Goal: Information Seeking & Learning: Learn about a topic

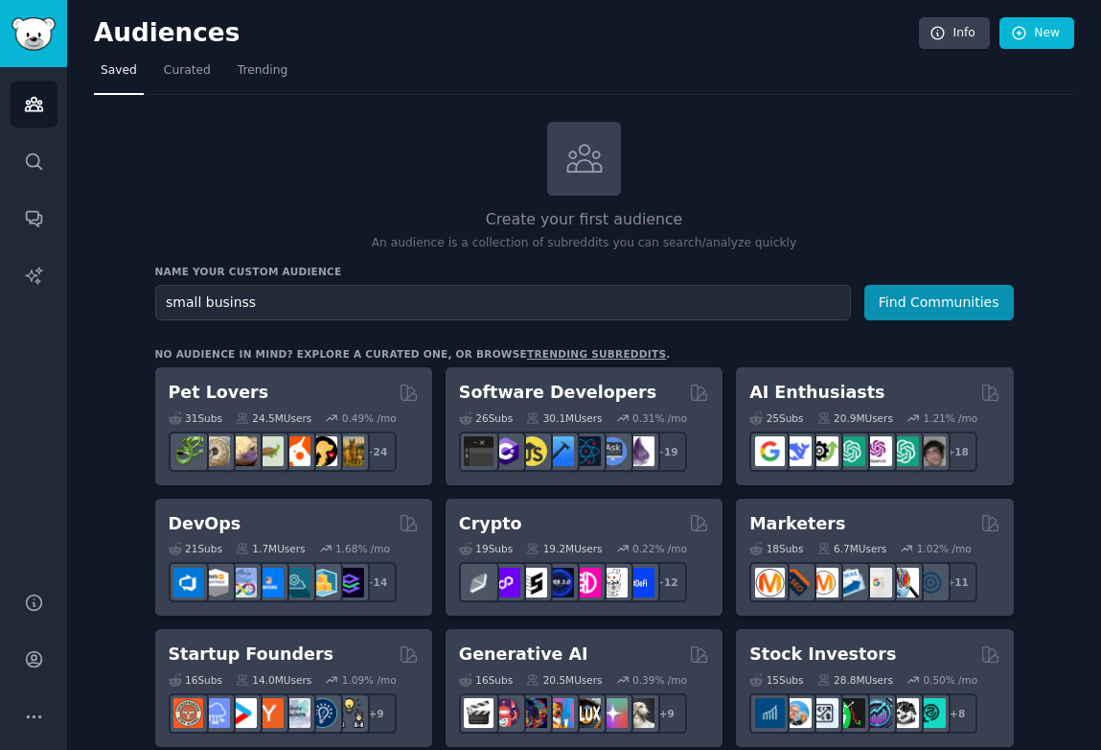
click at [865, 285] on button "Find Communities" at bounding box center [940, 302] width 150 height 35
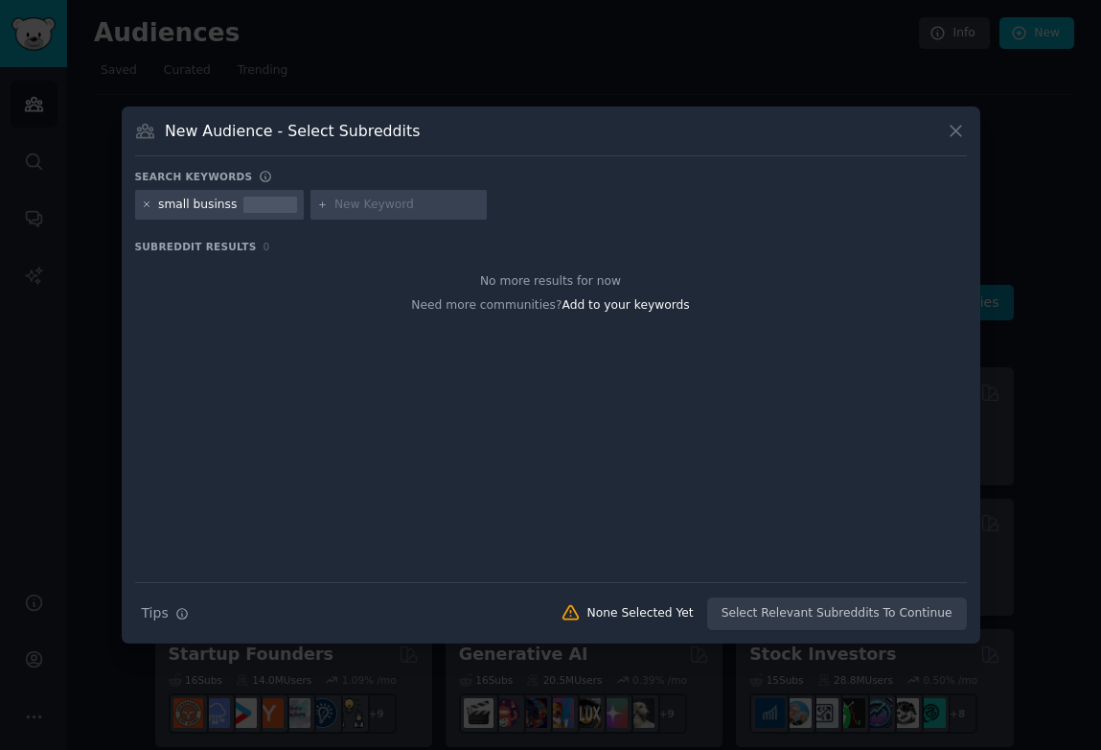
click at [149, 203] on icon at bounding box center [147, 204] width 11 height 11
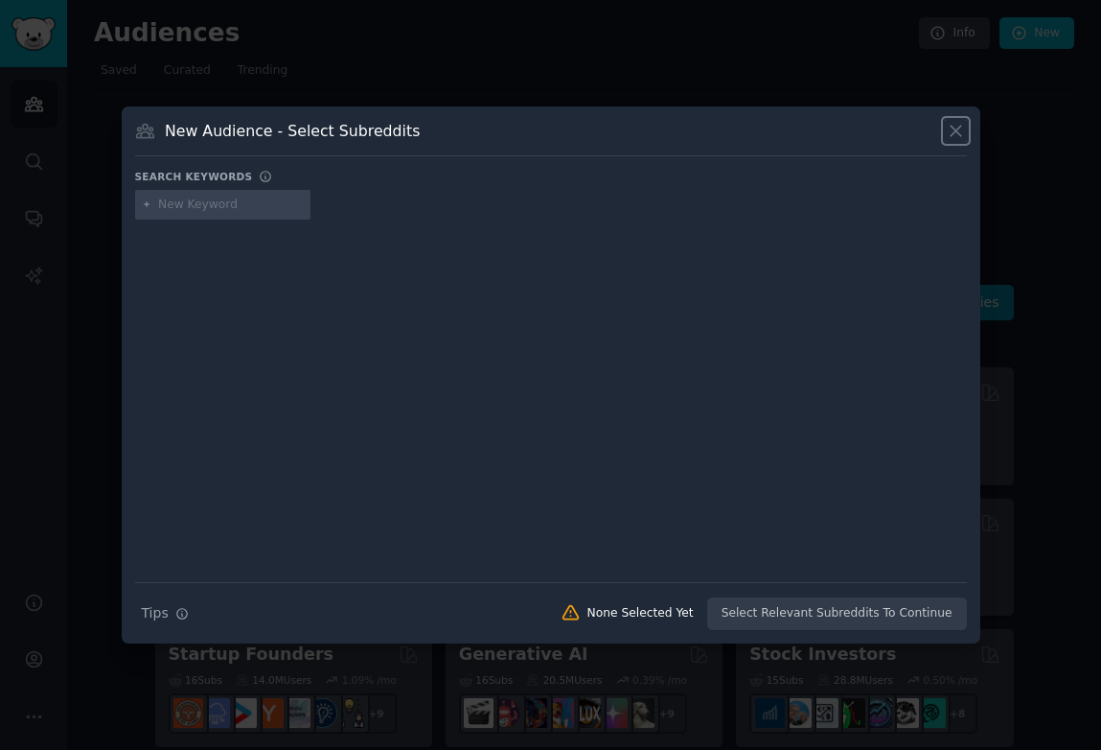
click at [954, 133] on icon at bounding box center [956, 131] width 20 height 20
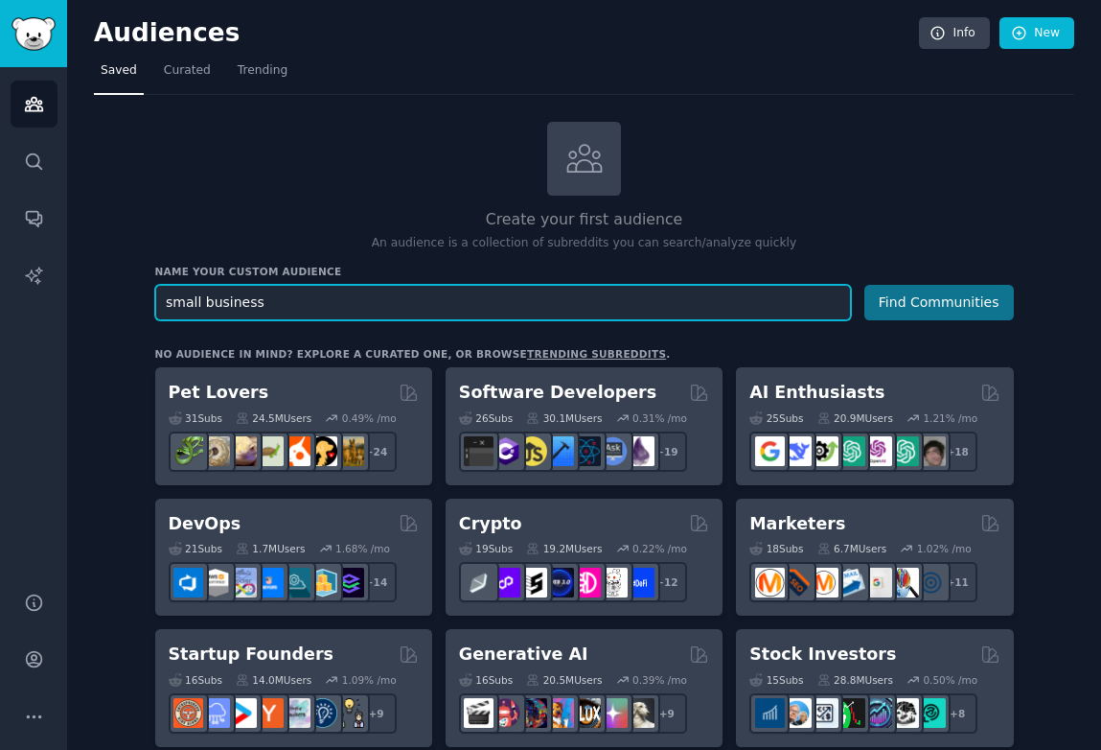
type input "small business"
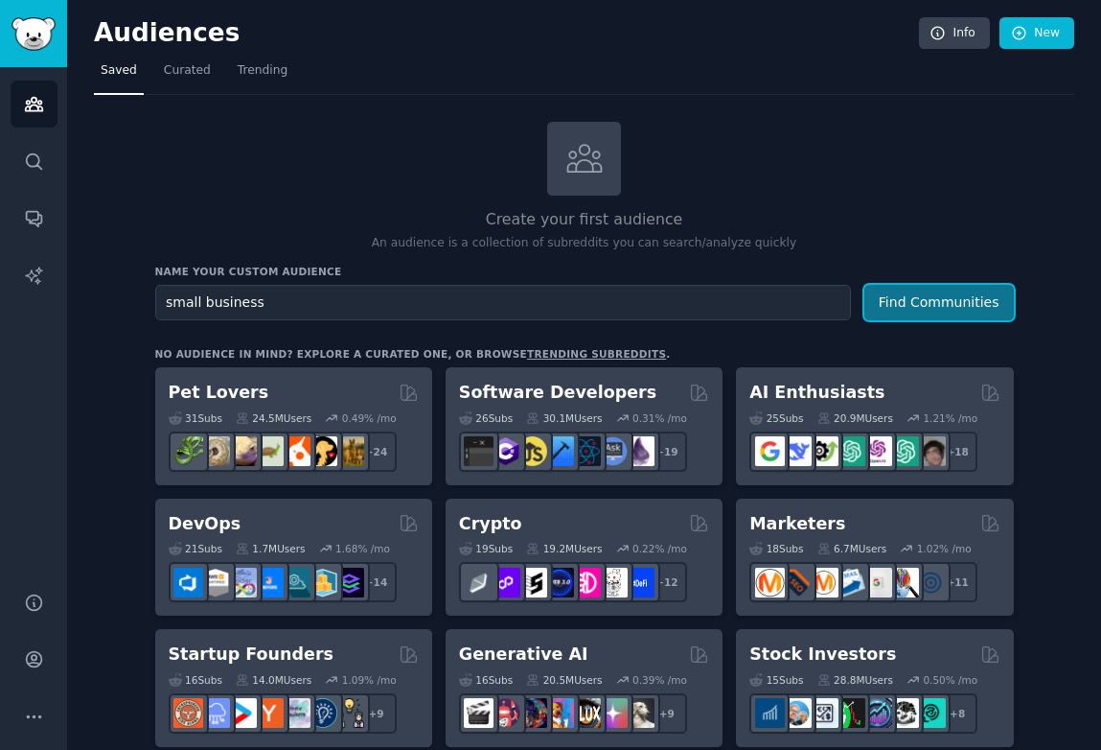
click at [940, 307] on button "Find Communities" at bounding box center [940, 302] width 150 height 35
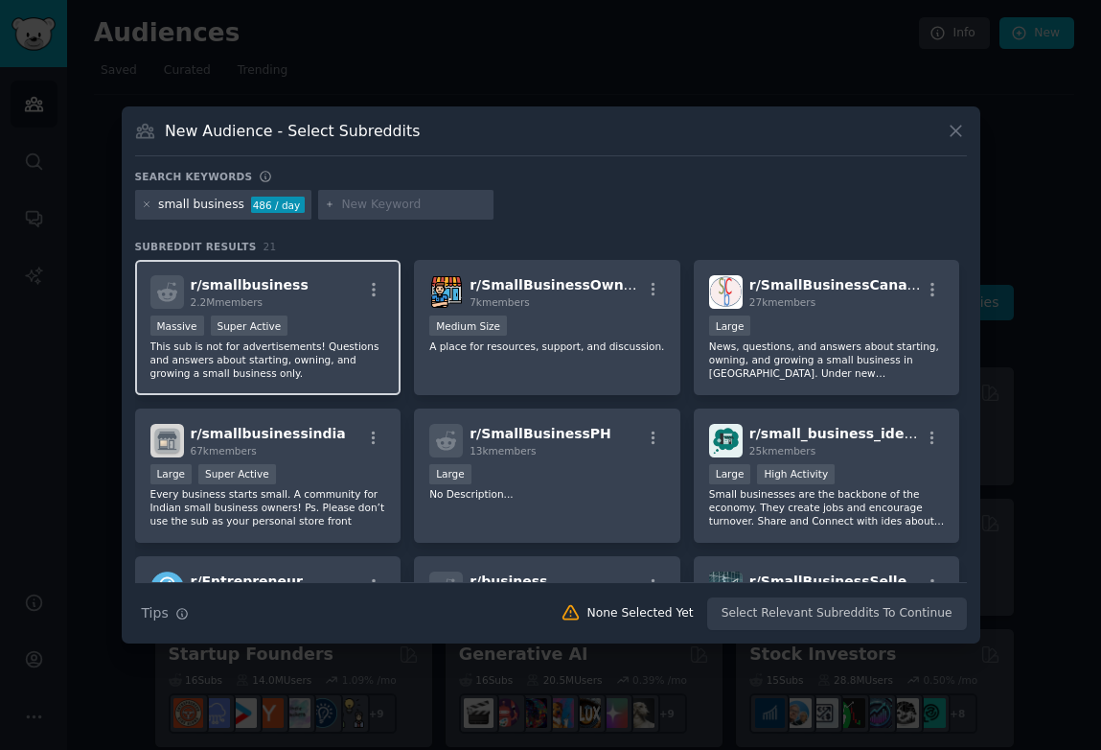
click at [310, 309] on div "r/ smallbusiness 2.2M members" at bounding box center [268, 292] width 236 height 34
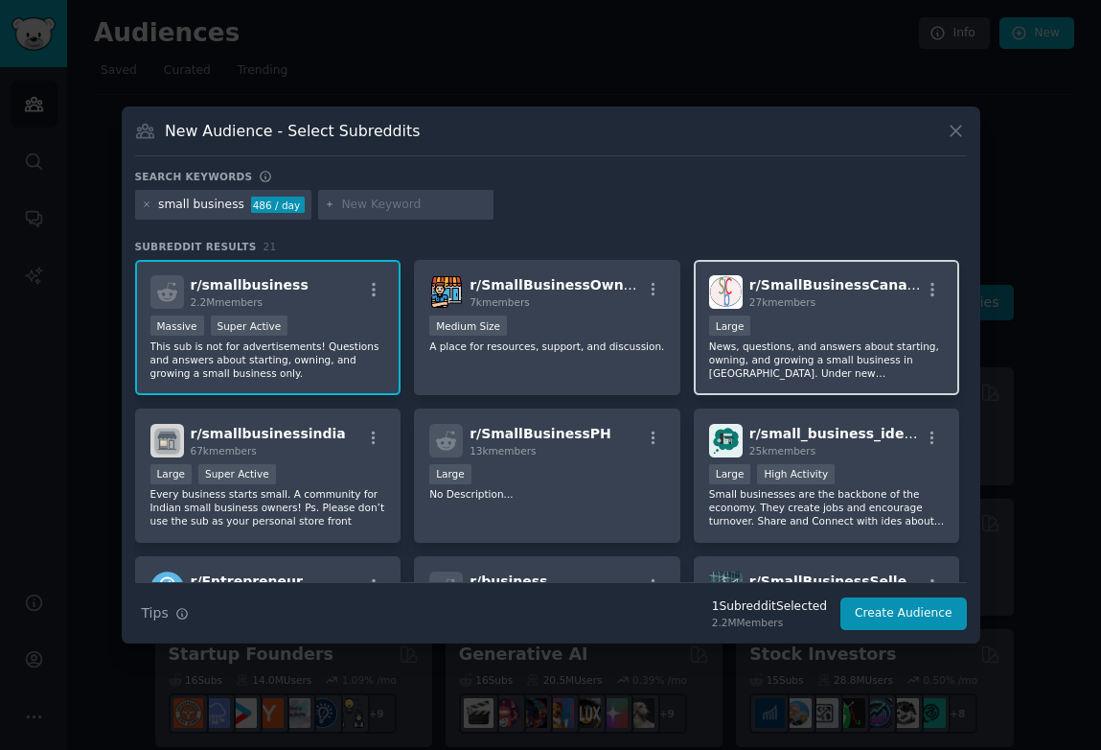
click at [787, 355] on p "News, questions, and answers about starting, owning, and growing a small busine…" at bounding box center [827, 359] width 236 height 40
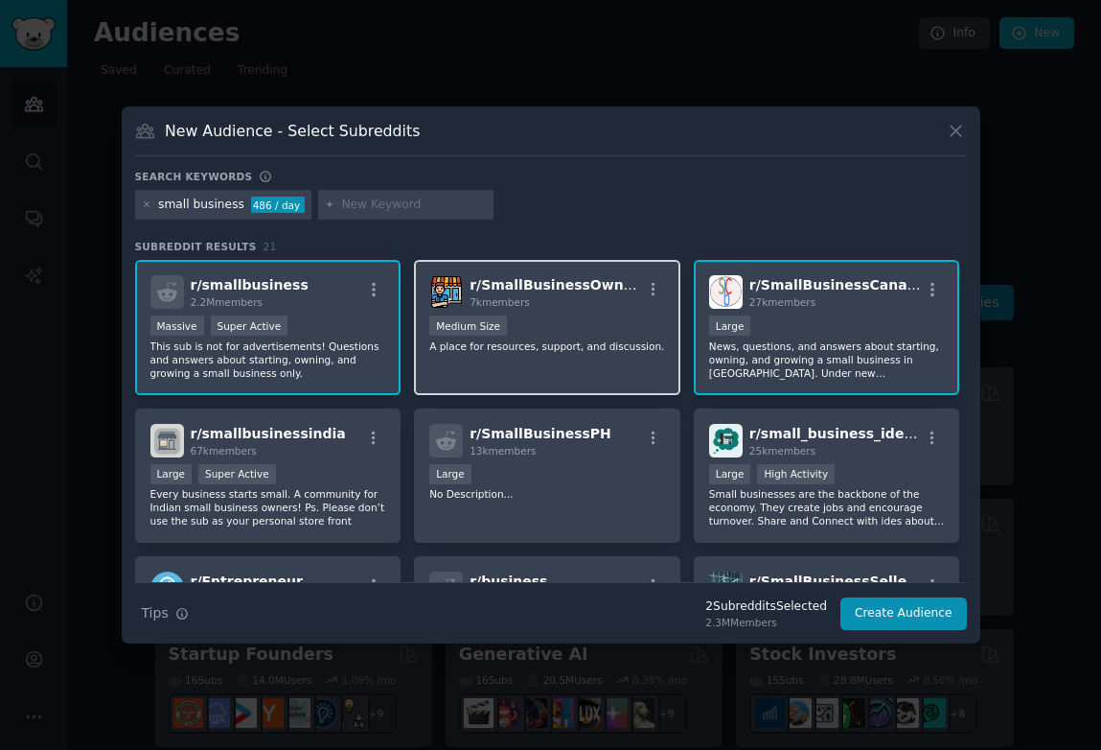
scroll to position [159, 0]
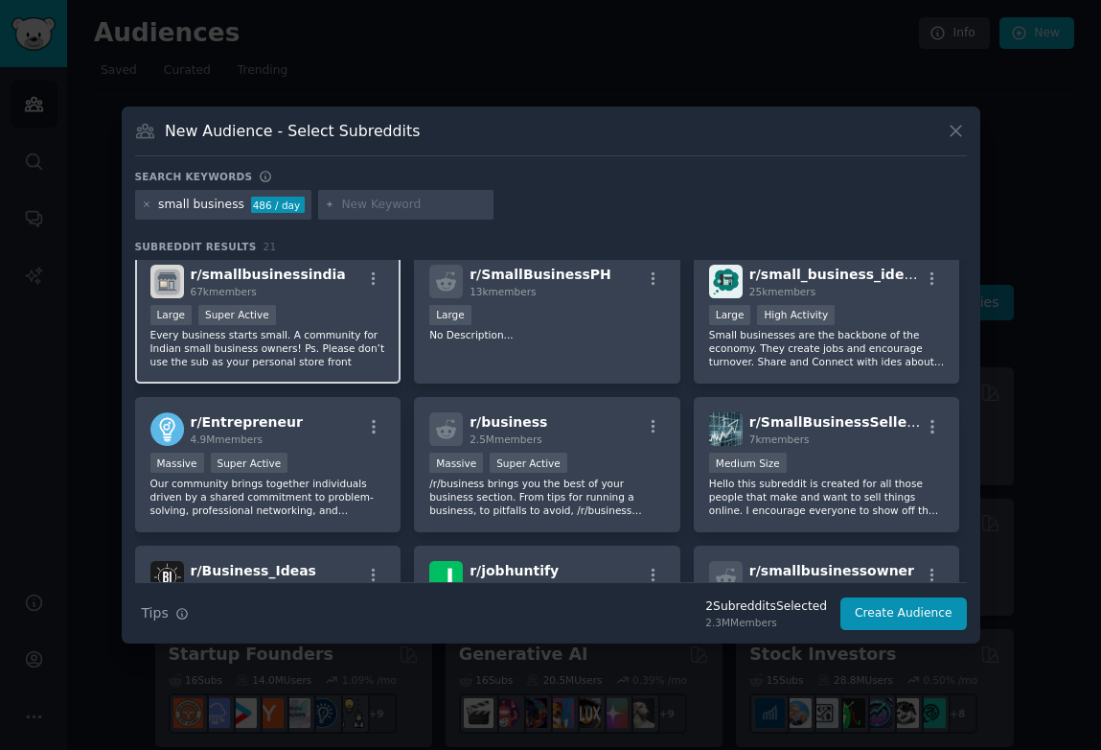
click at [321, 359] on p "Every business starts small. A community for Indian small business owners! Ps. …" at bounding box center [268, 348] width 236 height 40
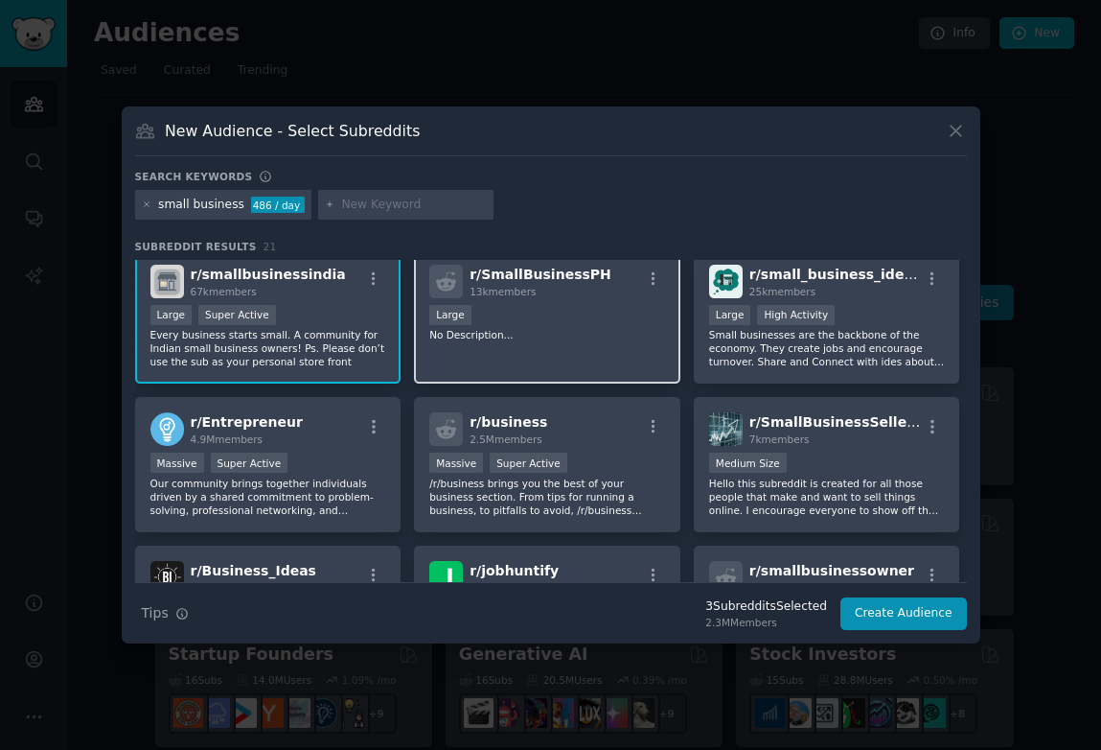
click at [516, 363] on div "r/ SmallBusinessPH 13k members Large No Description..." at bounding box center [547, 316] width 266 height 135
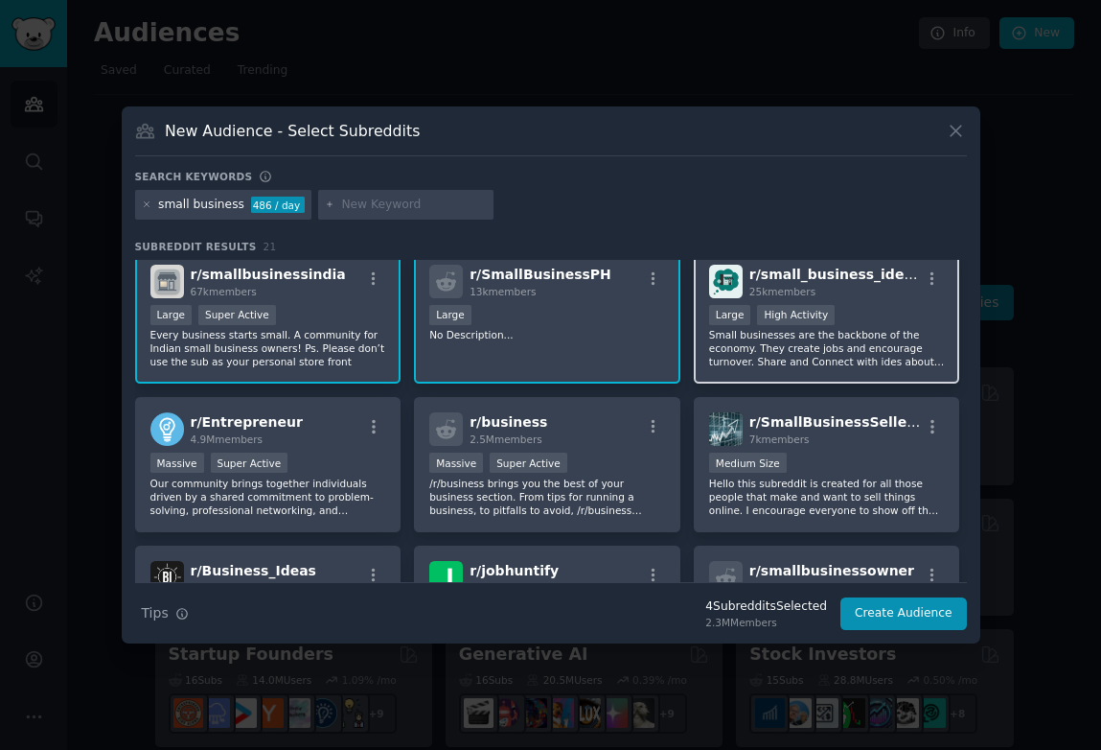
click at [824, 348] on p "Small businesses are the backbone of the economy. They create jobs and encourag…" at bounding box center [827, 348] width 236 height 40
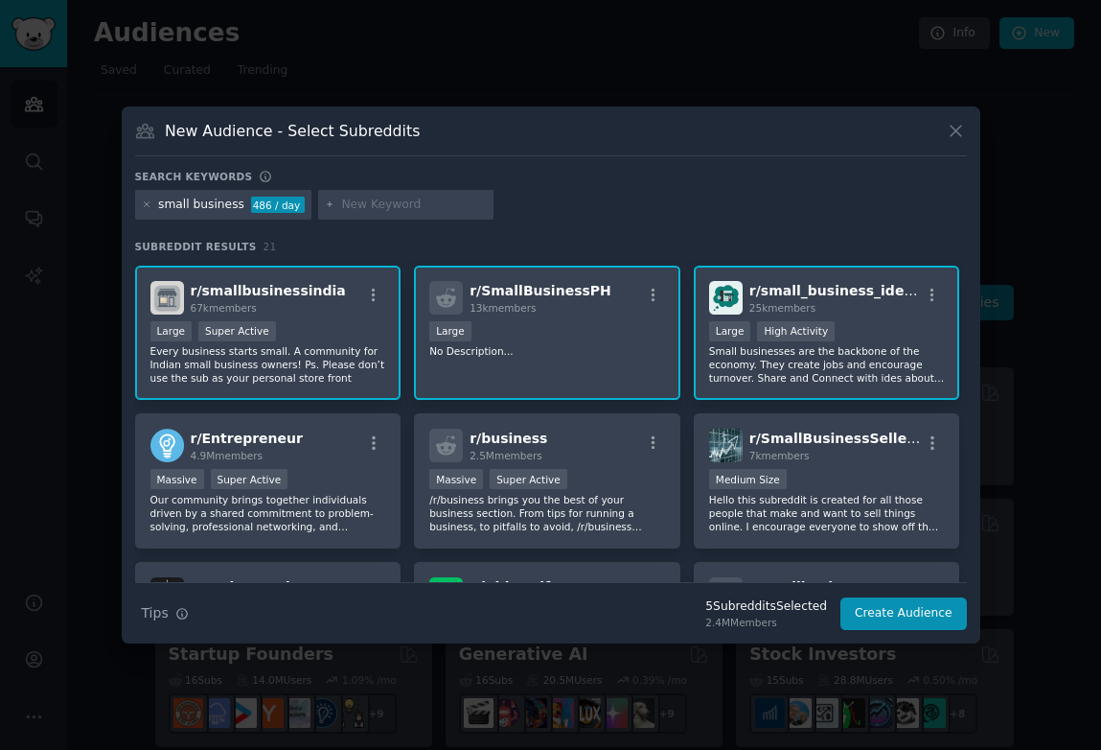
scroll to position [137, 0]
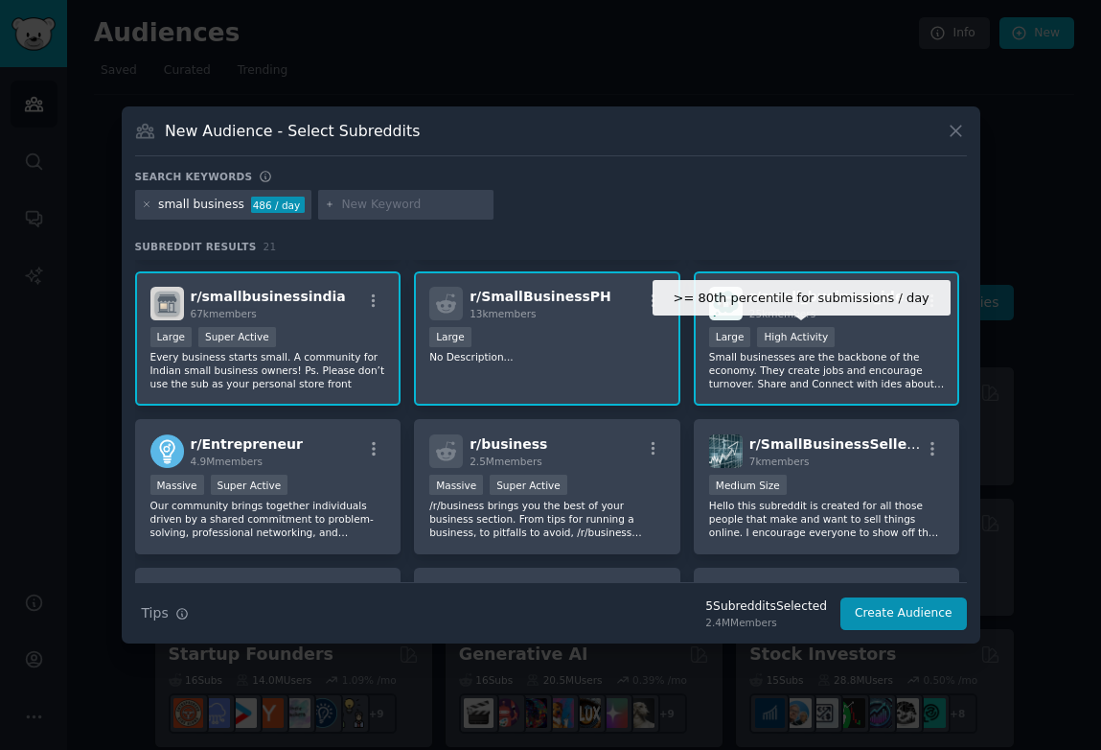
click at [822, 341] on div "High Activity" at bounding box center [796, 337] width 78 height 20
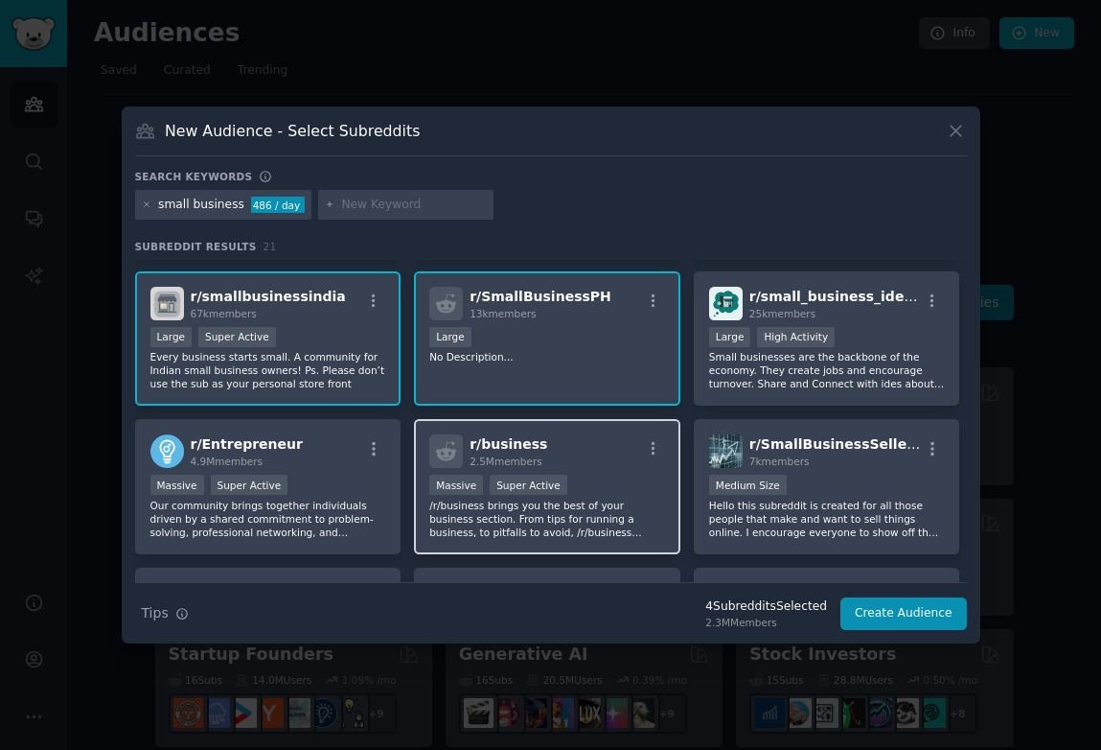
scroll to position [282, 0]
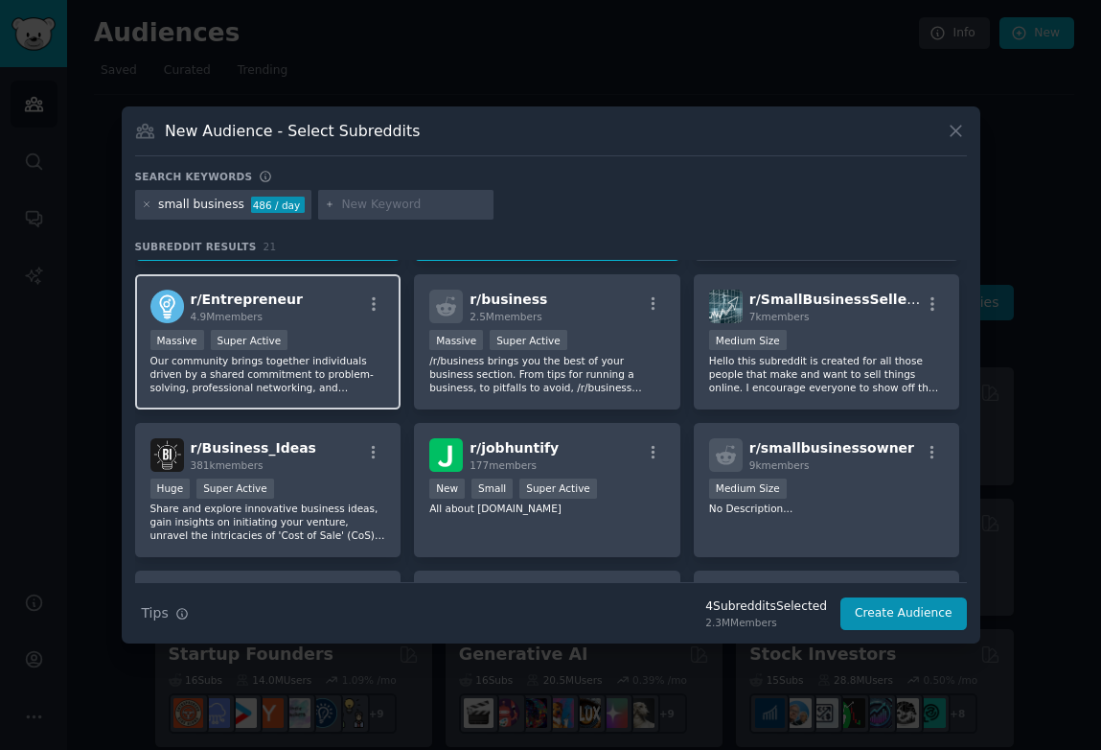
click at [285, 383] on p "Our community brings together individuals driven by a shared commitment to prob…" at bounding box center [268, 374] width 236 height 40
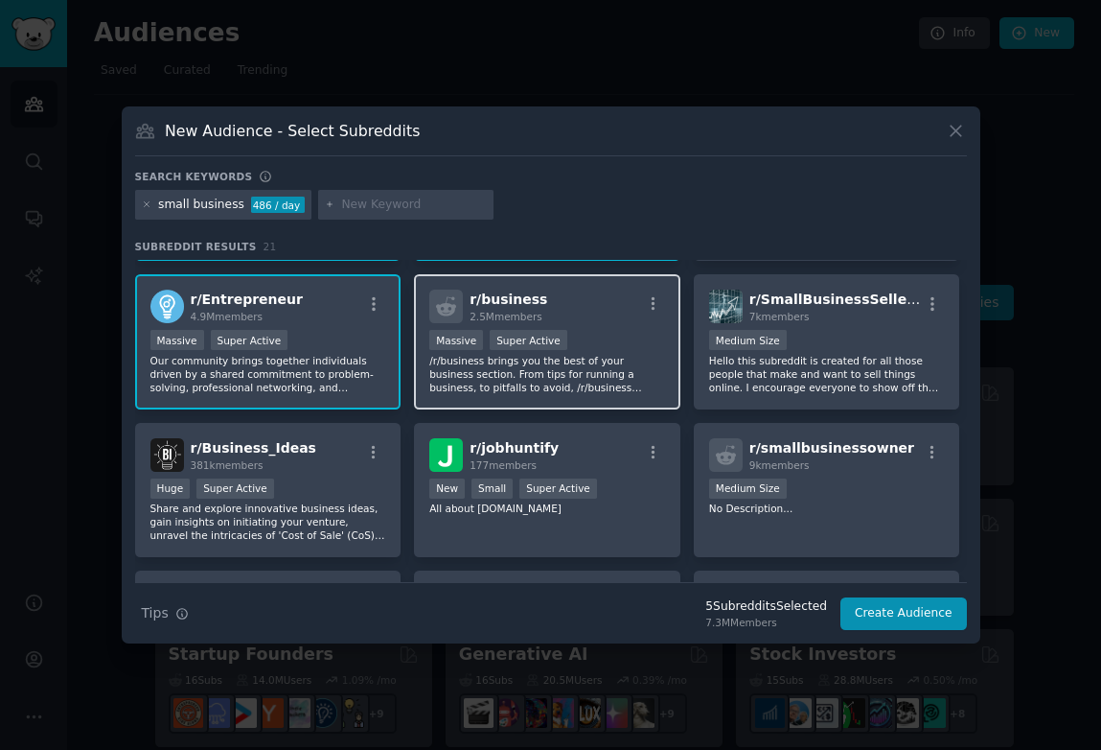
click at [503, 364] on p "/r/business brings you the best of your business section. From tips for running…" at bounding box center [547, 374] width 236 height 40
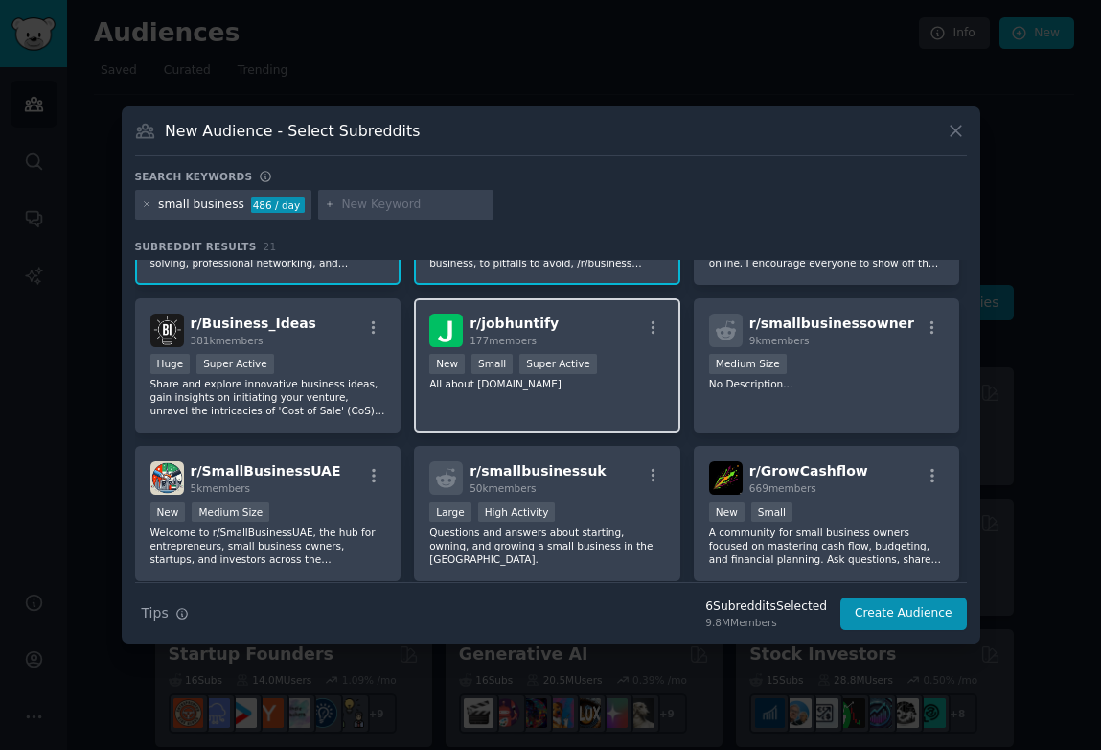
scroll to position [402, 0]
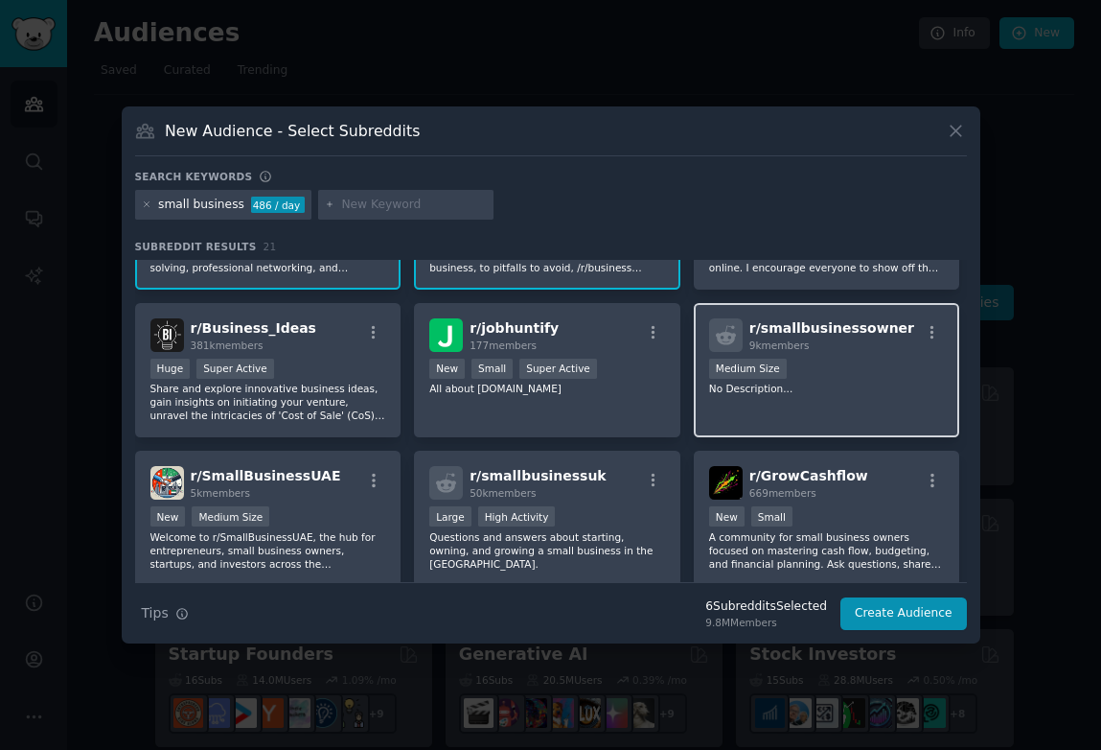
click at [822, 372] on div "1000 - 10,000 members Medium Size" at bounding box center [827, 371] width 236 height 24
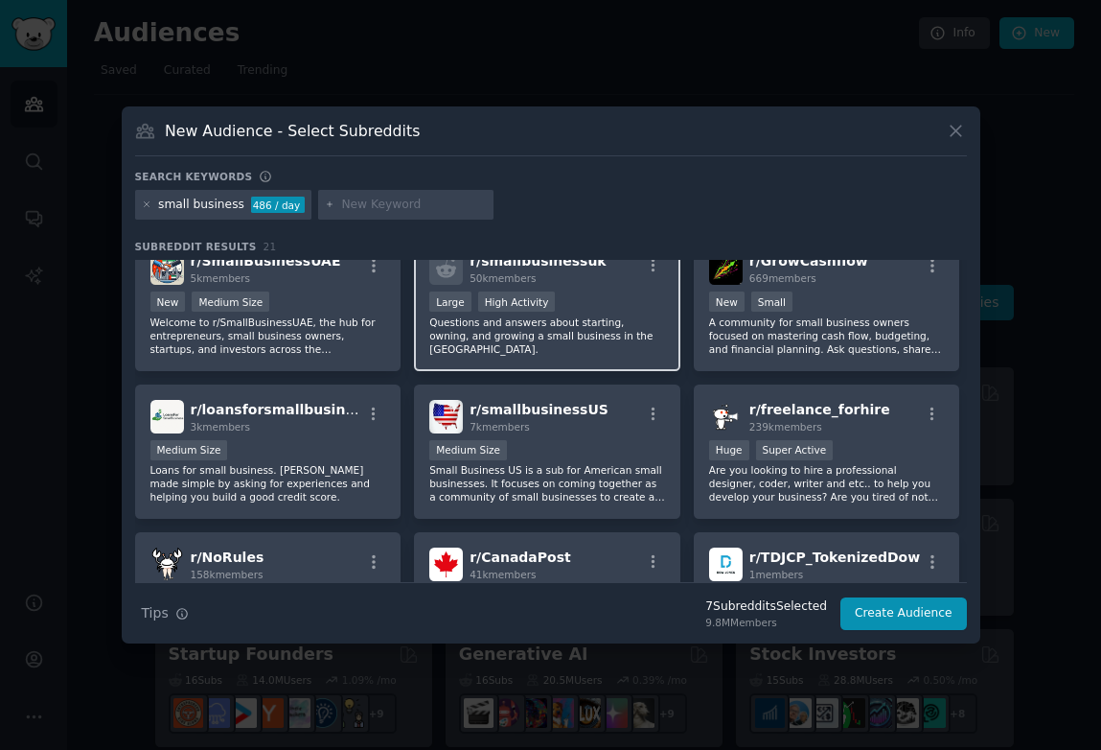
scroll to position [618, 0]
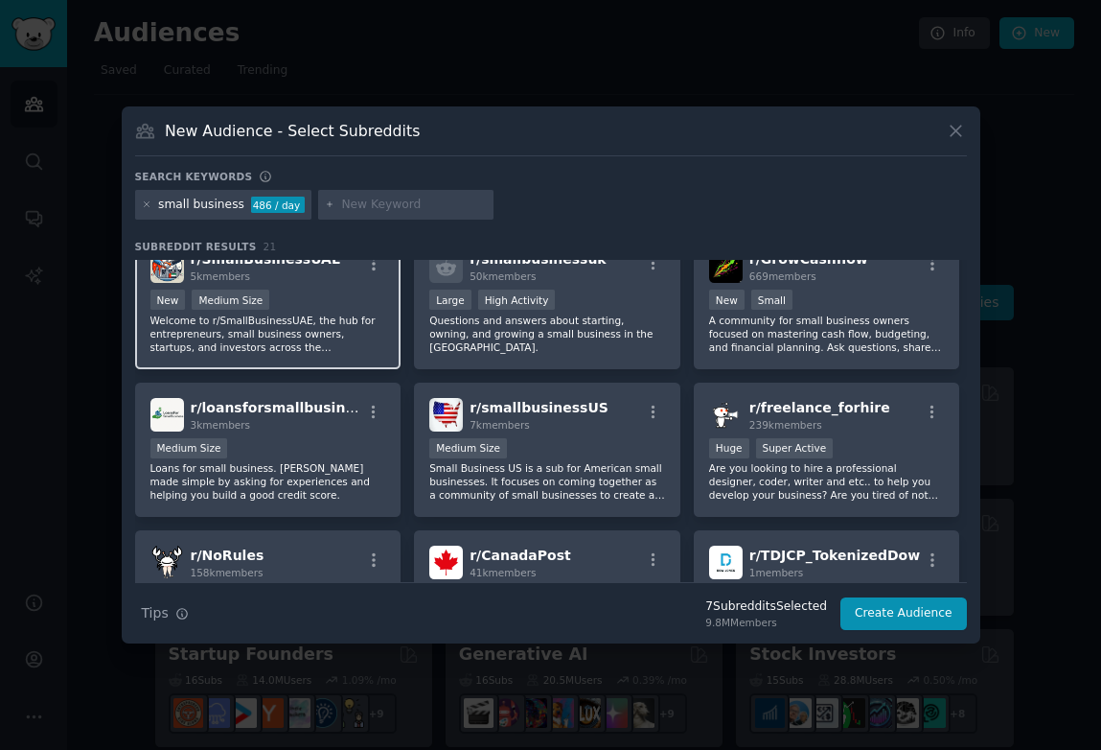
click at [322, 319] on p "Welcome to r/SmallBusinessUAE, the hub for entrepreneurs, small business owners…" at bounding box center [268, 333] width 236 height 40
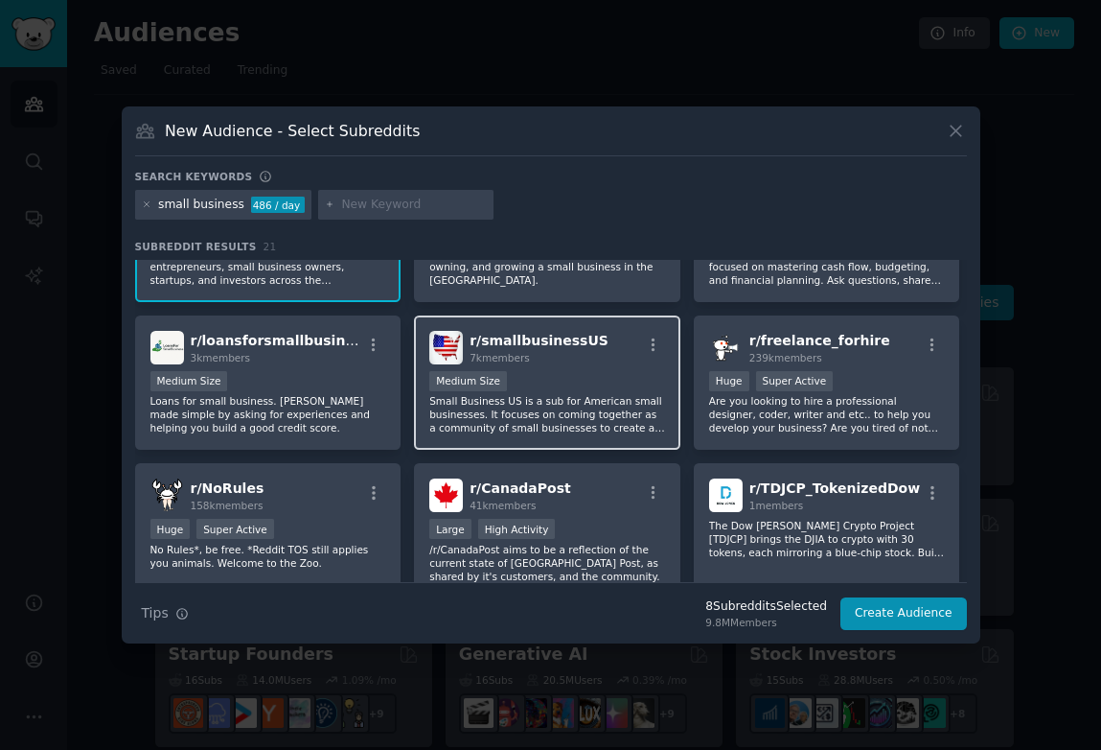
scroll to position [744, 0]
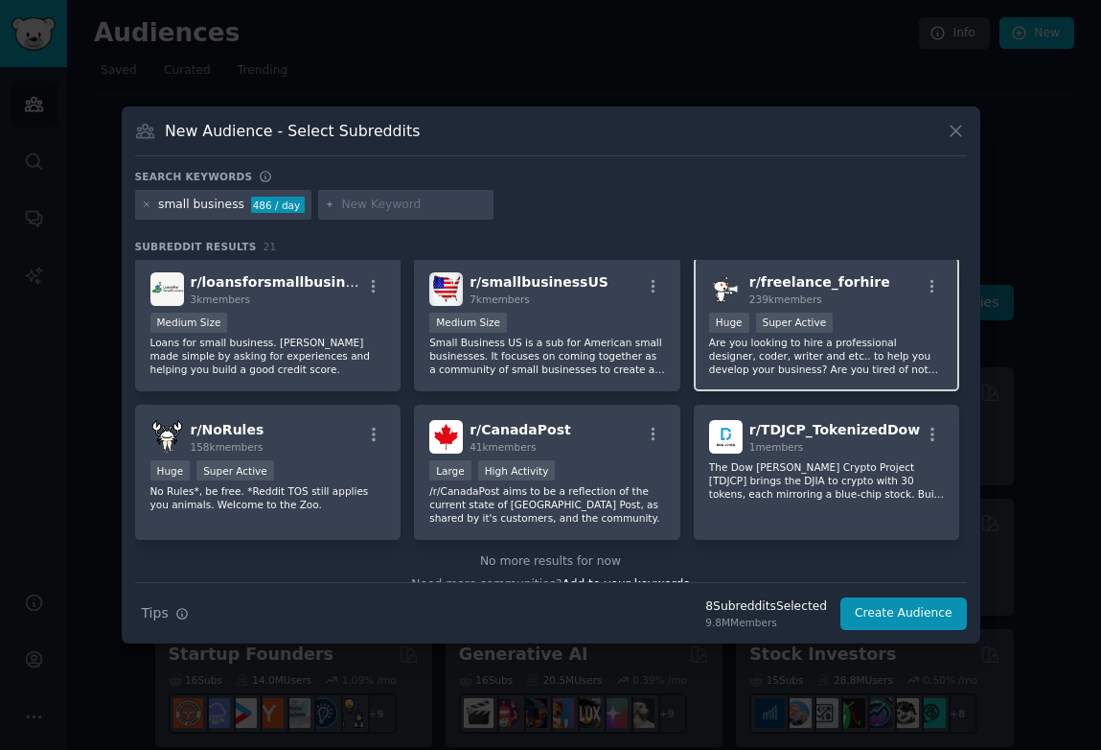
click at [785, 334] on div "Huge Super Active" at bounding box center [827, 325] width 236 height 24
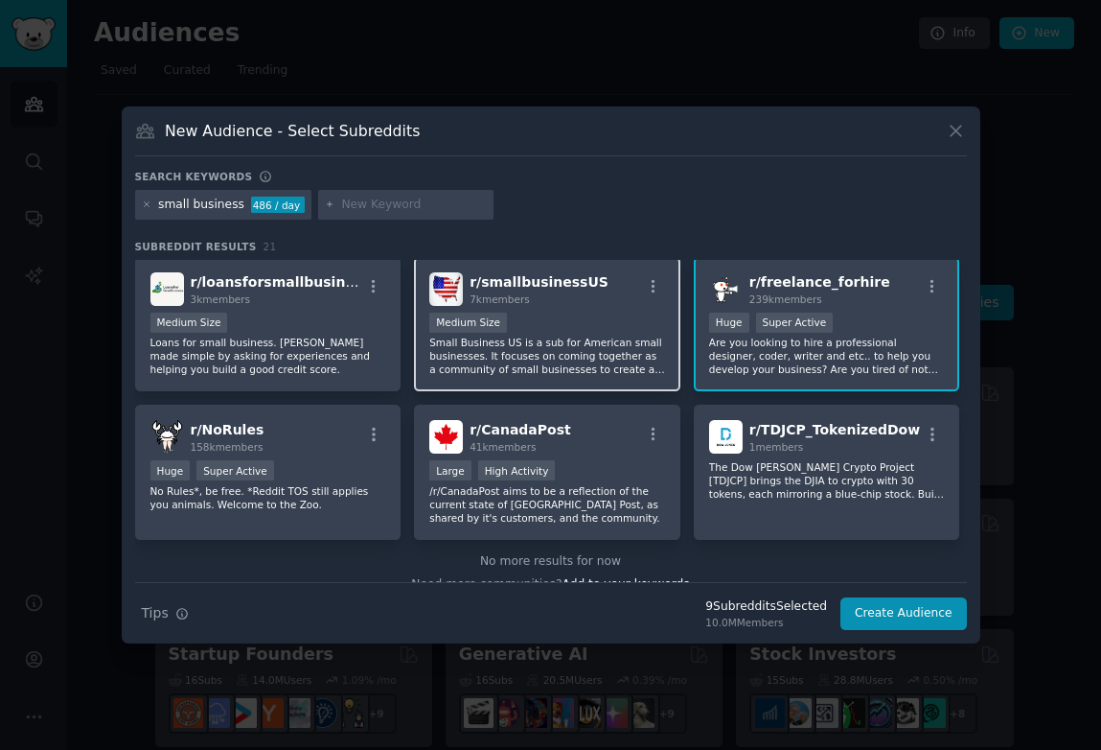
scroll to position [768, 0]
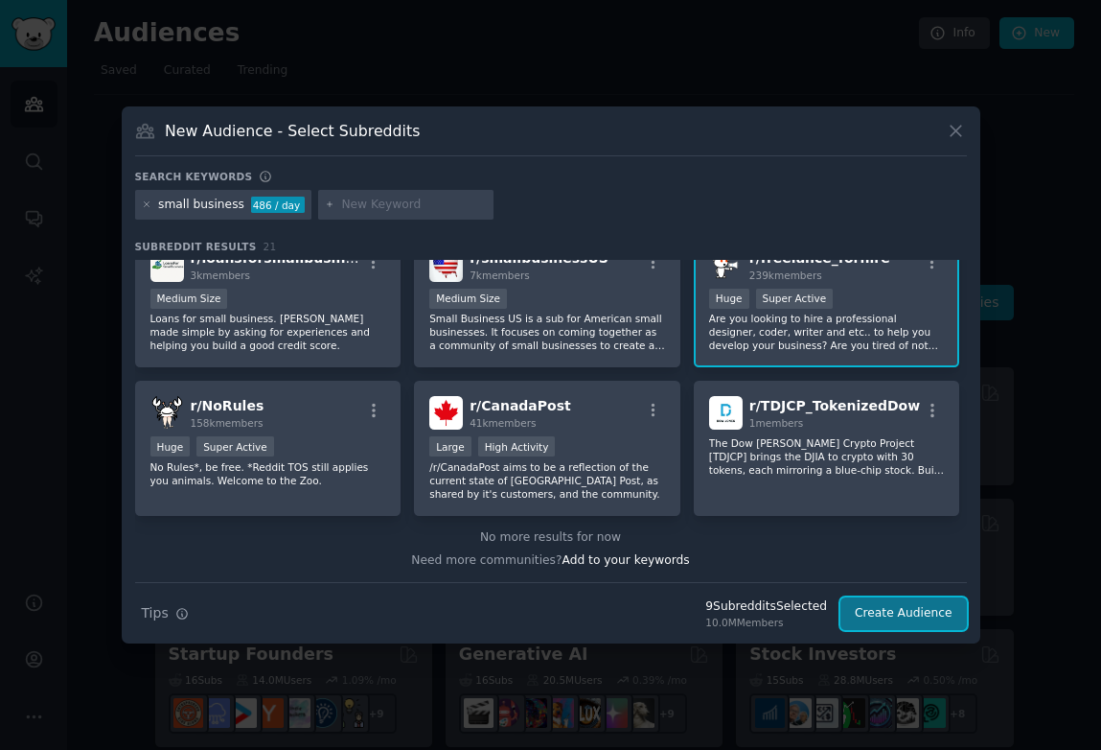
click at [884, 608] on button "Create Audience" at bounding box center [904, 613] width 127 height 33
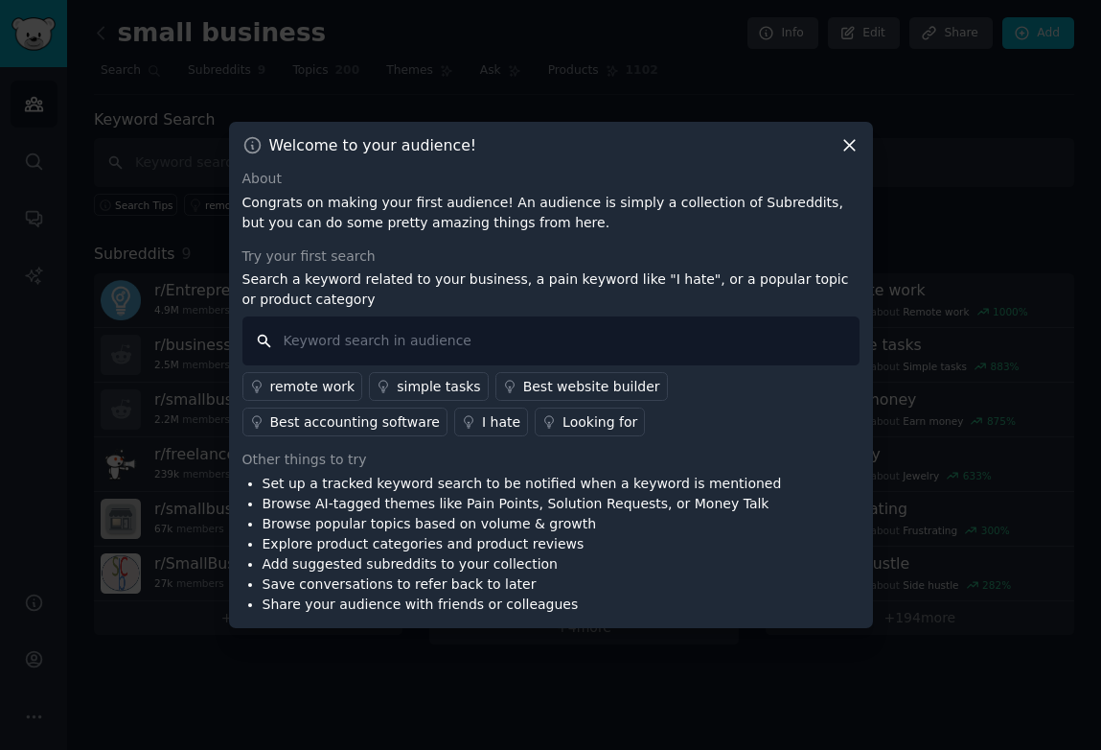
click at [376, 345] on input "text" at bounding box center [551, 340] width 617 height 49
type input "After hours calls"
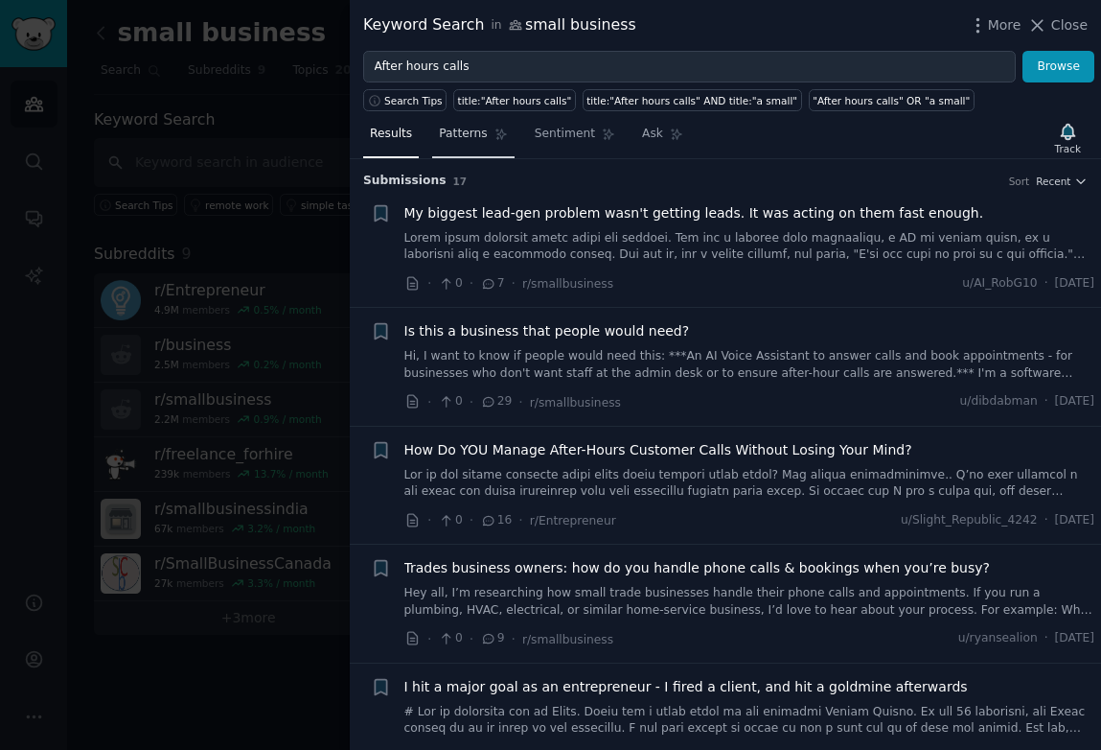
click at [466, 134] on span "Patterns" at bounding box center [463, 134] width 48 height 17
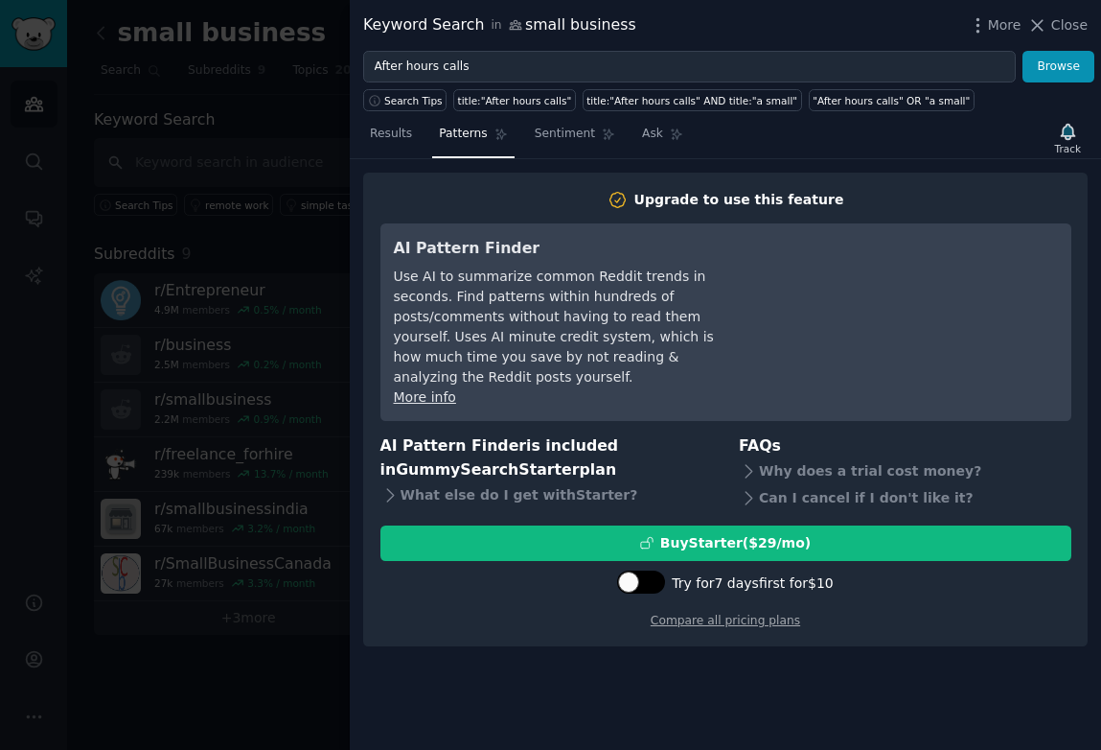
click at [633, 571] on div at bounding box center [628, 581] width 21 height 21
click at [660, 571] on div at bounding box center [651, 581] width 21 height 21
checkbox input "false"
click at [723, 613] on link "Compare all pricing plans" at bounding box center [726, 619] width 150 height 13
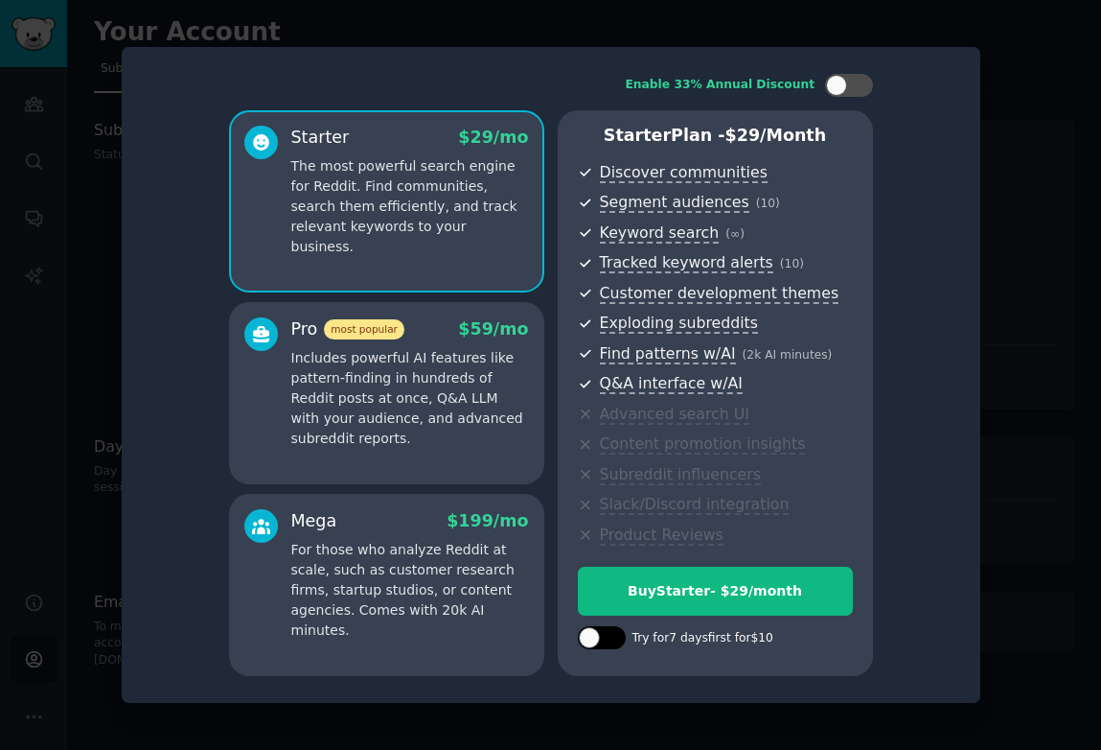
click at [590, 635] on div at bounding box center [589, 637] width 21 height 21
checkbox input "true"
click at [58, 189] on div at bounding box center [550, 375] width 1101 height 750
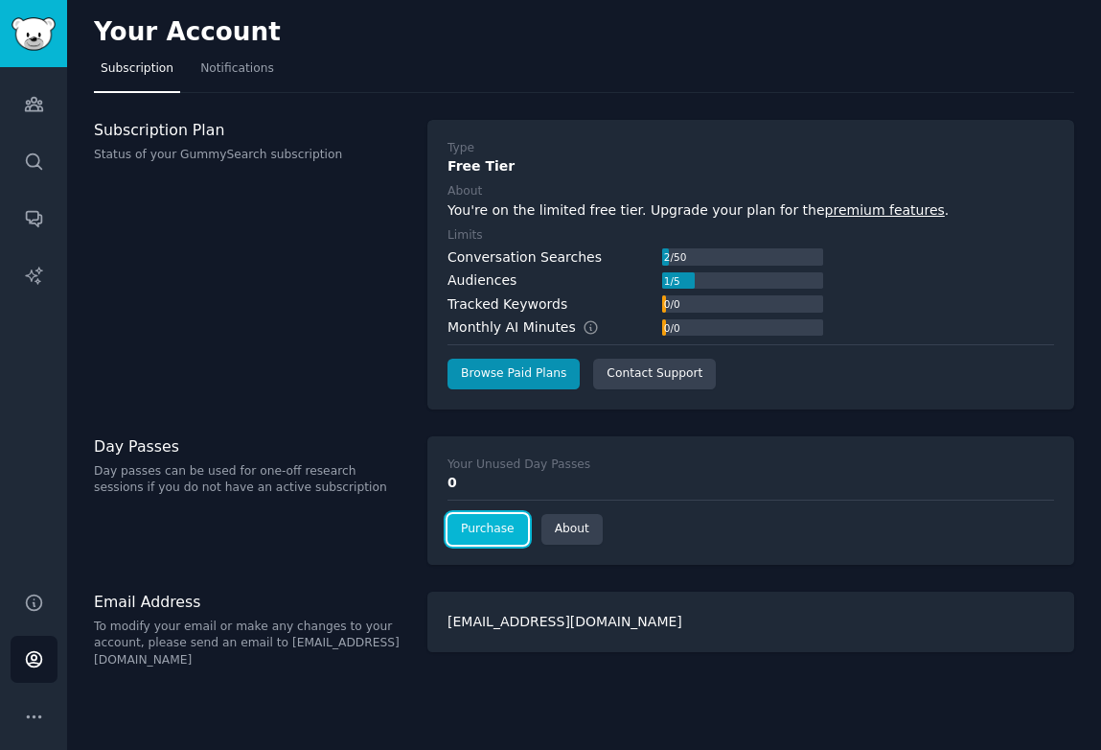
click at [493, 533] on link "Purchase" at bounding box center [488, 529] width 81 height 31
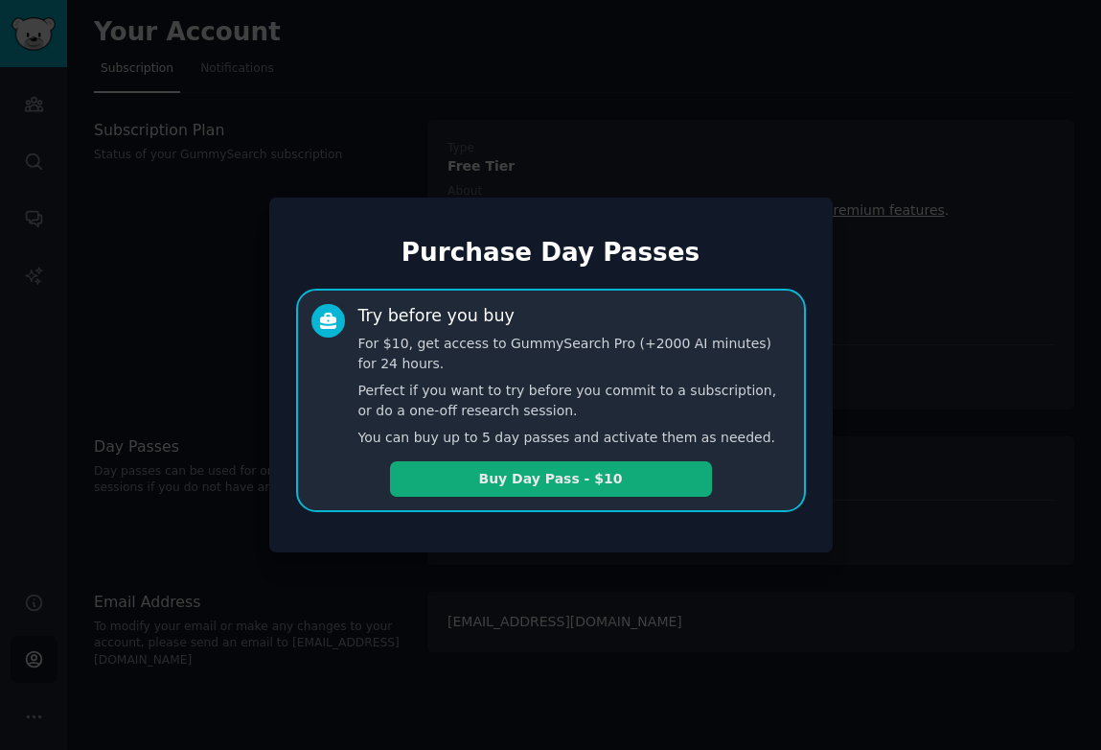
click at [560, 478] on button "Buy Day Pass - $10" at bounding box center [551, 478] width 322 height 35
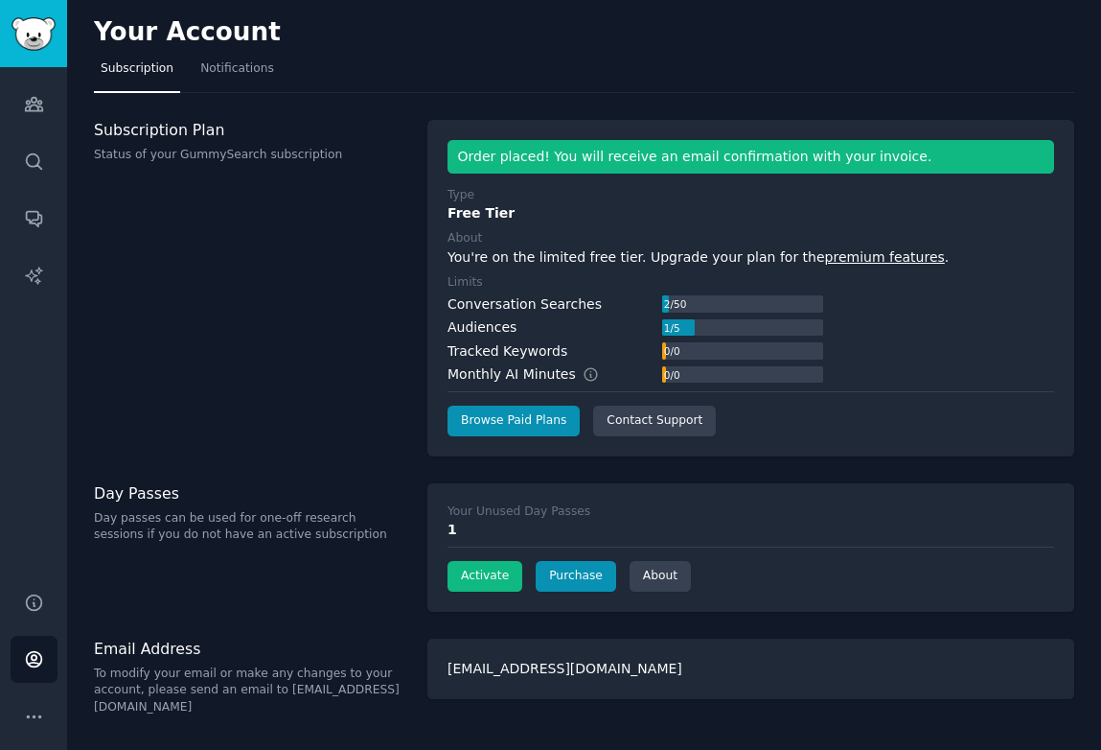
click at [570, 161] on div "Order placed! You will receive an email confirmation with your invoice." at bounding box center [751, 157] width 607 height 34
click at [39, 104] on icon "Sidebar" at bounding box center [33, 104] width 17 height 13
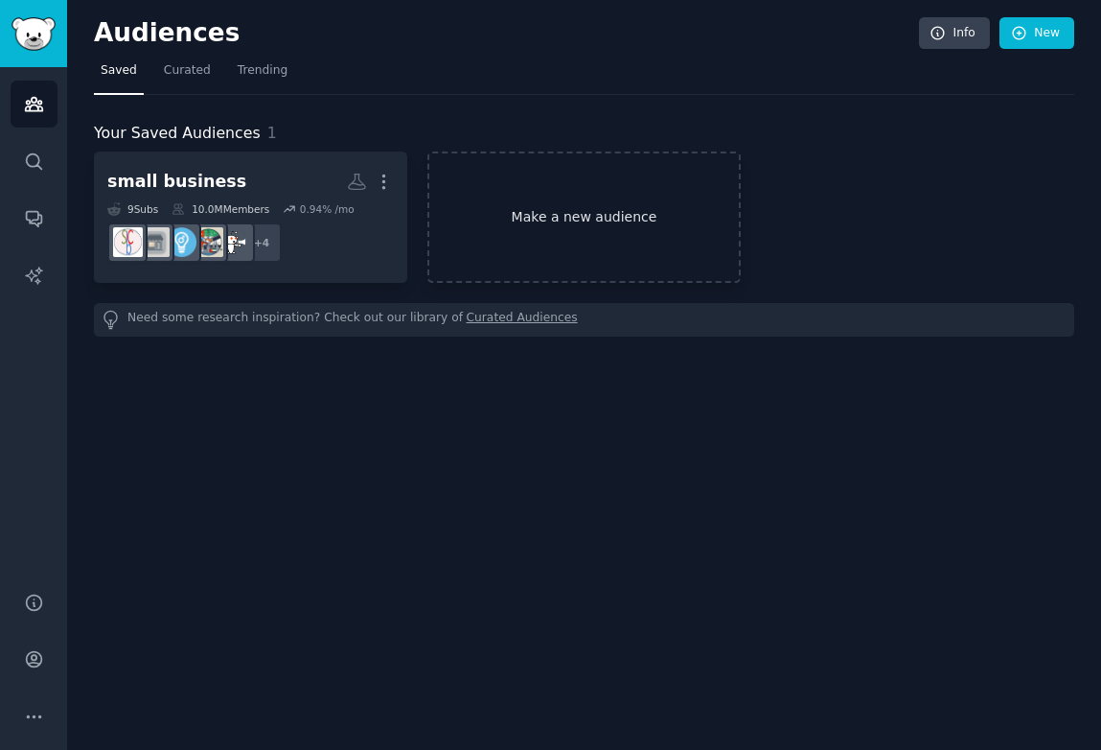
click at [504, 204] on link "Make a new audience" at bounding box center [584, 216] width 313 height 131
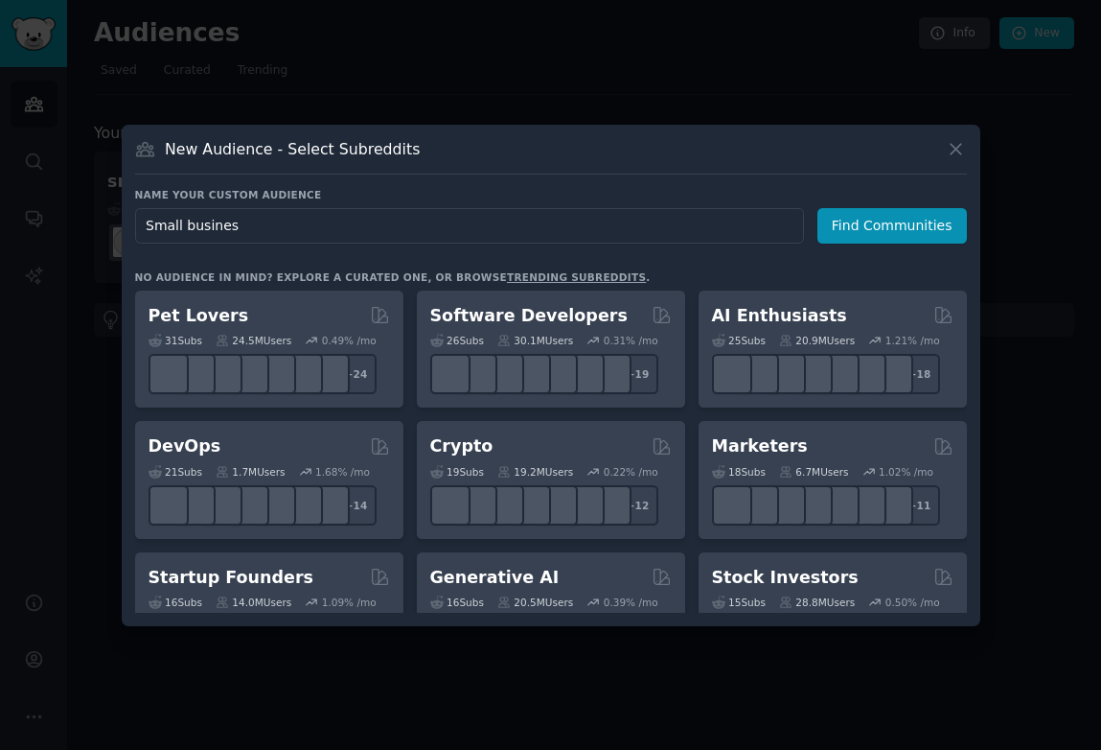
type input "Small business"
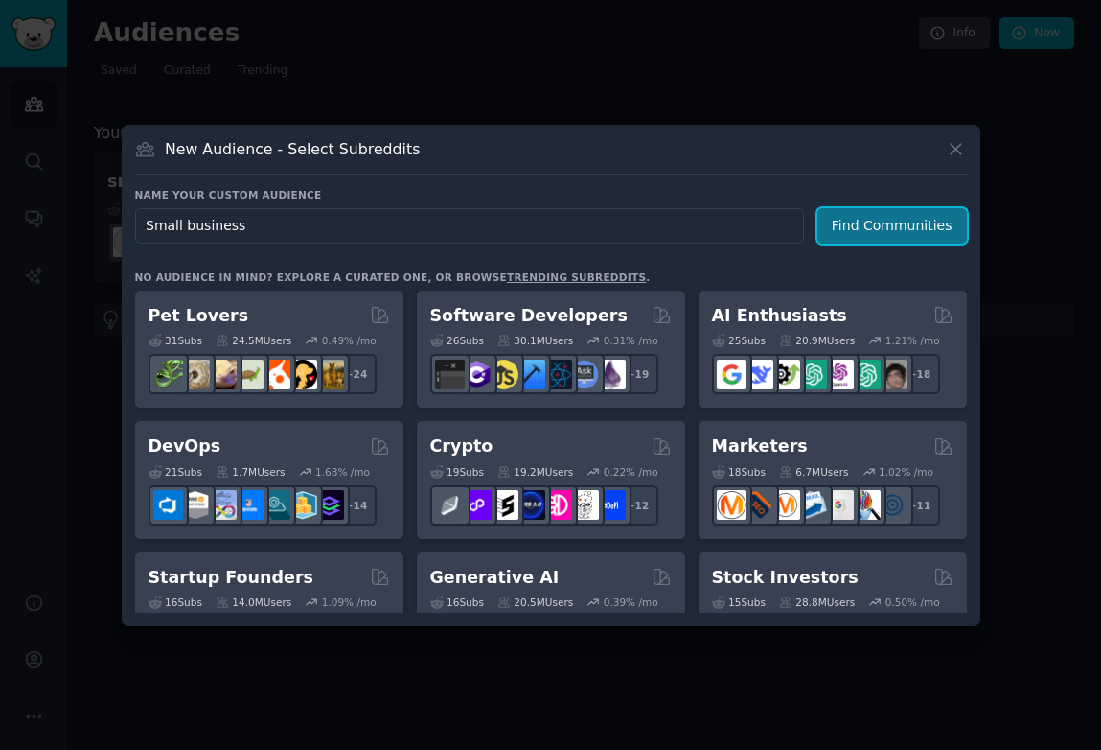
click at [923, 215] on button "Find Communities" at bounding box center [893, 225] width 150 height 35
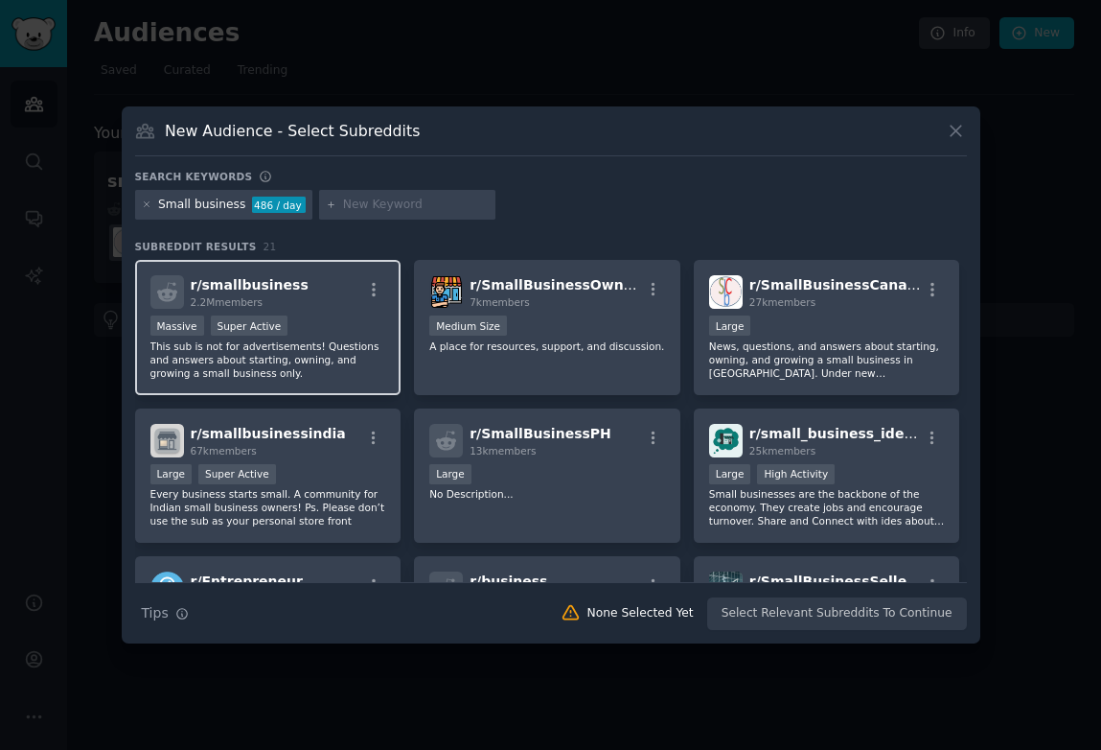
click at [322, 359] on p "This sub is not for advertisements! Questions and answers about starting, ownin…" at bounding box center [268, 359] width 236 height 40
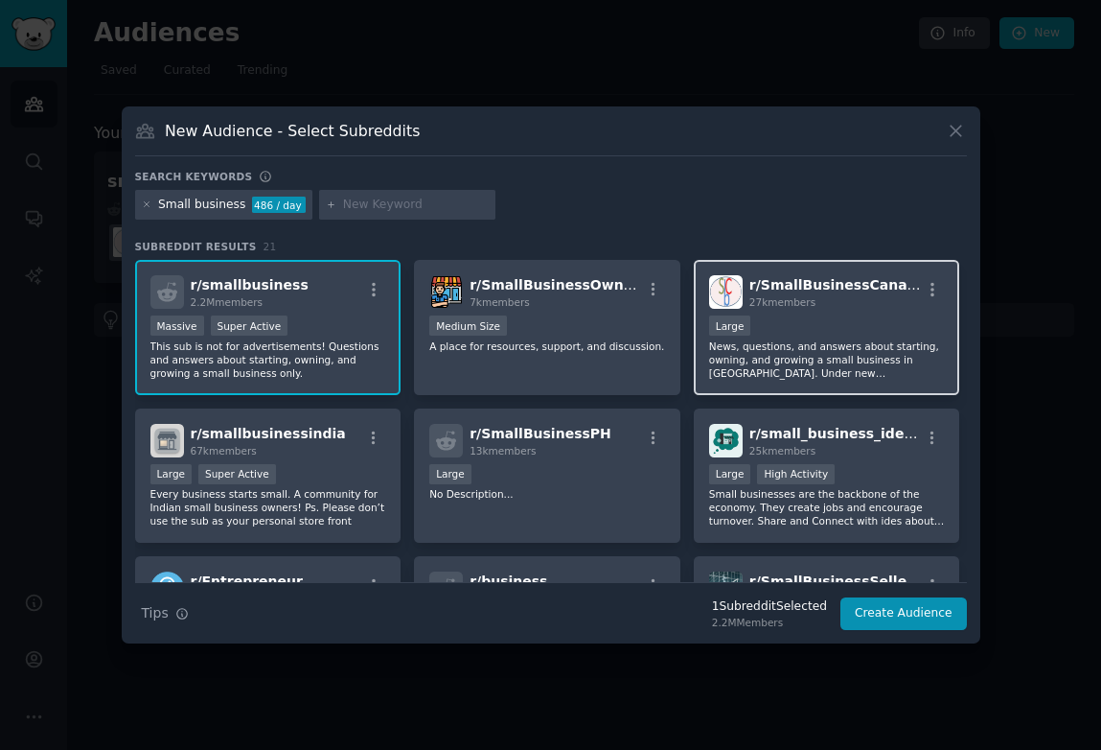
click at [745, 347] on p "News, questions, and answers about starting, owning, and growing a small busine…" at bounding box center [827, 359] width 236 height 40
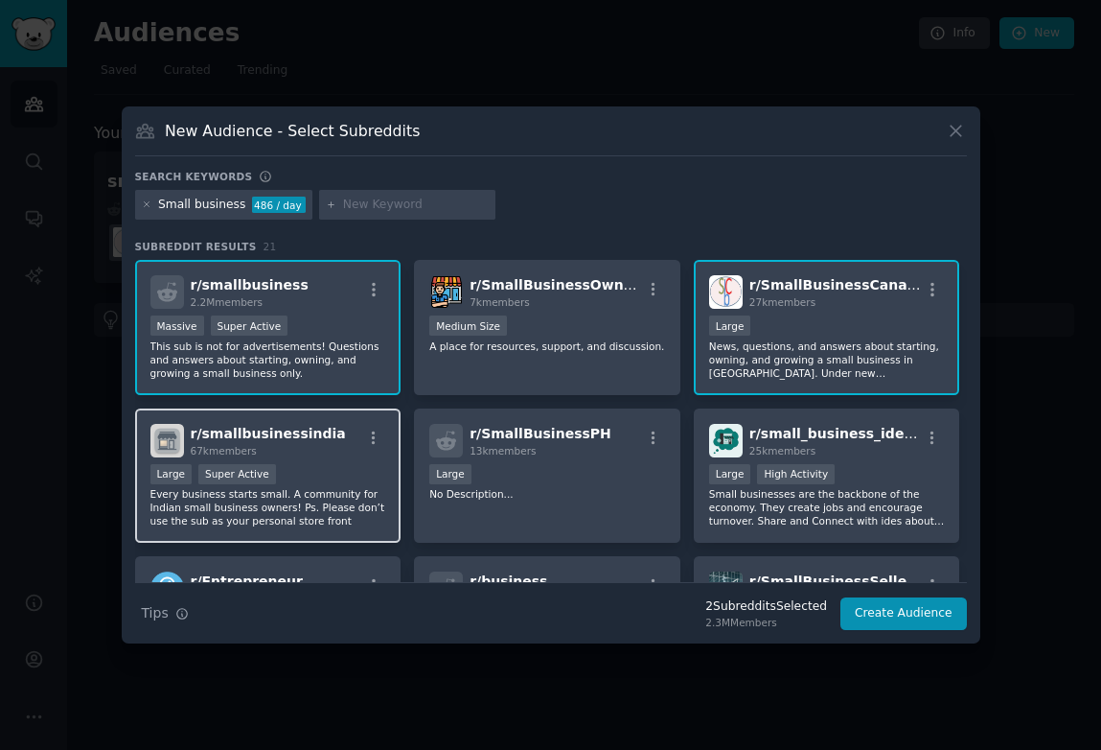
click at [348, 457] on div "r/ smallbusinessindia 67k members Large Super Active Every business starts smal…" at bounding box center [268, 475] width 266 height 135
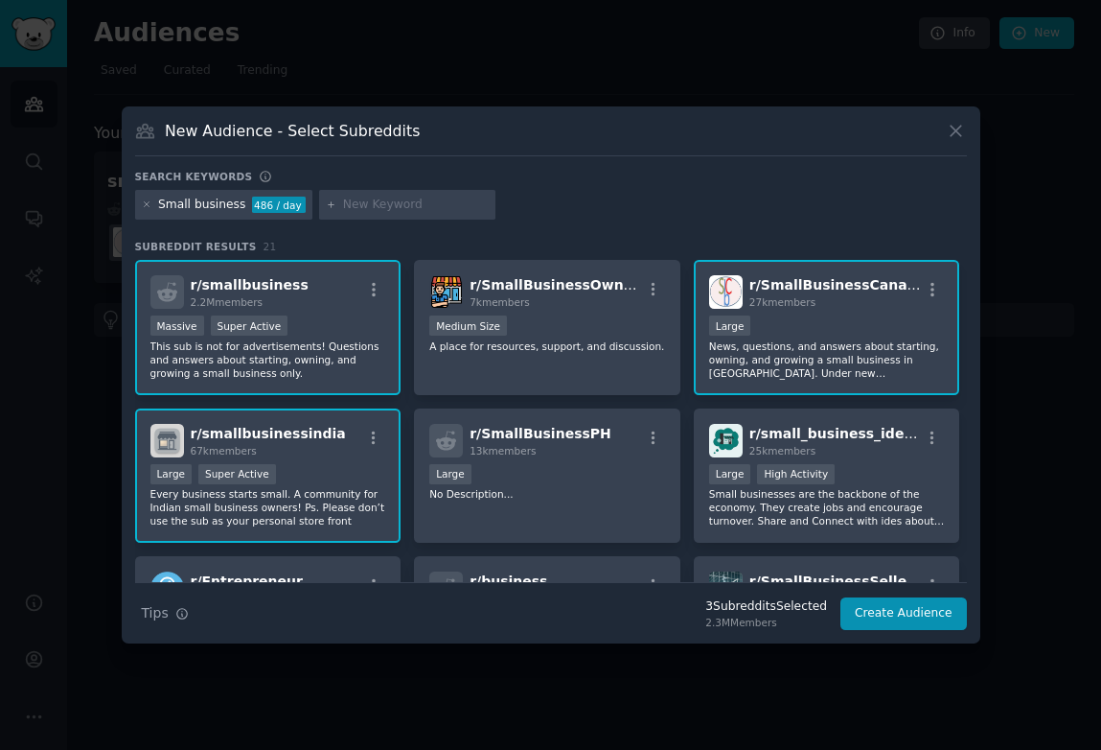
scroll to position [136, 0]
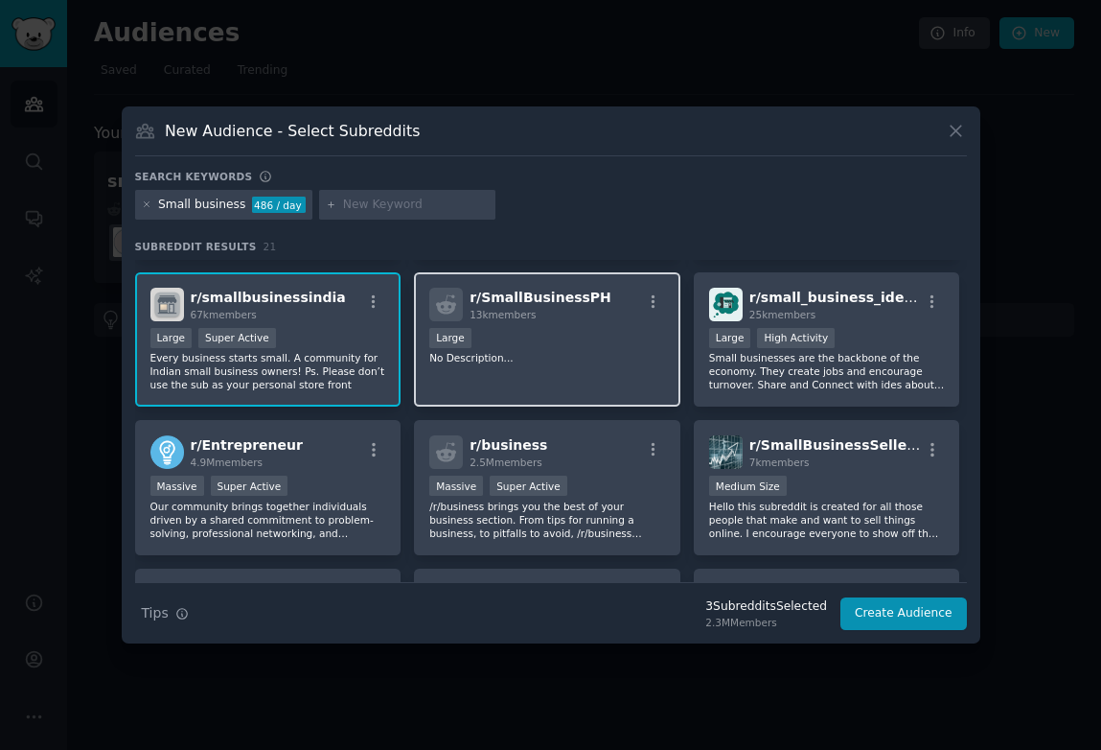
click at [584, 365] on div "r/ SmallBusinessPH 13k members Large No Description..." at bounding box center [547, 339] width 266 height 135
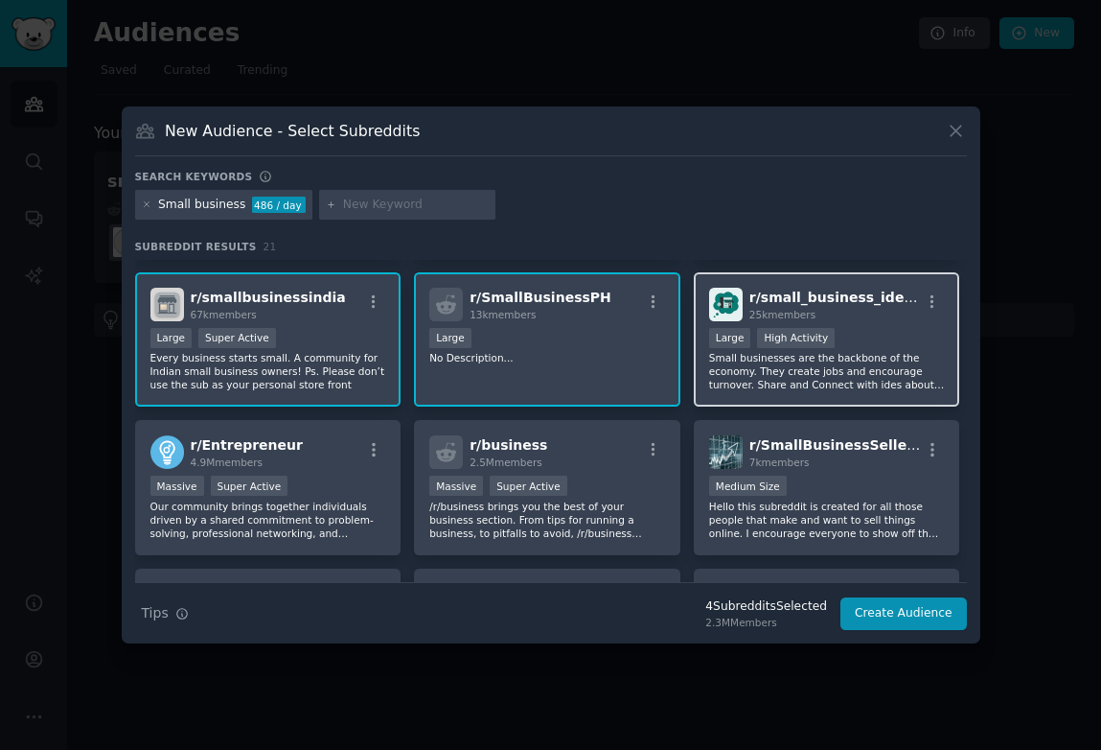
click at [764, 363] on p "Small businesses are the backbone of the economy. They create jobs and encourag…" at bounding box center [827, 371] width 236 height 40
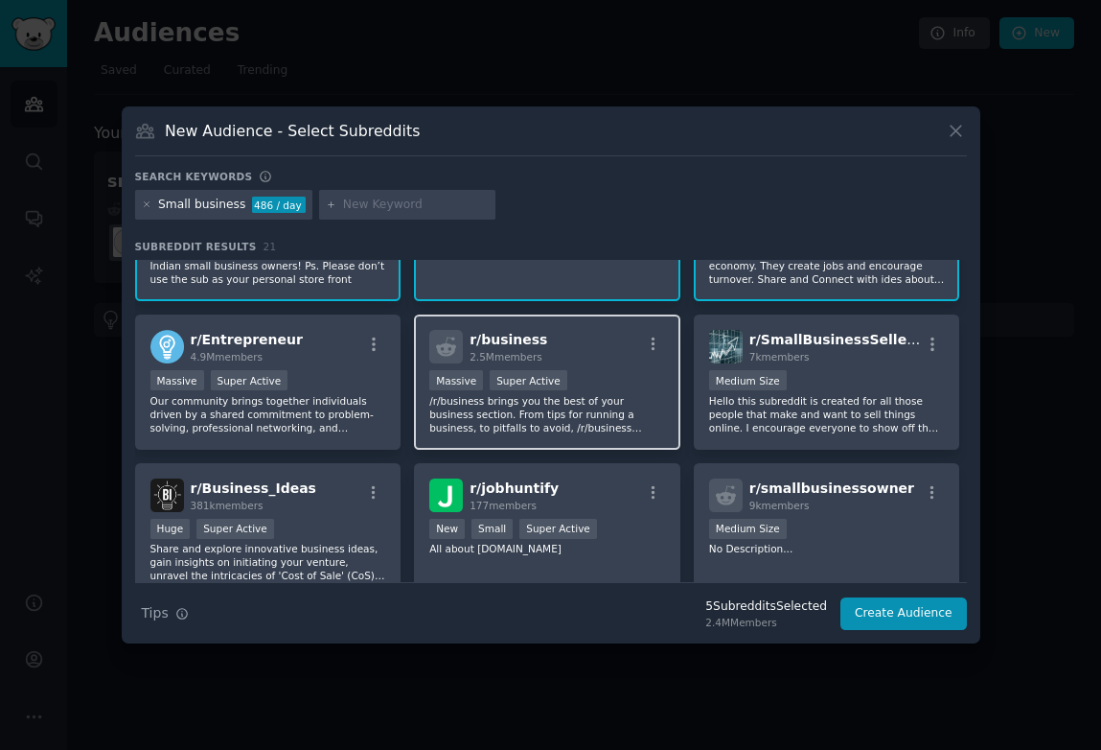
scroll to position [243, 0]
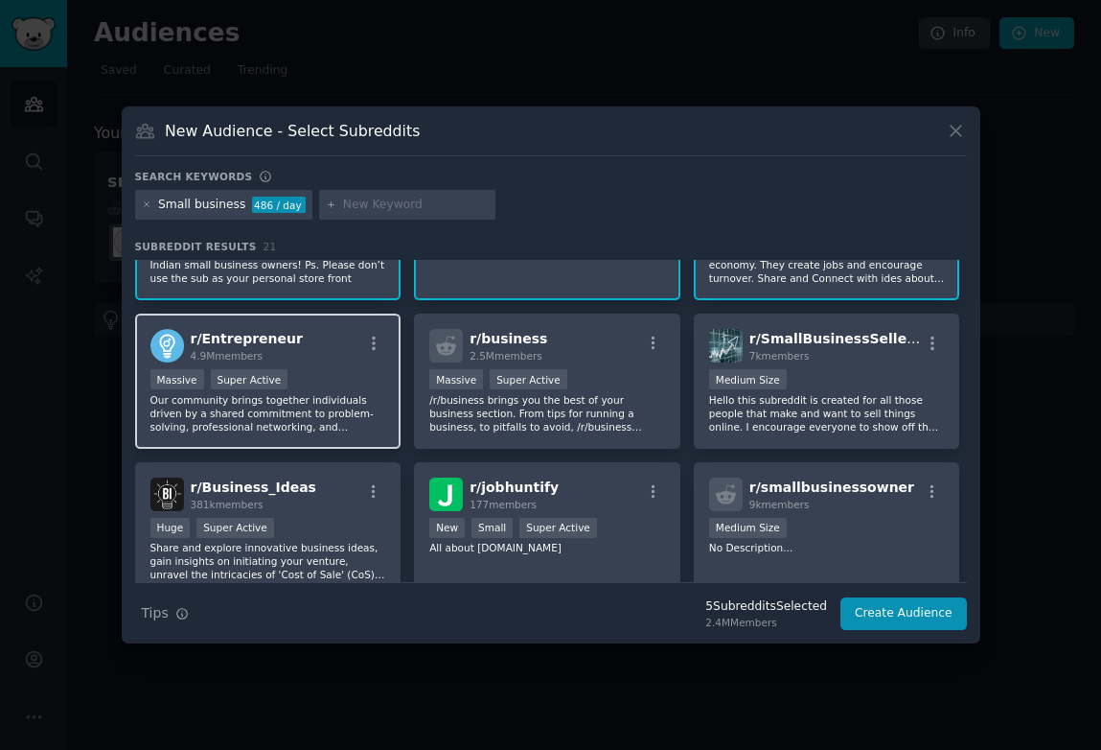
click at [334, 380] on div "Massive Super Active" at bounding box center [268, 381] width 236 height 24
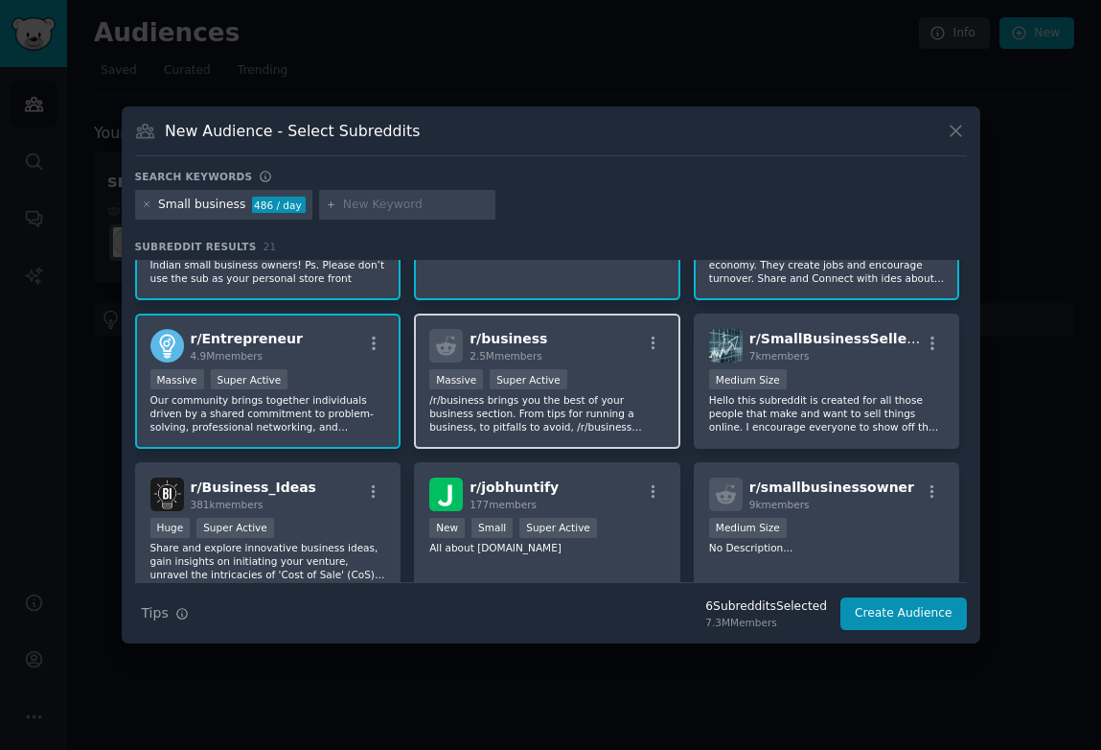
click at [484, 381] on div "1,000,000+ members Massive Super Active" at bounding box center [547, 381] width 236 height 24
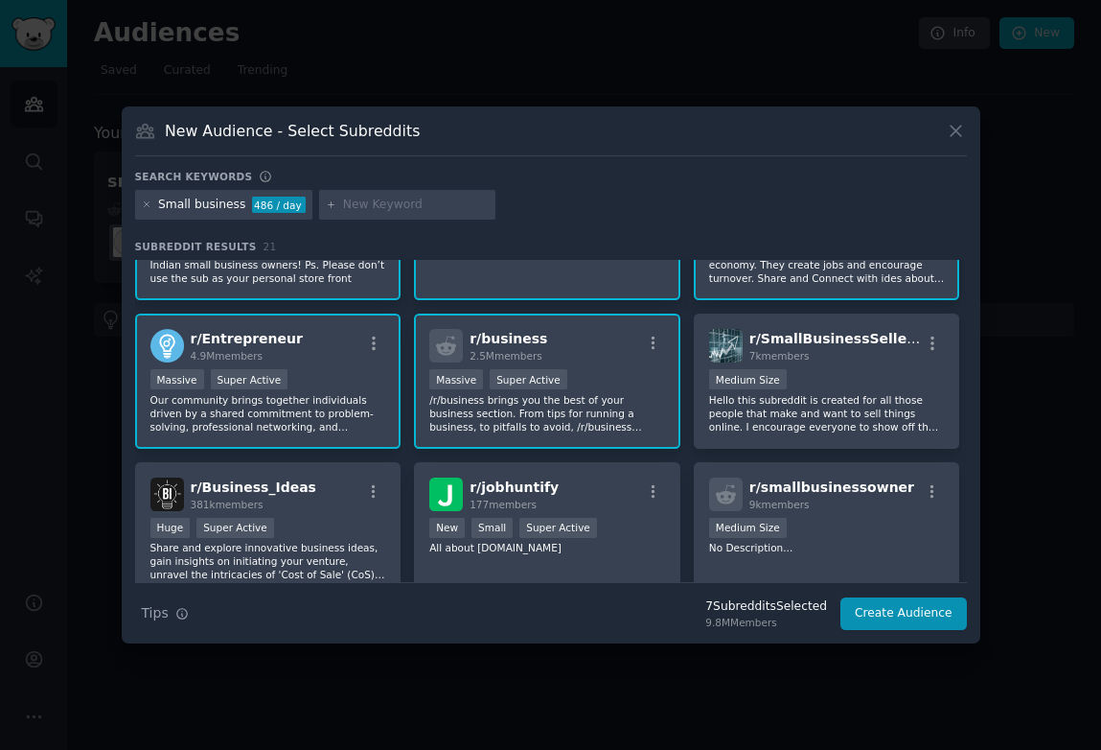
scroll to position [400, 0]
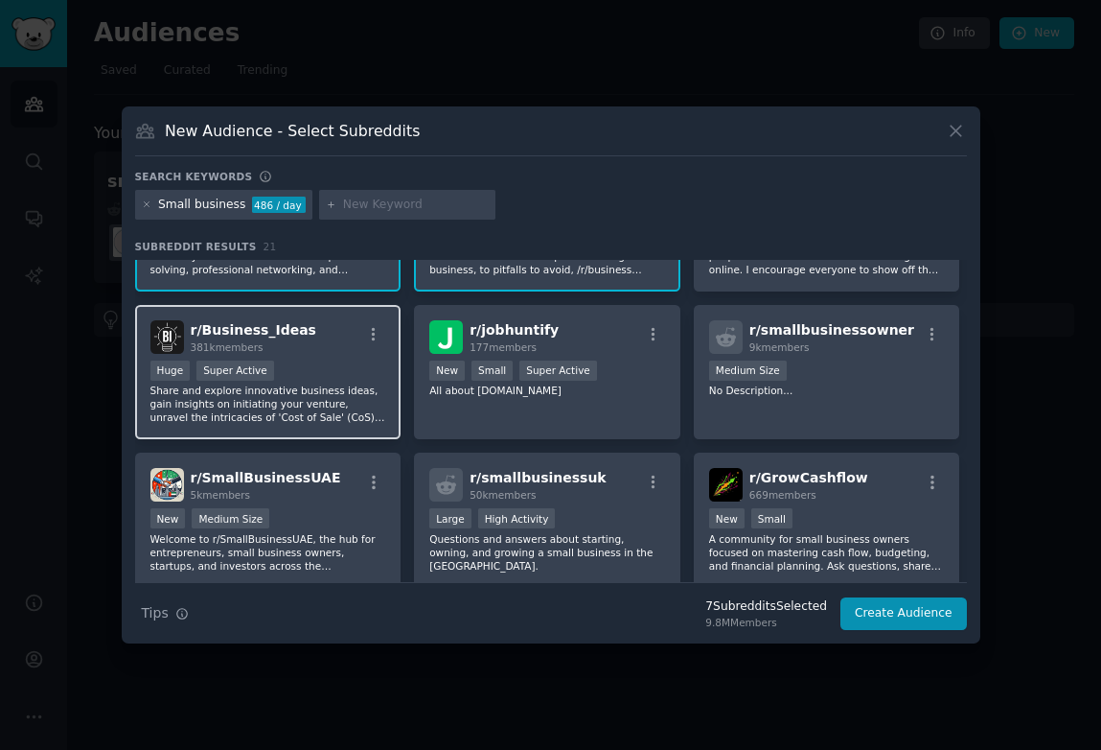
click at [285, 390] on p "Share and explore innovative business ideas, gain insights on initiating your v…" at bounding box center [268, 403] width 236 height 40
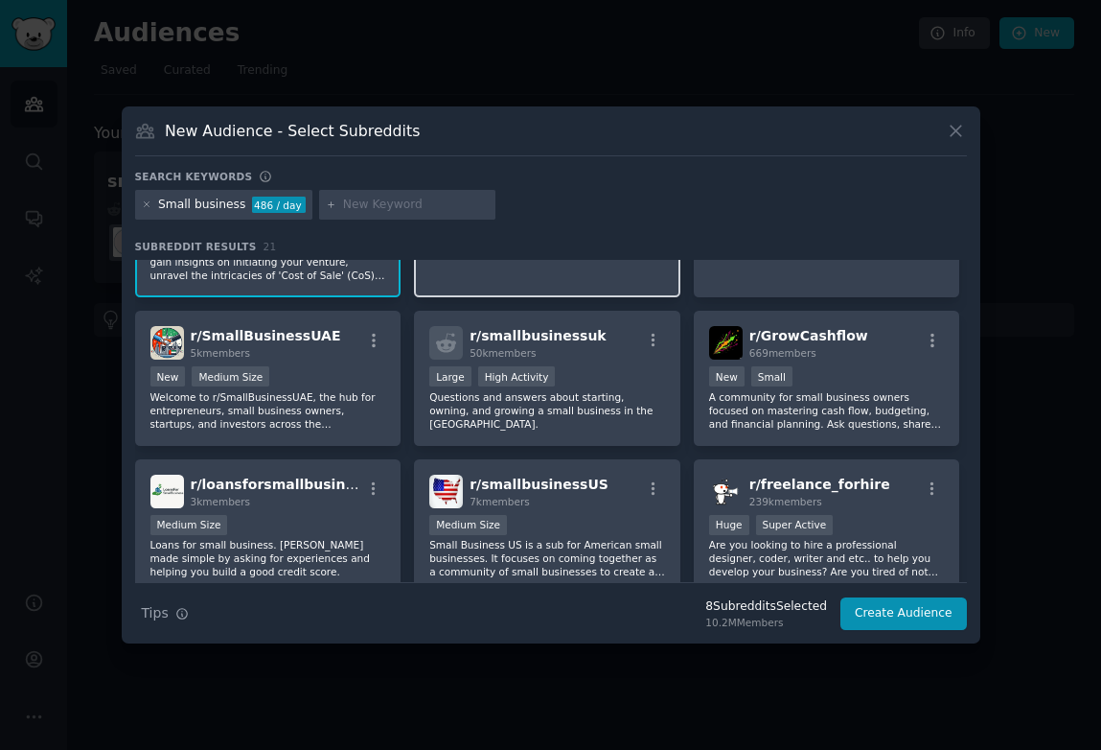
scroll to position [544, 0]
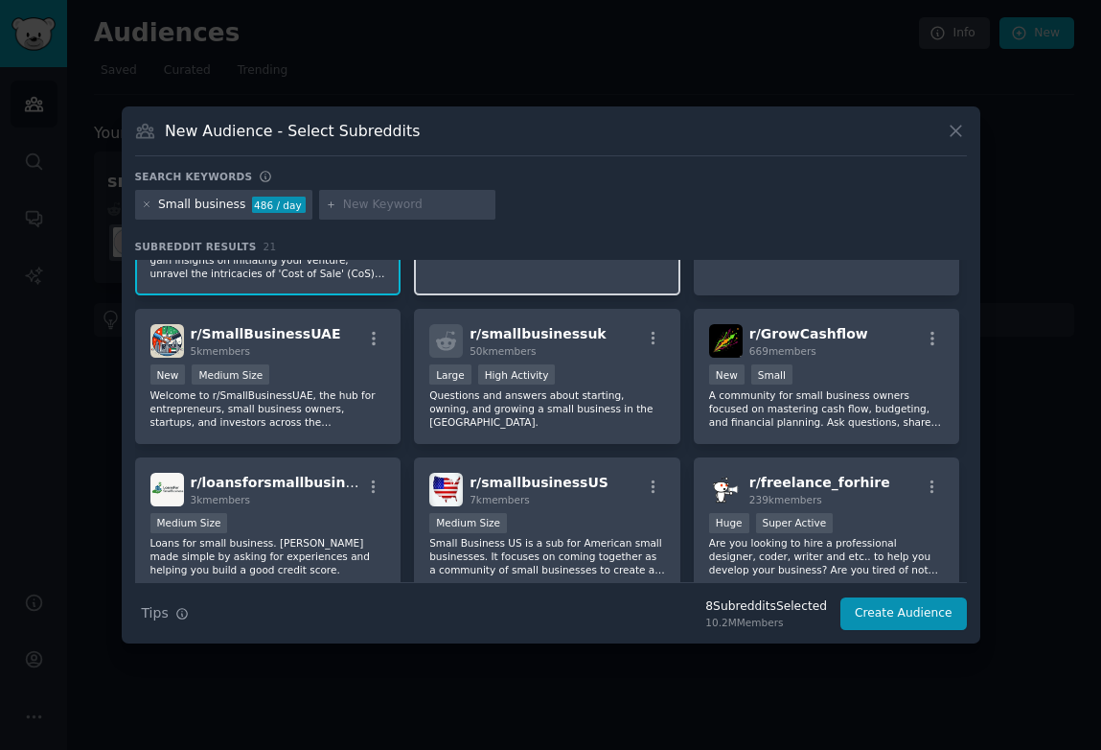
click at [563, 390] on p "Questions and answers about starting, owning, and growing a small business in t…" at bounding box center [547, 408] width 236 height 40
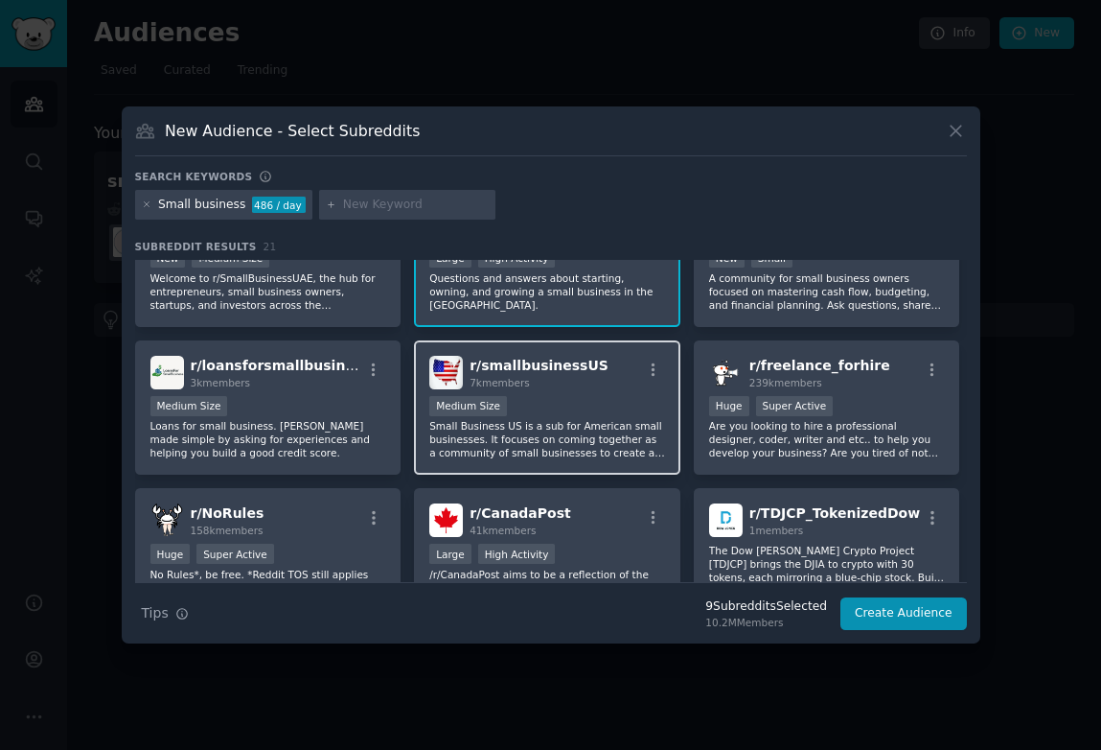
scroll to position [717, 0]
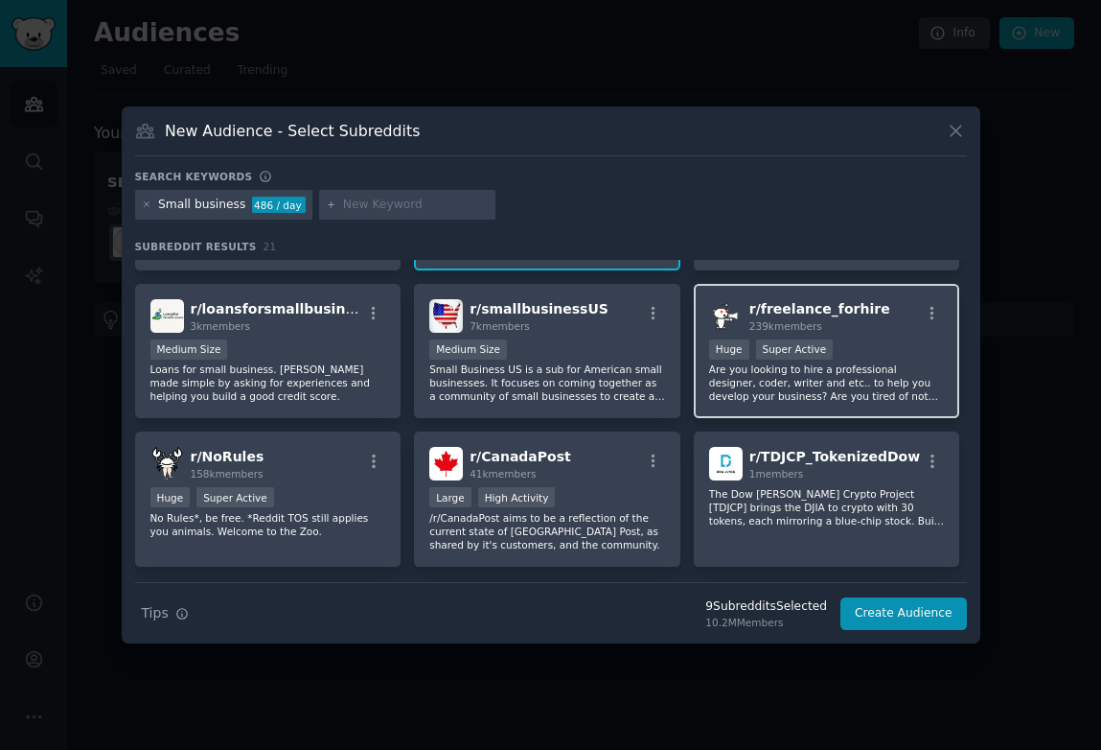
click at [820, 364] on p "Are you looking to hire a professional designer, coder, writer and etc.. to hel…" at bounding box center [827, 382] width 236 height 40
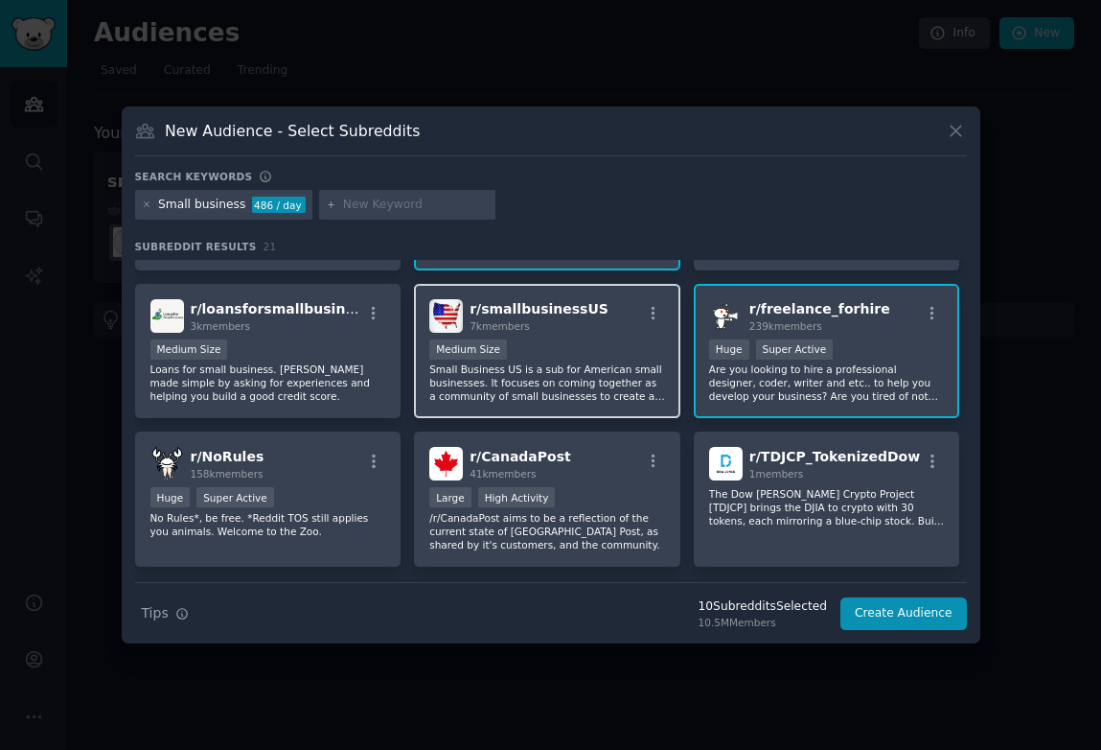
scroll to position [768, 0]
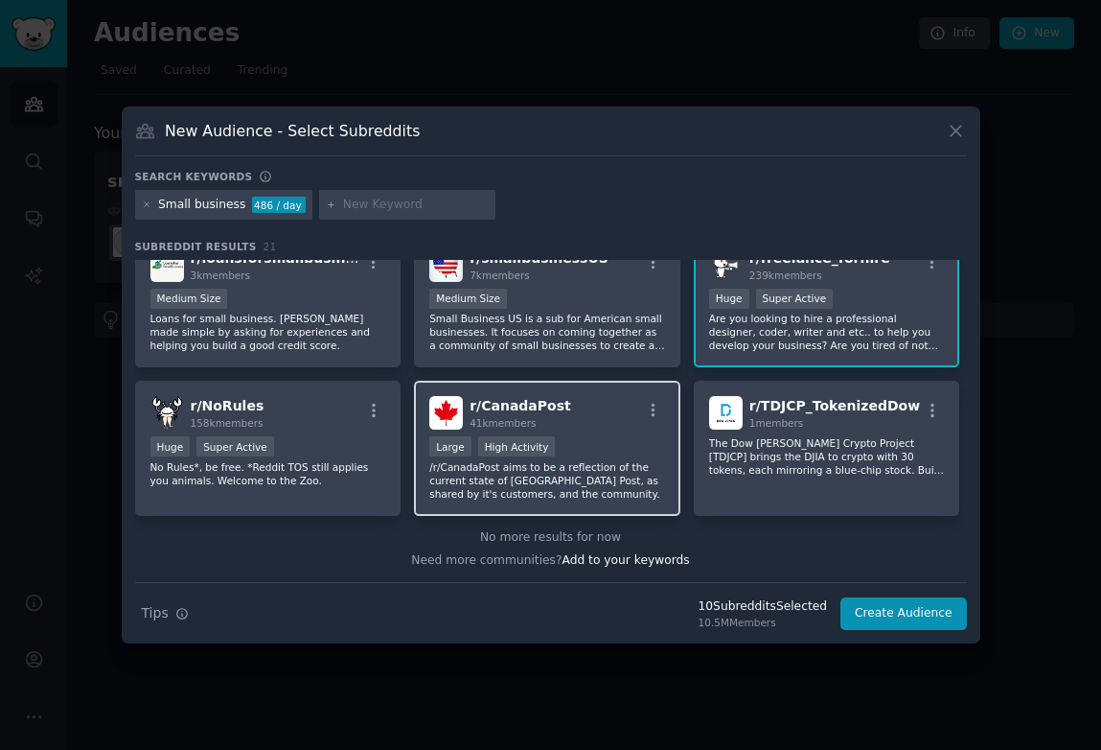
click at [547, 430] on div "r/ CanadaPost 41k members Large High Activity /r/CanadaPost aims to be a reflec…" at bounding box center [547, 448] width 266 height 135
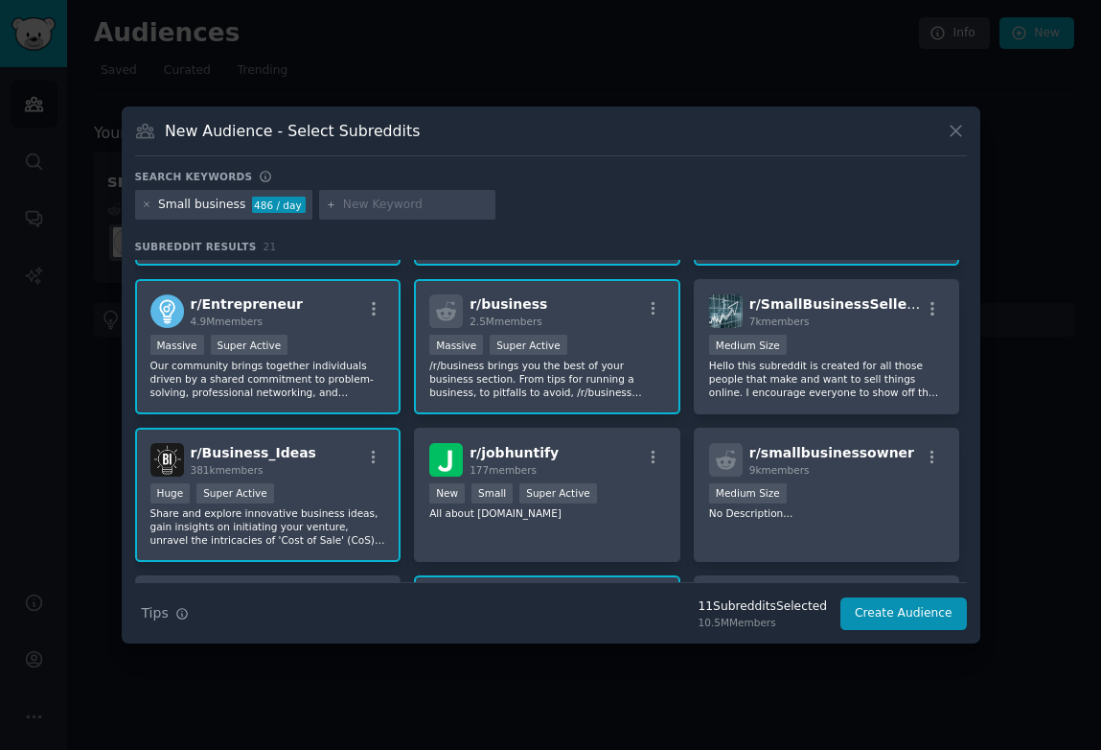
scroll to position [279, 0]
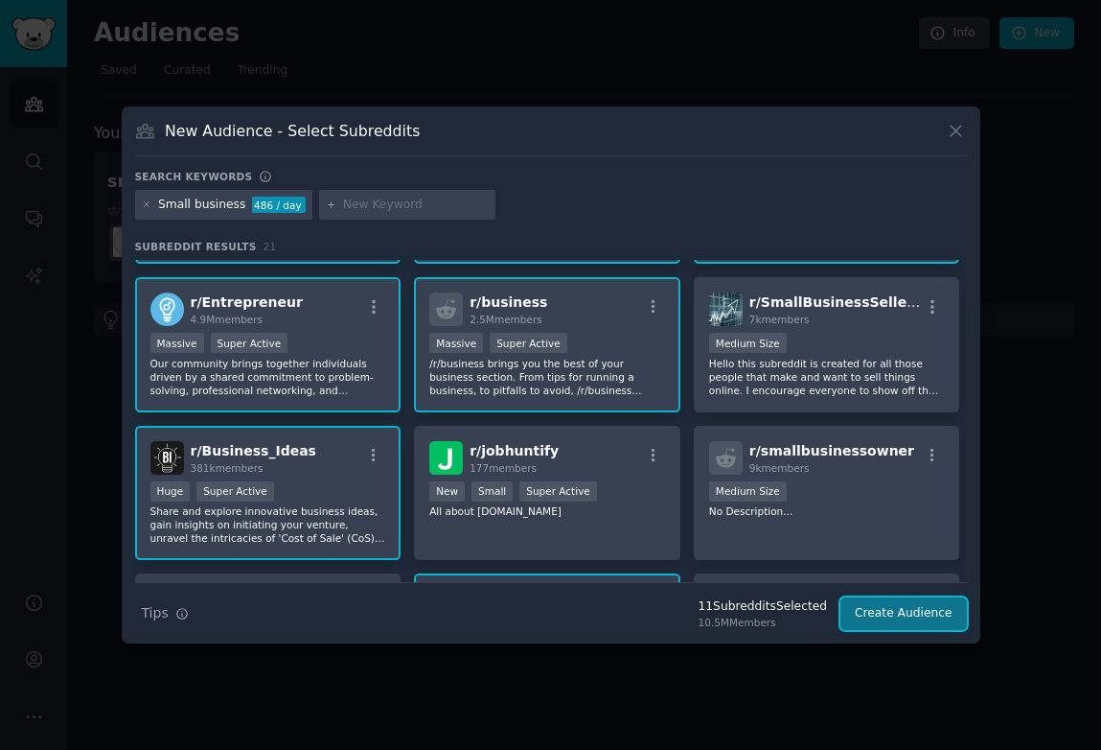
click at [912, 627] on button "Create Audience" at bounding box center [904, 613] width 127 height 33
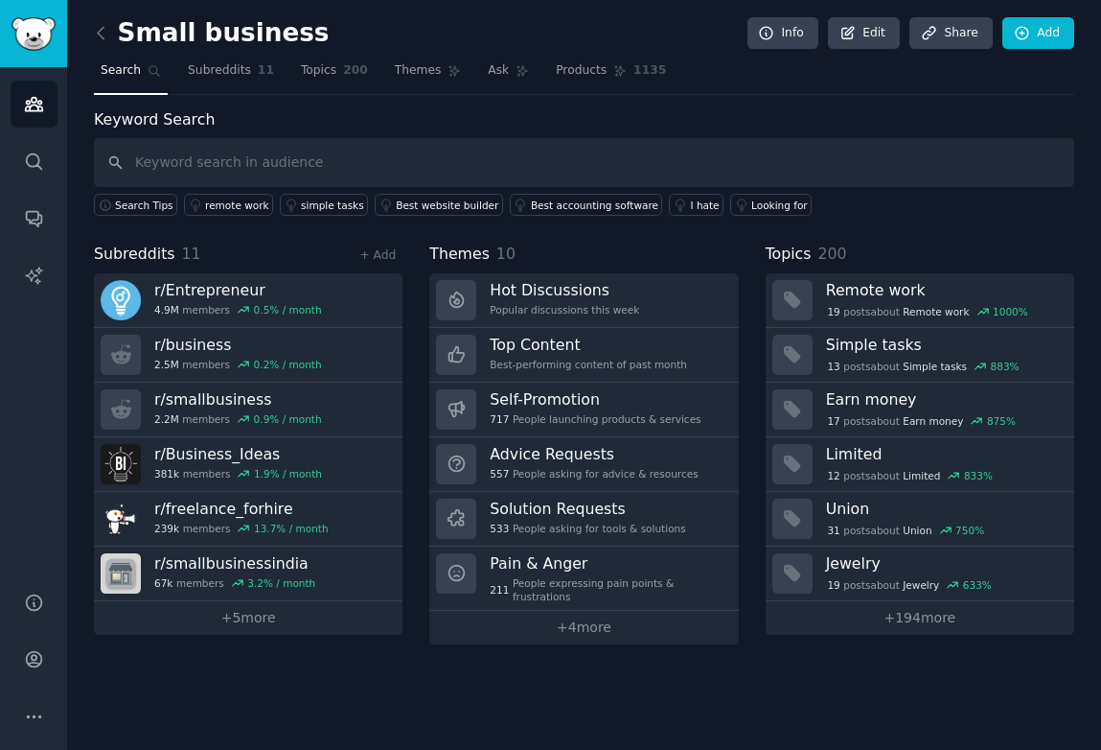
click at [274, 174] on input "text" at bounding box center [584, 162] width 981 height 49
type input "After Hours Call Service"
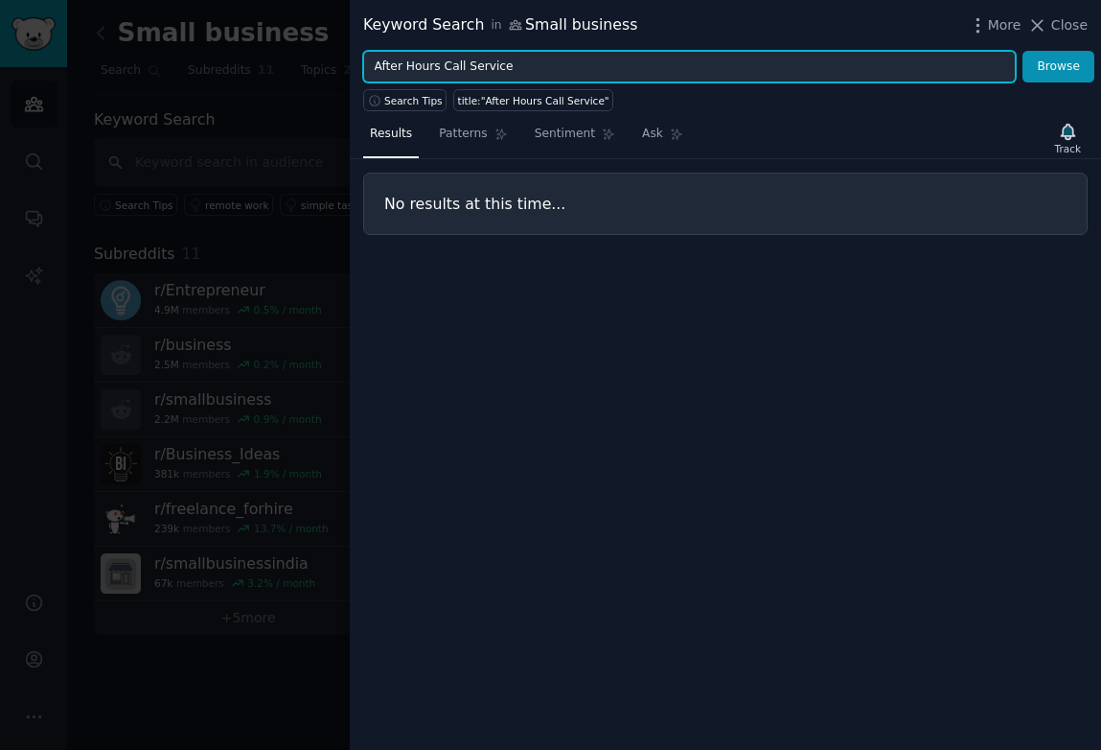
click at [520, 63] on input "After Hours Call Service" at bounding box center [689, 67] width 653 height 33
type input "After Hours Calls"
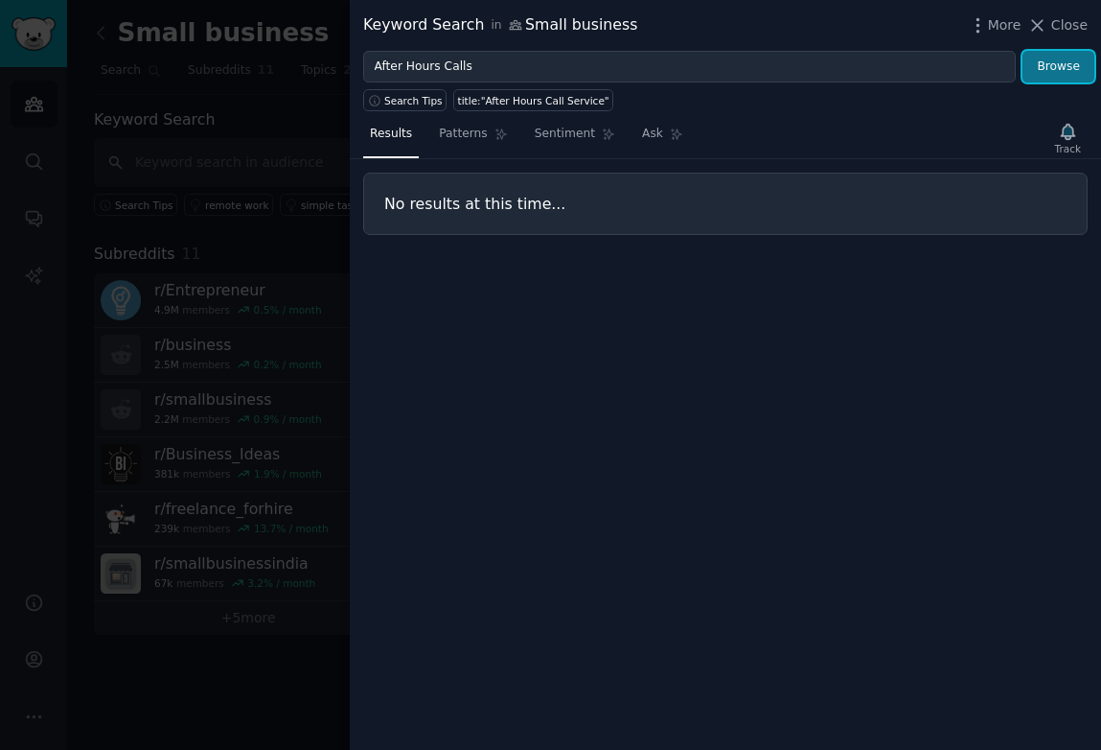
click at [1049, 62] on button "Browse" at bounding box center [1059, 67] width 72 height 33
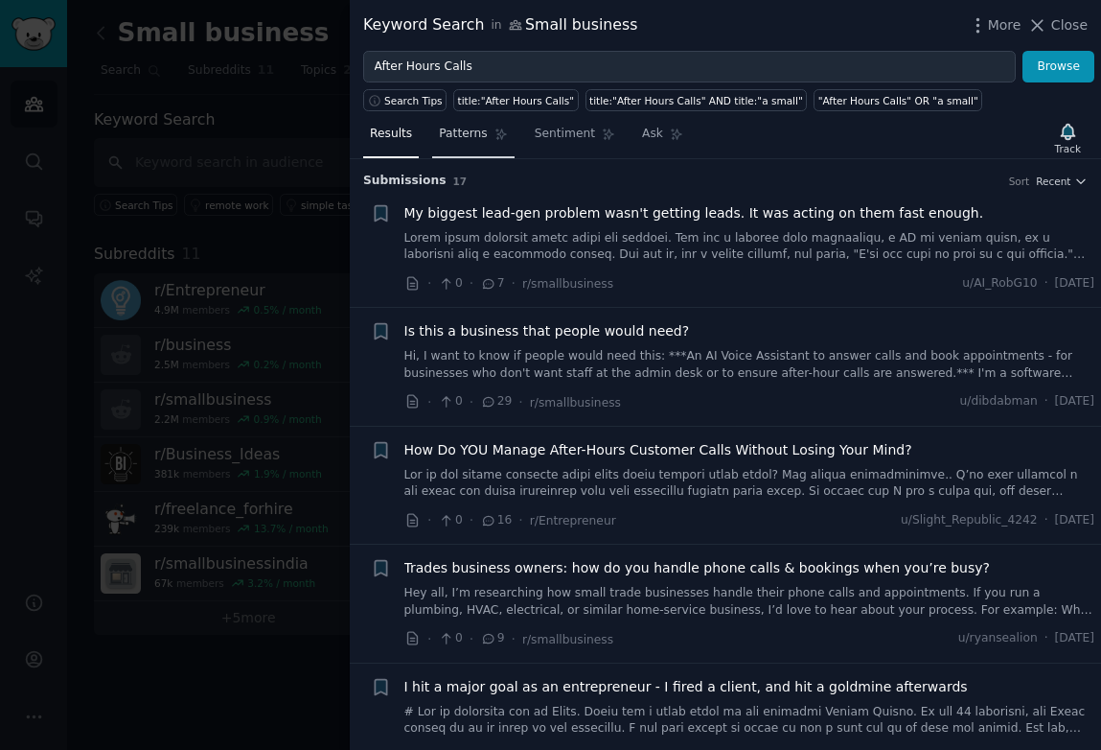
click at [475, 145] on link "Patterns" at bounding box center [472, 138] width 81 height 39
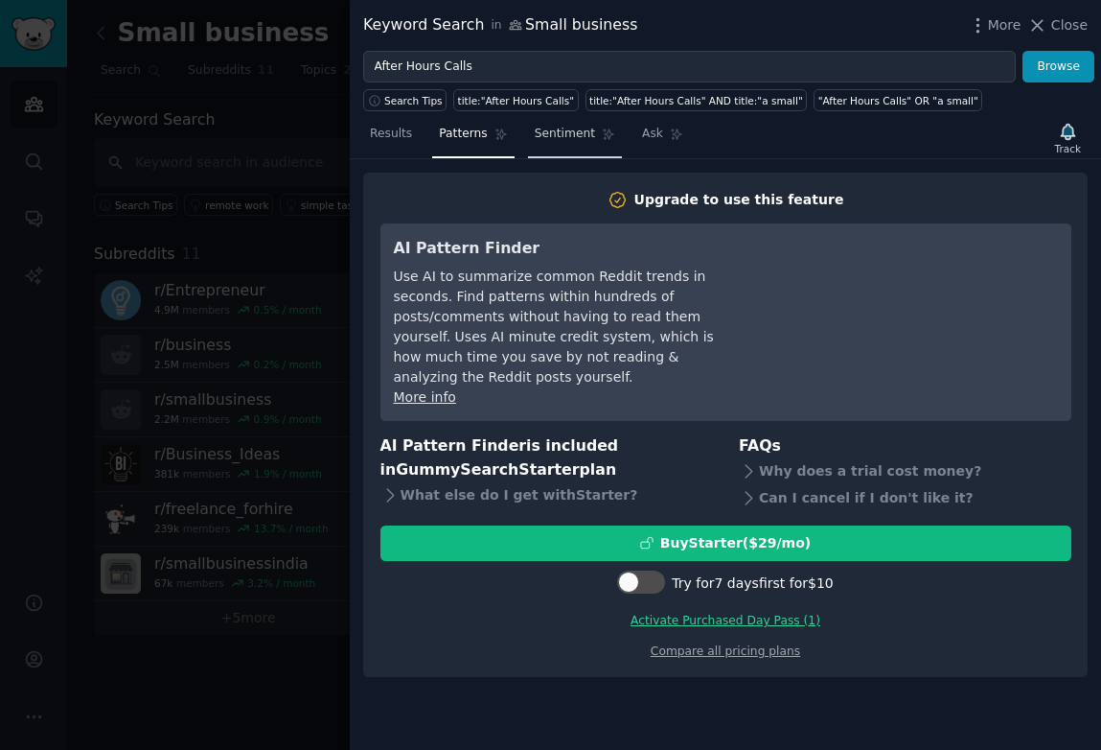
click at [572, 131] on span "Sentiment" at bounding box center [565, 134] width 60 height 17
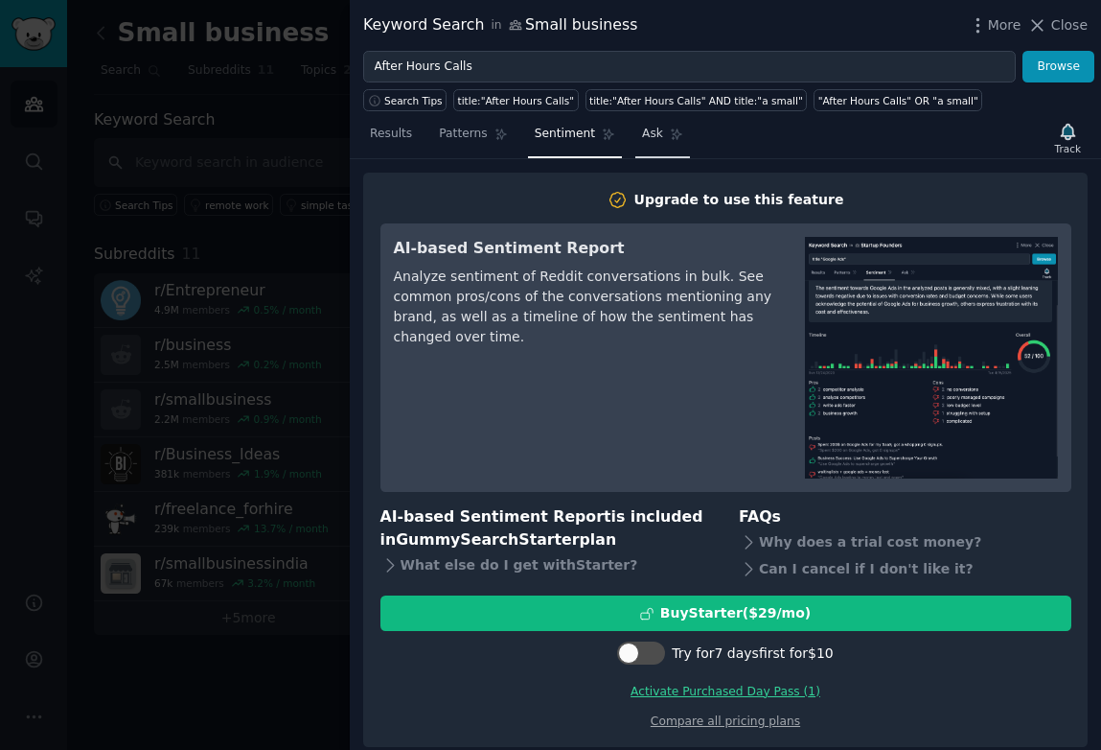
click at [650, 126] on span "Ask" at bounding box center [652, 134] width 21 height 17
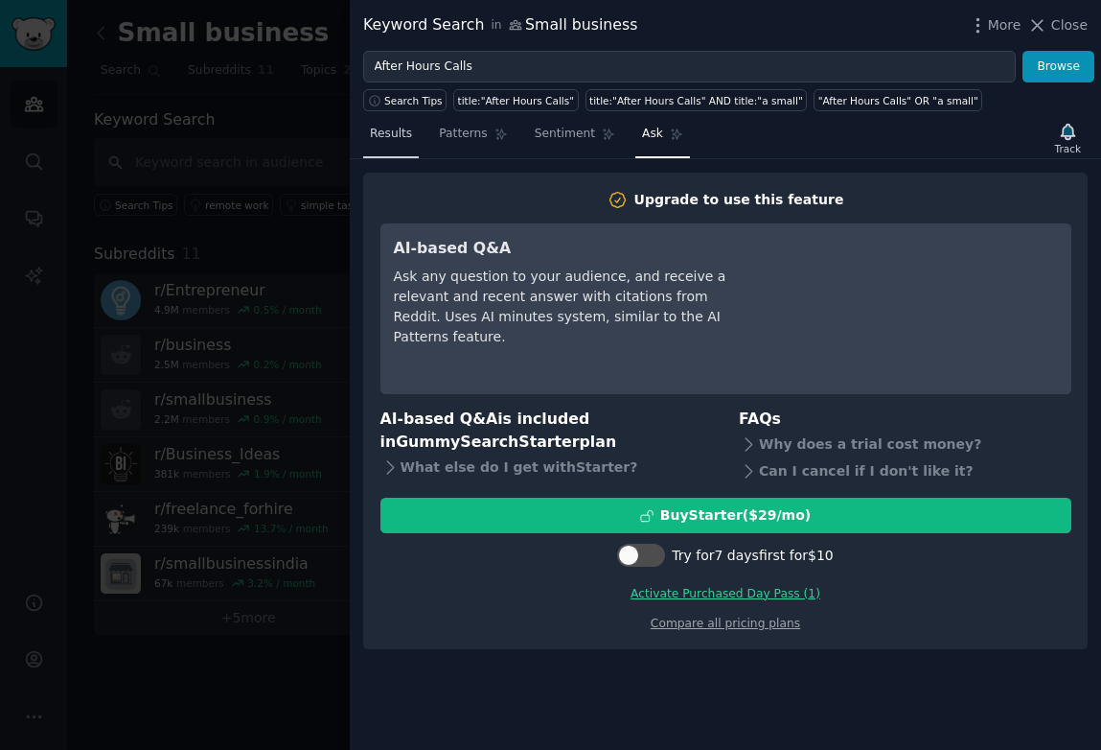
click at [393, 141] on span "Results" at bounding box center [391, 134] width 42 height 17
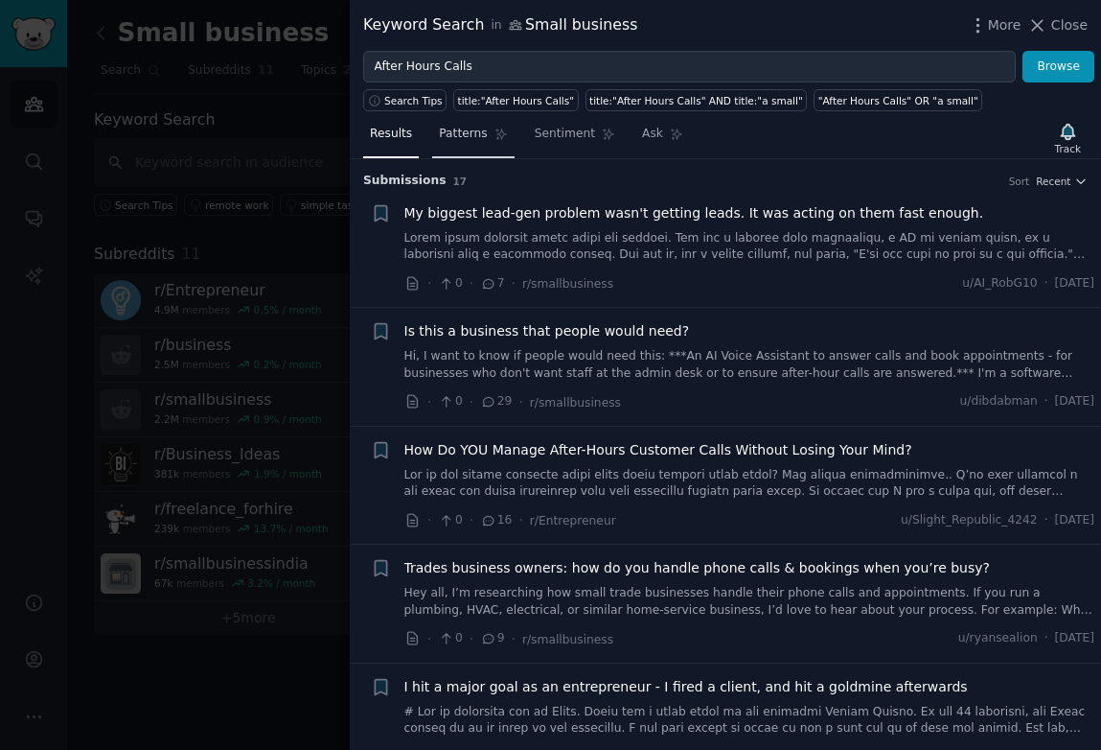
click at [479, 129] on span "Patterns" at bounding box center [463, 134] width 48 height 17
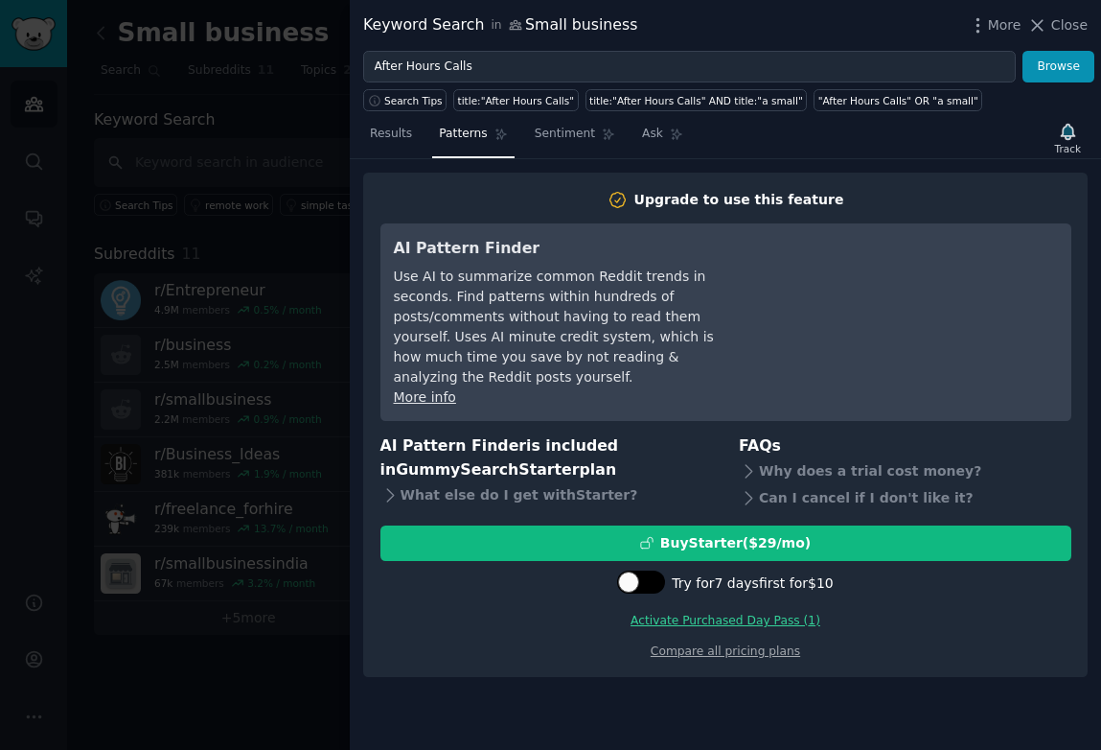
click at [633, 571] on div at bounding box center [628, 581] width 21 height 21
click at [661, 571] on div at bounding box center [651, 581] width 21 height 21
checkbox input "false"
click at [730, 613] on link "Activate Purchased Day Pass ( 1 )" at bounding box center [726, 619] width 190 height 13
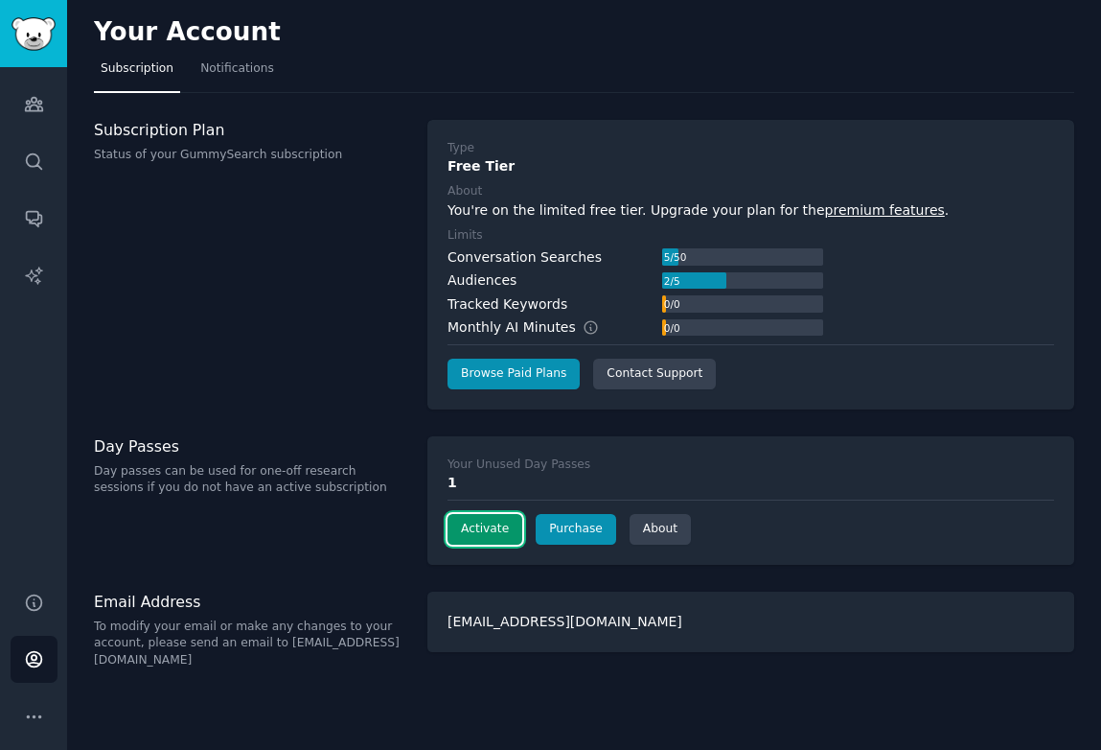
click at [484, 527] on button "Activate" at bounding box center [485, 529] width 75 height 31
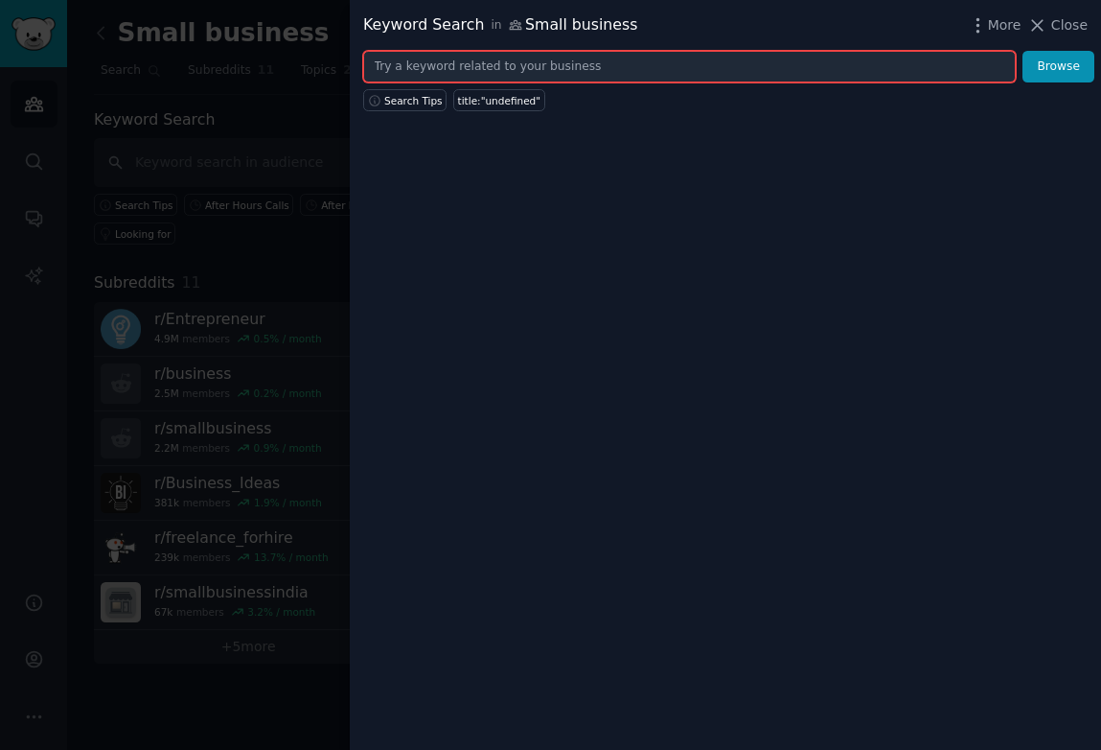
click at [640, 70] on input "text" at bounding box center [689, 67] width 653 height 33
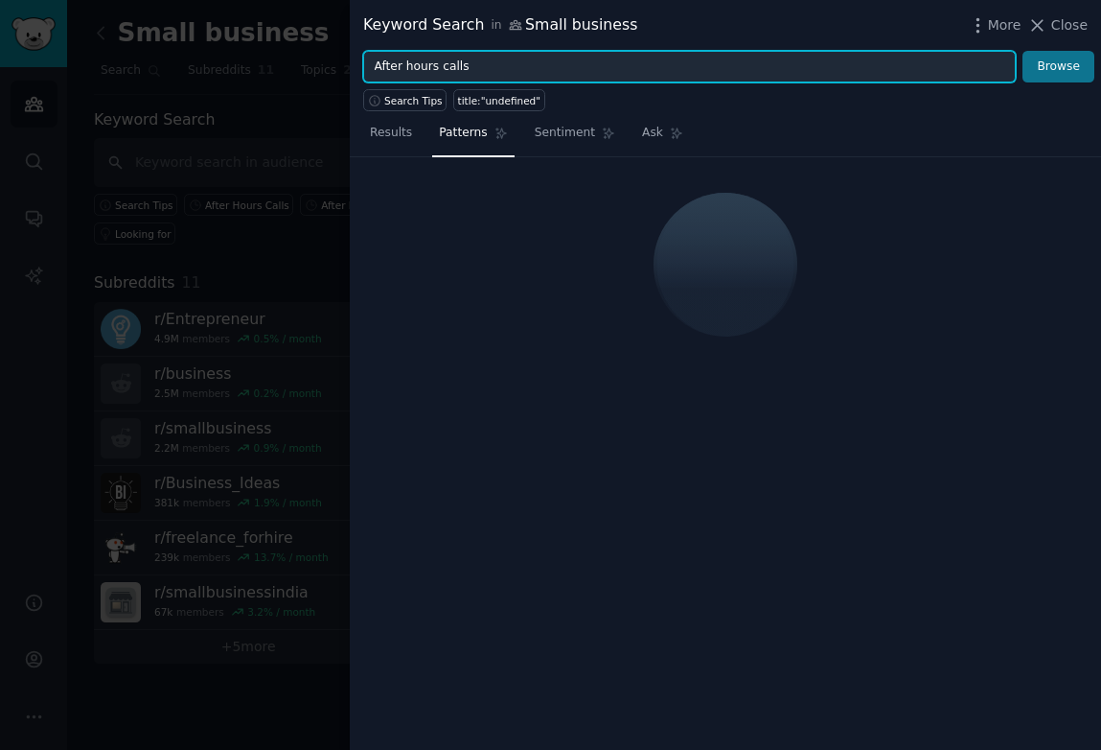
type input "After hours calls"
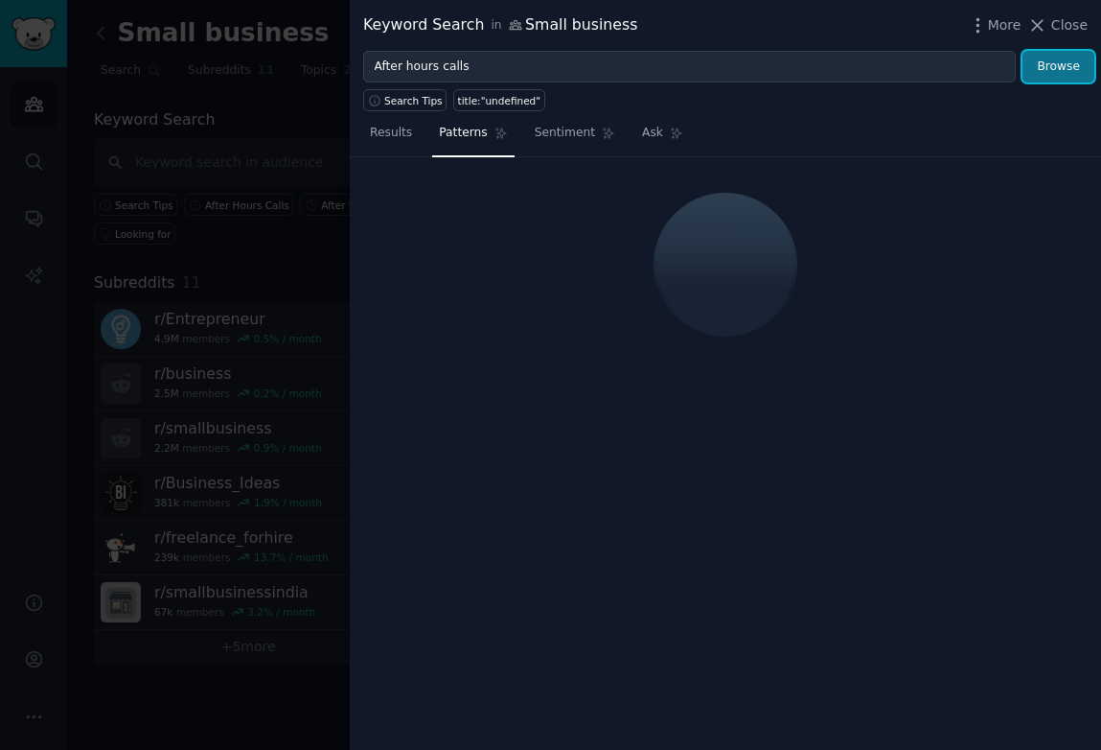
click at [1048, 74] on button "Browse" at bounding box center [1059, 67] width 72 height 33
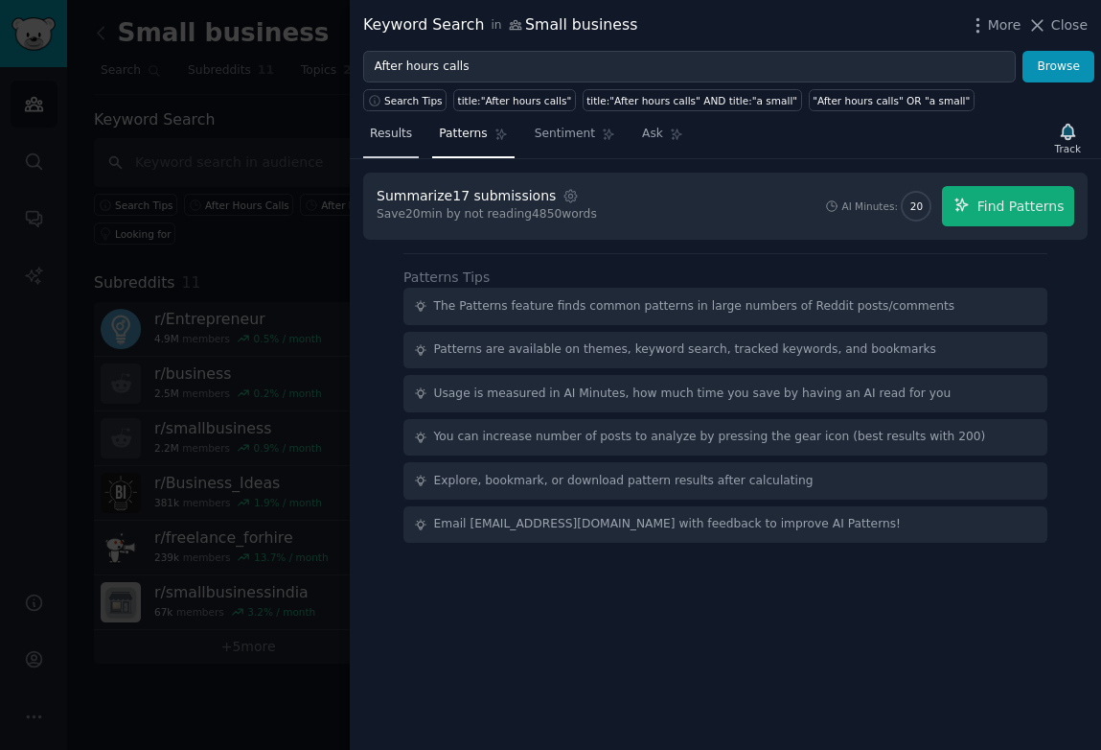
click at [391, 125] on link "Results" at bounding box center [391, 138] width 56 height 39
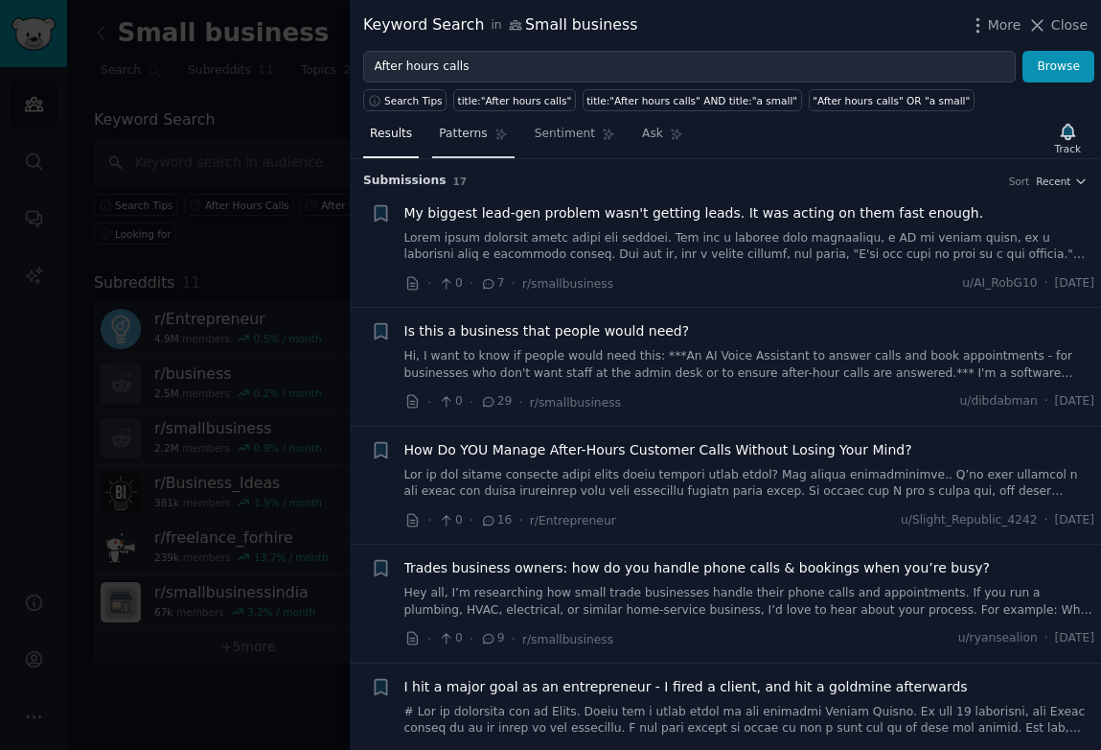
click at [467, 131] on span "Patterns" at bounding box center [463, 134] width 48 height 17
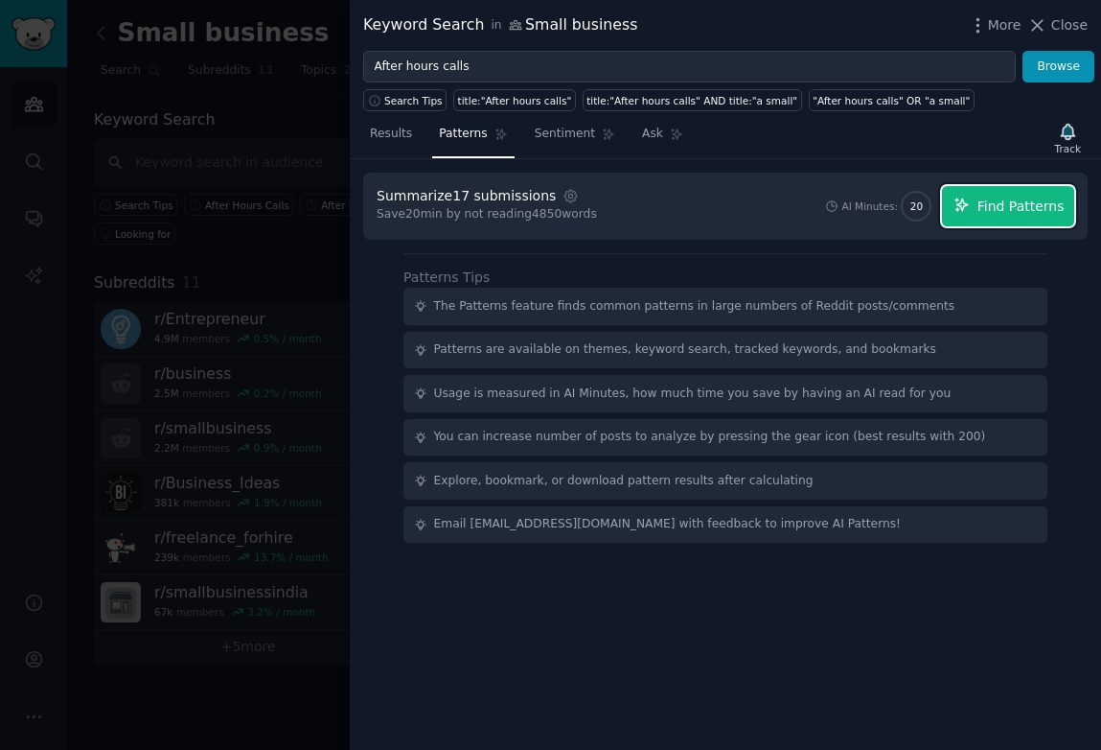
click at [976, 207] on button "Find Patterns" at bounding box center [1008, 206] width 132 height 40
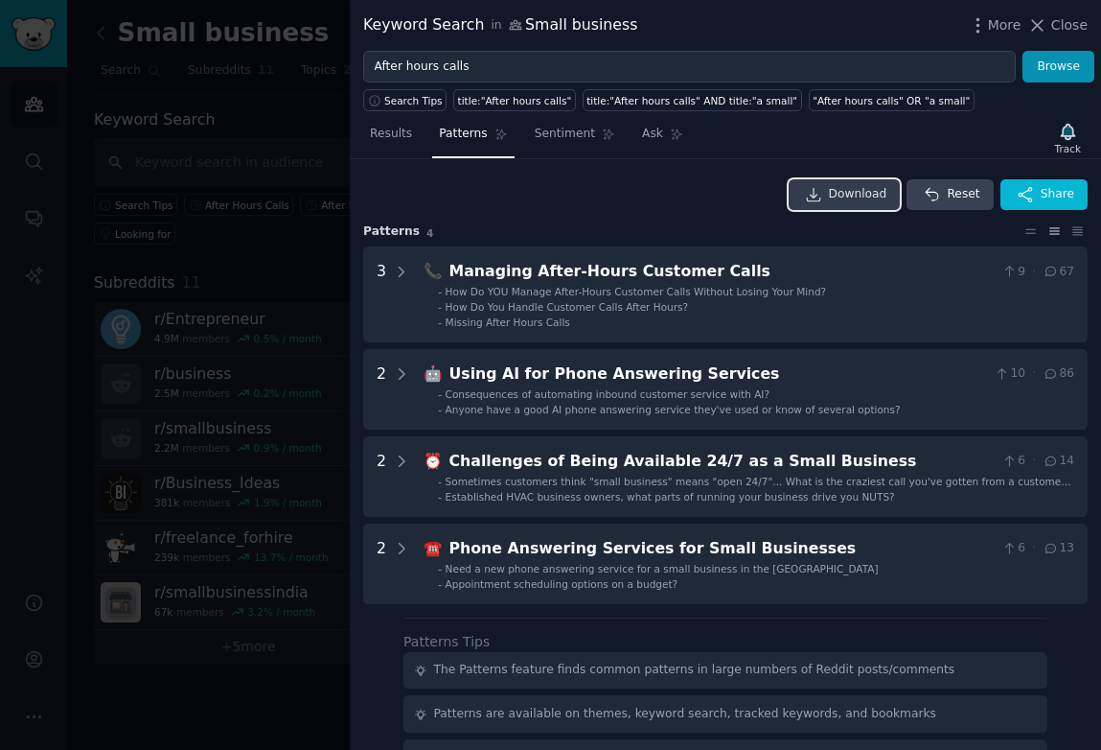
click at [859, 197] on span "Download" at bounding box center [858, 194] width 58 height 17
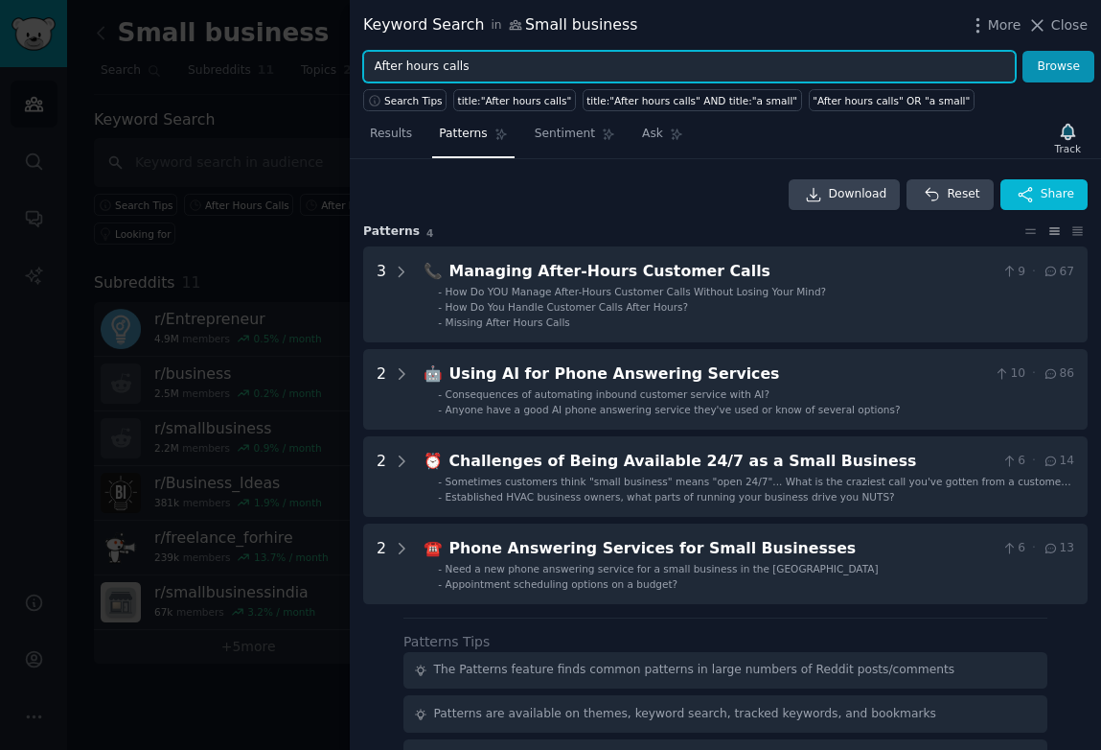
drag, startPoint x: 498, startPoint y: 69, endPoint x: 366, endPoint y: 65, distance: 131.4
click at [366, 65] on input "After hours calls" at bounding box center [689, 67] width 653 height 33
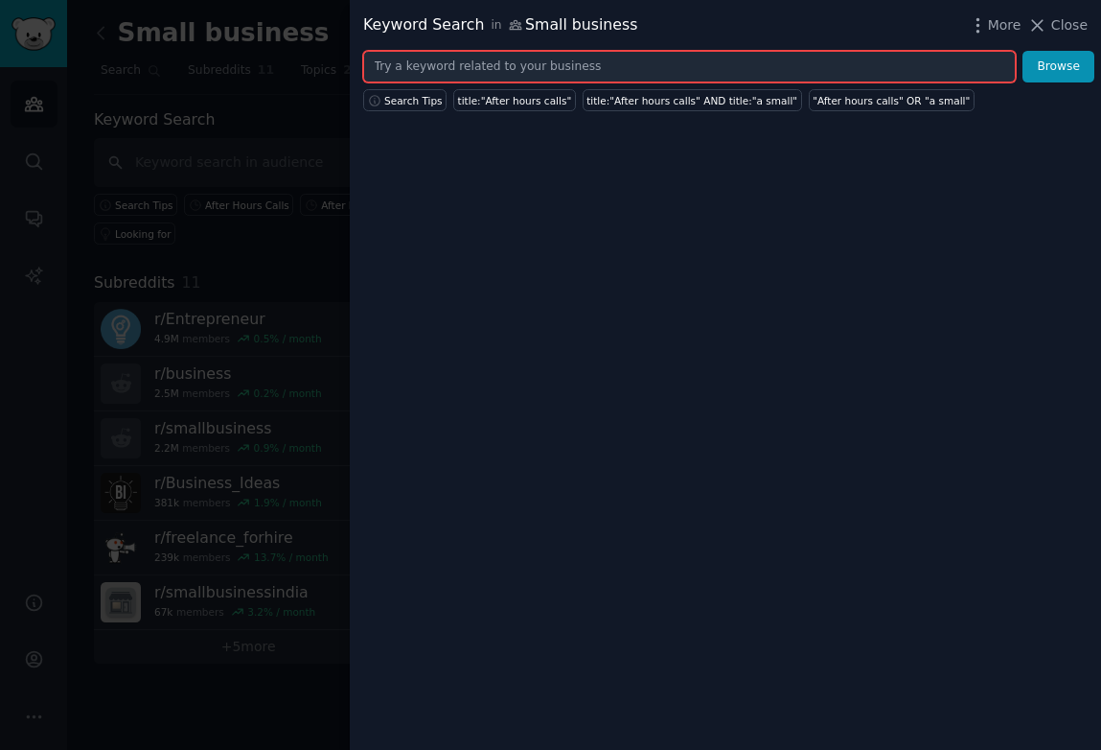
type input "S"
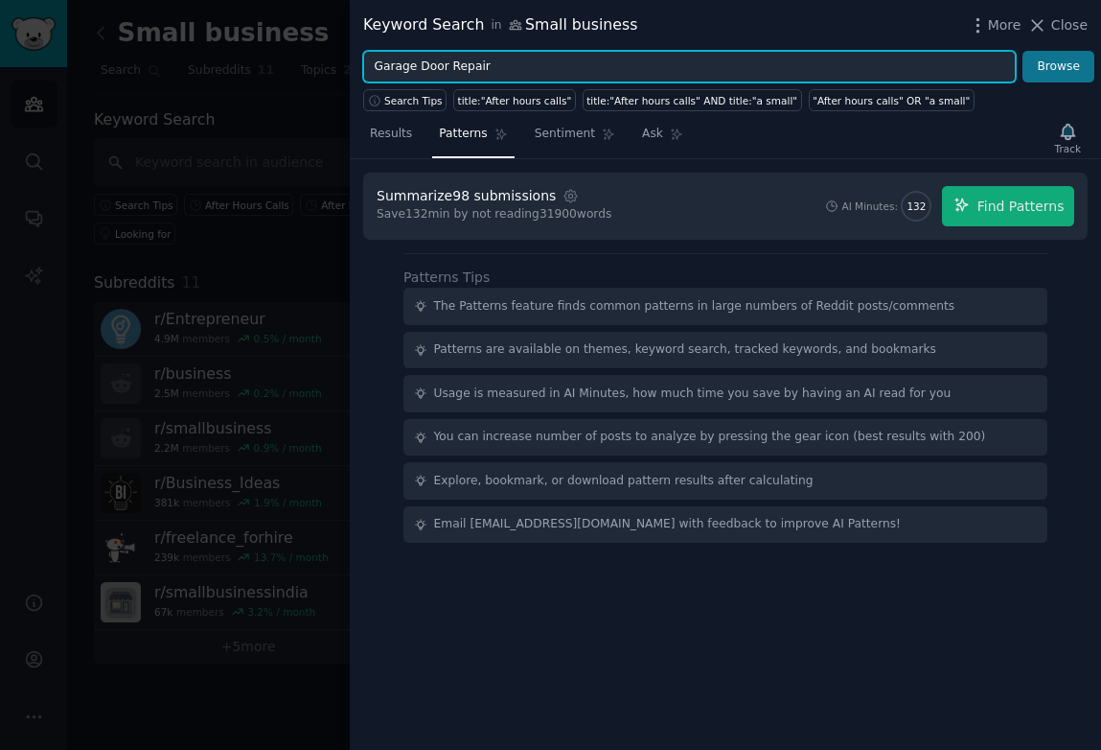
type input "Garage Door Repair"
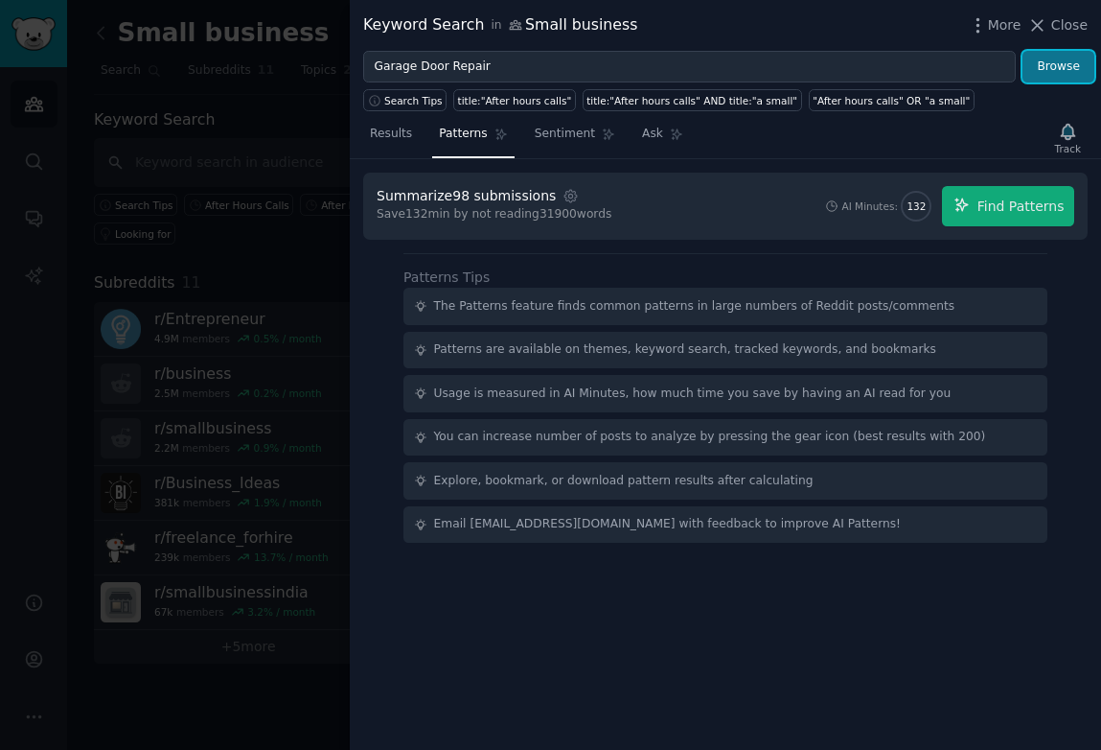
click at [1064, 57] on button "Browse" at bounding box center [1059, 67] width 72 height 33
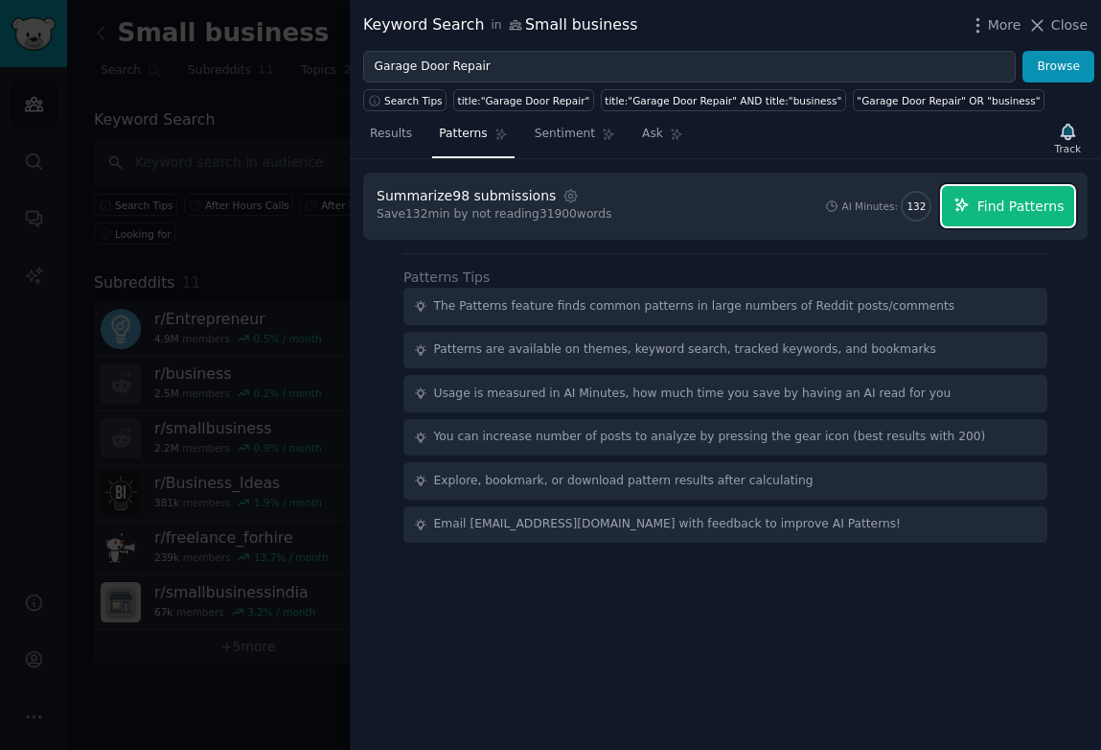
click at [990, 208] on span "Find Patterns" at bounding box center [1021, 207] width 87 height 20
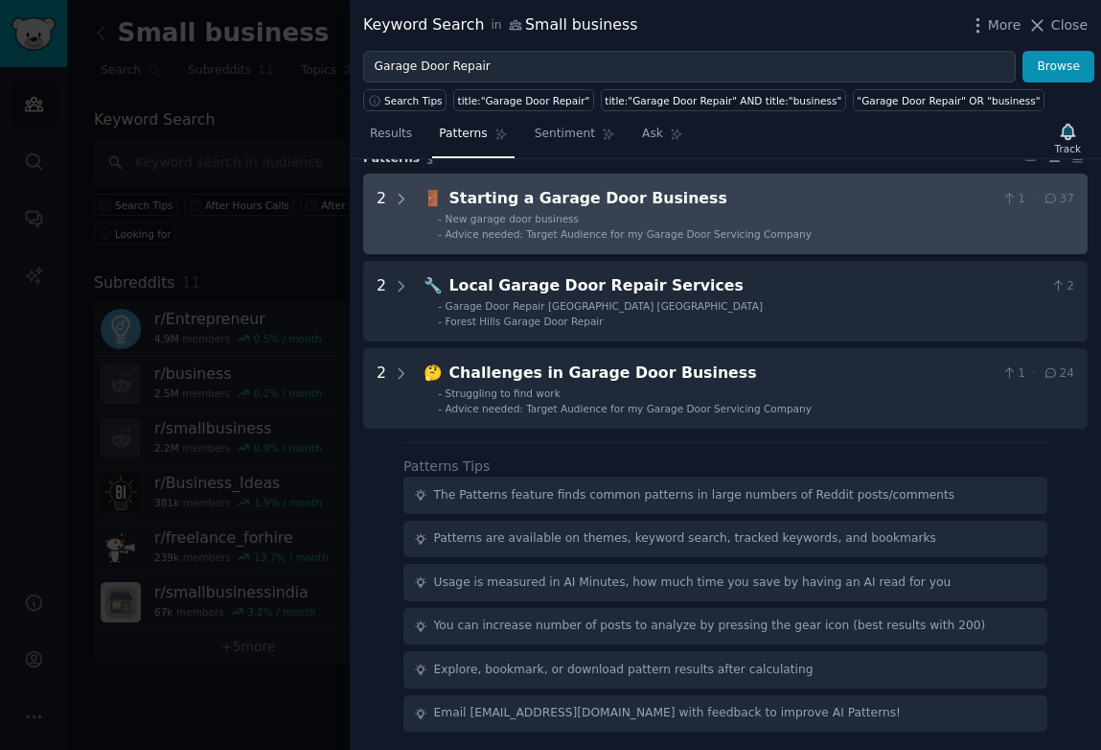
scroll to position [75, 0]
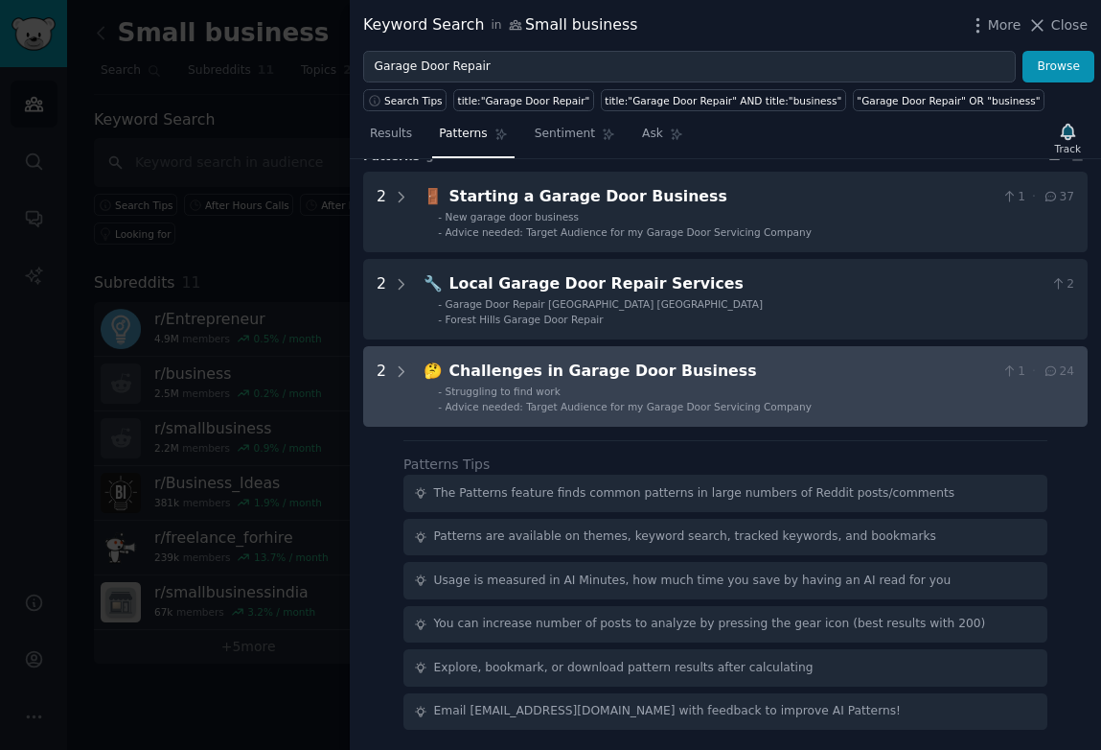
click at [765, 379] on div "Challenges in Garage Door Business" at bounding box center [722, 371] width 545 height 24
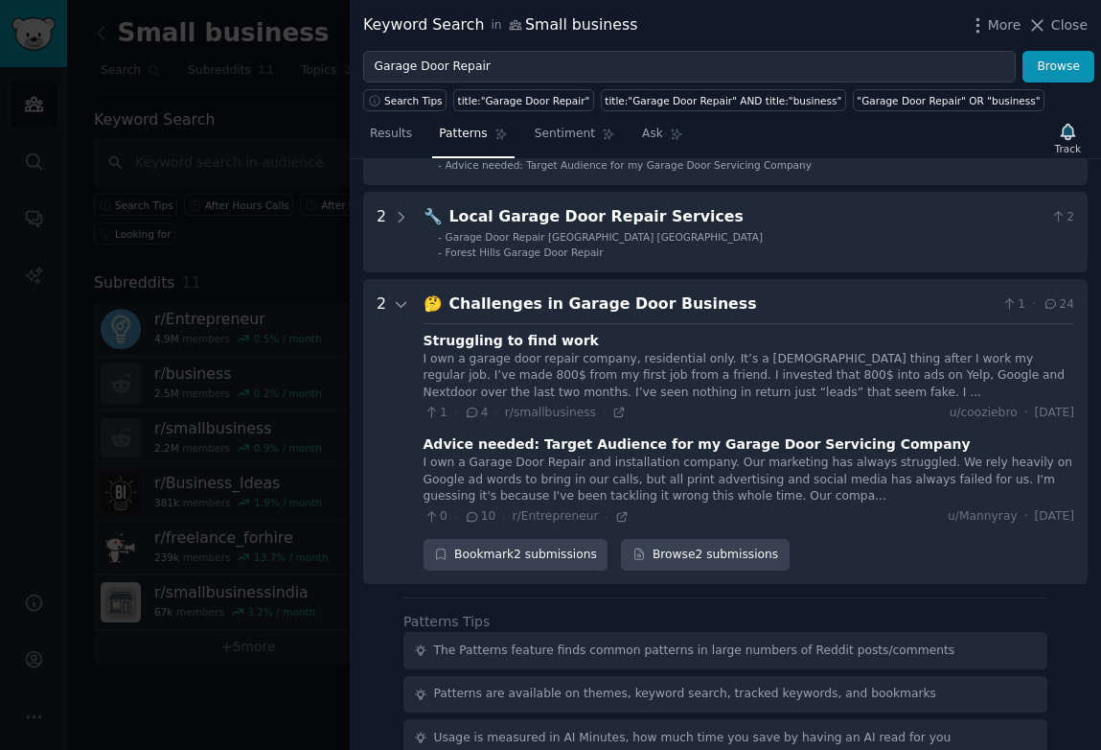
scroll to position [0, 0]
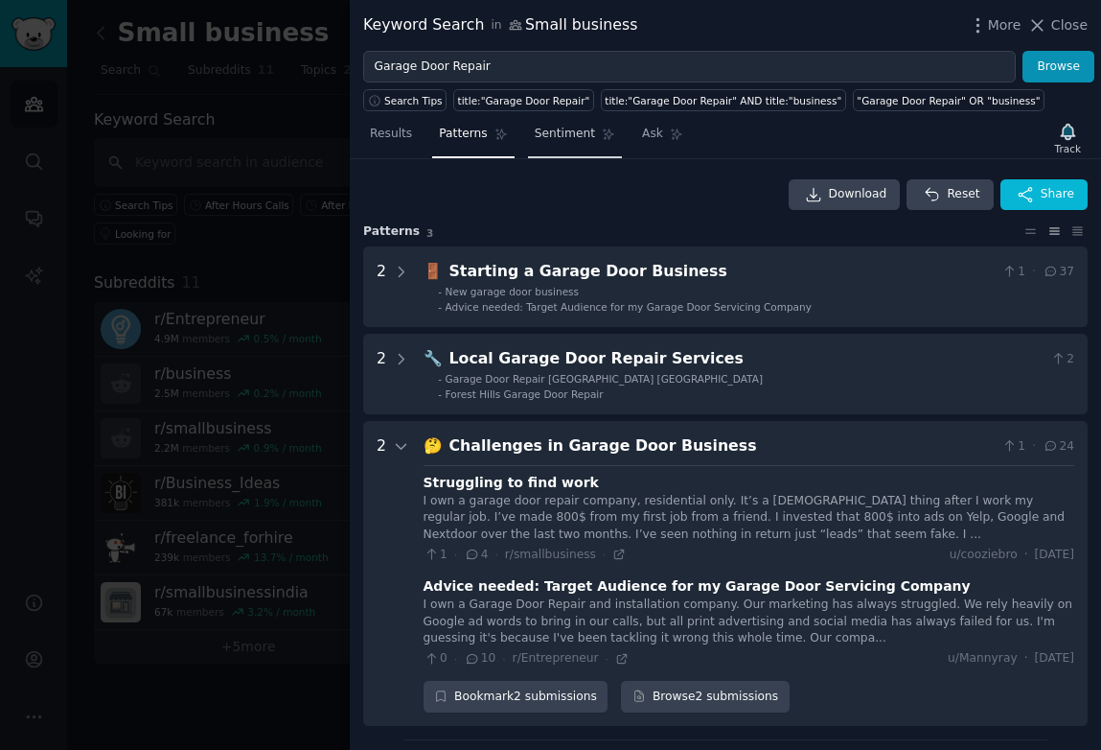
click at [579, 138] on span "Sentiment" at bounding box center [565, 134] width 60 height 17
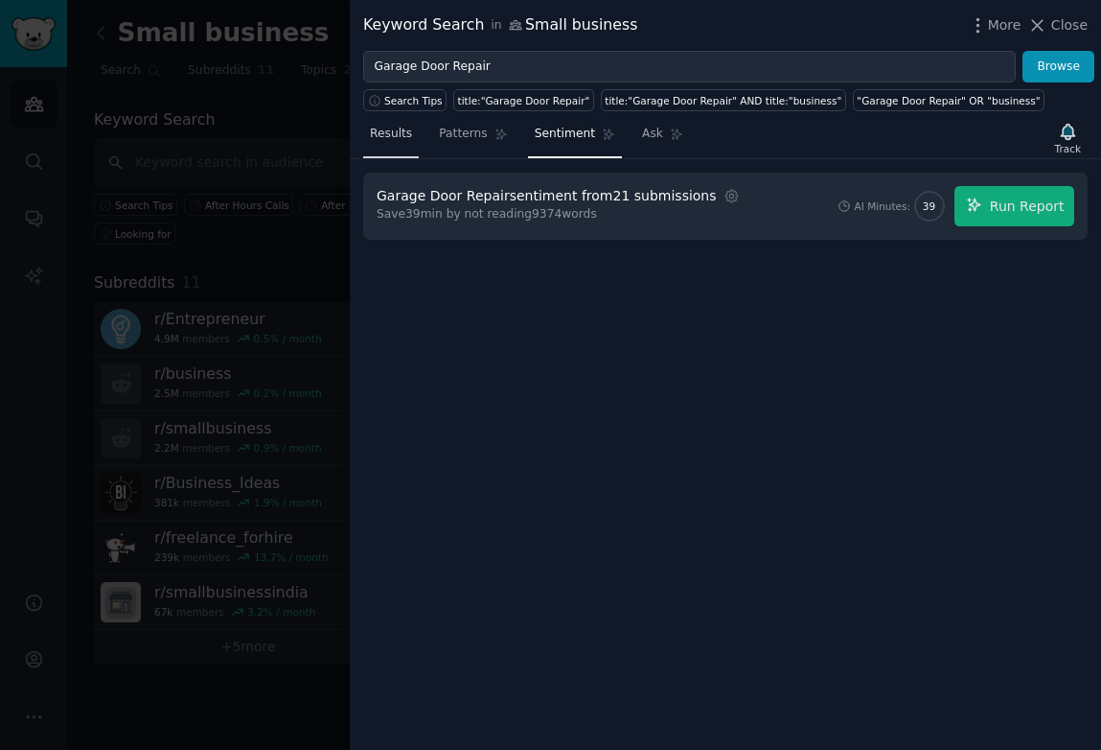
click at [377, 120] on link "Results" at bounding box center [391, 138] width 56 height 39
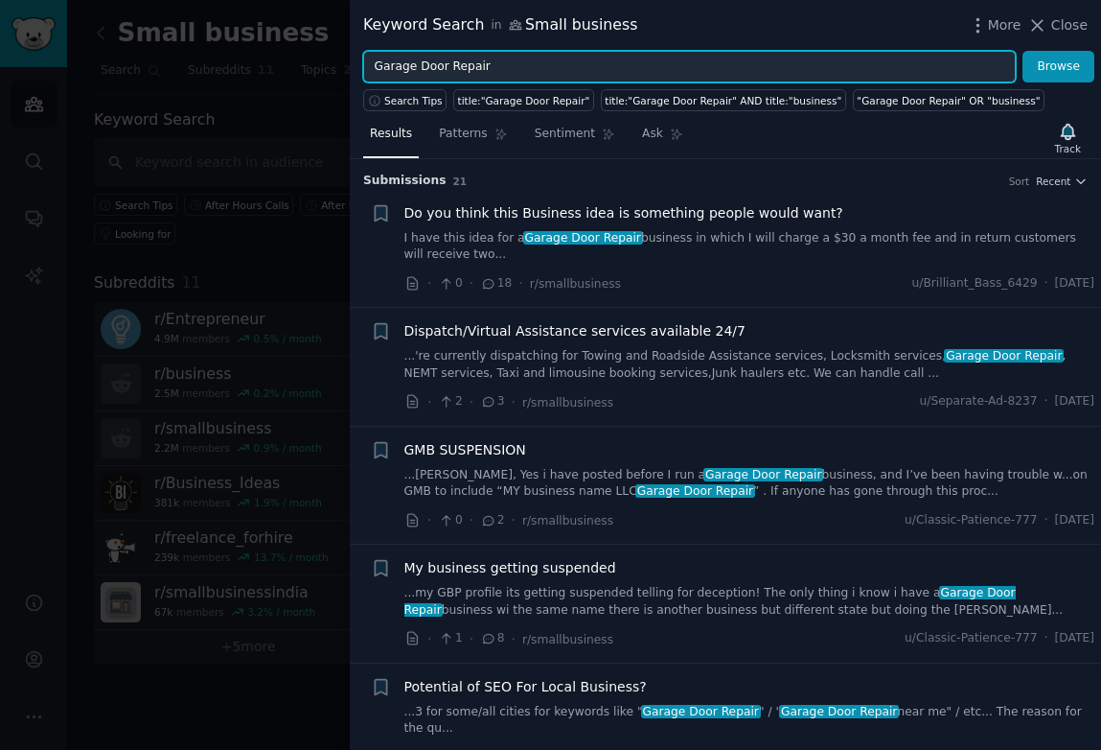
drag, startPoint x: 520, startPoint y: 70, endPoint x: 365, endPoint y: 69, distance: 154.3
click at [365, 69] on input "Garage Door Repair" at bounding box center [689, 67] width 653 height 33
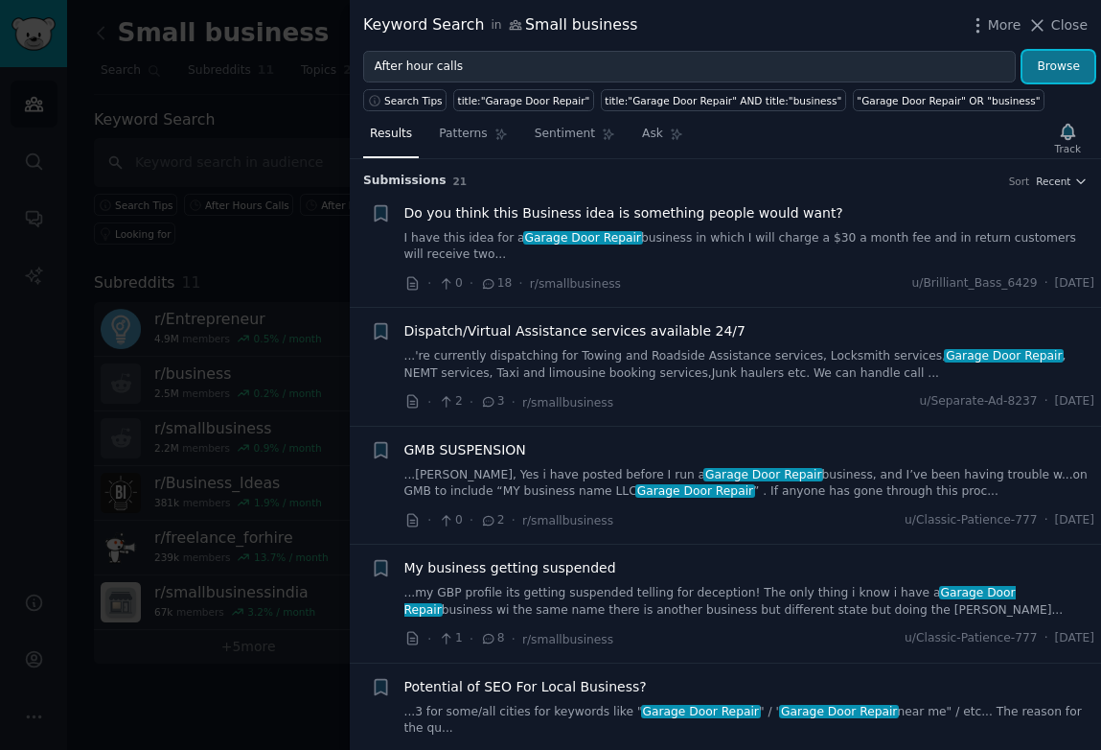
click at [1062, 69] on button "Browse" at bounding box center [1059, 67] width 72 height 33
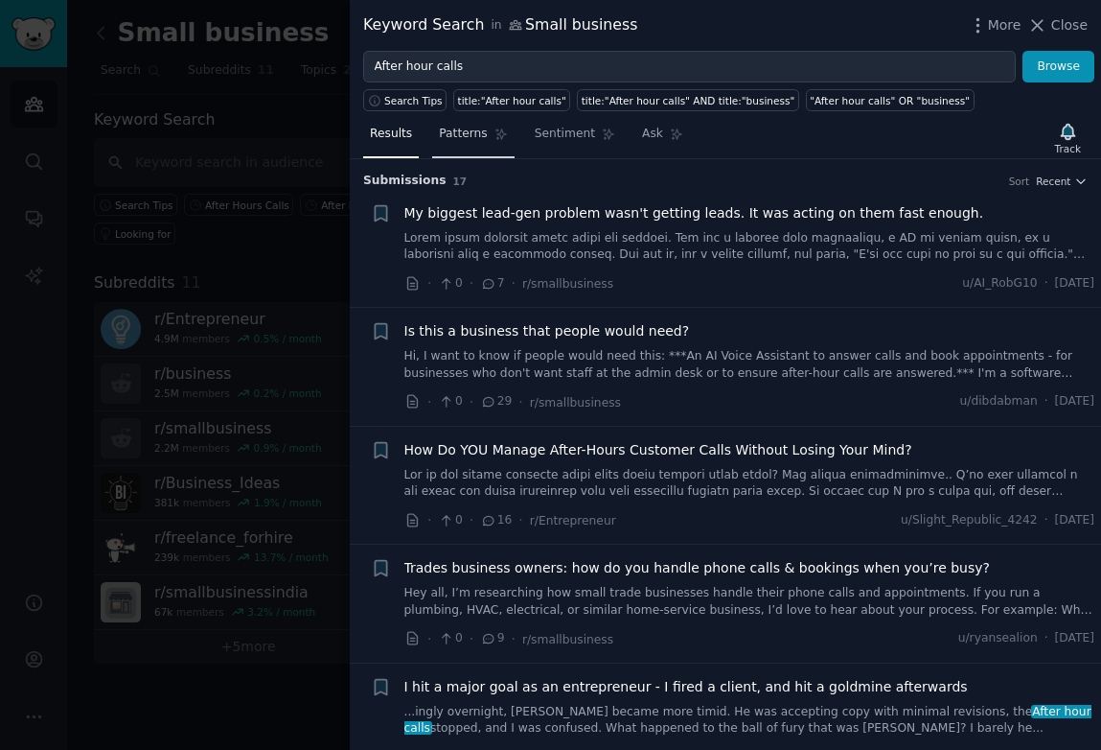
click at [487, 134] on link "Patterns" at bounding box center [472, 138] width 81 height 39
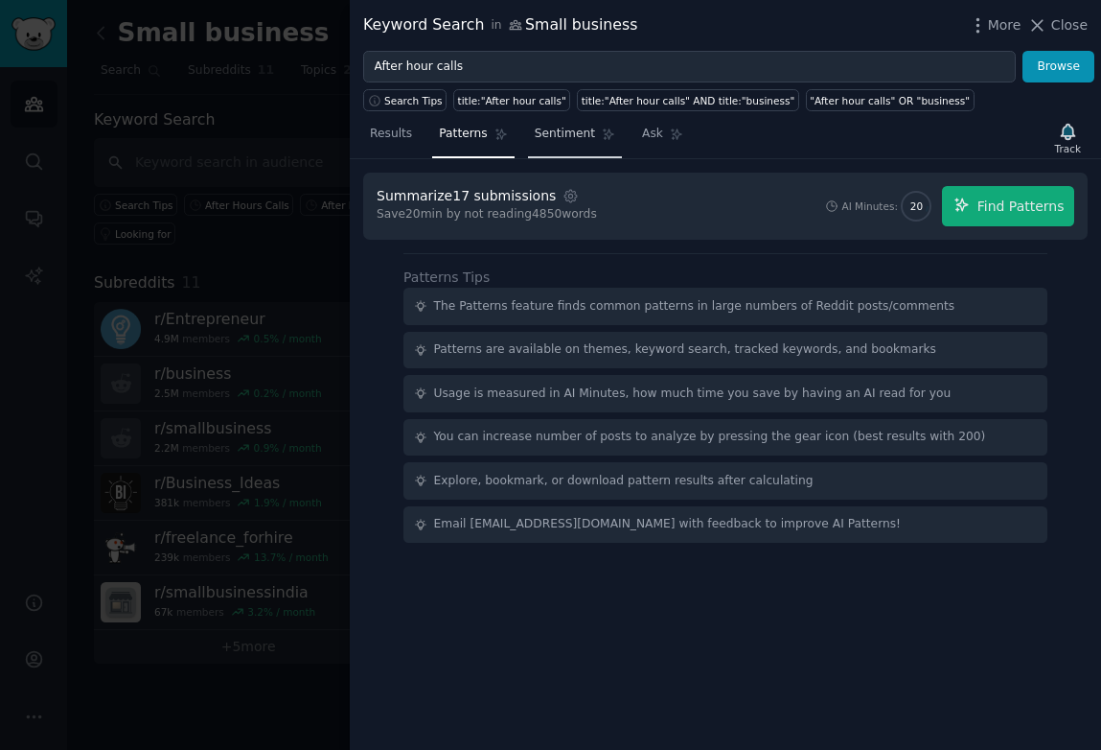
click at [557, 133] on span "Sentiment" at bounding box center [565, 134] width 60 height 17
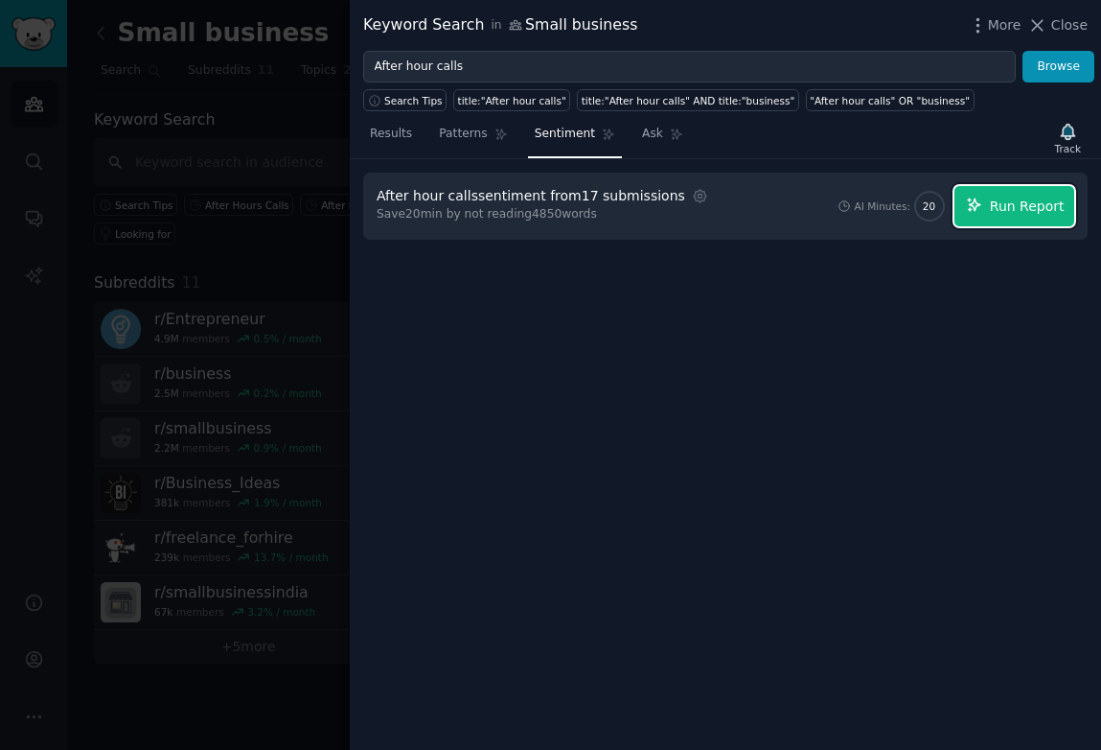
click at [1009, 209] on span "Run Report" at bounding box center [1027, 207] width 75 height 20
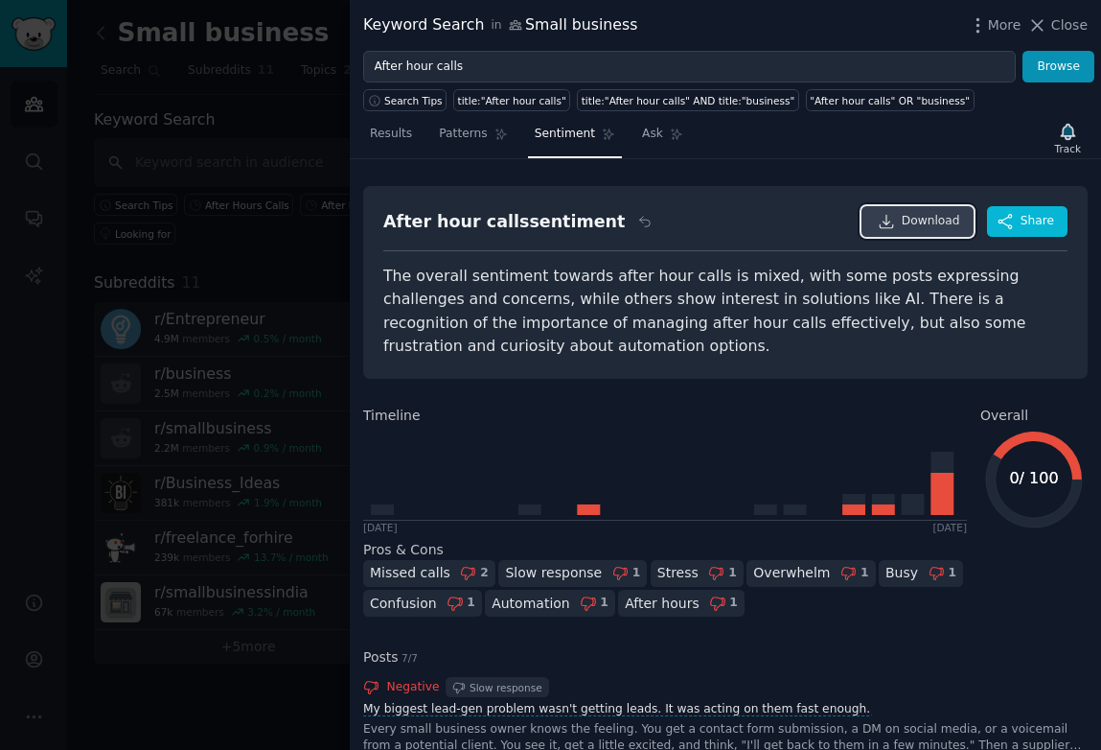
click at [919, 231] on link "Download" at bounding box center [918, 221] width 112 height 31
click at [744, 233] on div "After hour calls sentiment Reset Download Share" at bounding box center [725, 228] width 684 height 45
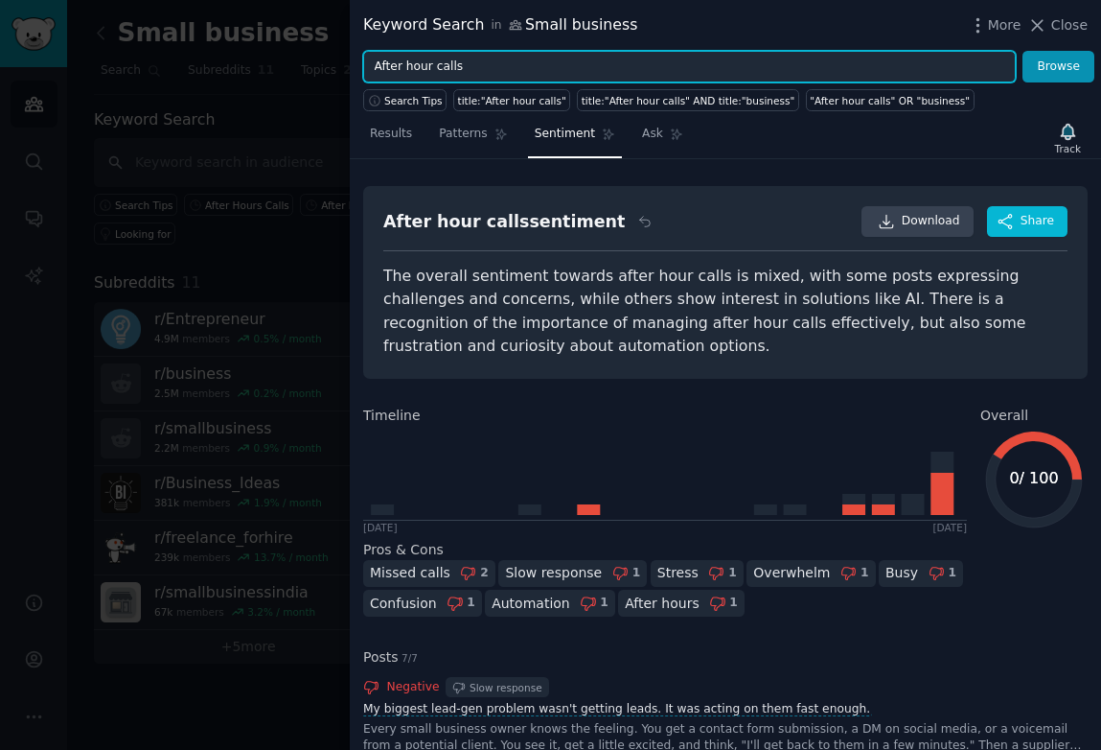
drag, startPoint x: 501, startPoint y: 70, endPoint x: 365, endPoint y: 68, distance: 136.1
click at [365, 68] on input "After hour calls" at bounding box center [689, 67] width 653 height 33
type input "V"
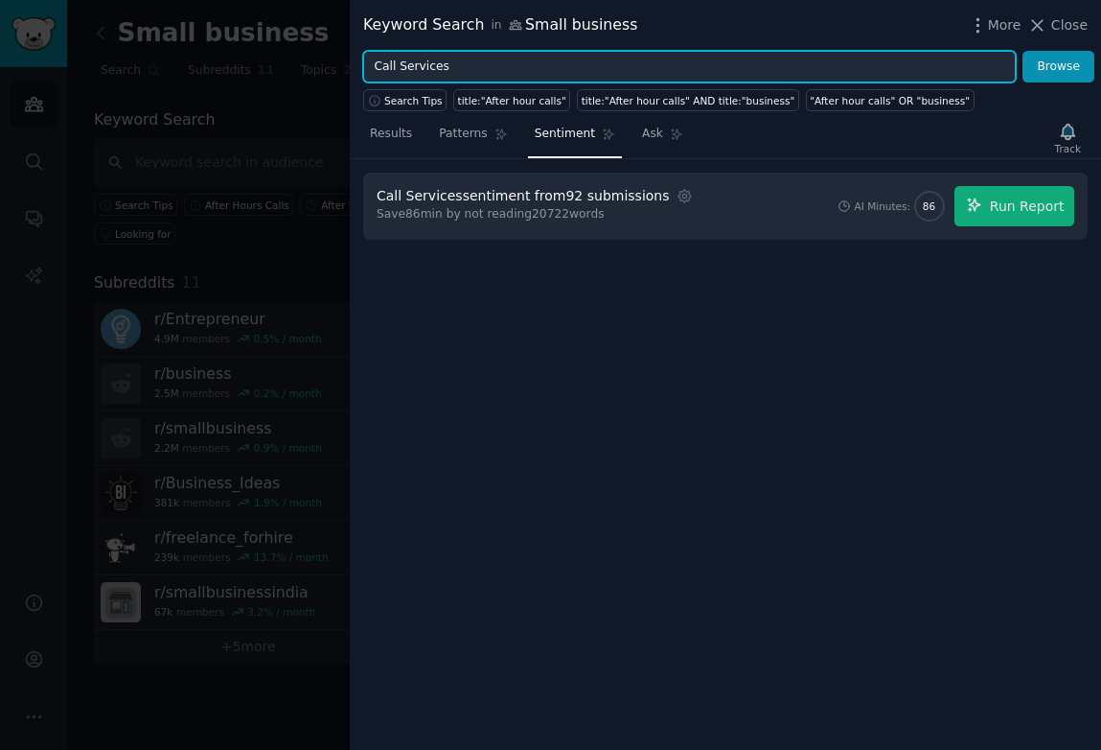
type input "Call Services"
drag, startPoint x: 470, startPoint y: 62, endPoint x: 366, endPoint y: 63, distance: 103.5
click at [366, 63] on input "Call Services" at bounding box center [689, 67] width 653 height 33
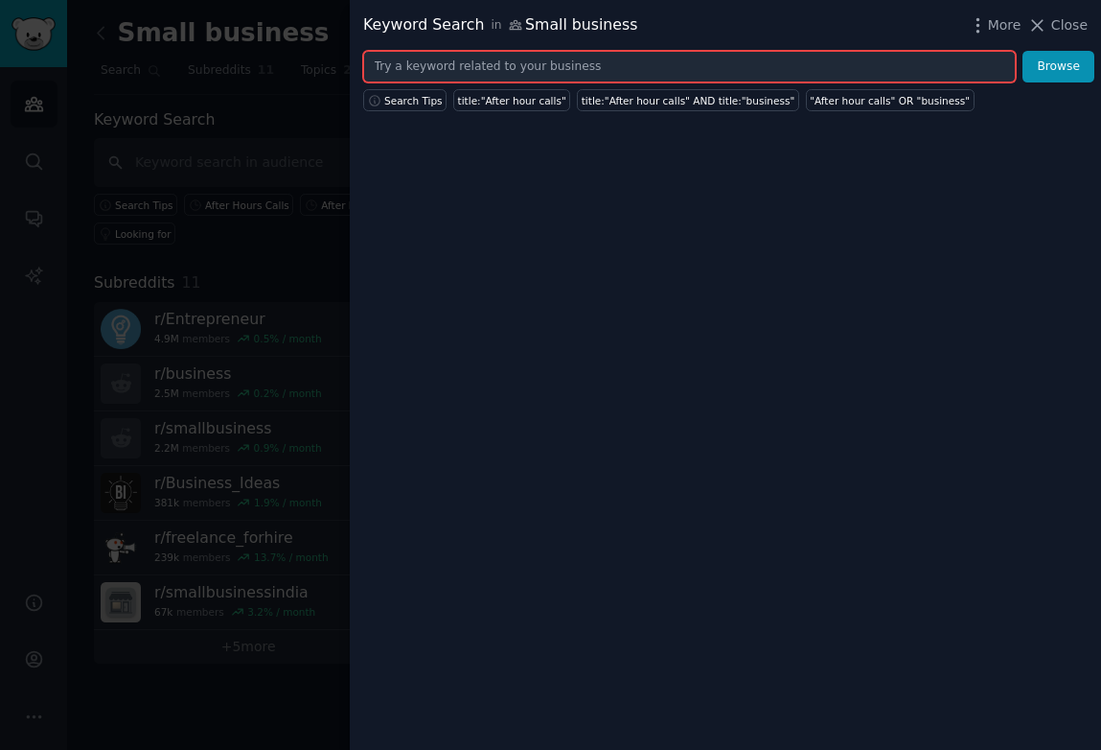
click at [396, 68] on input "text" at bounding box center [689, 67] width 653 height 33
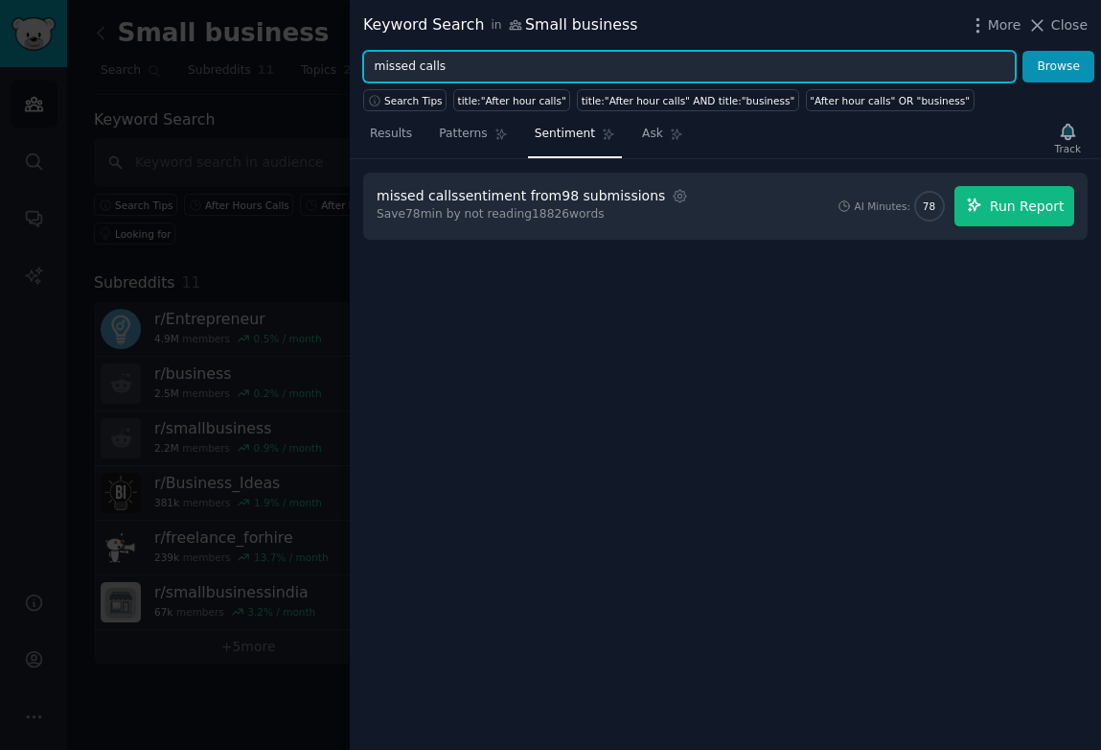
type input "missed calls"
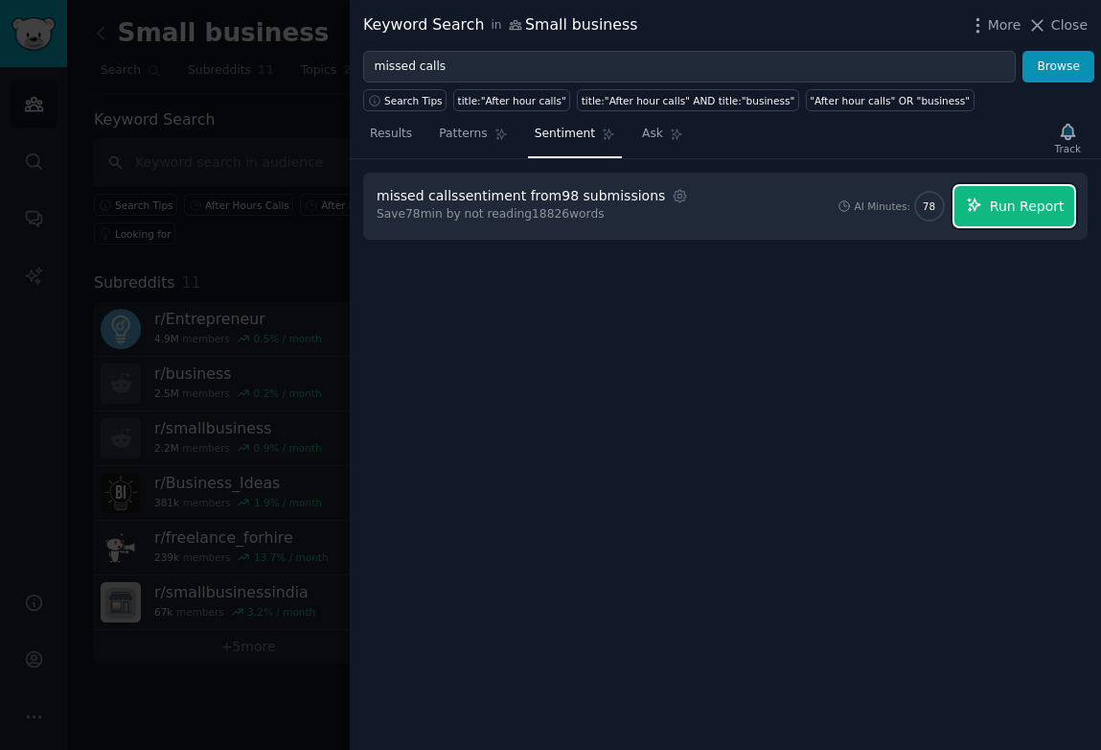
click at [988, 201] on button "Run Report" at bounding box center [1015, 206] width 120 height 40
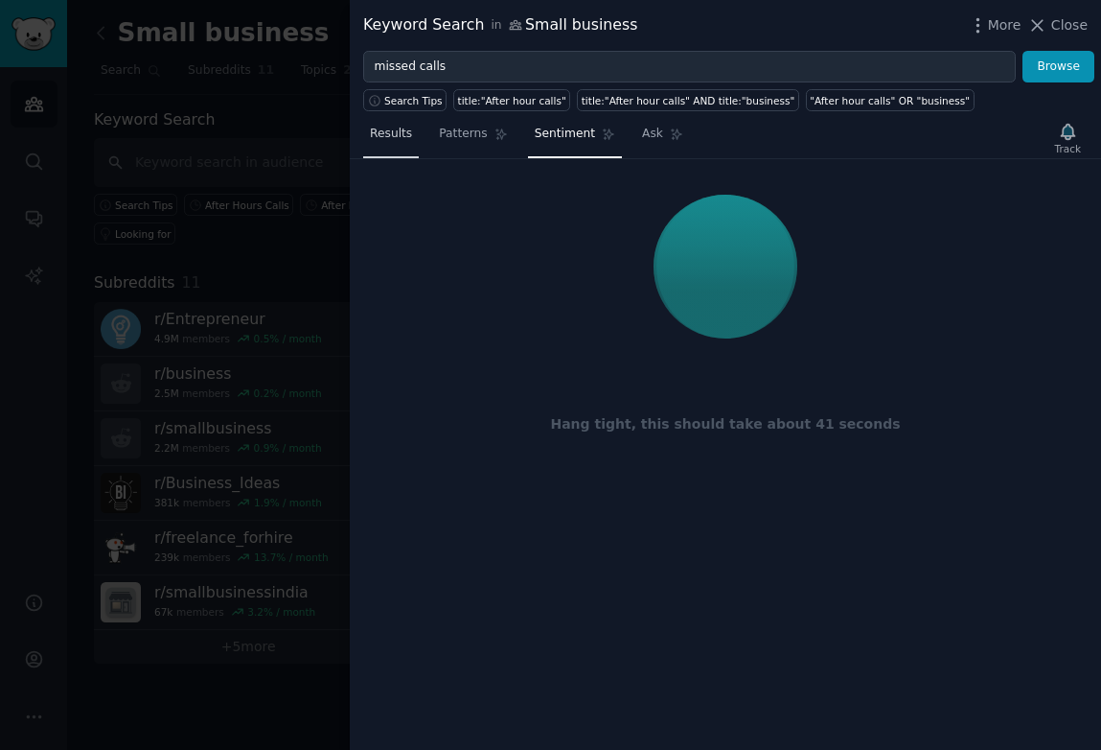
click at [394, 133] on span "Results" at bounding box center [391, 134] width 42 height 17
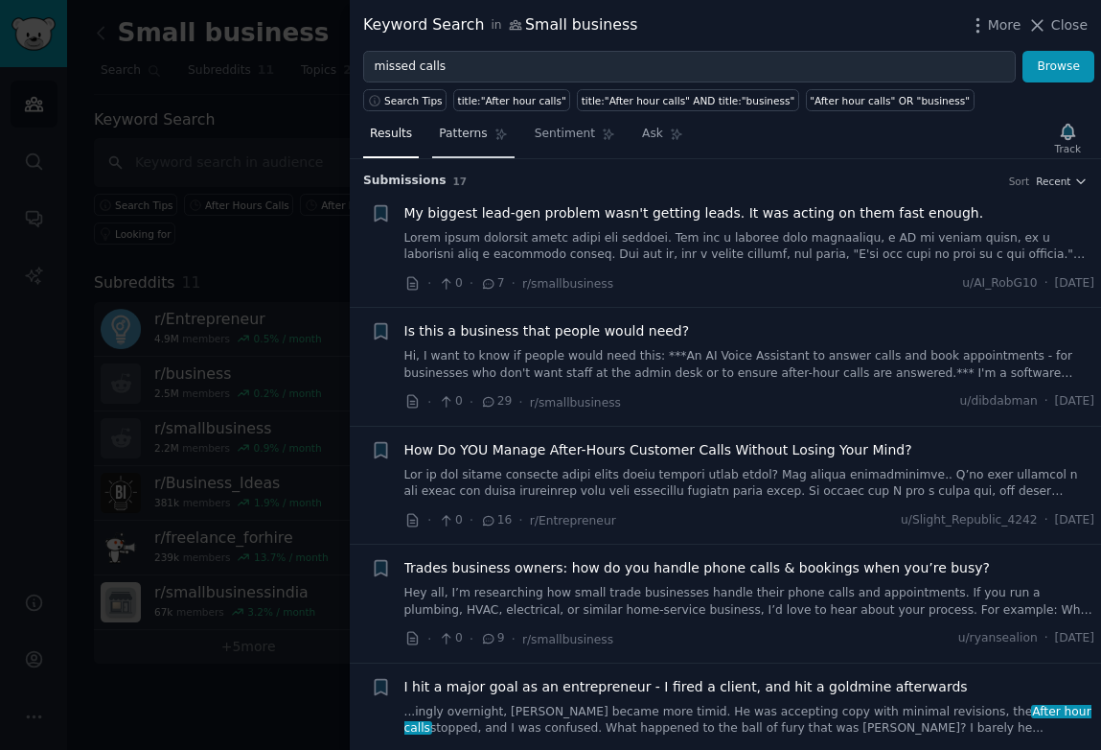
click at [452, 136] on span "Patterns" at bounding box center [463, 134] width 48 height 17
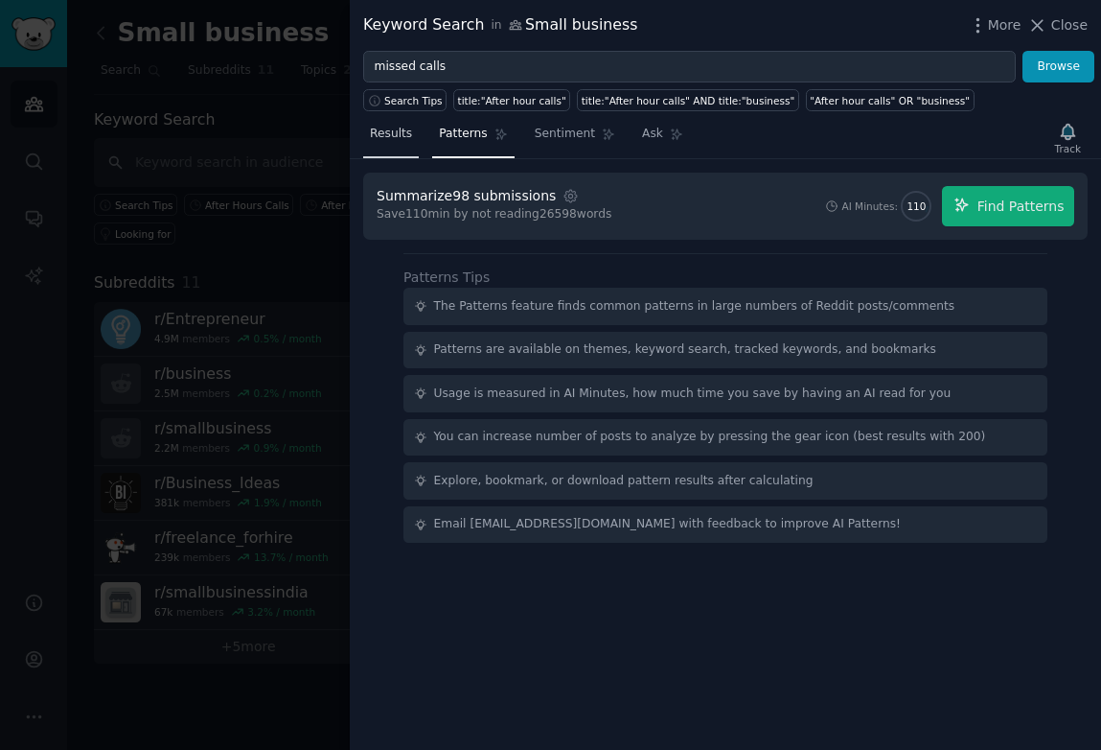
click at [388, 134] on span "Results" at bounding box center [391, 134] width 42 height 17
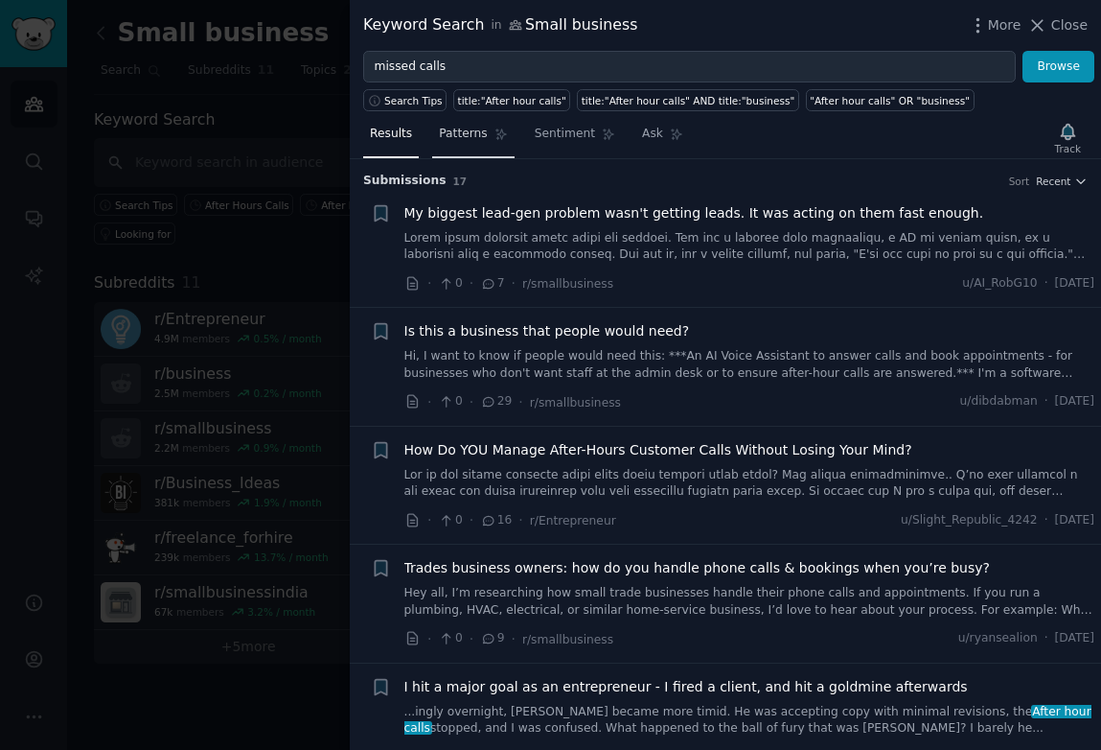
click at [487, 147] on link "Patterns" at bounding box center [472, 138] width 81 height 39
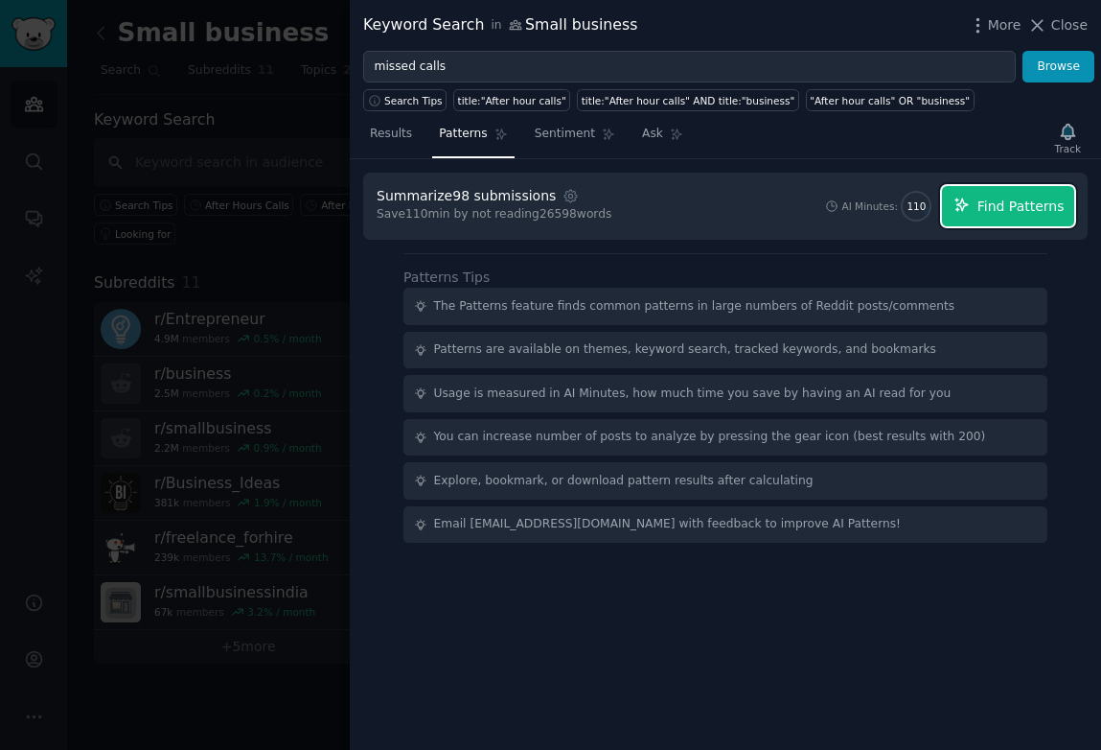
click at [971, 205] on icon "button" at bounding box center [962, 205] width 17 height 17
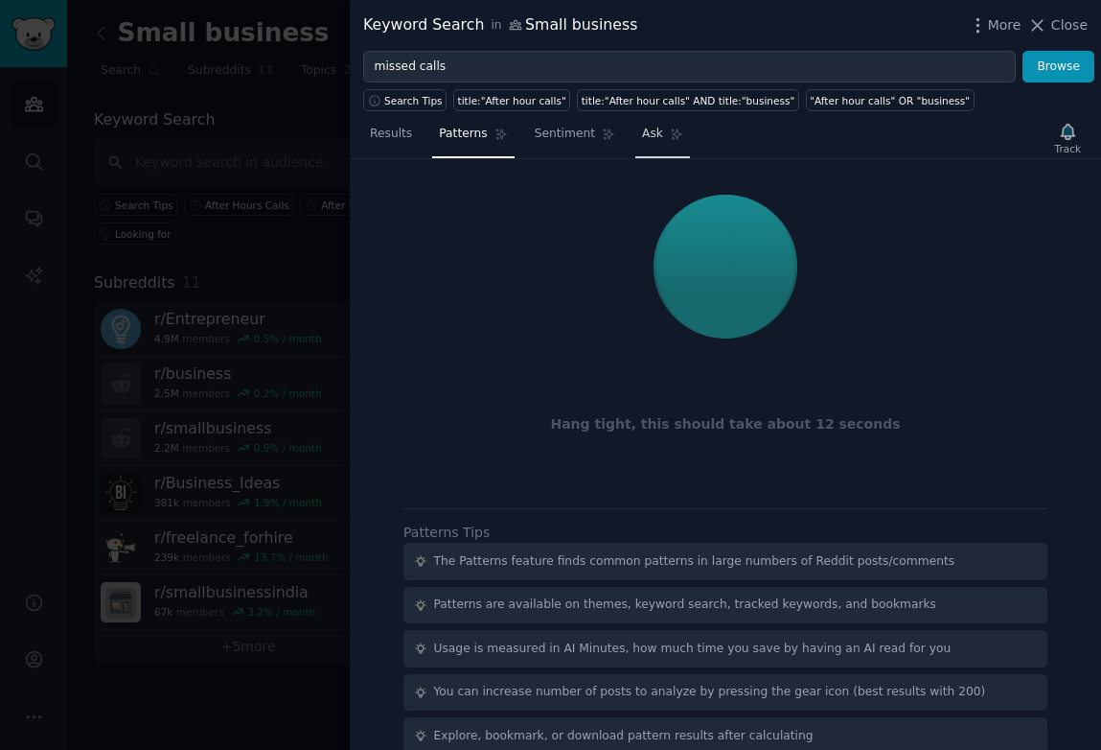
click at [650, 145] on link "Ask" at bounding box center [663, 138] width 55 height 39
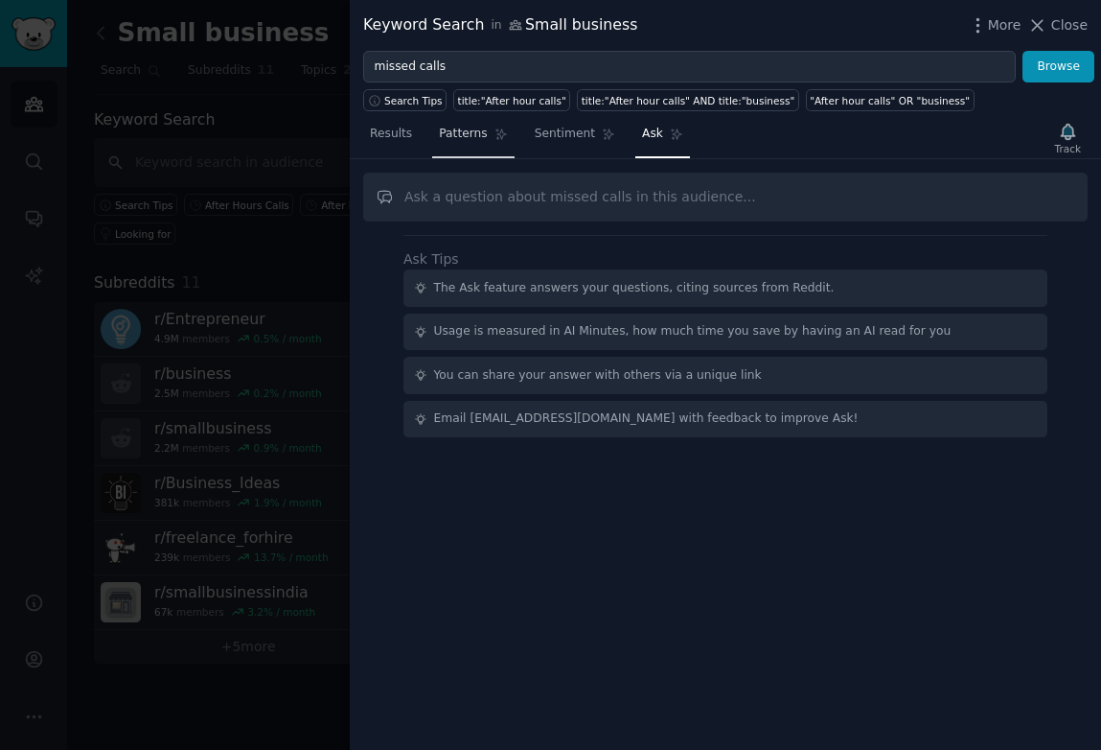
click at [454, 131] on span "Patterns" at bounding box center [463, 134] width 48 height 17
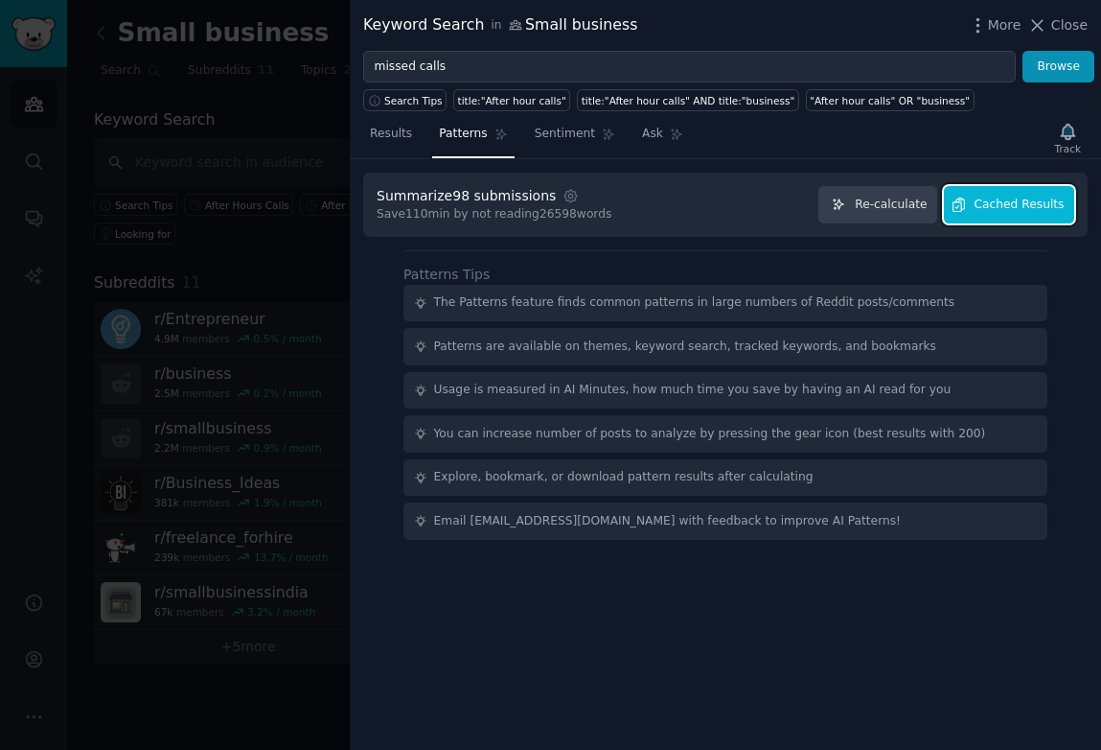
click at [1002, 199] on span "Cached Results" at bounding box center [1020, 205] width 90 height 17
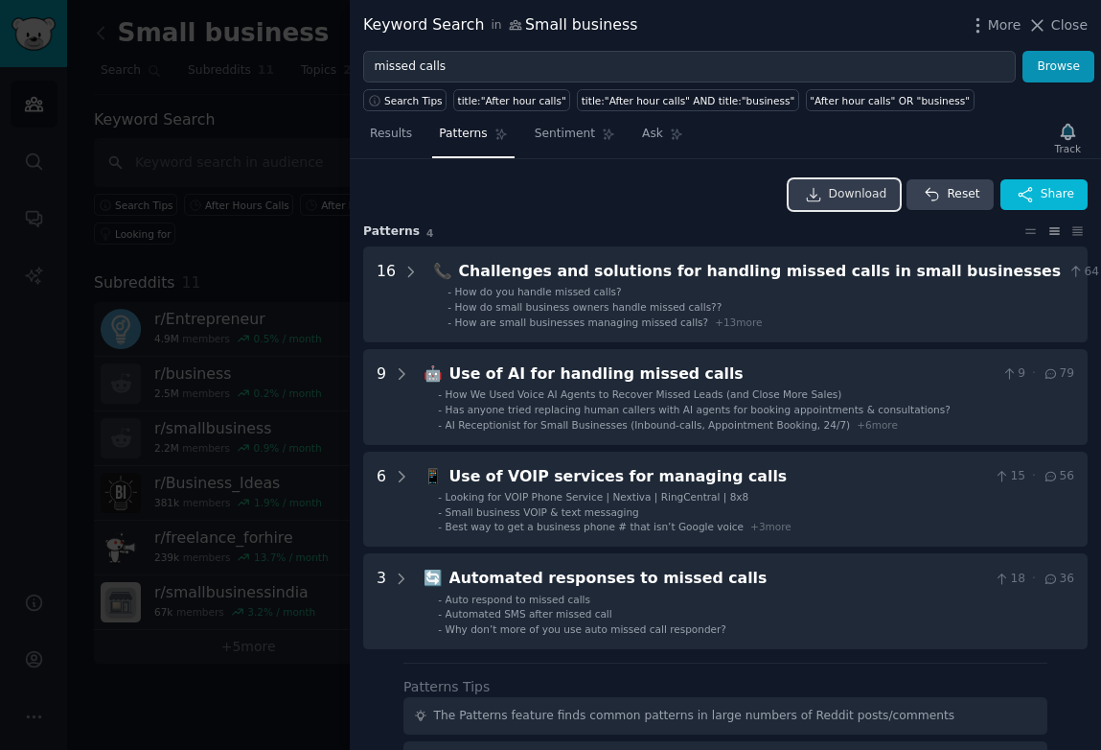
click at [848, 198] on span "Download" at bounding box center [858, 194] width 58 height 17
click at [543, 127] on span "Sentiment" at bounding box center [565, 134] width 60 height 17
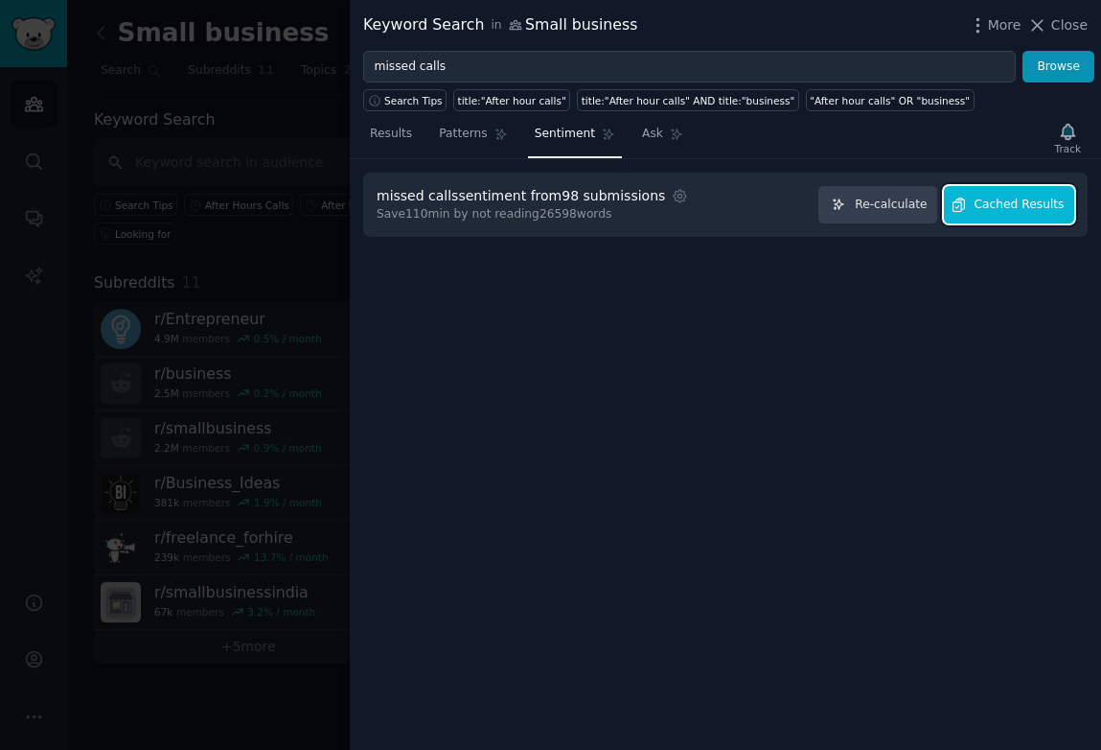
click at [1007, 208] on span "Cached Results" at bounding box center [1020, 205] width 90 height 17
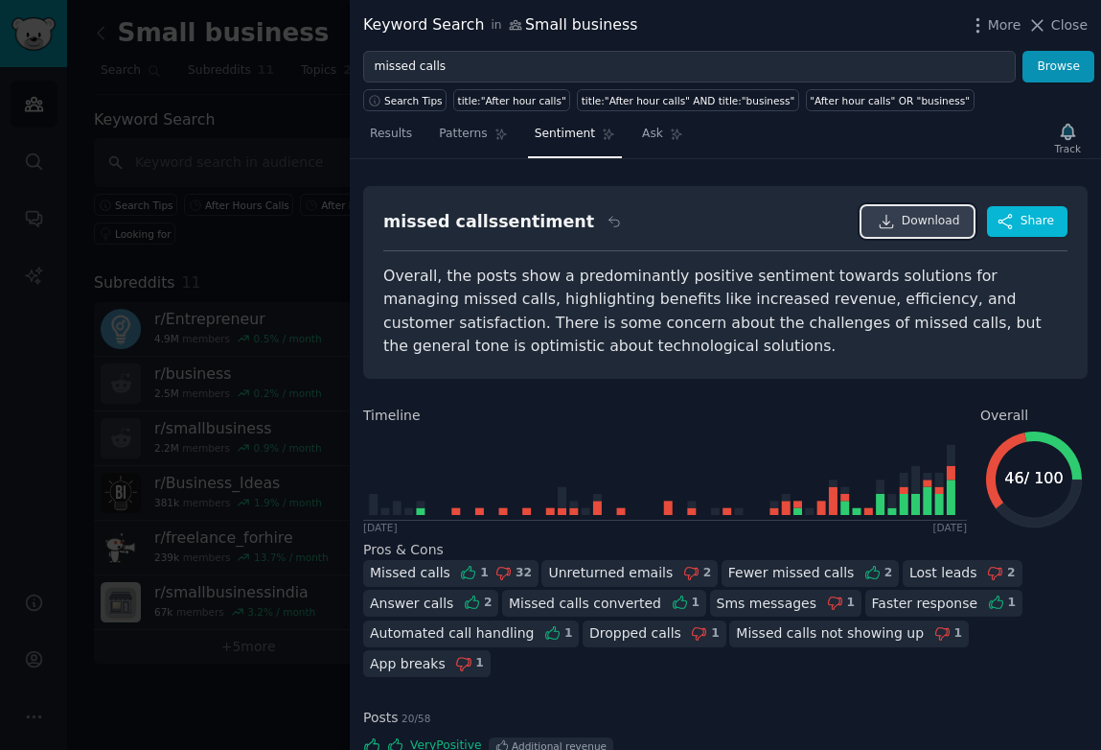
click at [906, 220] on span "Download" at bounding box center [931, 221] width 58 height 17
click at [466, 176] on div "missed calls sentiment Reset Download Share Overall, the posts show a predomina…" at bounding box center [726, 454] width 752 height 590
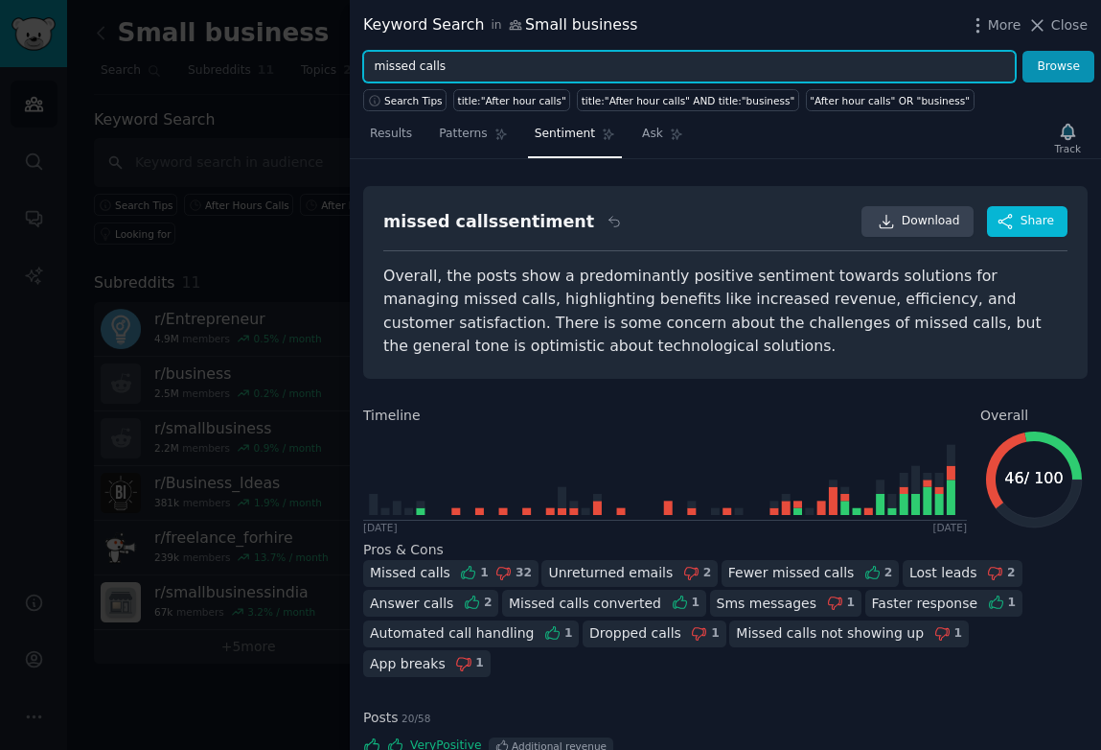
click at [465, 61] on input "missed calls" at bounding box center [689, 67] width 653 height 33
drag, startPoint x: 476, startPoint y: 63, endPoint x: 353, endPoint y: 67, distance: 123.7
click at [353, 67] on div "missed calls Browse" at bounding box center [726, 67] width 752 height 33
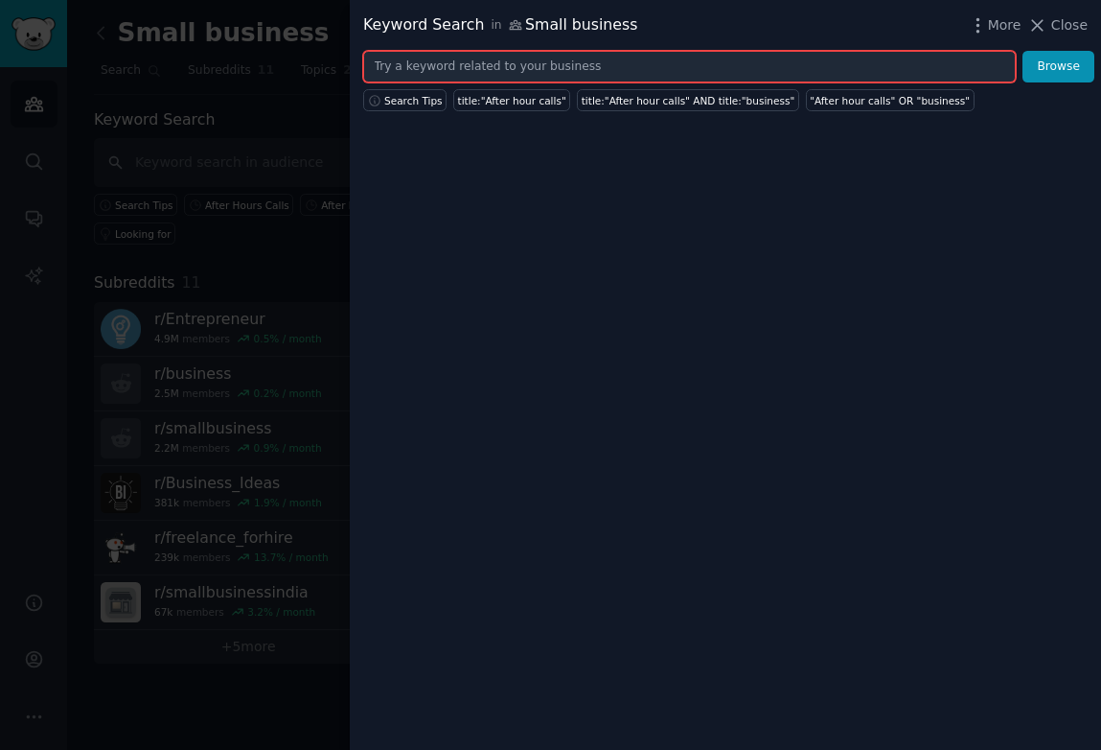
paste input "A"
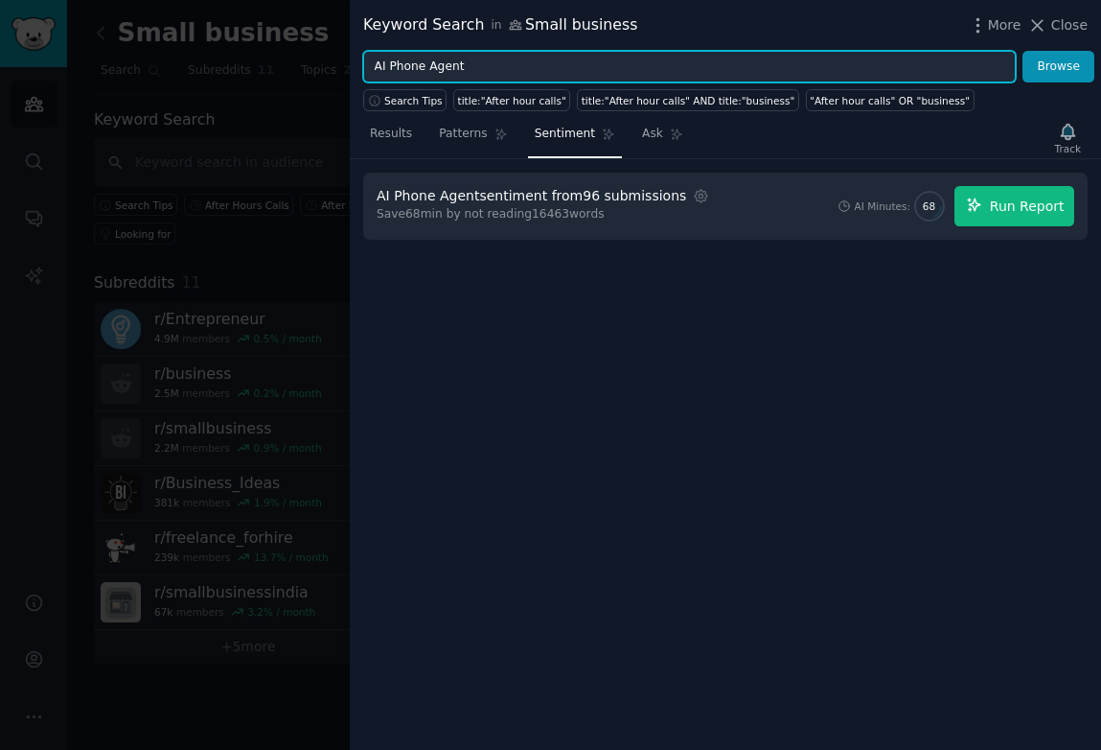
type input "AI Phone Agent"
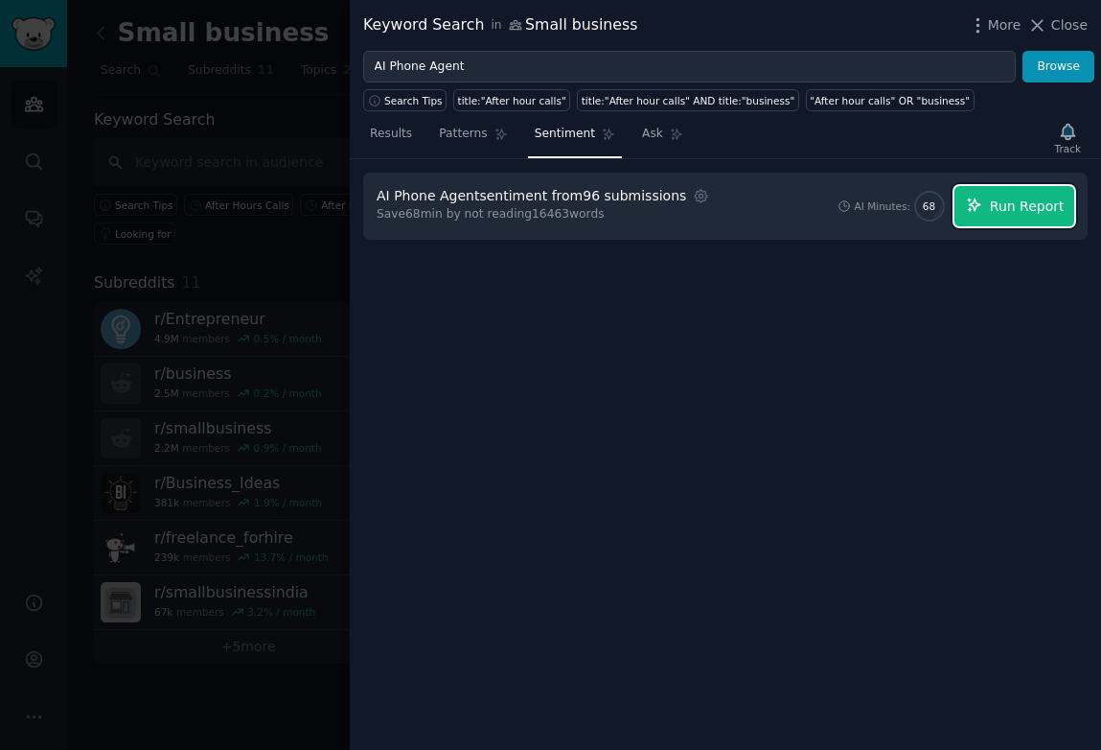
click at [992, 207] on button "Run Report" at bounding box center [1015, 206] width 120 height 40
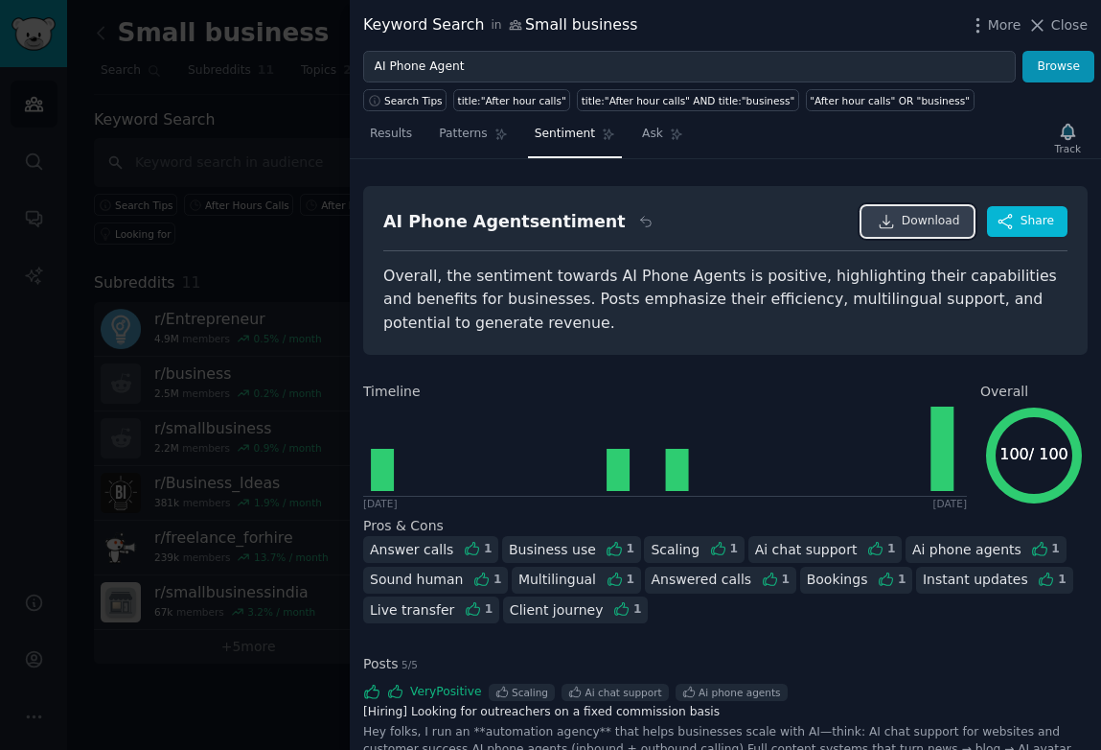
click at [943, 225] on span "Download" at bounding box center [931, 221] width 58 height 17
click at [494, 210] on div "AI Phone Agent sentiment" at bounding box center [504, 222] width 243 height 24
click at [451, 144] on link "Patterns" at bounding box center [472, 138] width 81 height 39
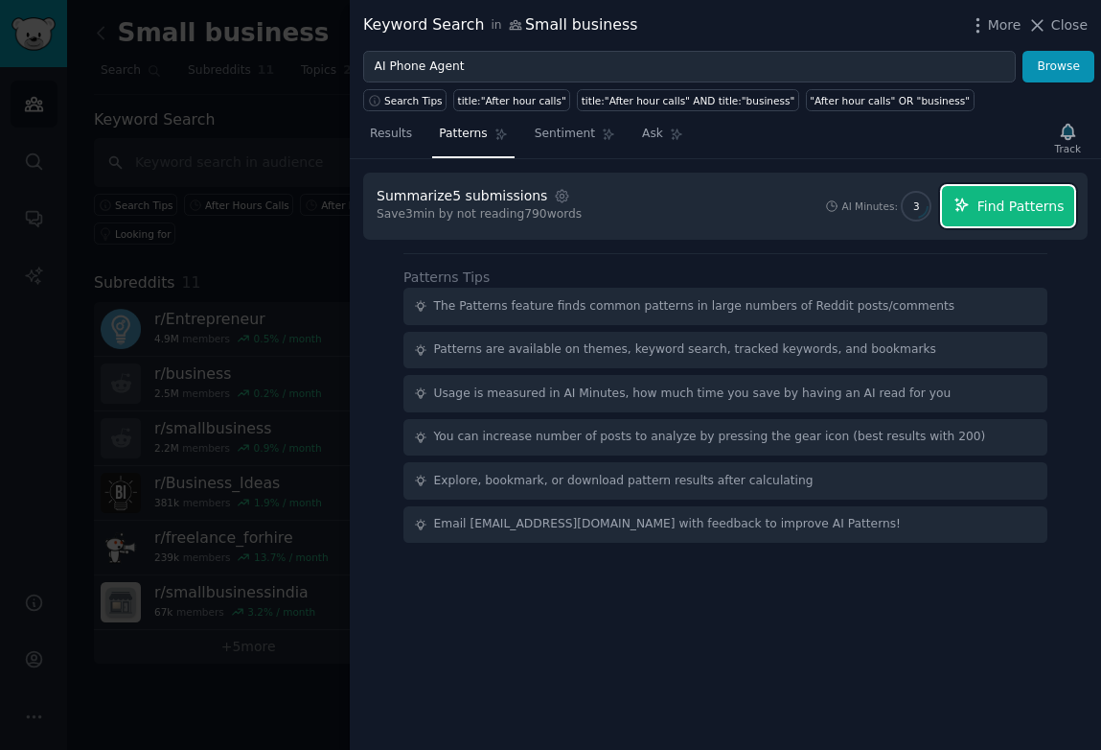
click at [974, 203] on button "Find Patterns" at bounding box center [1008, 206] width 132 height 40
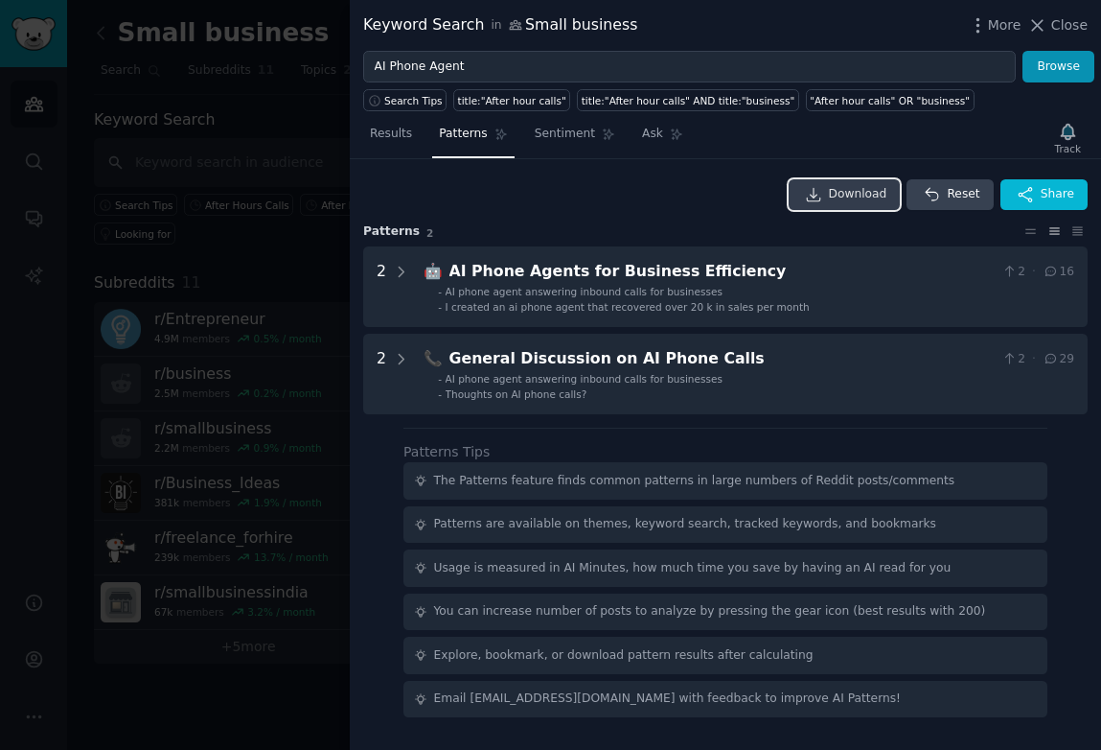
click at [896, 196] on link "Download" at bounding box center [845, 194] width 112 height 31
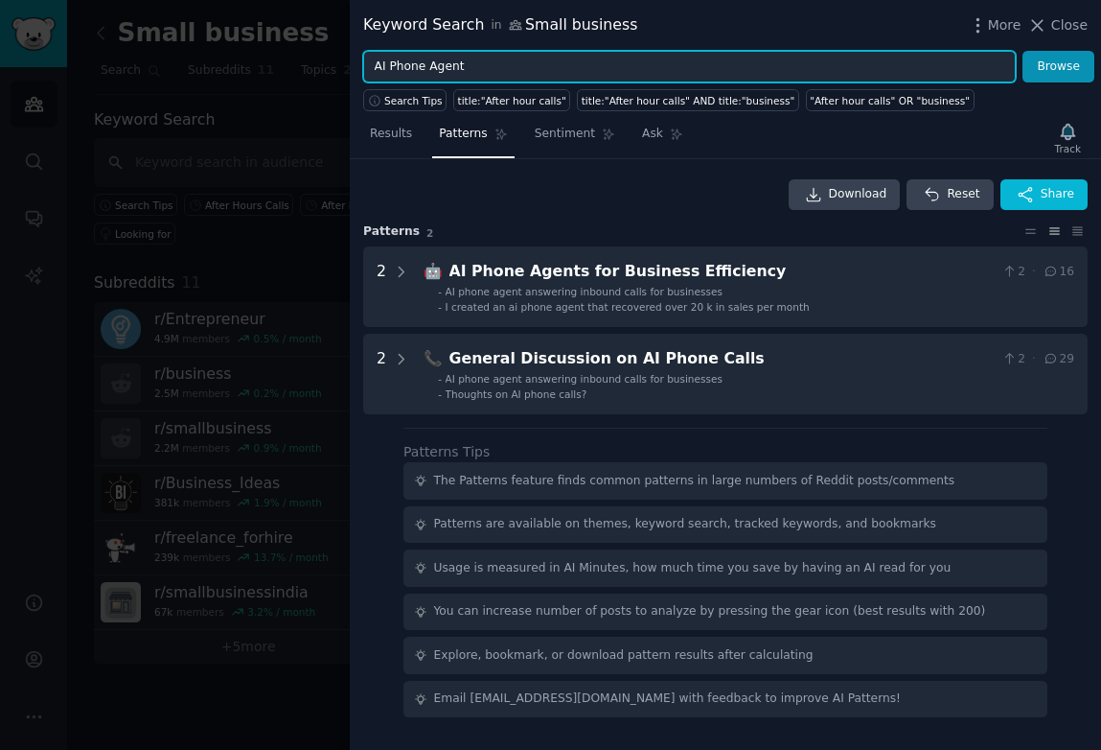
drag, startPoint x: 503, startPoint y: 73, endPoint x: 317, endPoint y: 73, distance: 186.0
click at [317, 73] on div "Keyword Search in Small business More Close AI Phone Agent Browse Search Tips t…" at bounding box center [550, 375] width 1101 height 750
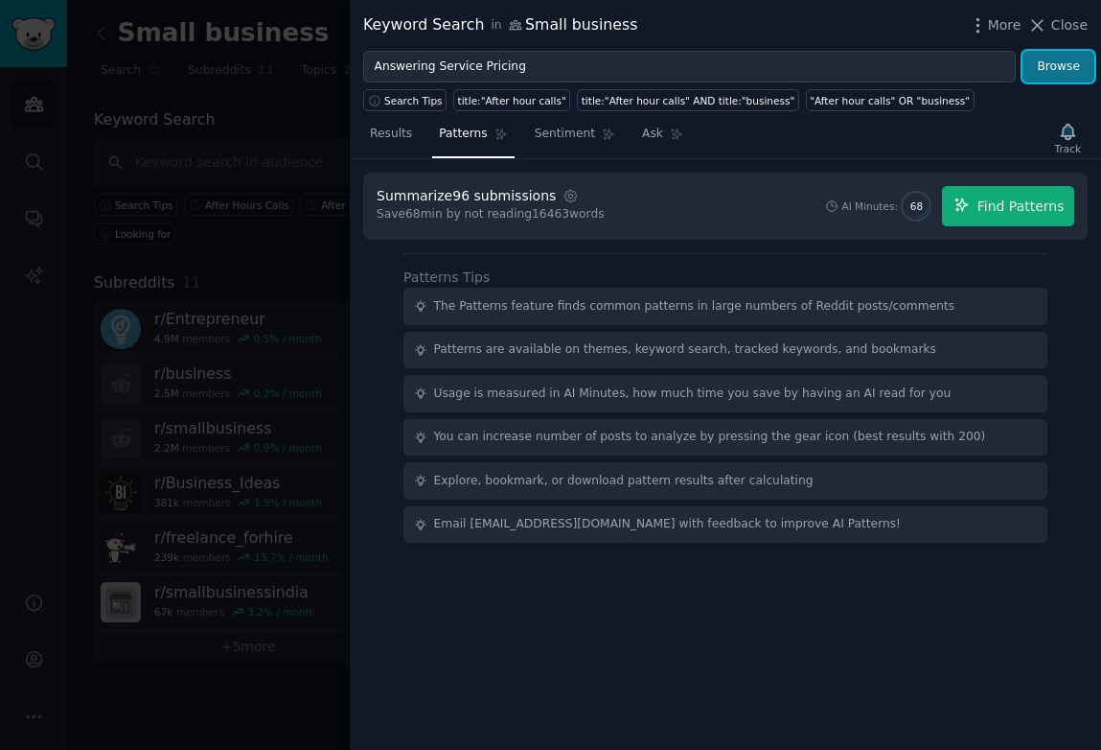
click at [1037, 68] on button "Browse" at bounding box center [1059, 67] width 72 height 33
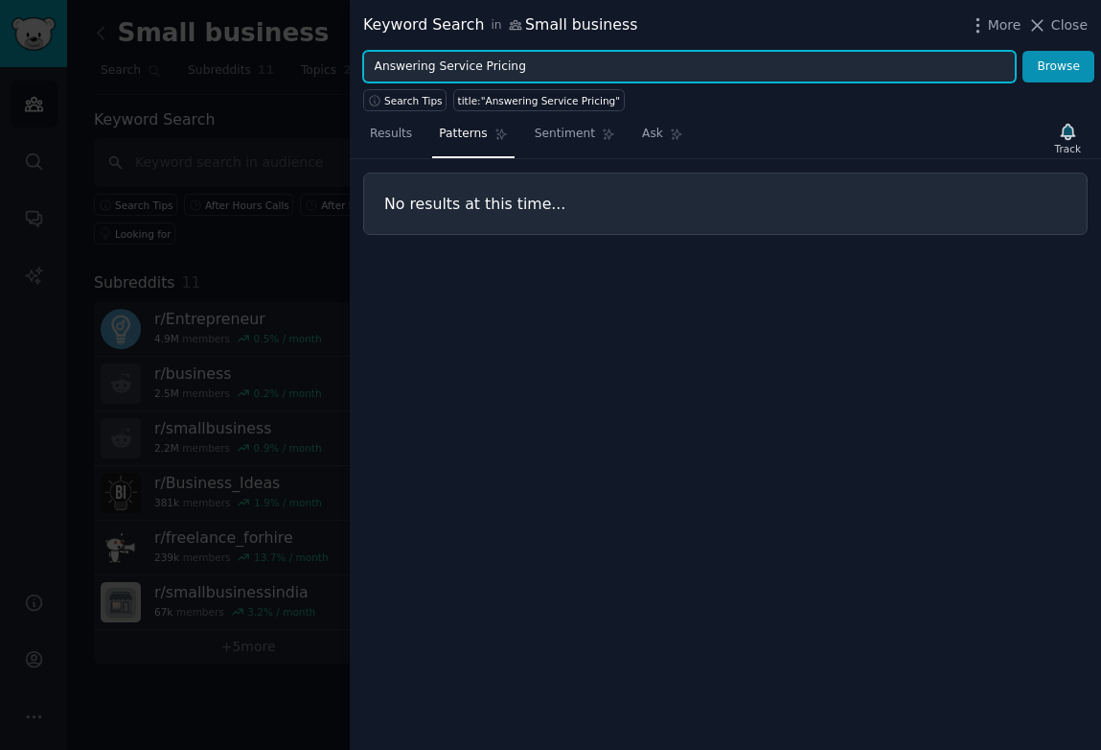
drag, startPoint x: 536, startPoint y: 67, endPoint x: 475, endPoint y: 63, distance: 60.5
click at [475, 63] on input "Answering Service Pricing" at bounding box center [689, 67] width 653 height 33
type input "Answering Service"
drag, startPoint x: 527, startPoint y: 76, endPoint x: 347, endPoint y: 72, distance: 180.3
click at [347, 72] on div "Keyword Search in Small business More Close Answering Service Browse Search Tip…" at bounding box center [550, 375] width 1101 height 750
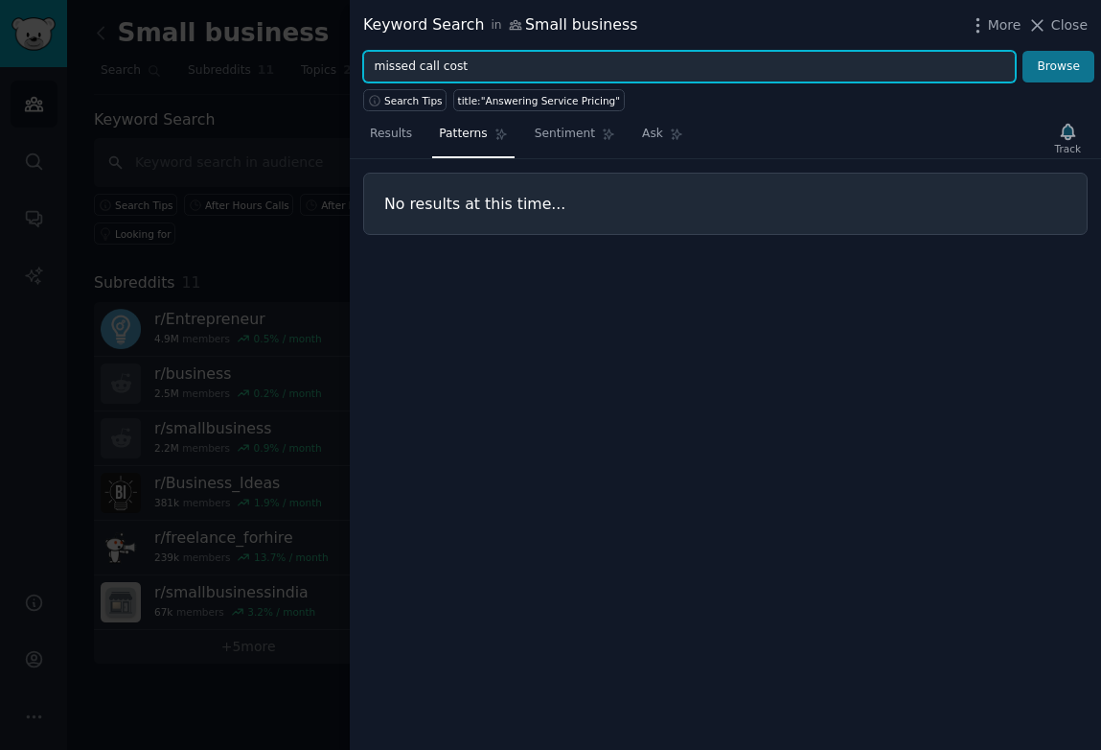
type input "missed call cost"
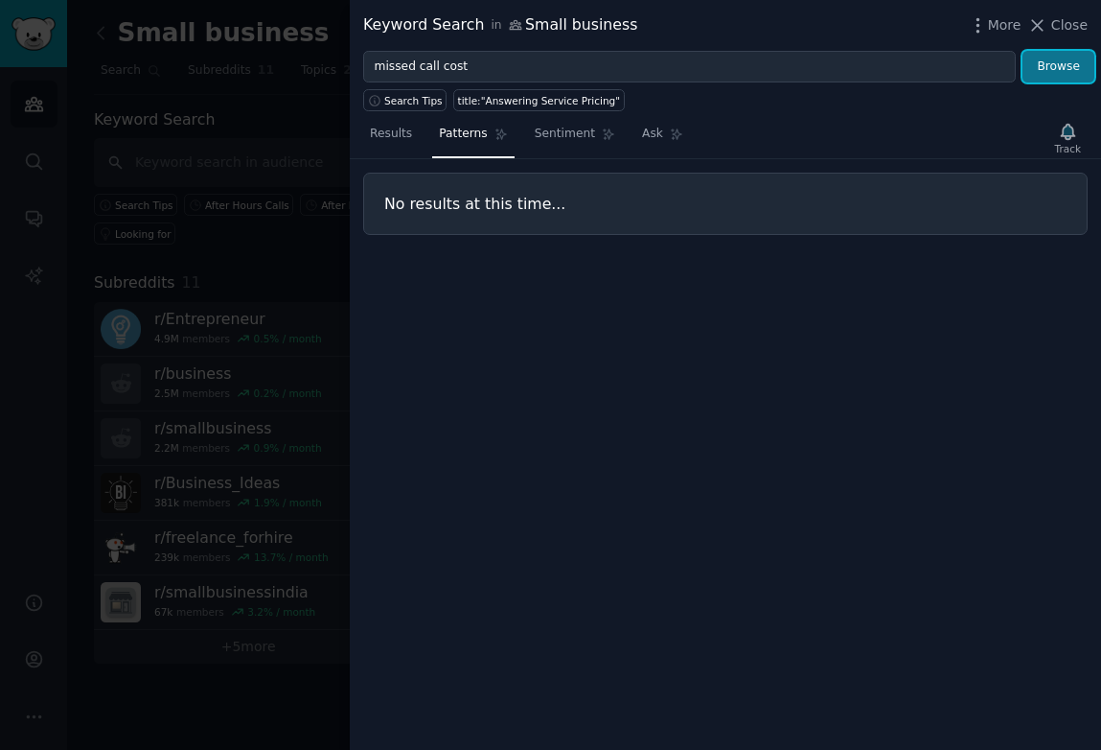
click at [1050, 72] on button "Browse" at bounding box center [1059, 67] width 72 height 33
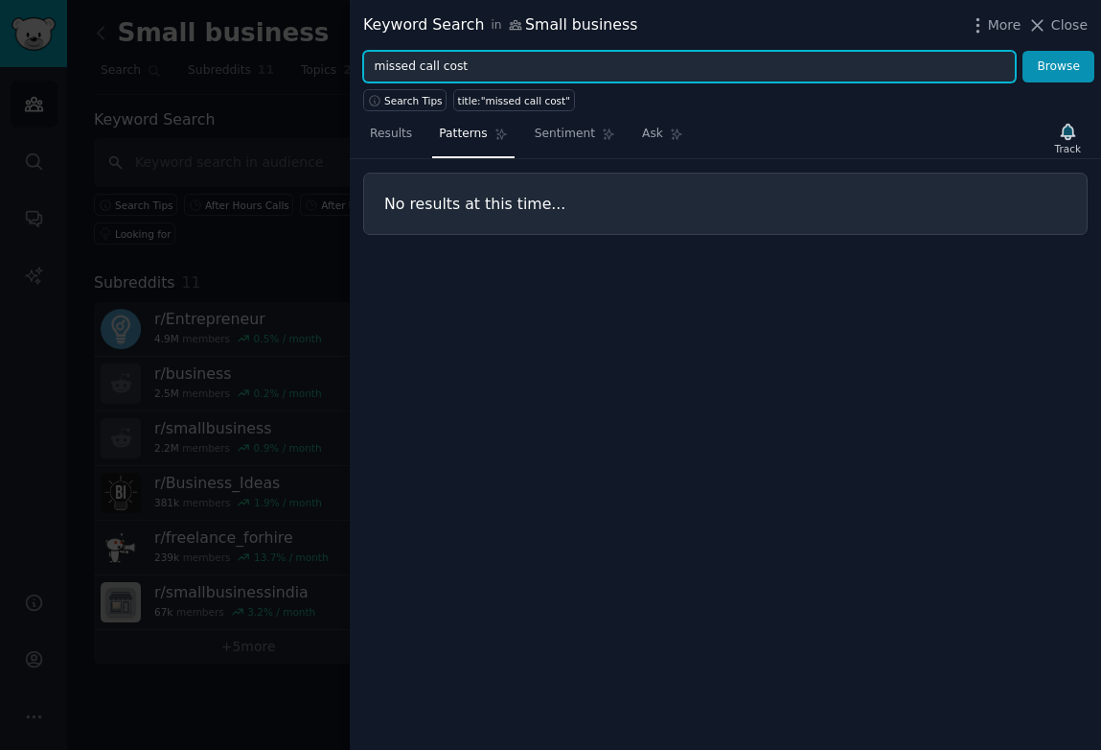
click at [548, 68] on input "missed call cost" at bounding box center [689, 67] width 653 height 33
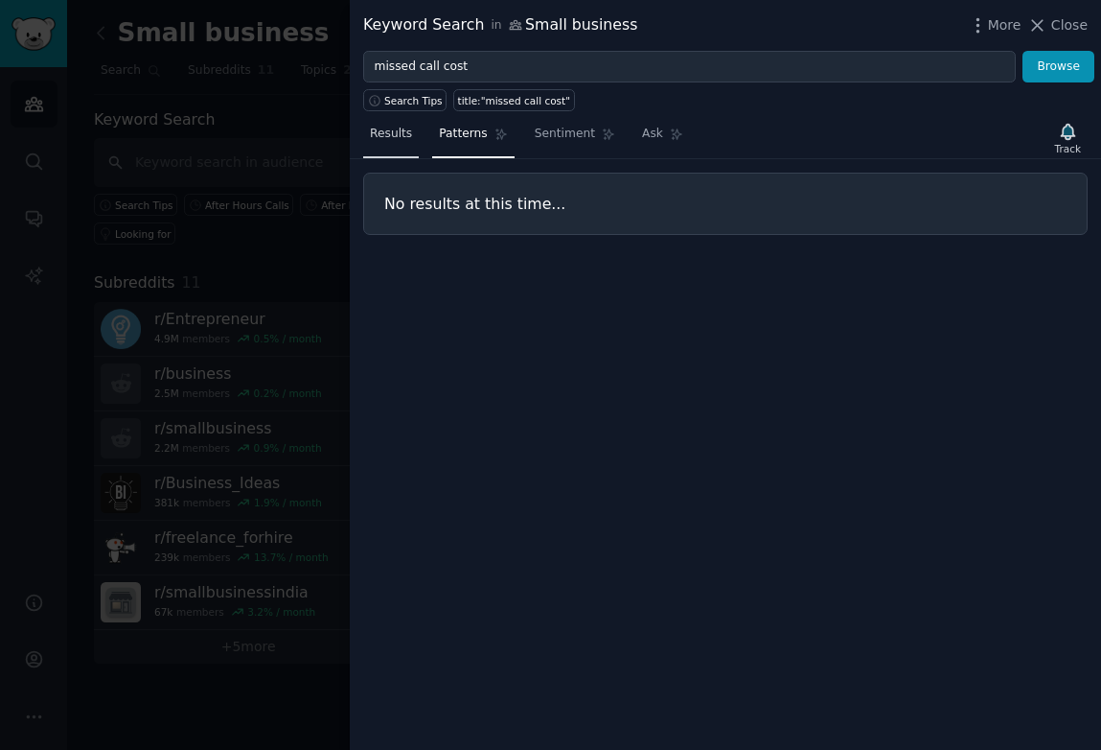
click at [409, 127] on span "Results" at bounding box center [391, 134] width 42 height 17
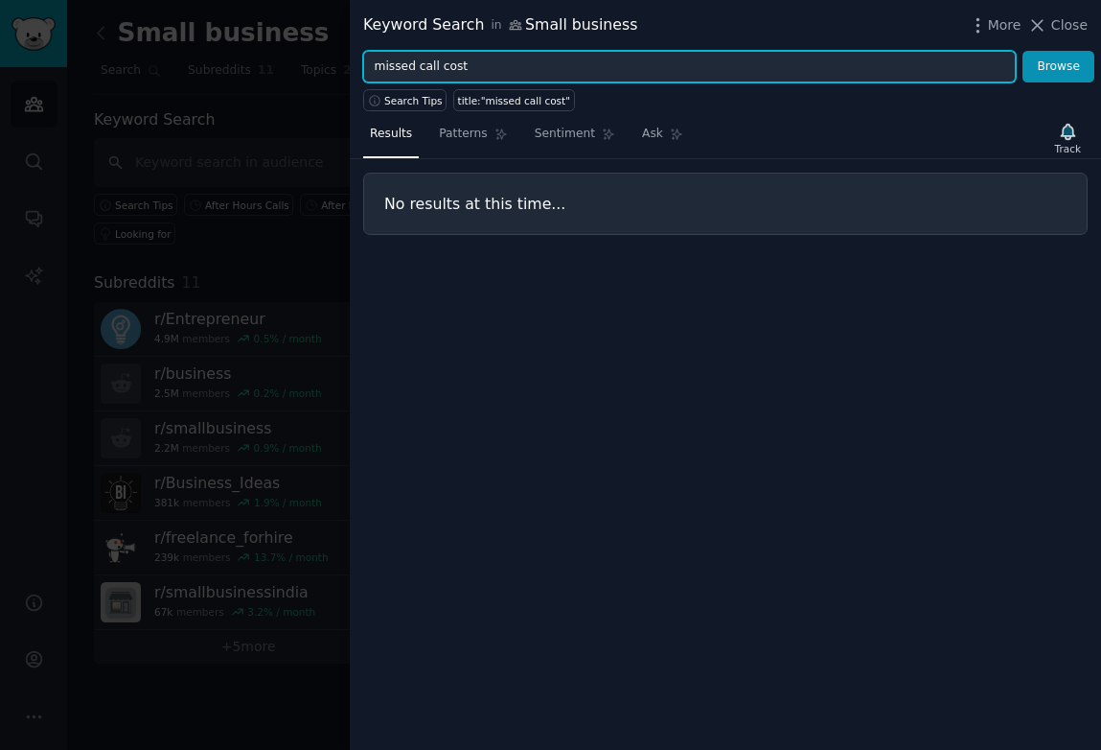
drag, startPoint x: 491, startPoint y: 65, endPoint x: 359, endPoint y: 66, distance: 132.3
click at [358, 65] on div "missed call cost Browse" at bounding box center [726, 67] width 752 height 33
type input "cost of missing calls"
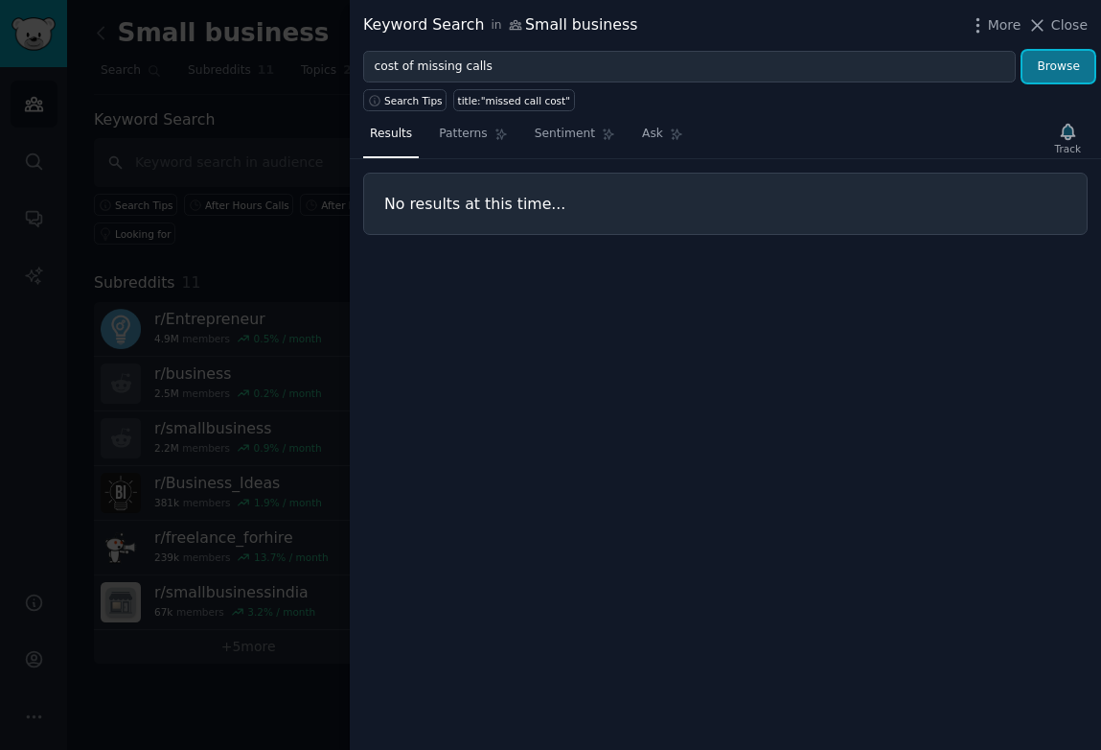
click at [1064, 74] on button "Browse" at bounding box center [1059, 67] width 72 height 33
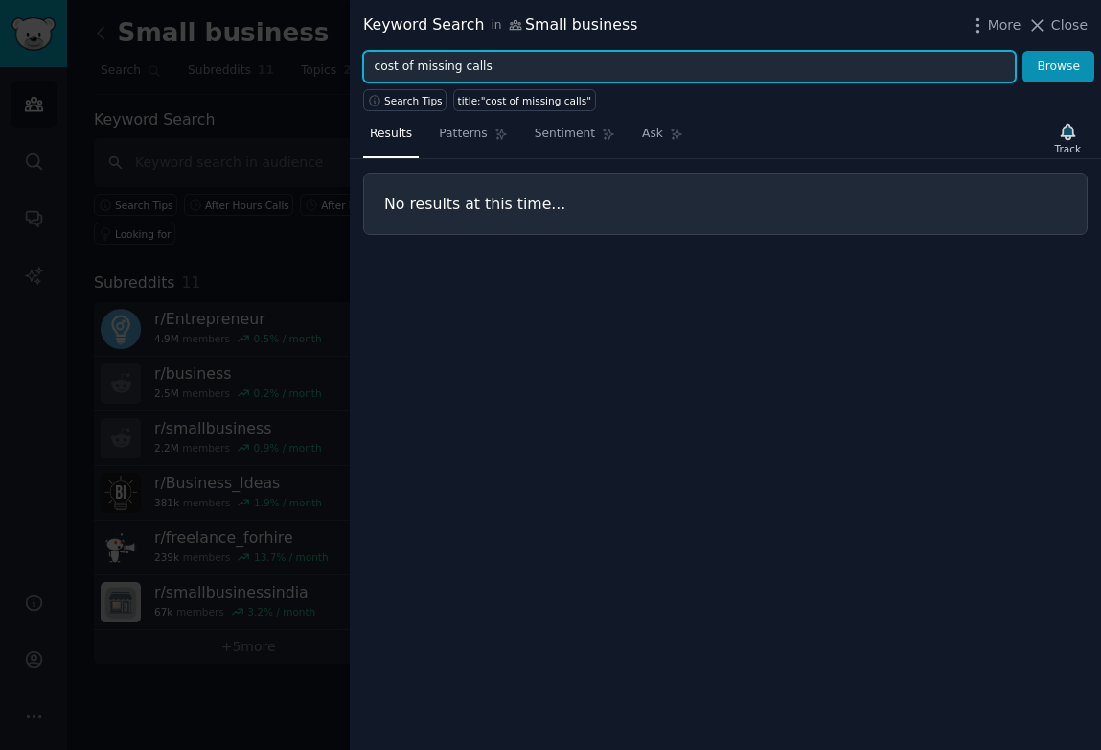
drag, startPoint x: 526, startPoint y: 64, endPoint x: 370, endPoint y: 63, distance: 156.3
click at [370, 63] on input "cost of missing calls" at bounding box center [689, 67] width 653 height 33
type input "m"
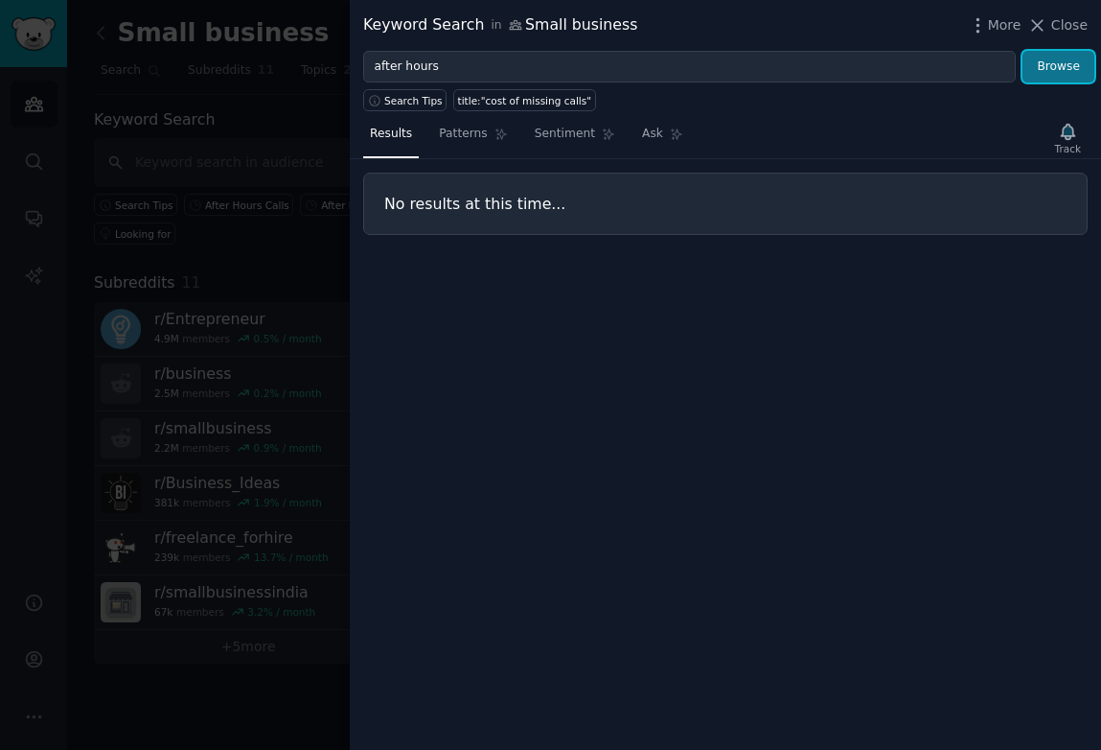
click at [1053, 65] on button "Browse" at bounding box center [1059, 67] width 72 height 33
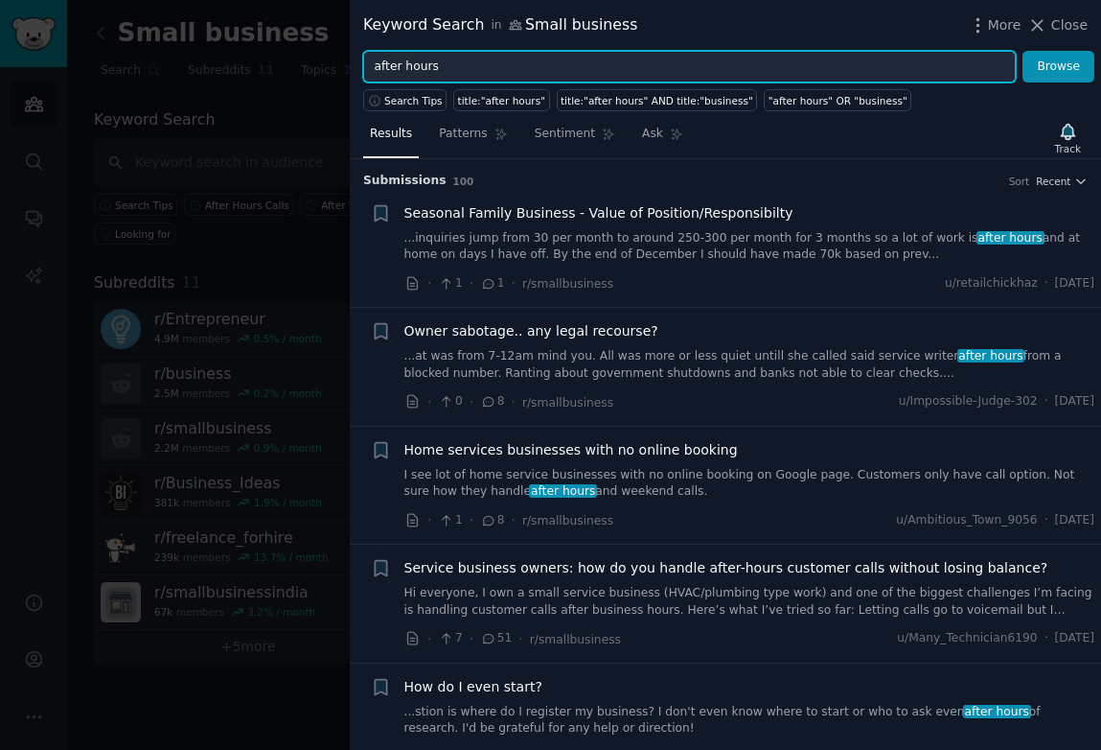
drag, startPoint x: 498, startPoint y: 65, endPoint x: 311, endPoint y: 68, distance: 186.9
click at [309, 68] on div "Keyword Search in Small business More Close after hours Browse Search Tips titl…" at bounding box center [550, 375] width 1101 height 750
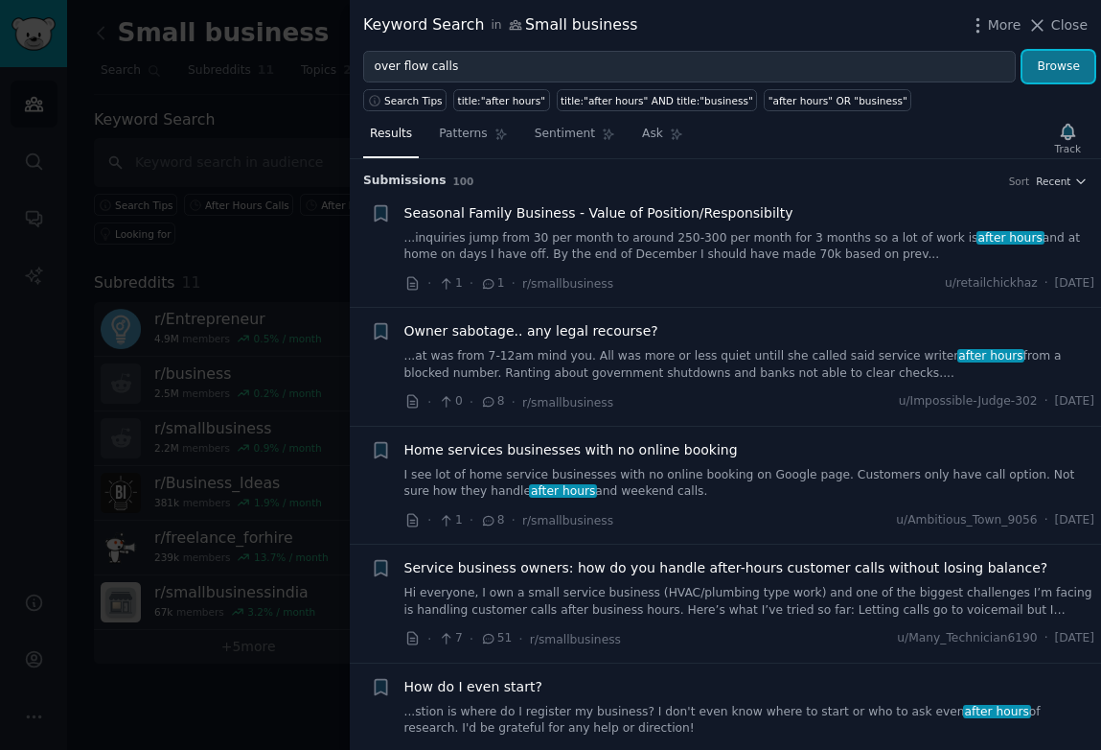
click at [1048, 75] on button "Browse" at bounding box center [1059, 67] width 72 height 33
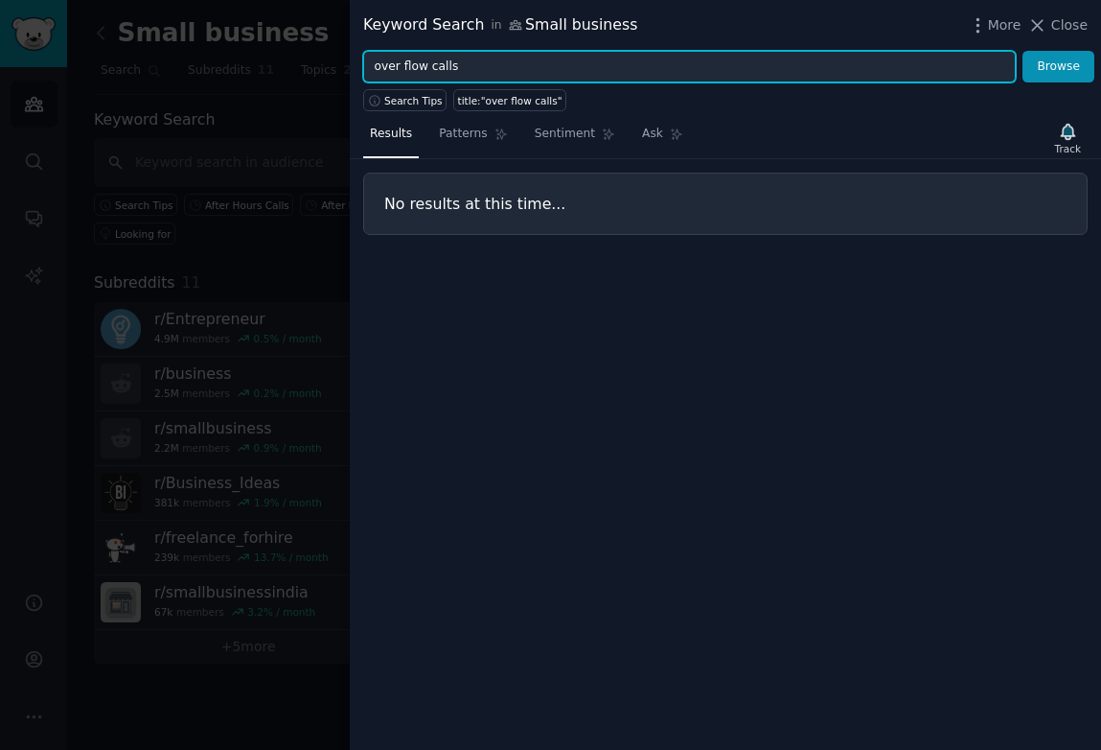
click at [403, 61] on input "over flow calls" at bounding box center [689, 67] width 653 height 33
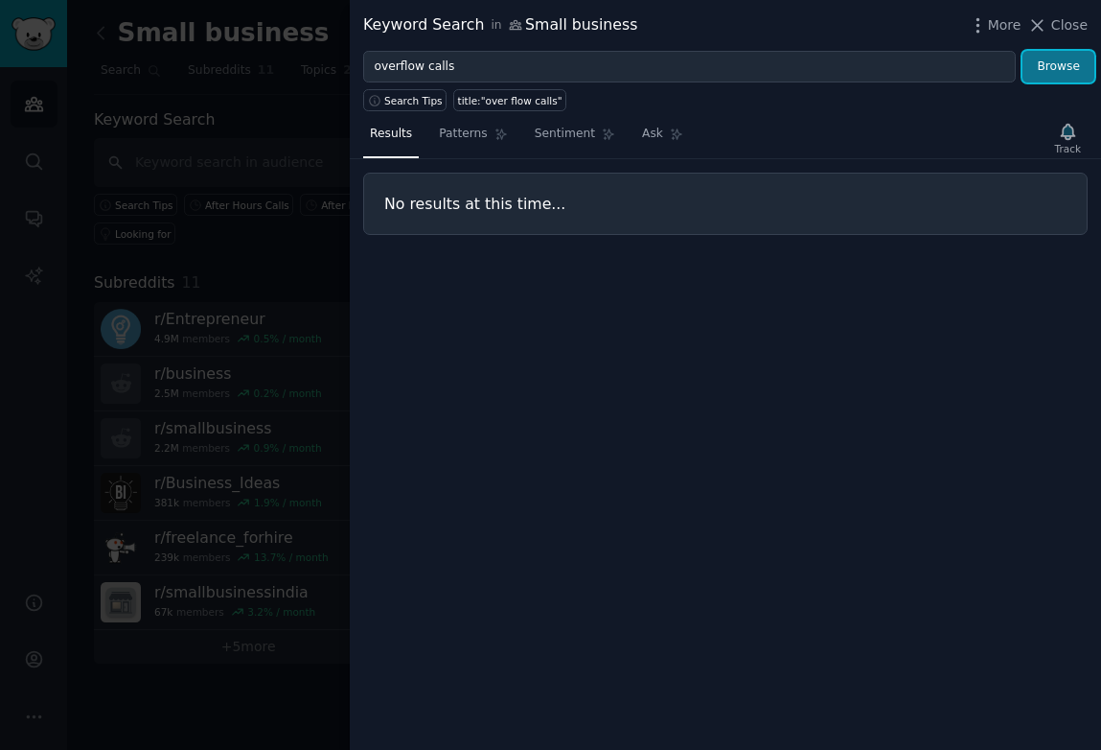
click at [1049, 63] on button "Browse" at bounding box center [1059, 67] width 72 height 33
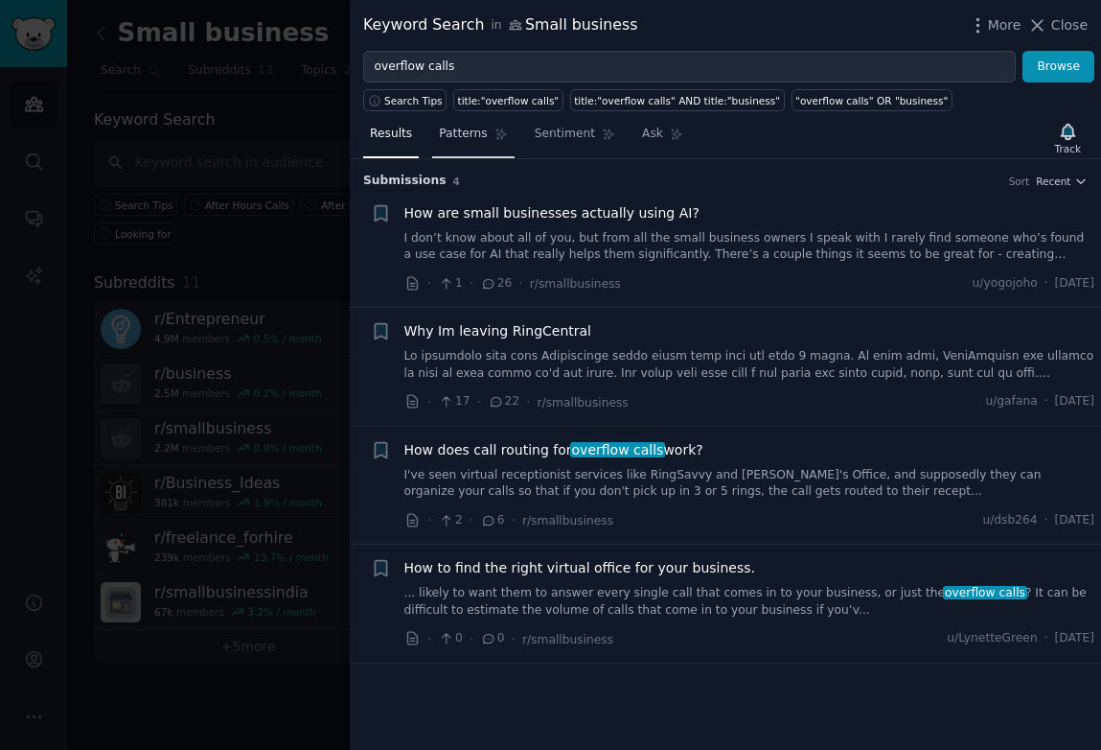
click at [468, 134] on span "Patterns" at bounding box center [463, 134] width 48 height 17
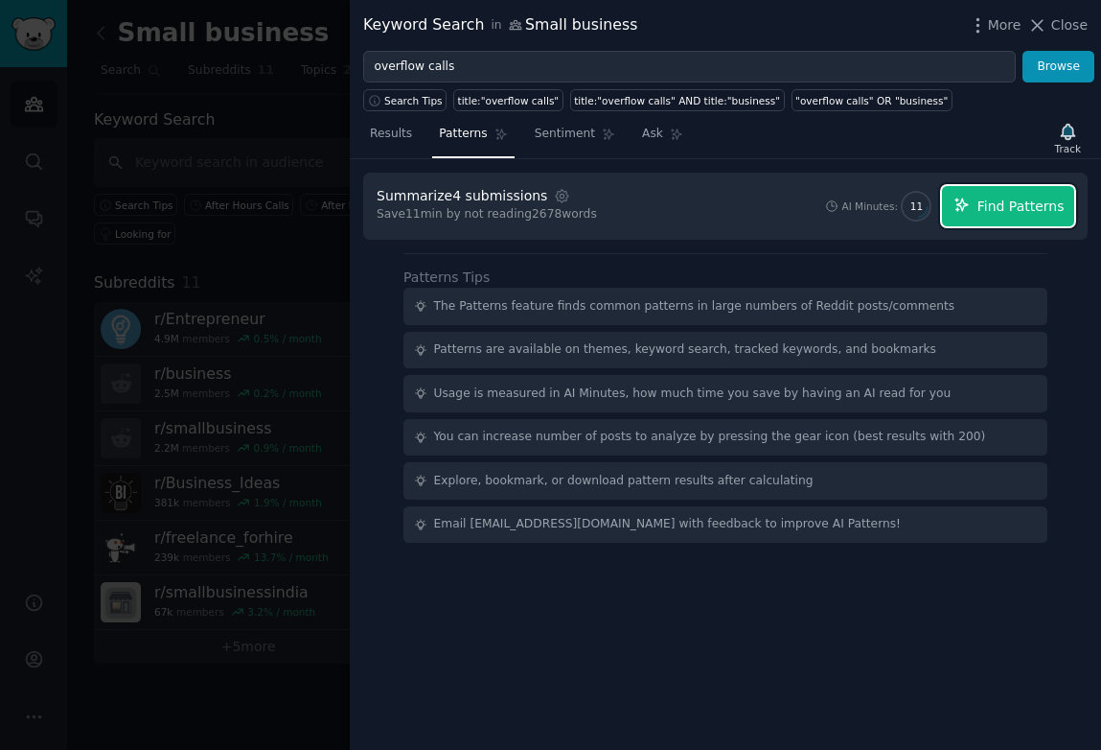
click at [984, 205] on span "Find Patterns" at bounding box center [1021, 207] width 87 height 20
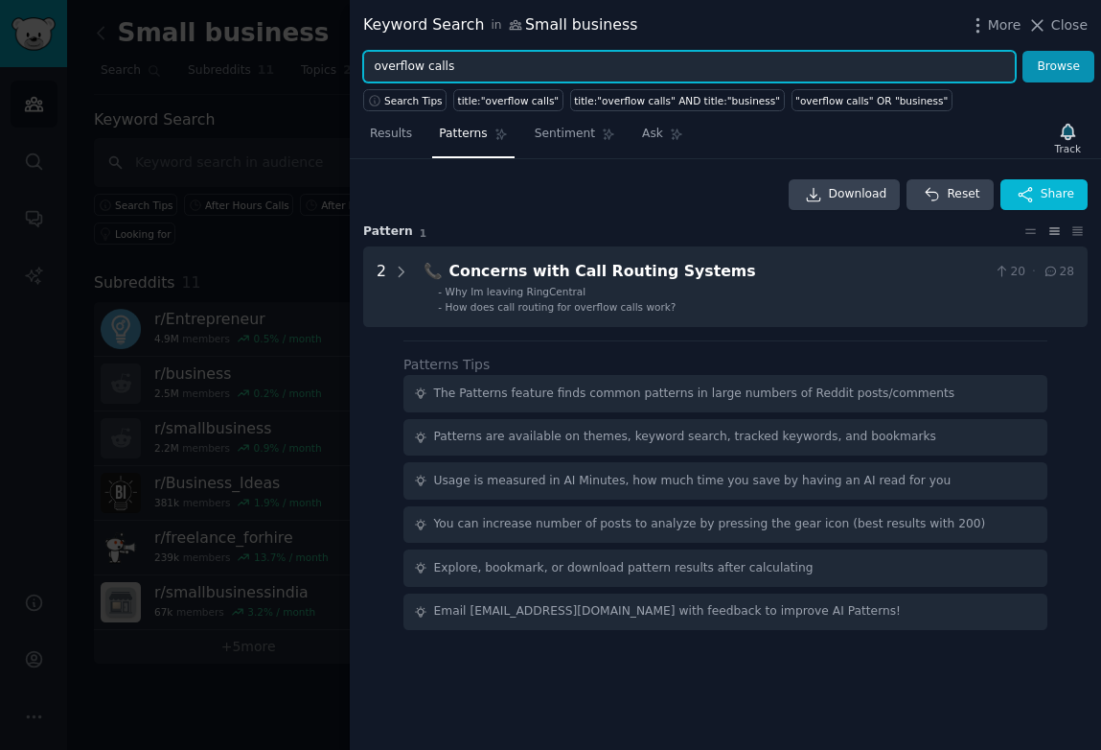
drag, startPoint x: 473, startPoint y: 68, endPoint x: 370, endPoint y: 67, distance: 102.6
click at [370, 67] on input "overflow calls" at bounding box center [689, 67] width 653 height 33
drag, startPoint x: 487, startPoint y: 60, endPoint x: 332, endPoint y: 59, distance: 155.3
click at [331, 59] on div "Keyword Search in Small business More Close Cost of Browse Search Tips title:"o…" at bounding box center [550, 375] width 1101 height 750
type input "f"
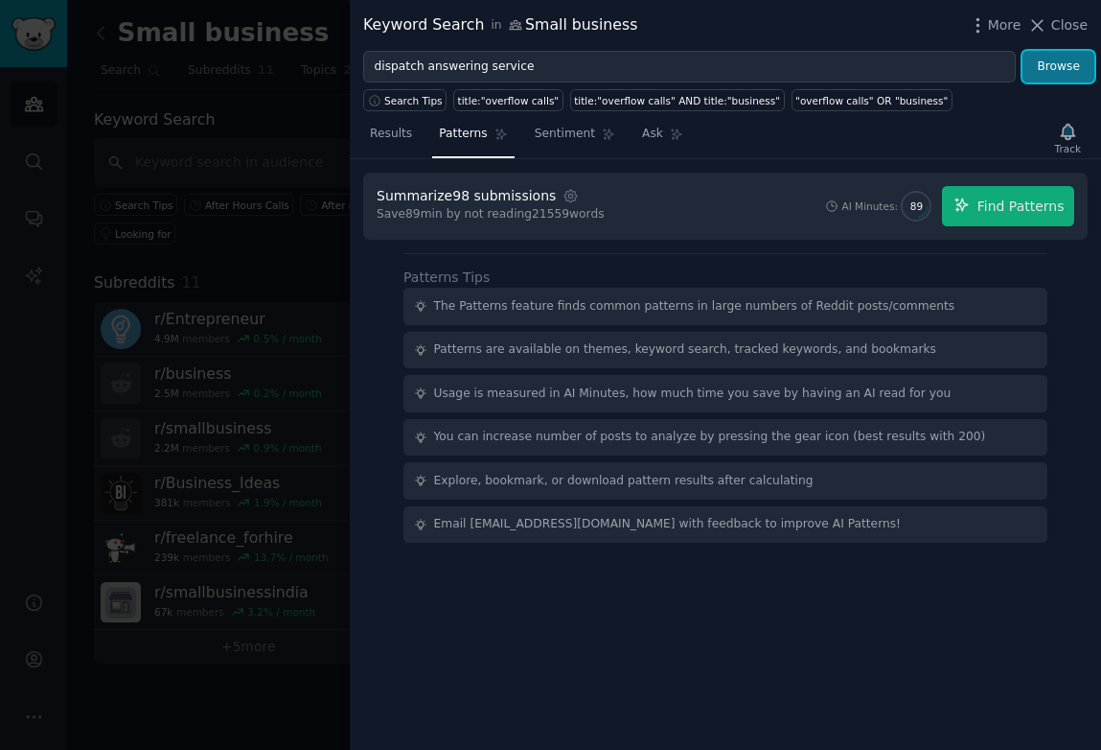
click at [1035, 74] on button "Browse" at bounding box center [1059, 67] width 72 height 33
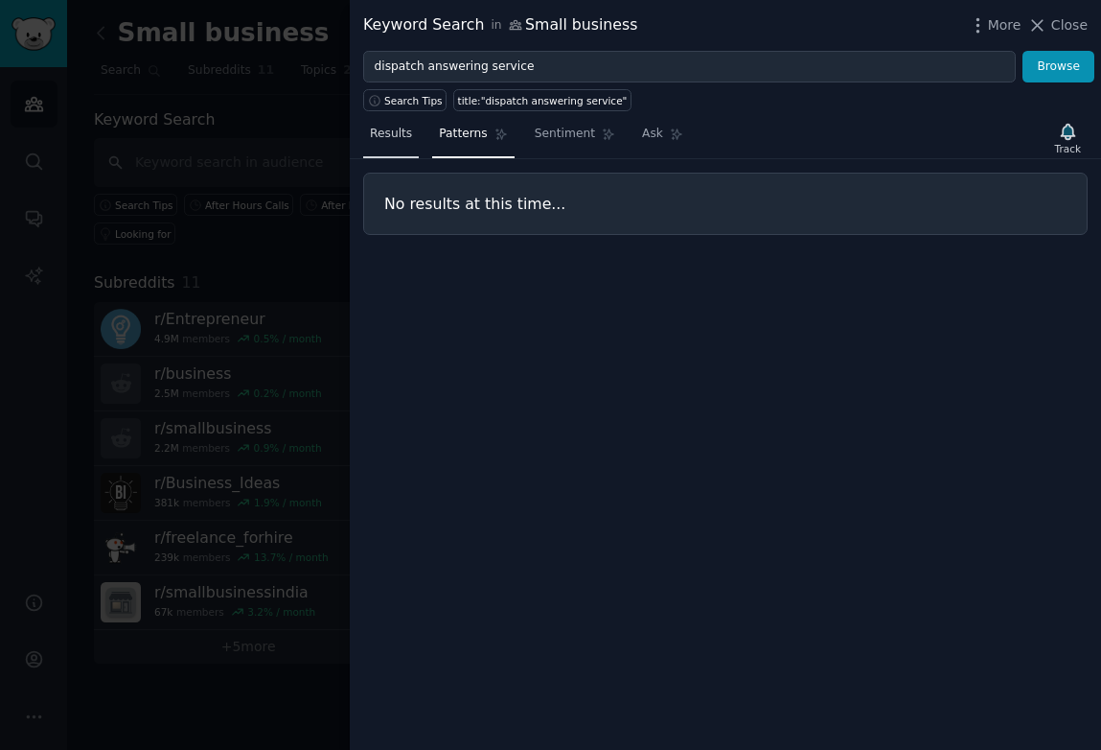
click at [377, 129] on span "Results" at bounding box center [391, 134] width 42 height 17
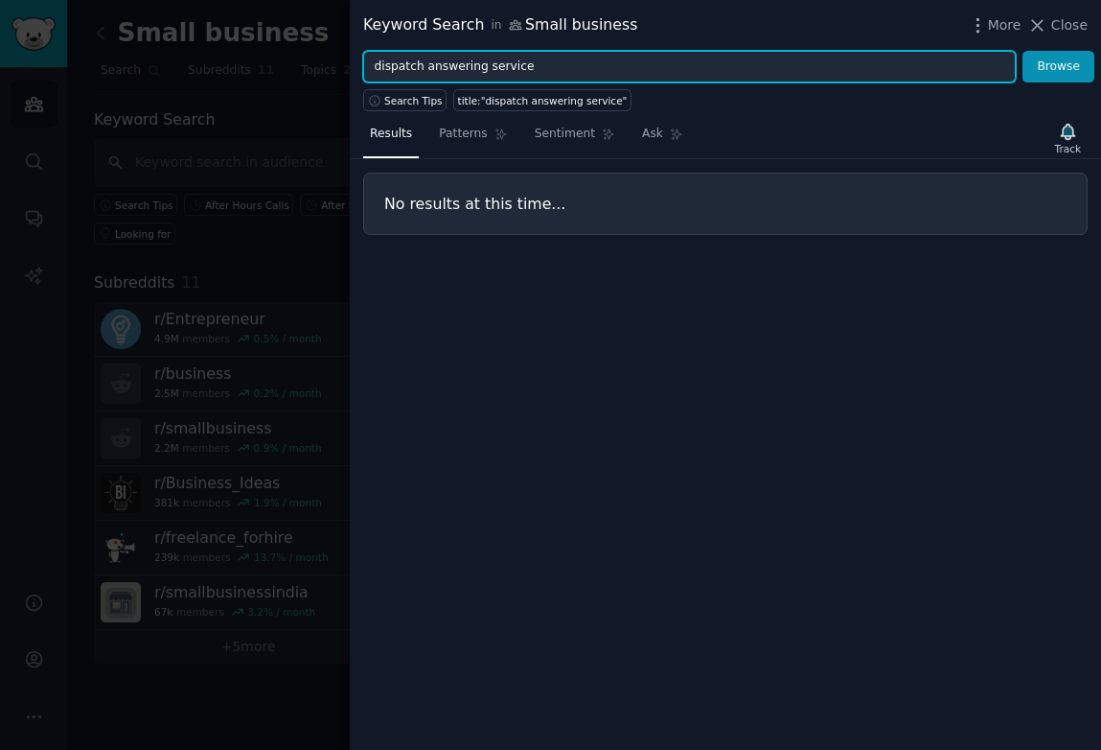
drag, startPoint x: 567, startPoint y: 69, endPoint x: 282, endPoint y: 68, distance: 284.7
click at [282, 68] on div "Keyword Search in Small business More Close dispatch answering service Browse S…" at bounding box center [550, 375] width 1101 height 750
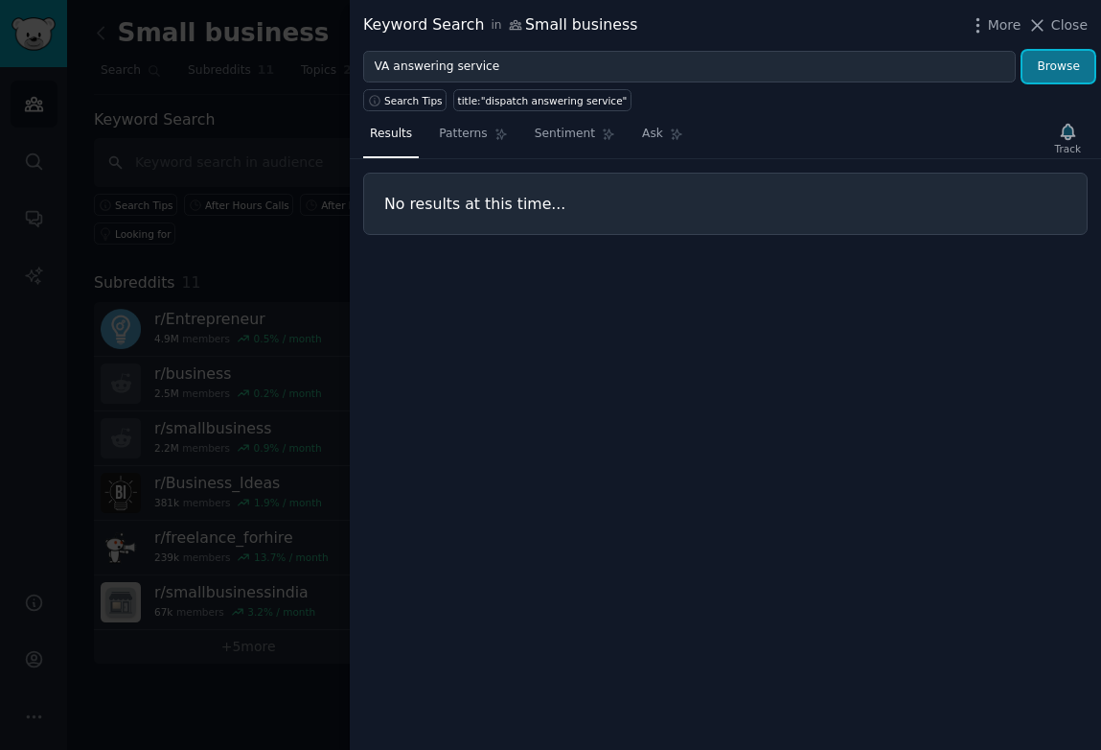
click at [1073, 66] on button "Browse" at bounding box center [1059, 67] width 72 height 33
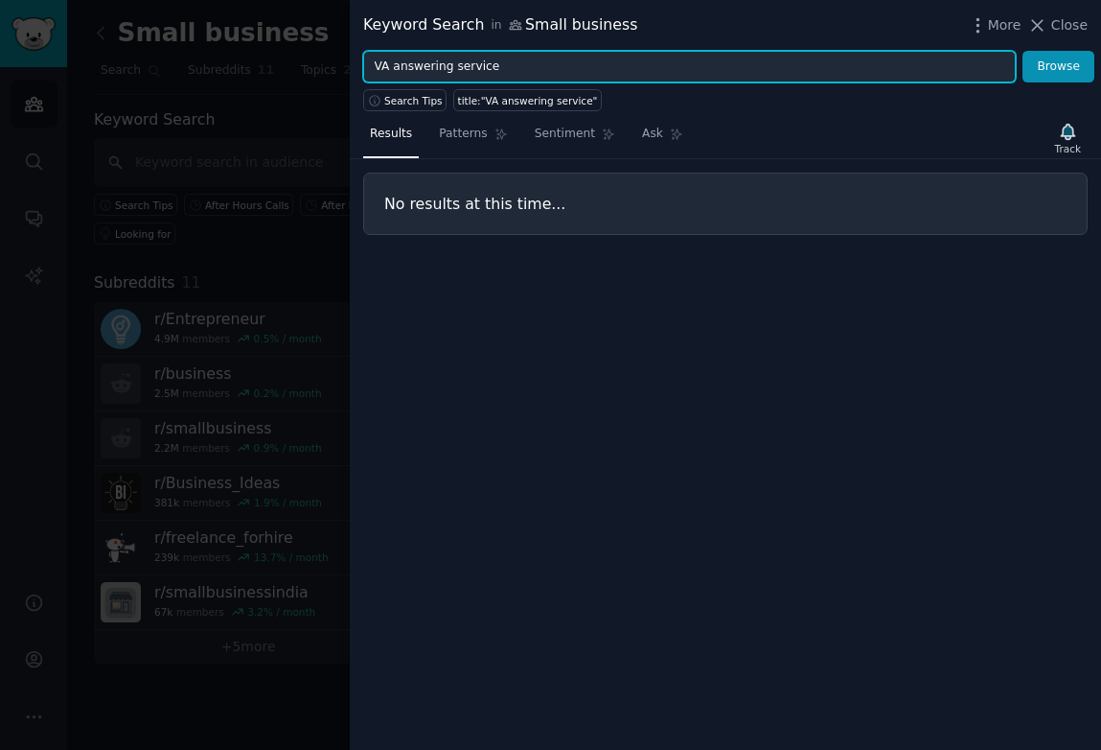
drag, startPoint x: 391, startPoint y: 64, endPoint x: 368, endPoint y: 63, distance: 23.0
click at [368, 63] on input "VA answering service" at bounding box center [689, 67] width 653 height 33
drag, startPoint x: 497, startPoint y: 67, endPoint x: 353, endPoint y: 67, distance: 143.8
click at [353, 67] on div "answering service Browse" at bounding box center [726, 67] width 752 height 33
click at [531, 62] on input "answering service" at bounding box center [689, 67] width 653 height 33
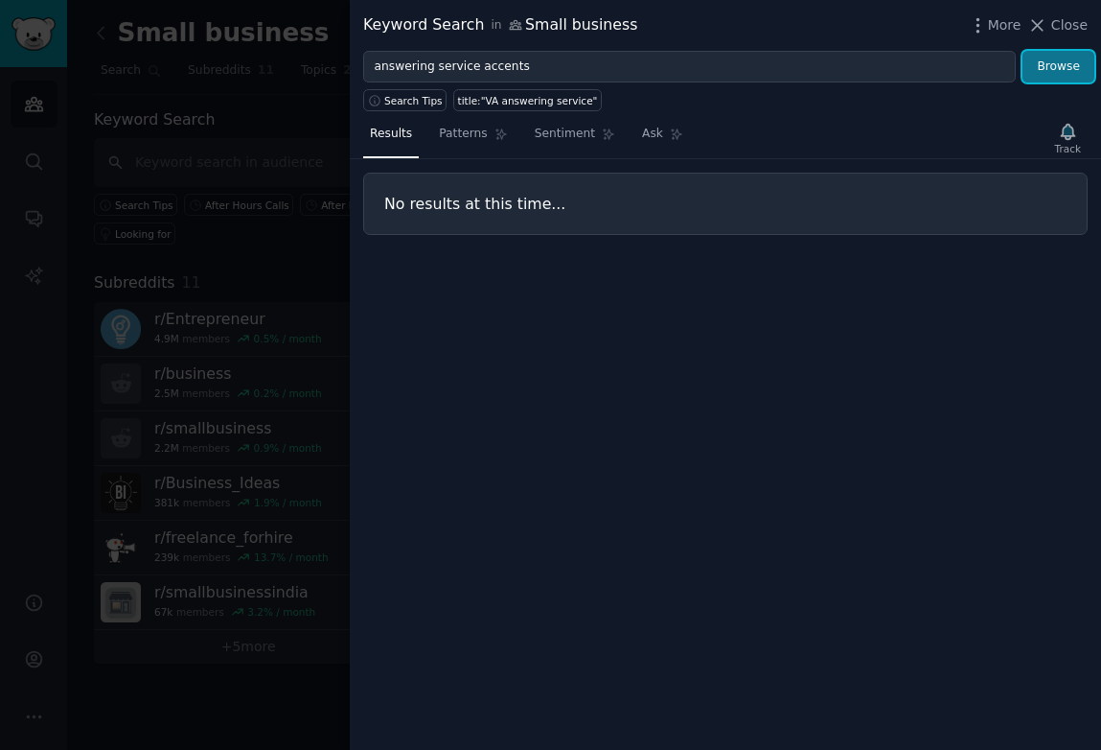
click at [1074, 67] on button "Browse" at bounding box center [1059, 67] width 72 height 33
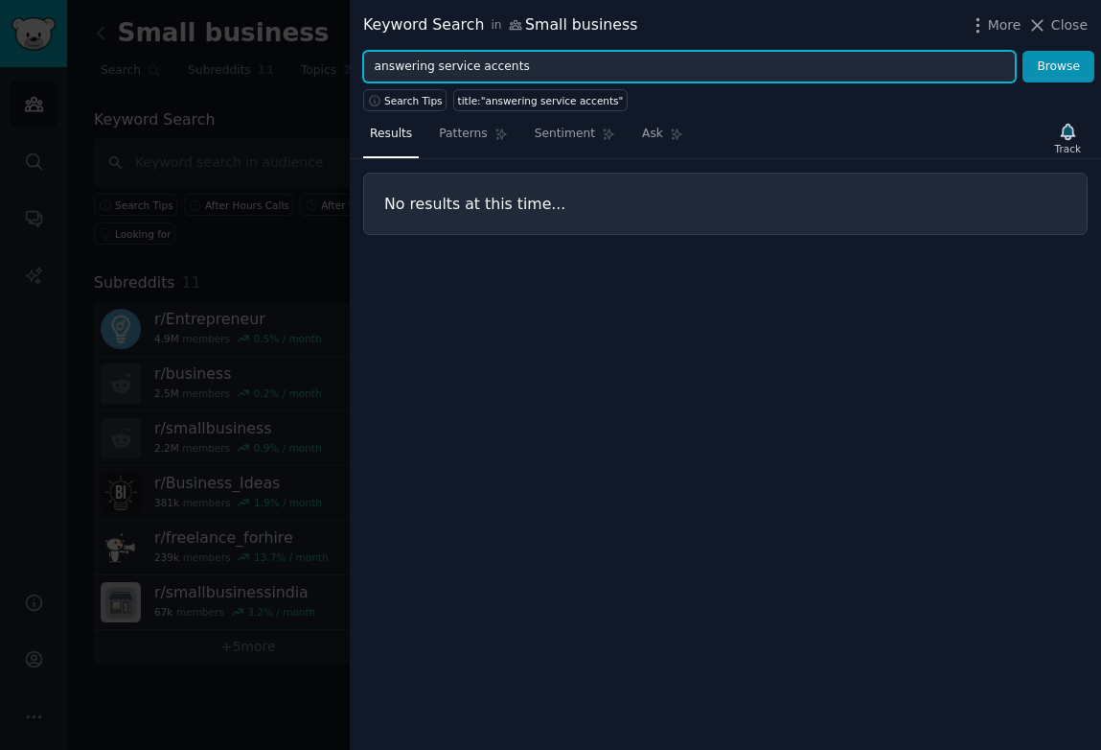
drag, startPoint x: 558, startPoint y: 71, endPoint x: 474, endPoint y: 68, distance: 84.4
click at [474, 68] on input "answering service accents" at bounding box center [689, 67] width 653 height 33
type input "answering service"
drag, startPoint x: 512, startPoint y: 62, endPoint x: 270, endPoint y: 62, distance: 241.6
click at [270, 62] on div "Keyword Search in Small business More Close answering service Browse Search Tip…" at bounding box center [550, 375] width 1101 height 750
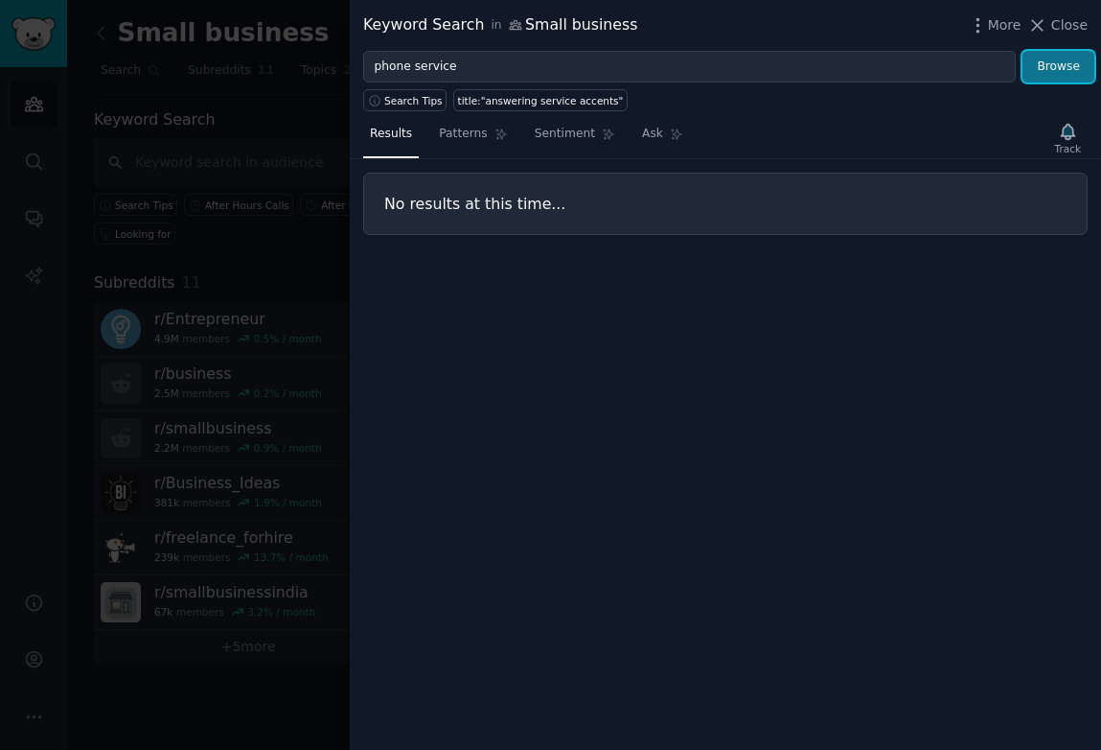
click at [1061, 70] on button "Browse" at bounding box center [1059, 67] width 72 height 33
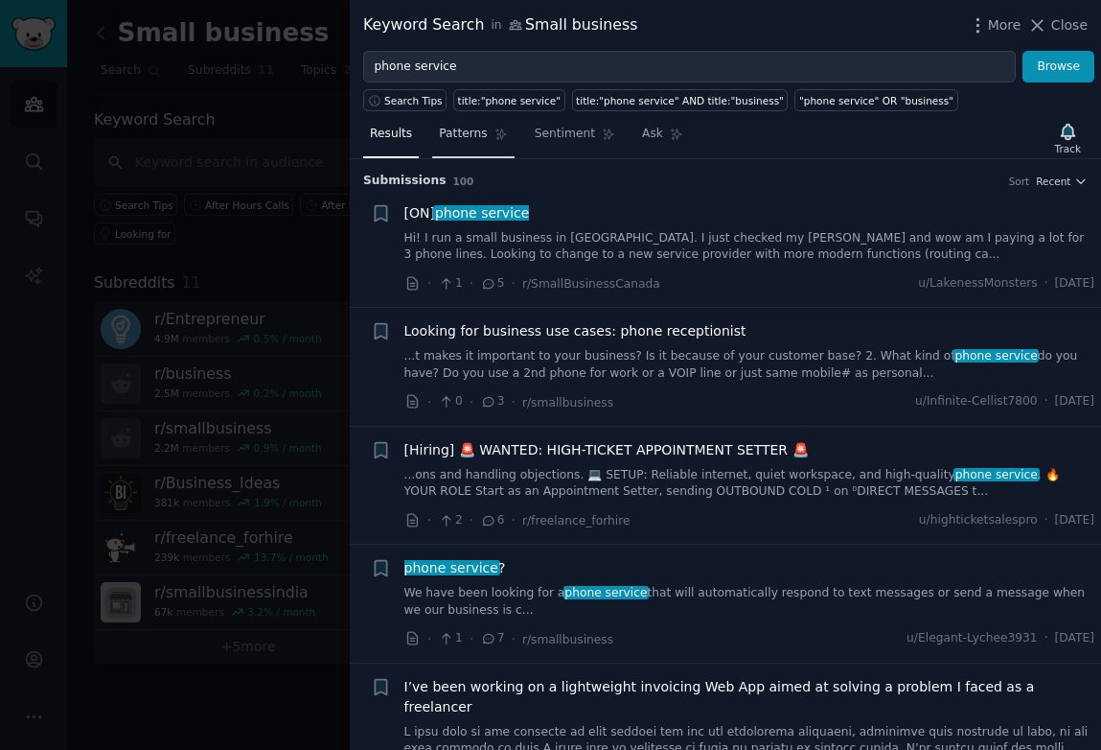
click at [471, 137] on span "Patterns" at bounding box center [463, 134] width 48 height 17
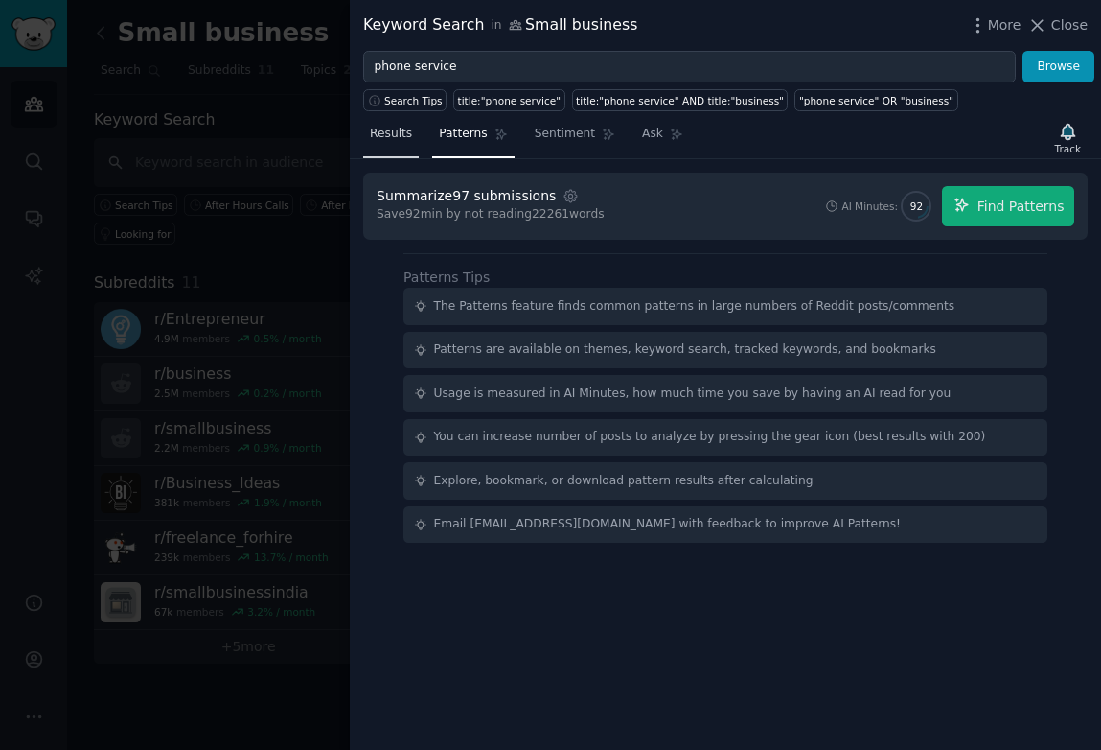
click at [401, 146] on link "Results" at bounding box center [391, 138] width 56 height 39
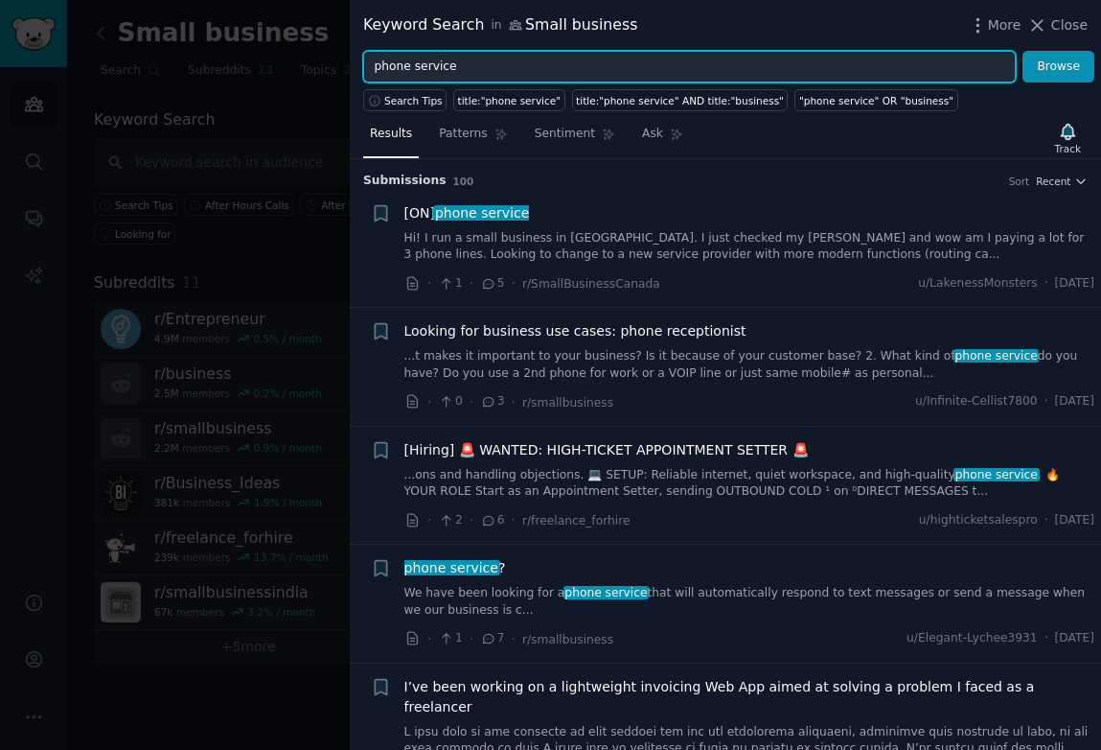
click at [380, 67] on input "phone service" at bounding box center [689, 67] width 653 height 33
click at [376, 66] on input "phone service" at bounding box center [689, 67] width 653 height 33
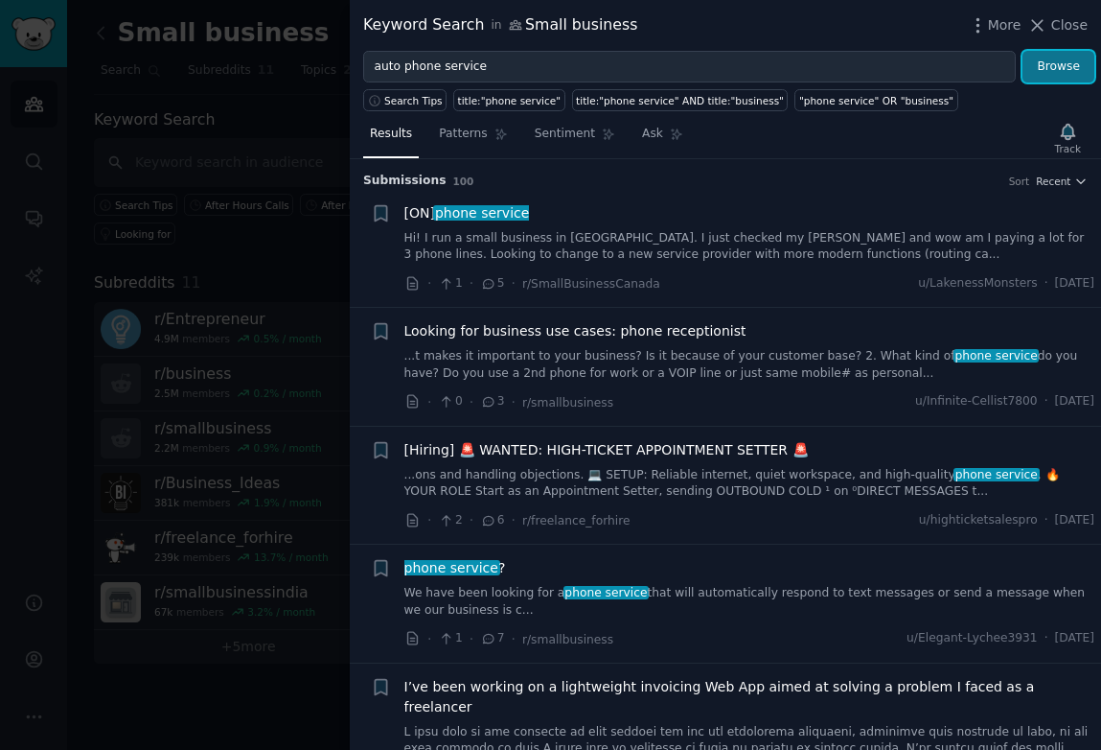
click at [1050, 75] on button "Browse" at bounding box center [1059, 67] width 72 height 33
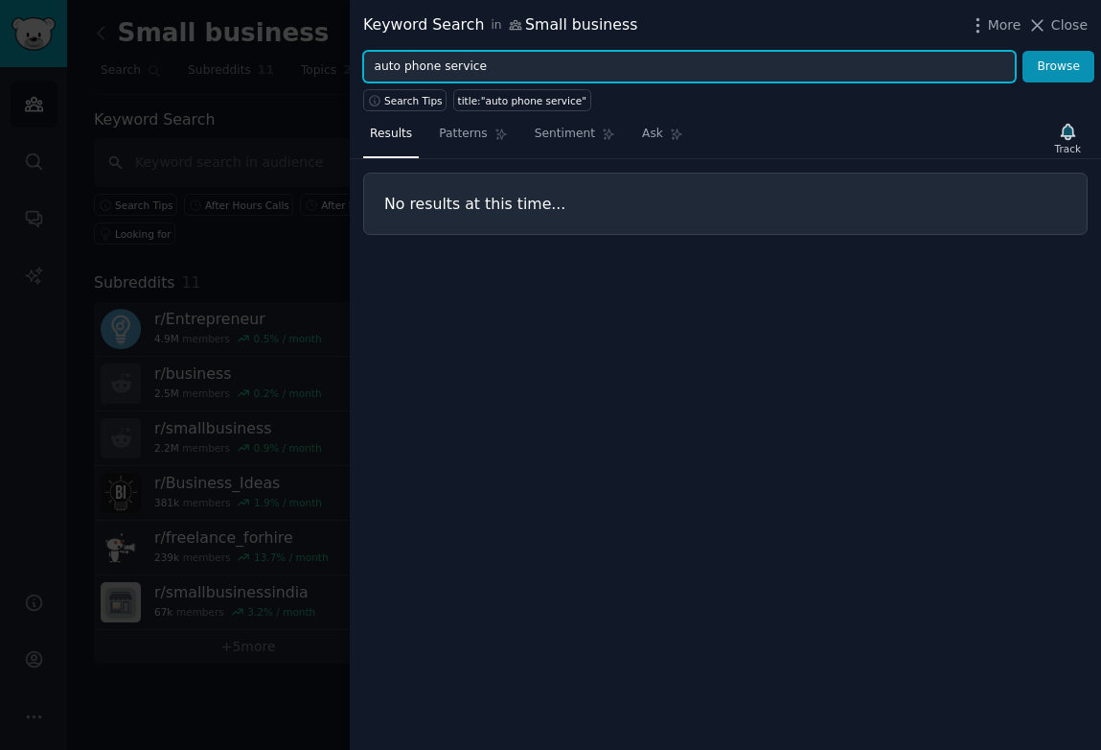
drag, startPoint x: 521, startPoint y: 60, endPoint x: 362, endPoint y: 63, distance: 158.2
click at [362, 63] on div "auto phone service Browse" at bounding box center [726, 67] width 752 height 33
paste input "IVR"
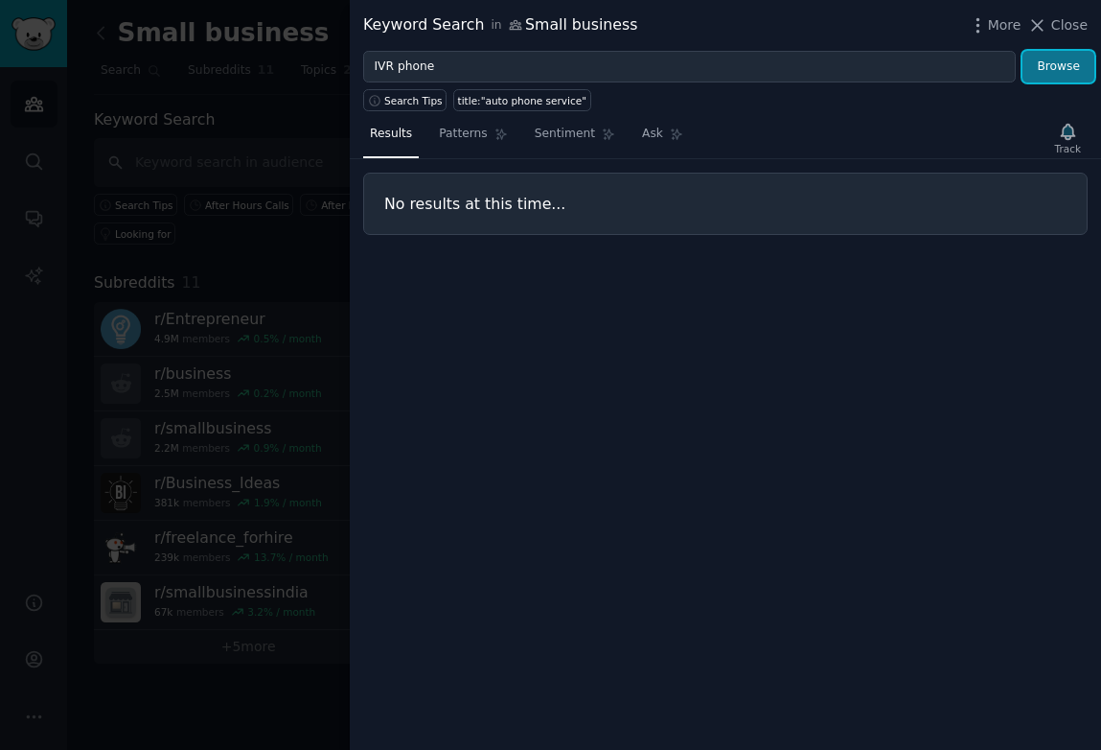
click at [1053, 81] on button "Browse" at bounding box center [1059, 67] width 72 height 33
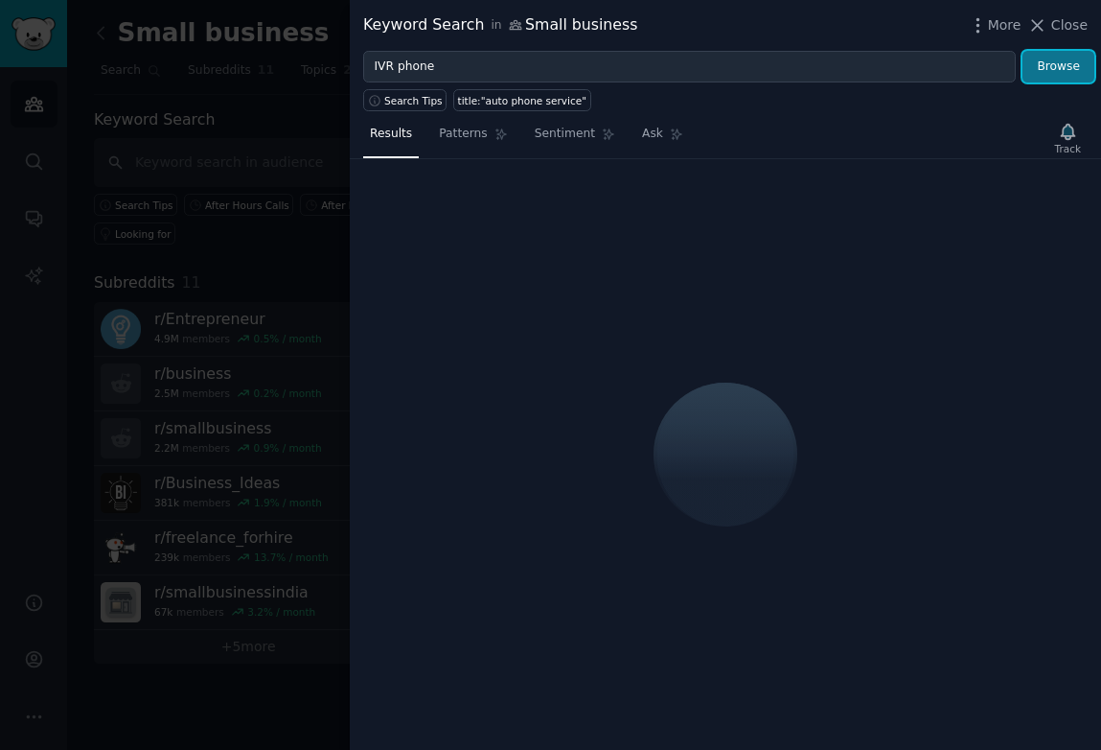
click at [1052, 71] on button "Browse" at bounding box center [1059, 67] width 72 height 33
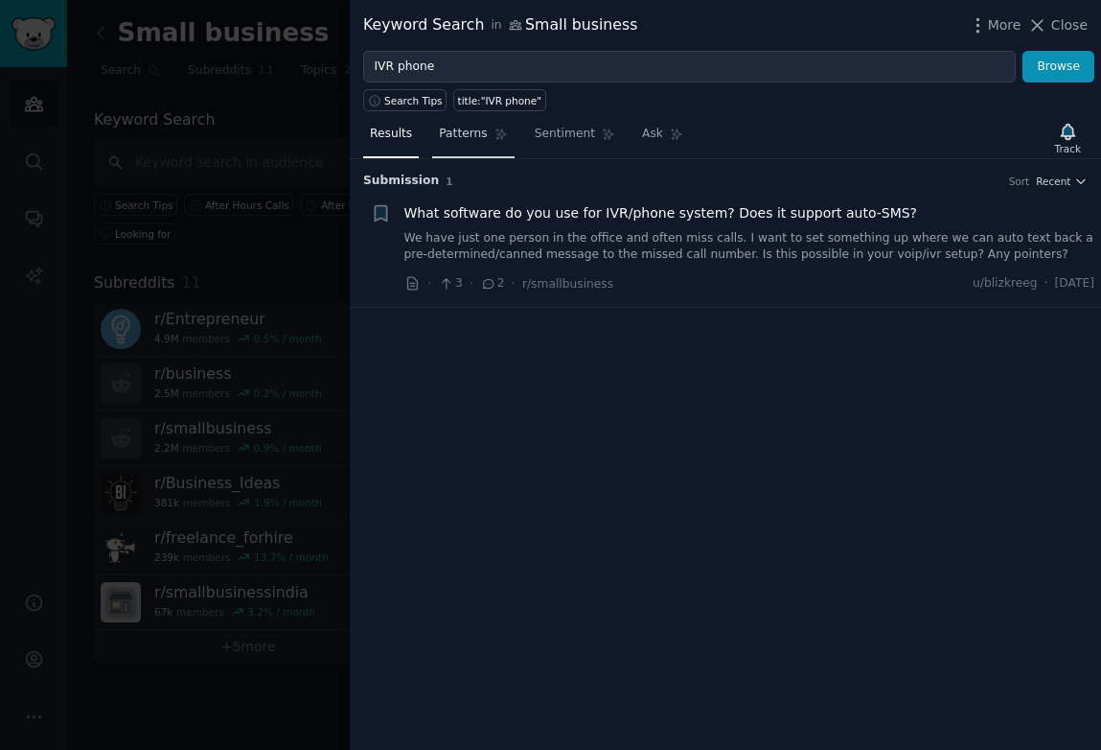
click at [458, 144] on link "Patterns" at bounding box center [472, 138] width 81 height 39
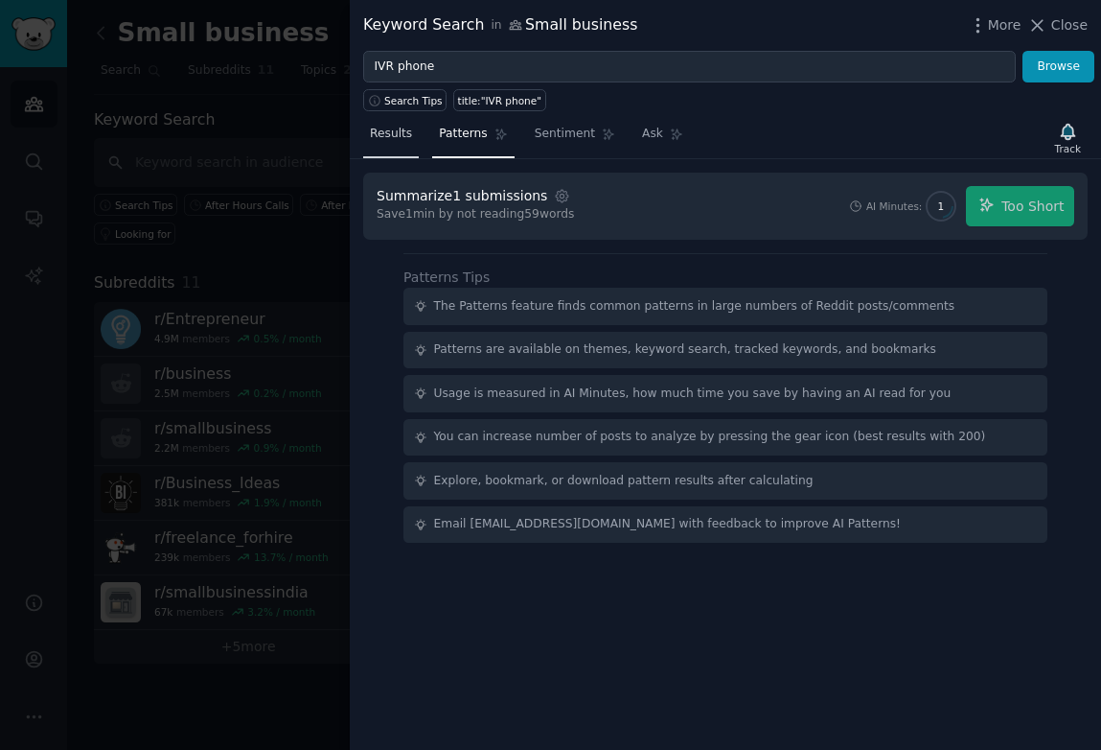
click at [393, 136] on span "Results" at bounding box center [391, 134] width 42 height 17
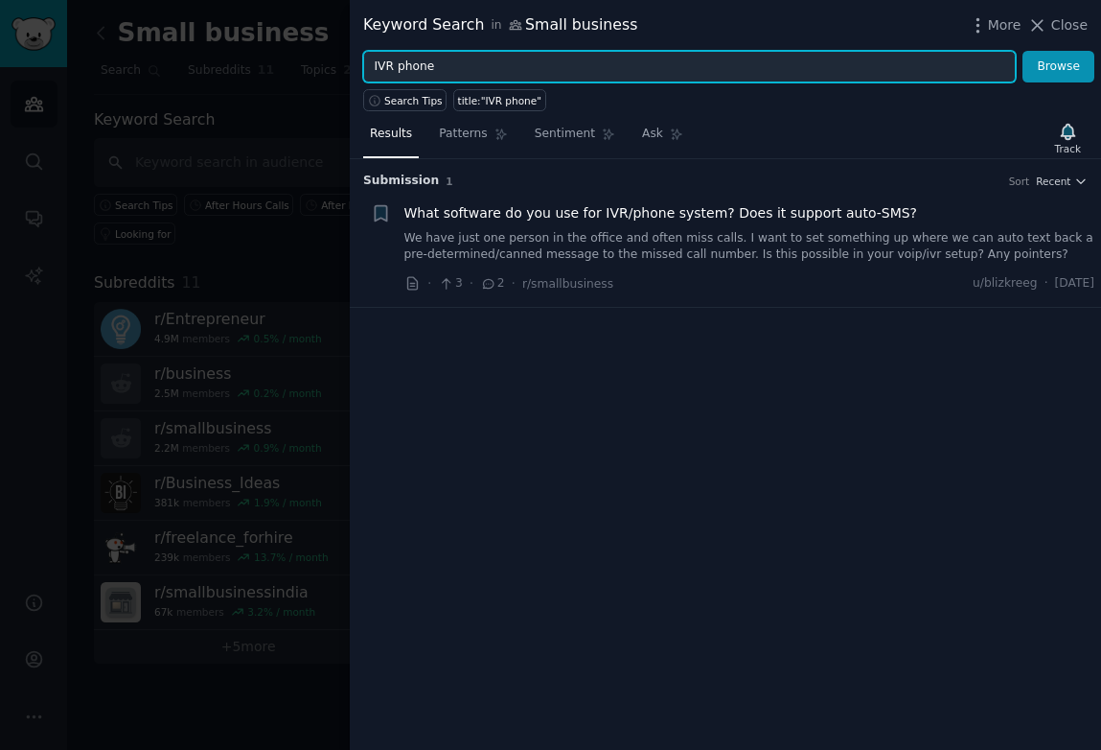
drag, startPoint x: 436, startPoint y: 71, endPoint x: 394, endPoint y: 66, distance: 42.4
click at [394, 66] on input "IVR phone" at bounding box center [689, 67] width 653 height 33
type input "IVR"
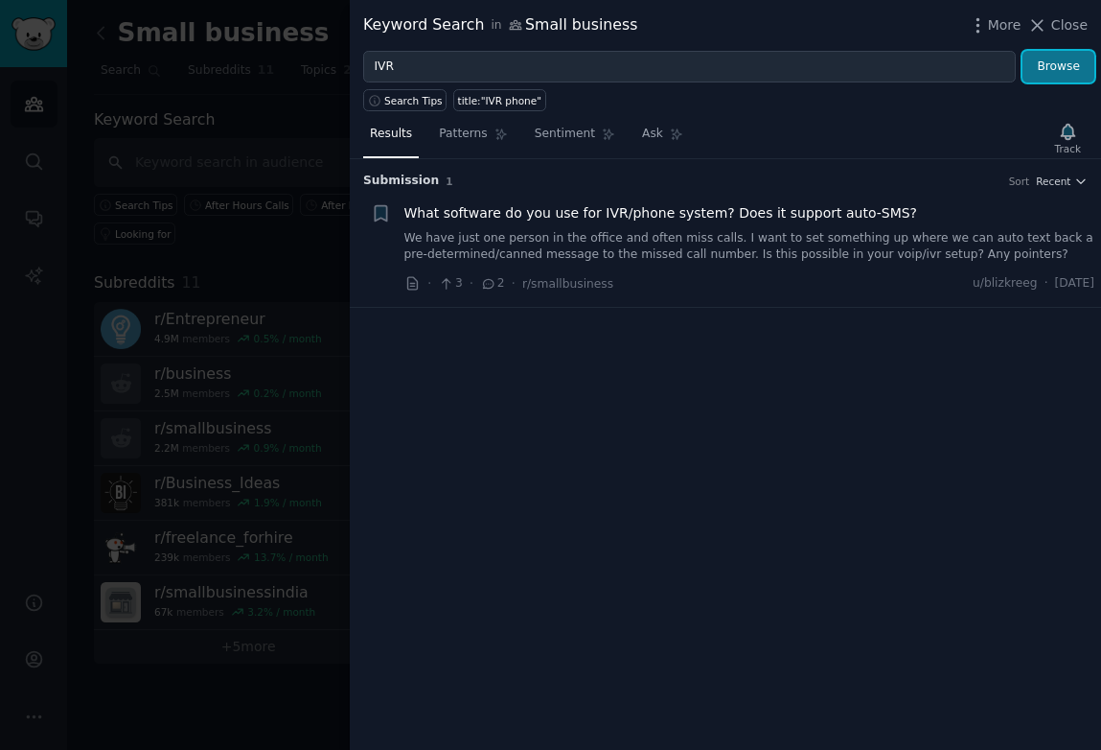
click at [1050, 63] on button "Browse" at bounding box center [1059, 67] width 72 height 33
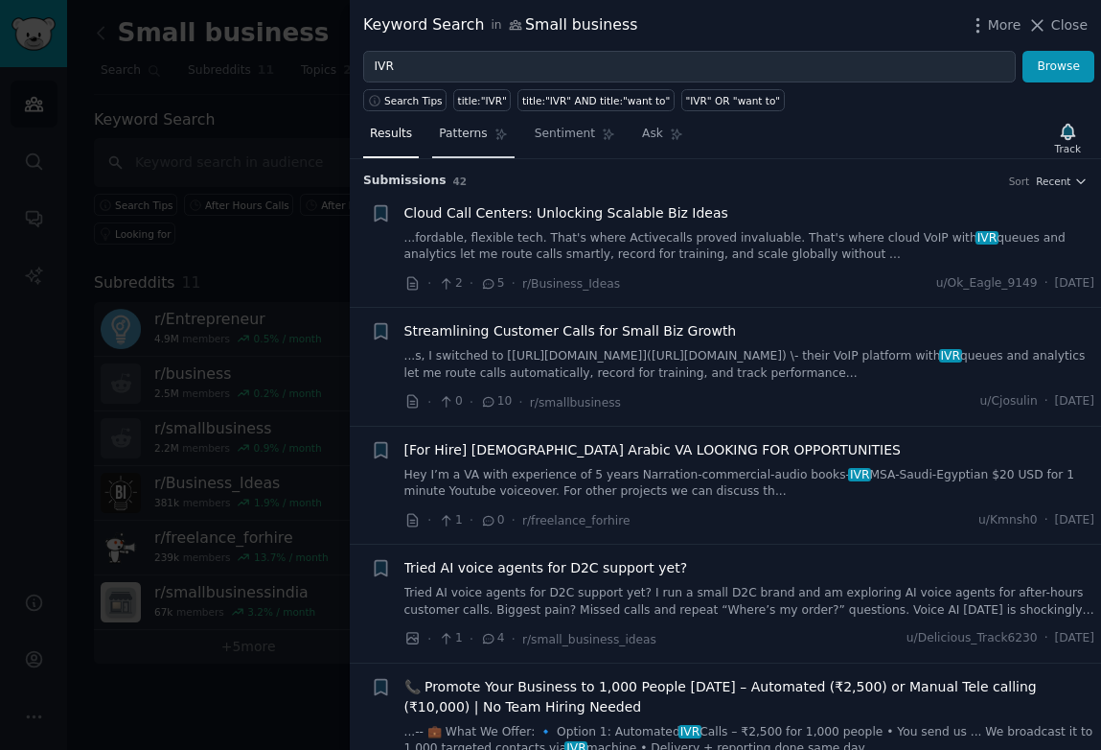
click at [471, 140] on span "Patterns" at bounding box center [463, 134] width 48 height 17
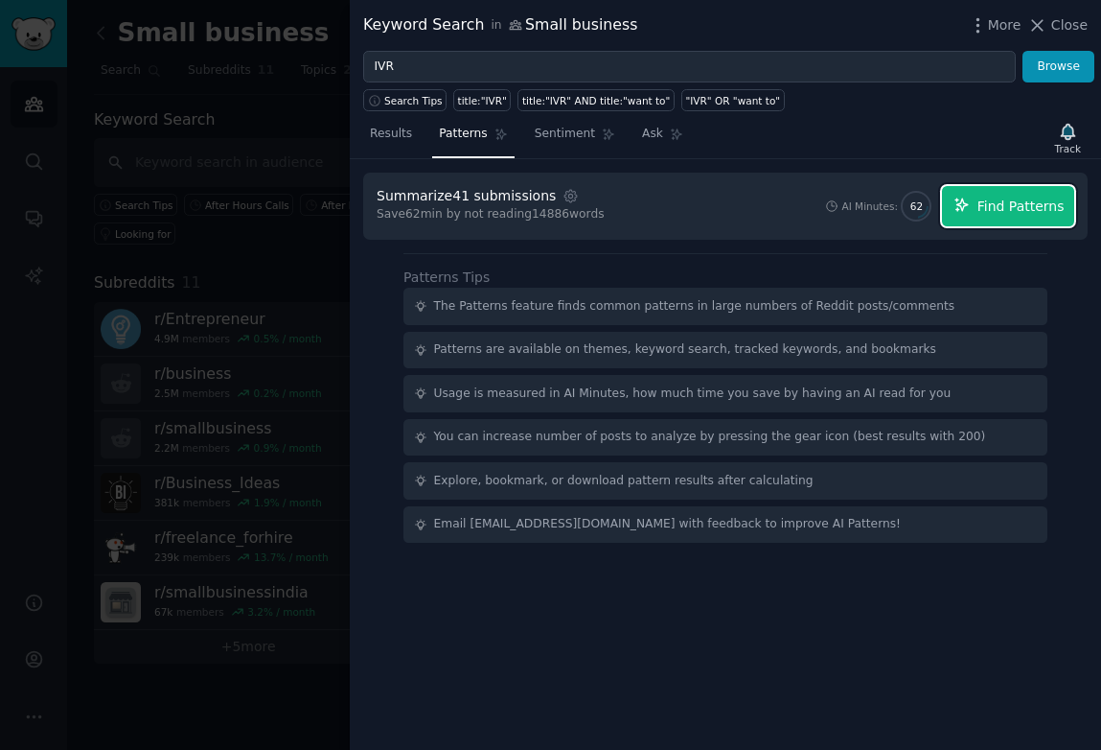
click at [989, 200] on span "Find Patterns" at bounding box center [1021, 207] width 87 height 20
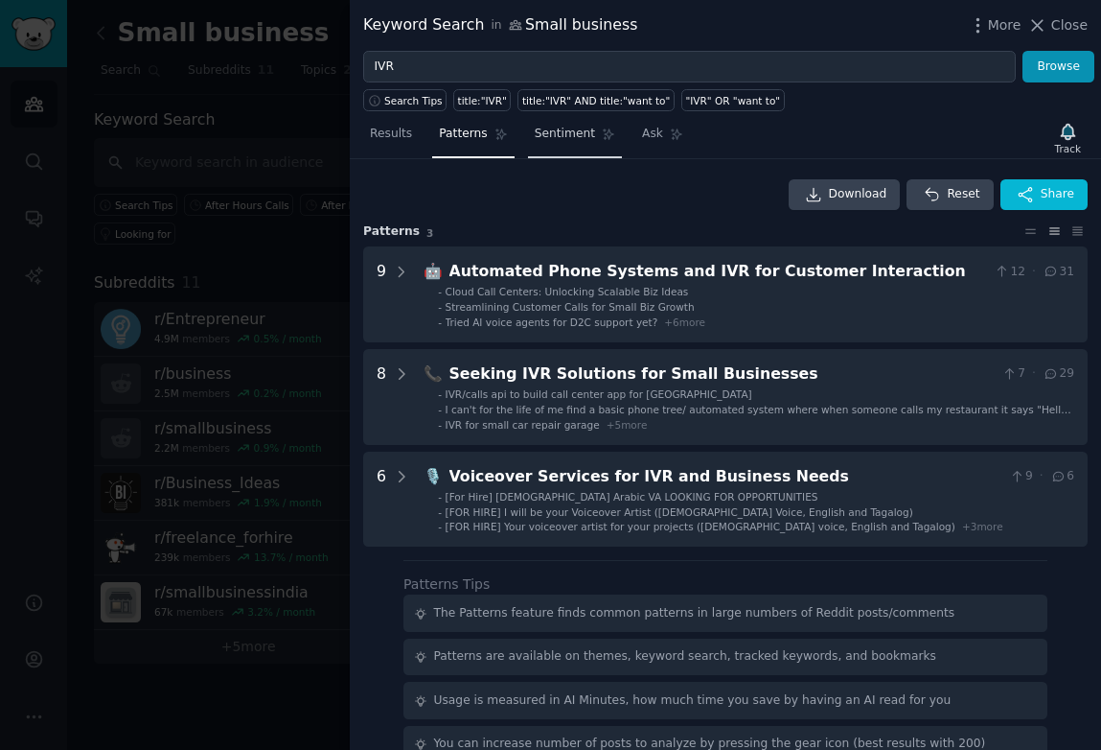
click at [574, 146] on link "Sentiment" at bounding box center [575, 138] width 94 height 39
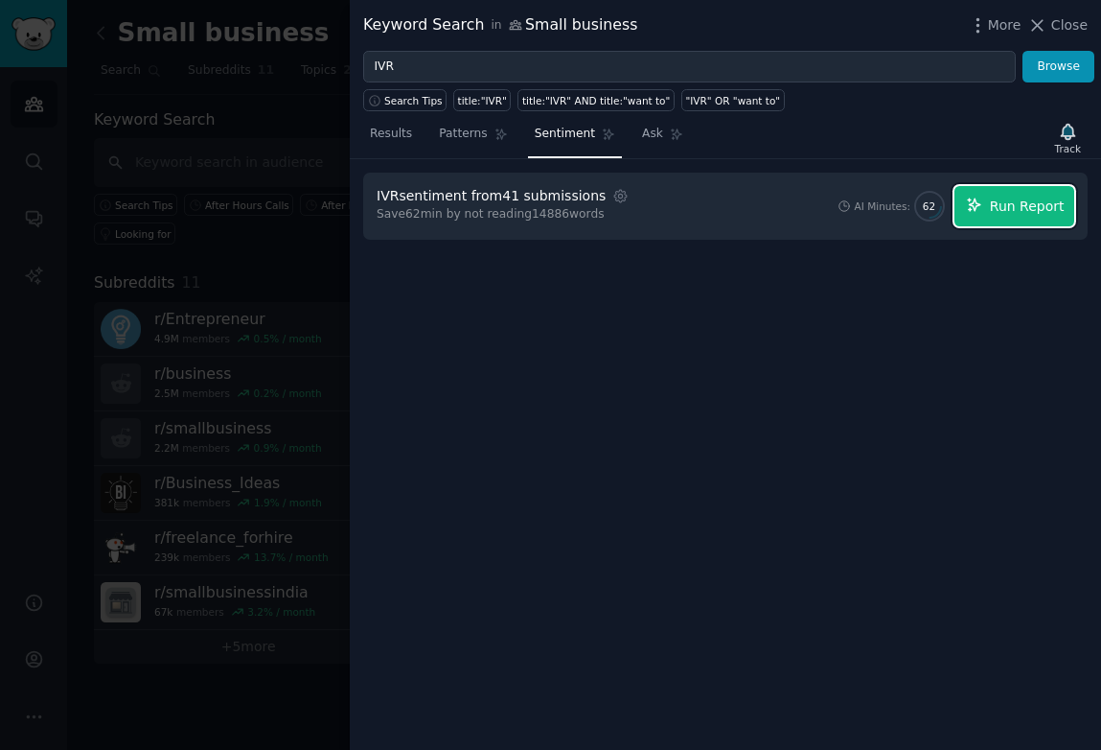
click at [1017, 211] on span "Run Report" at bounding box center [1027, 207] width 75 height 20
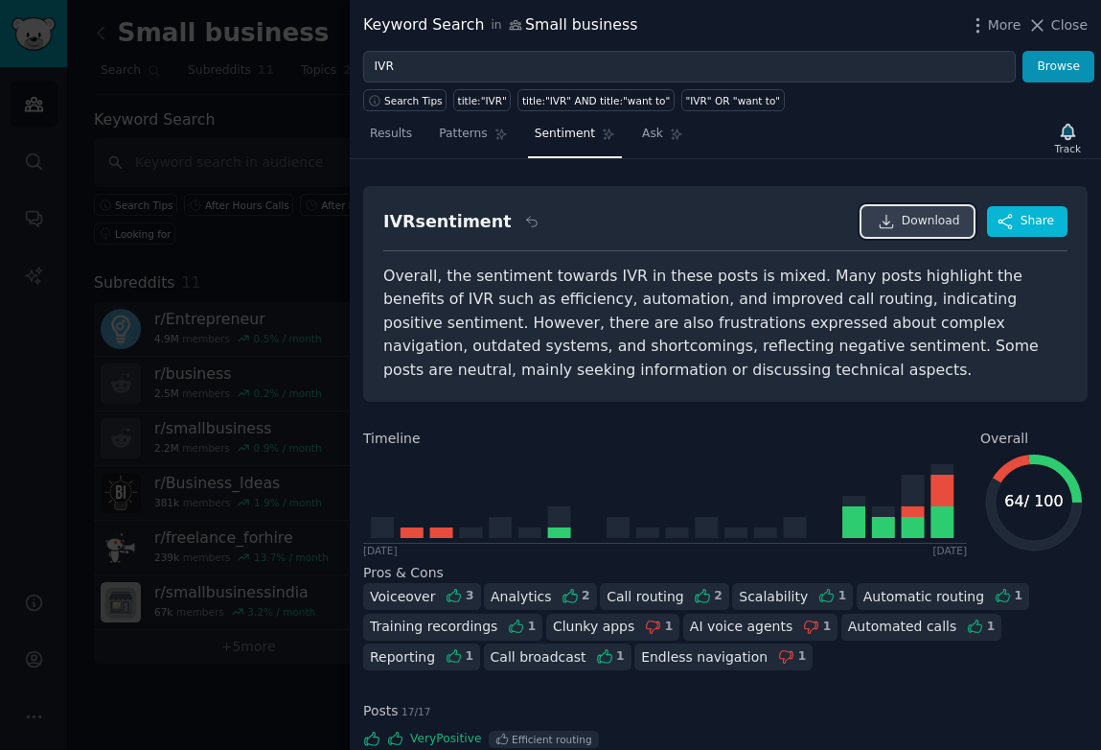
click at [941, 214] on span "Download" at bounding box center [931, 221] width 58 height 17
click at [921, 121] on div "Results Patterns Sentiment Ask Track" at bounding box center [726, 138] width 752 height 41
click at [395, 133] on span "Results" at bounding box center [391, 134] width 42 height 17
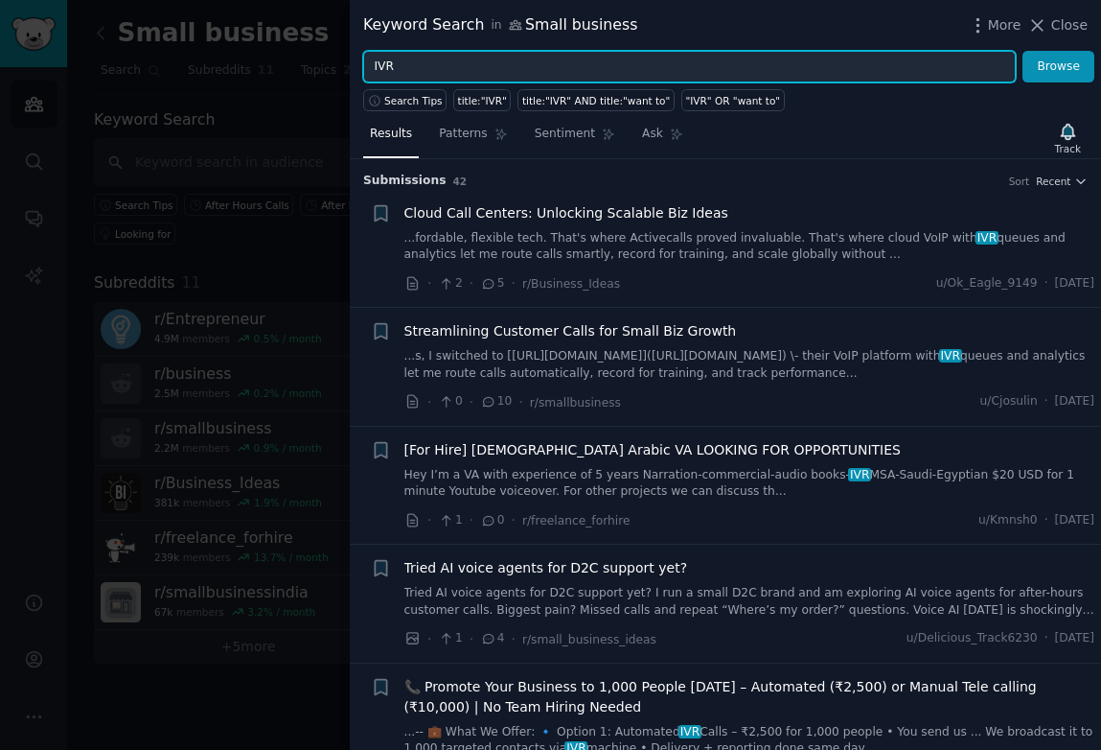
drag, startPoint x: 414, startPoint y: 73, endPoint x: 361, endPoint y: 68, distance: 52.9
click at [361, 68] on div "IVR Browse" at bounding box center [726, 67] width 752 height 33
type input "Call centers"
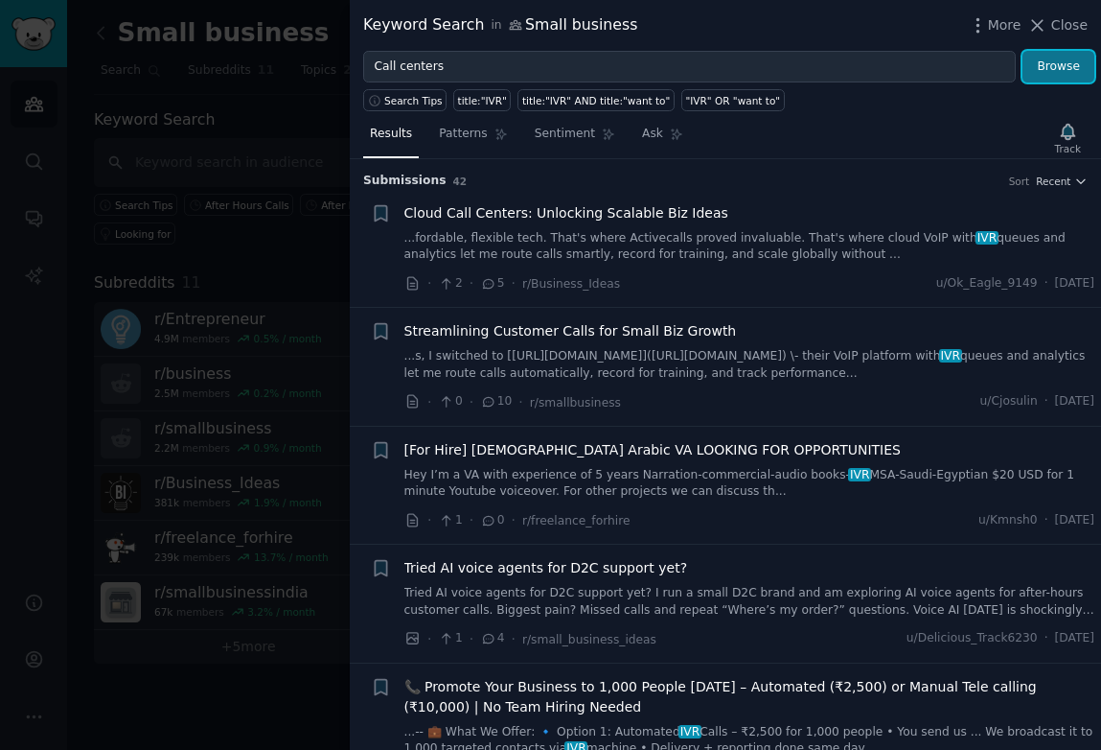
click at [1059, 62] on button "Browse" at bounding box center [1059, 67] width 72 height 33
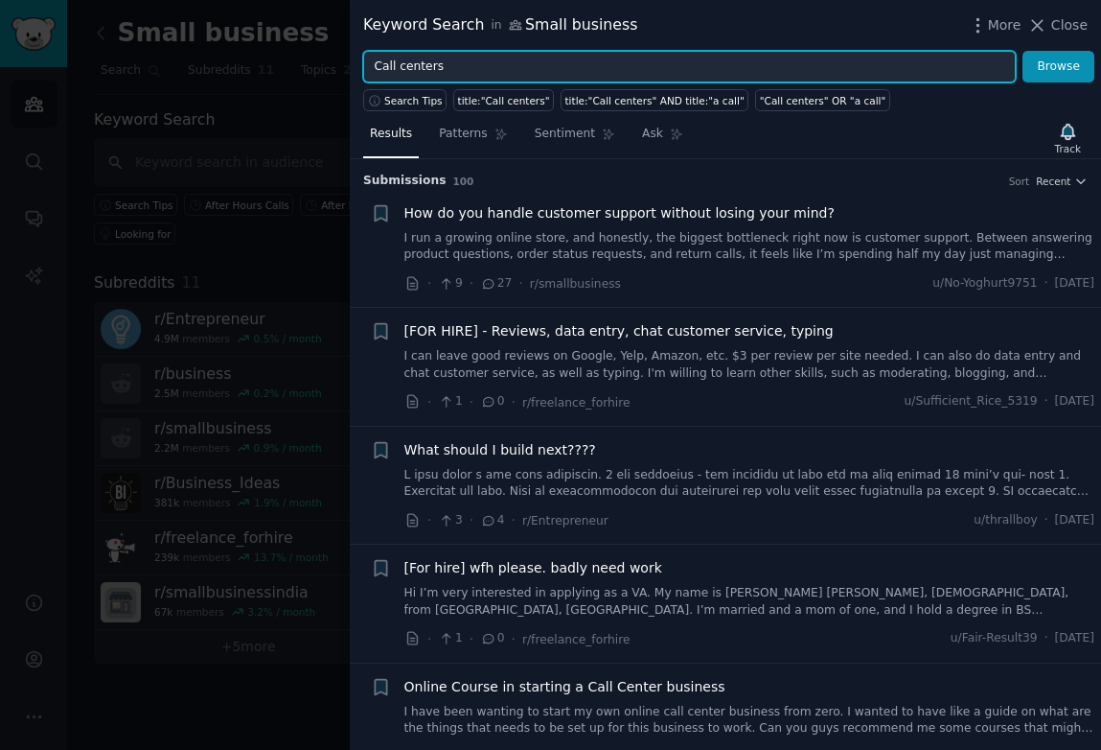
drag, startPoint x: 472, startPoint y: 70, endPoint x: 359, endPoint y: 70, distance: 113.1
click at [359, 70] on div "Call centers Browse" at bounding box center [726, 67] width 752 height 33
type input "frustrations"
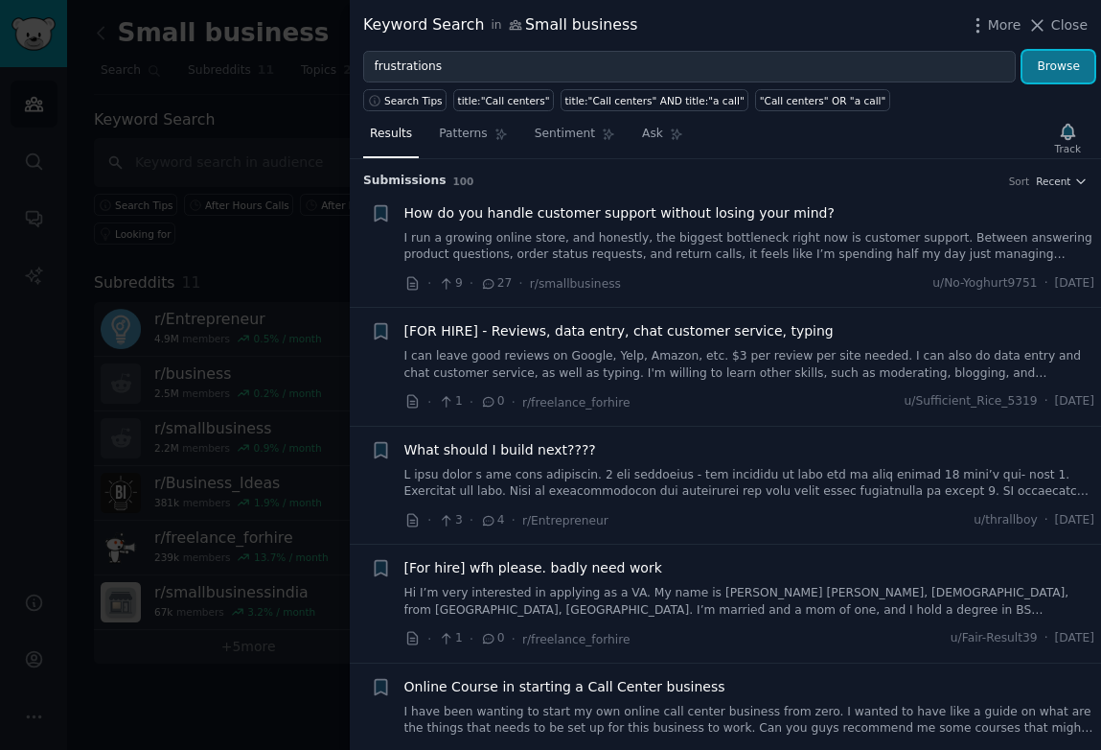
click at [1059, 65] on button "Browse" at bounding box center [1059, 67] width 72 height 33
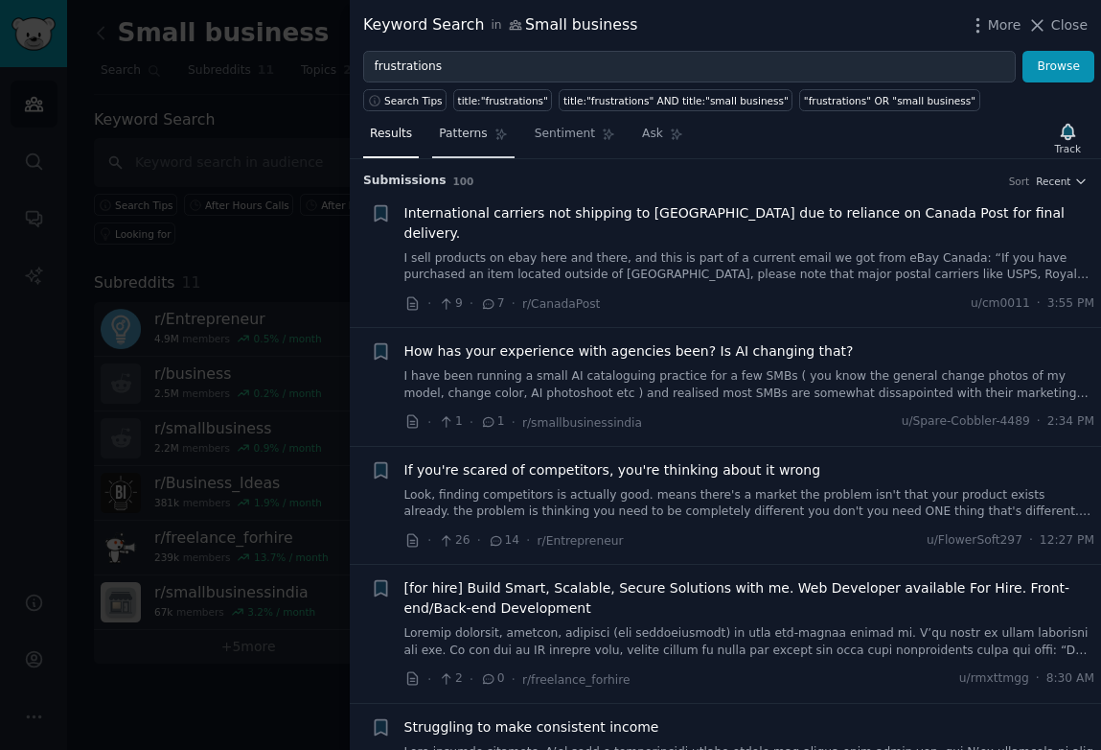
click at [457, 132] on span "Patterns" at bounding box center [463, 134] width 48 height 17
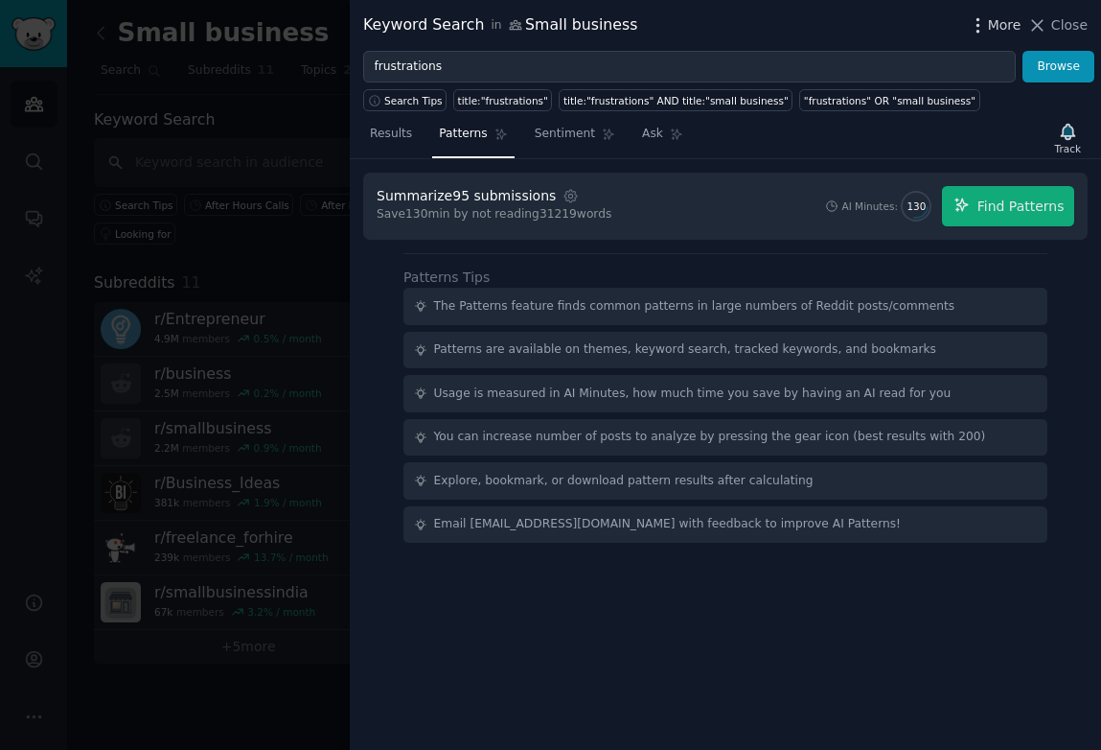
click at [995, 23] on span "More" at bounding box center [1005, 25] width 34 height 20
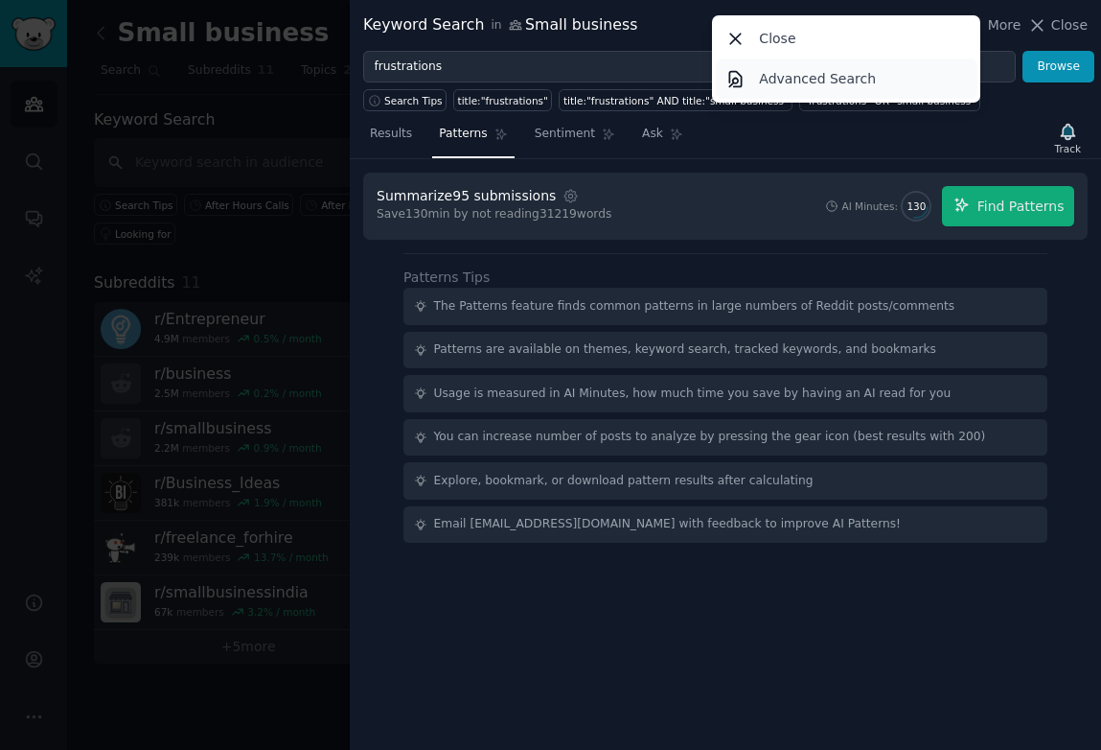
click at [871, 81] on p "Advanced Search" at bounding box center [817, 79] width 117 height 20
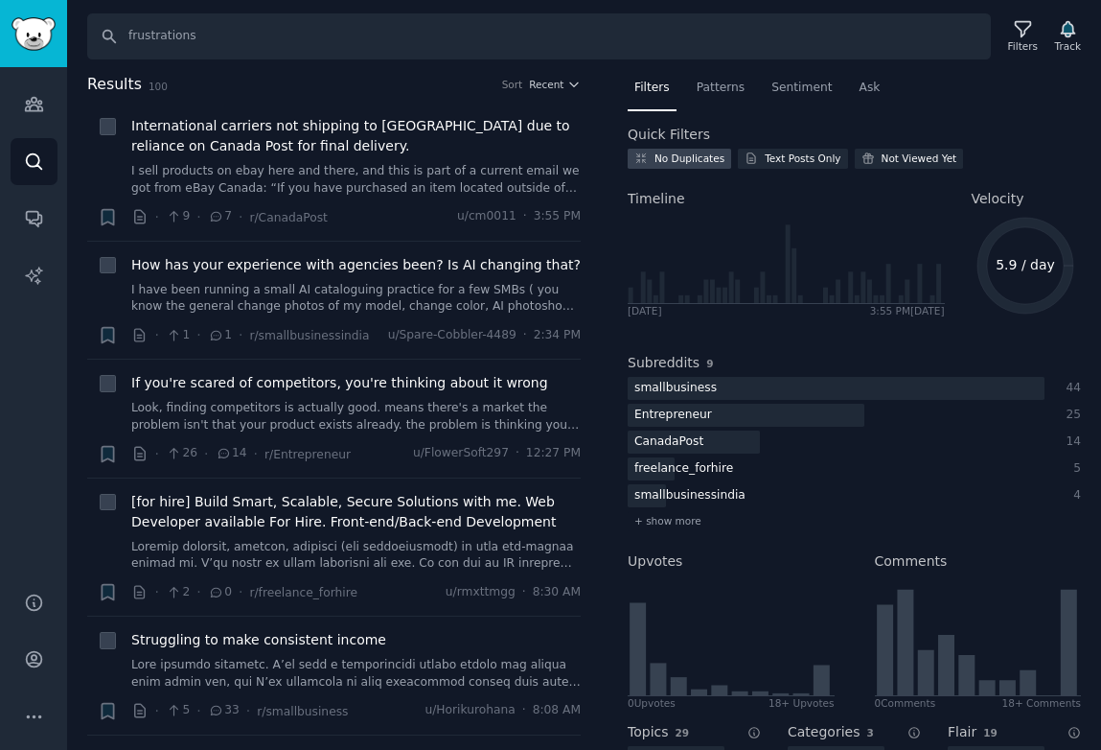
click at [689, 163] on div "No Duplicates" at bounding box center [690, 157] width 70 height 13
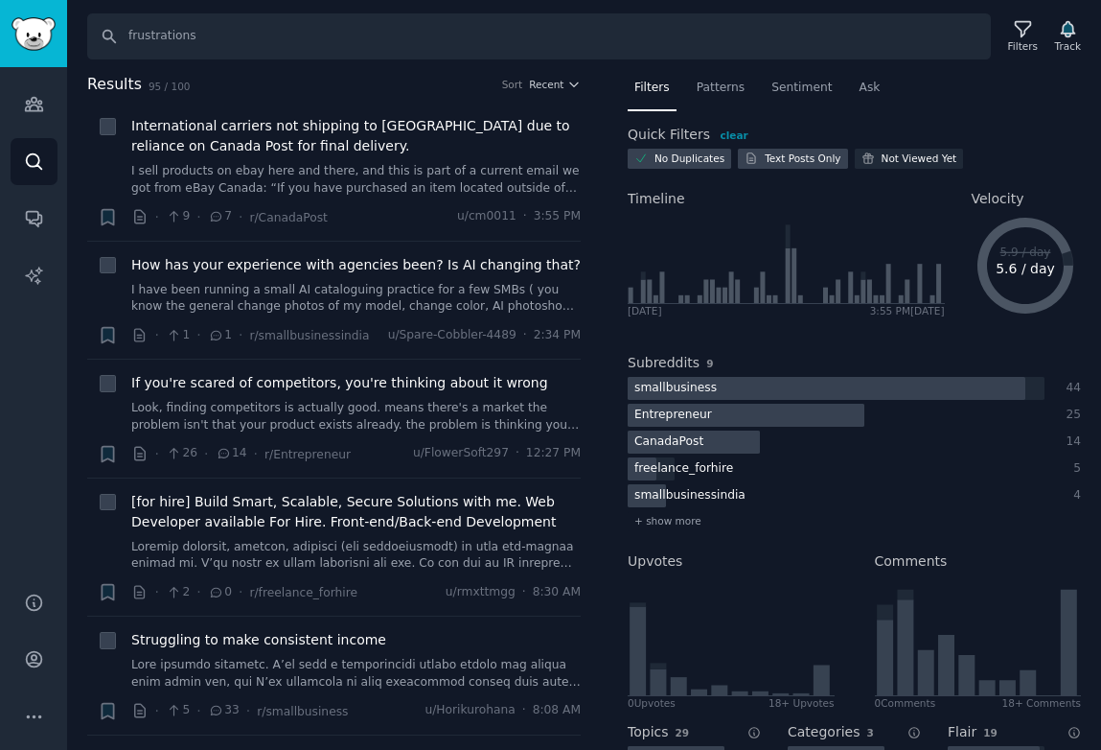
click at [806, 150] on div "Text Posts Only" at bounding box center [792, 159] width 109 height 20
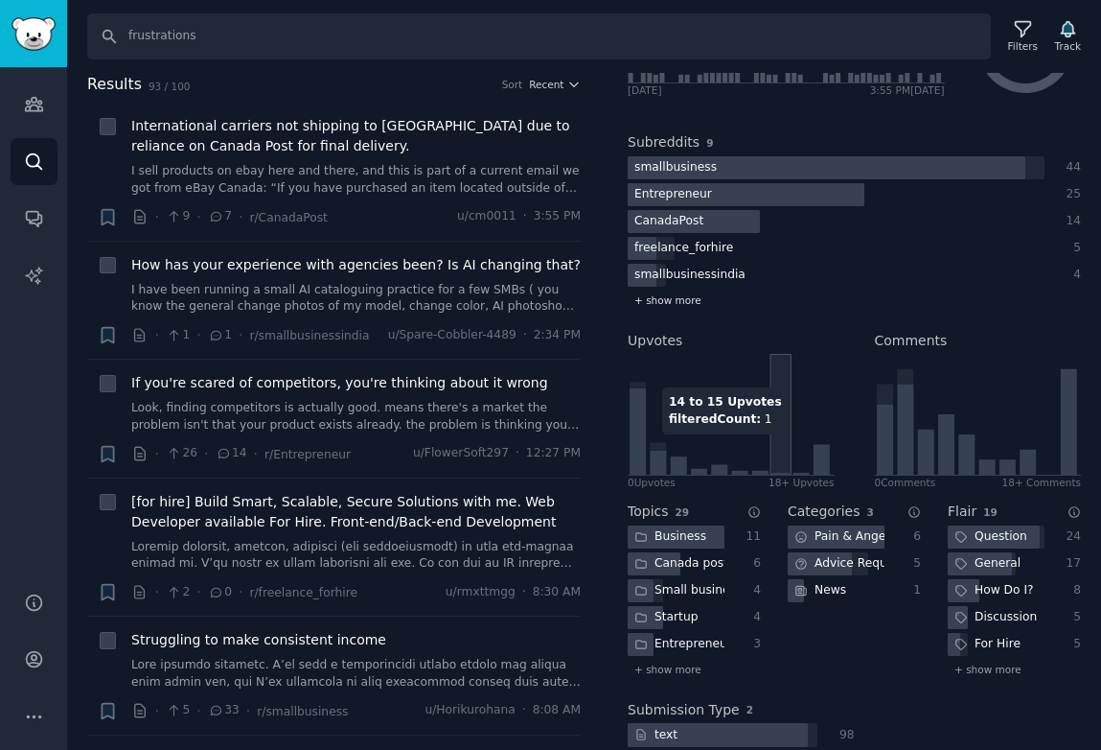
scroll to position [267, 0]
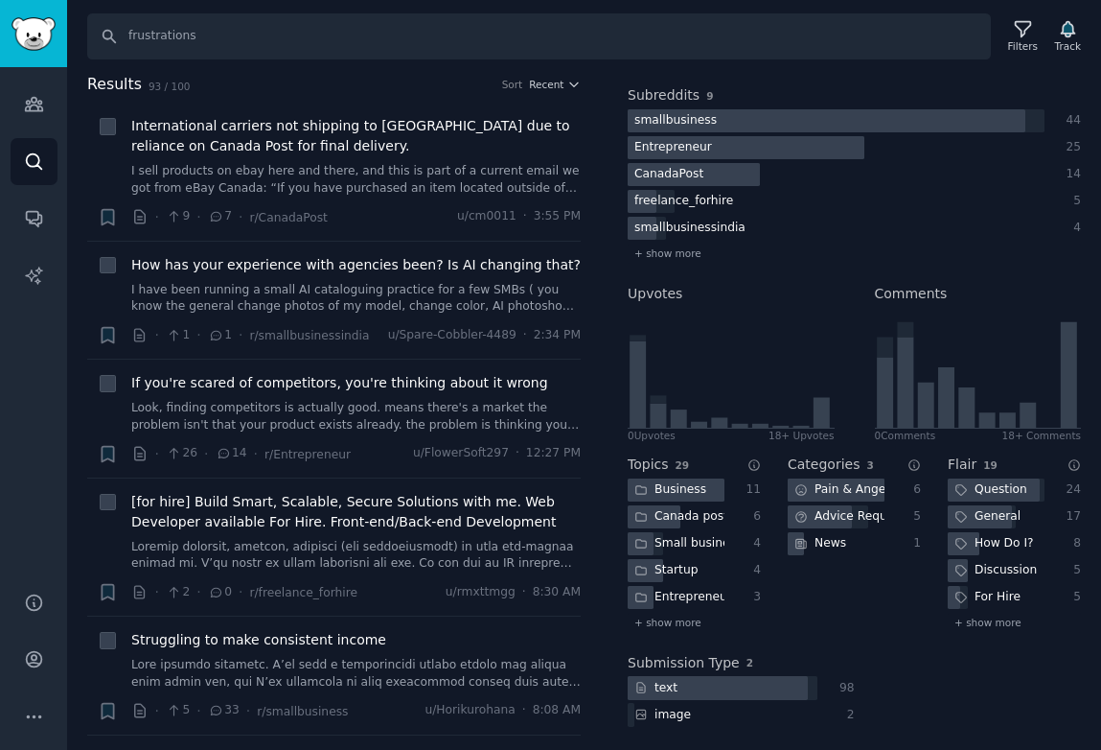
click at [828, 490] on div "Pain & Anger" at bounding box center [836, 490] width 97 height 24
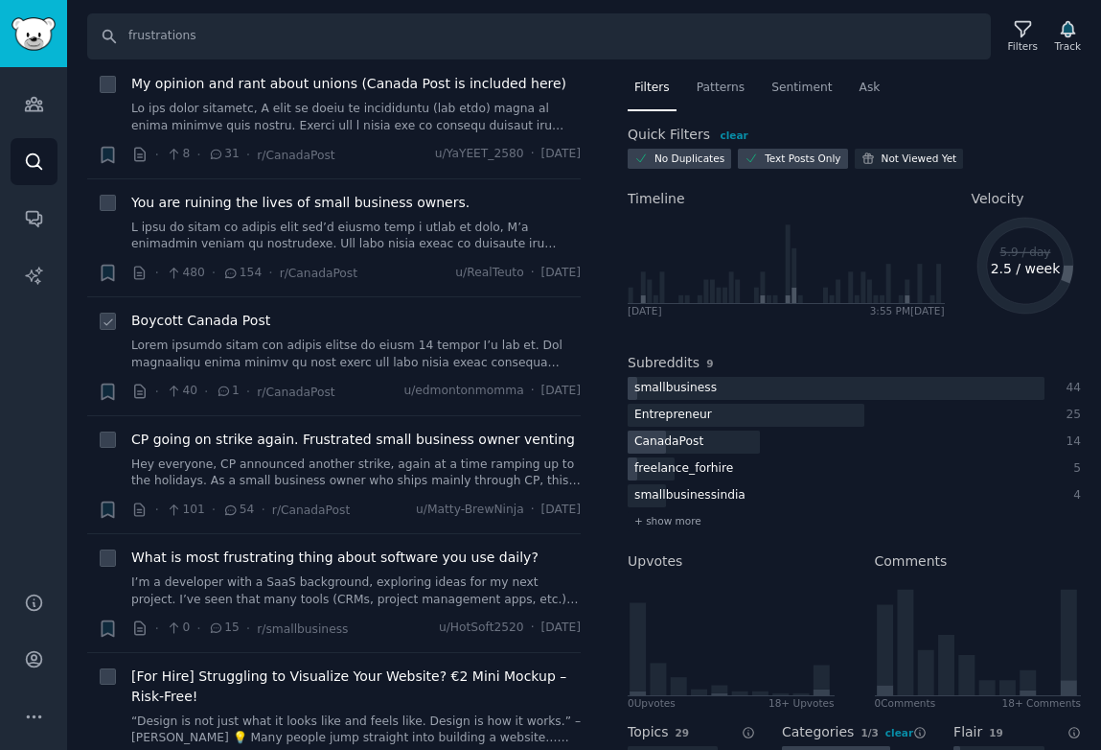
scroll to position [0, 0]
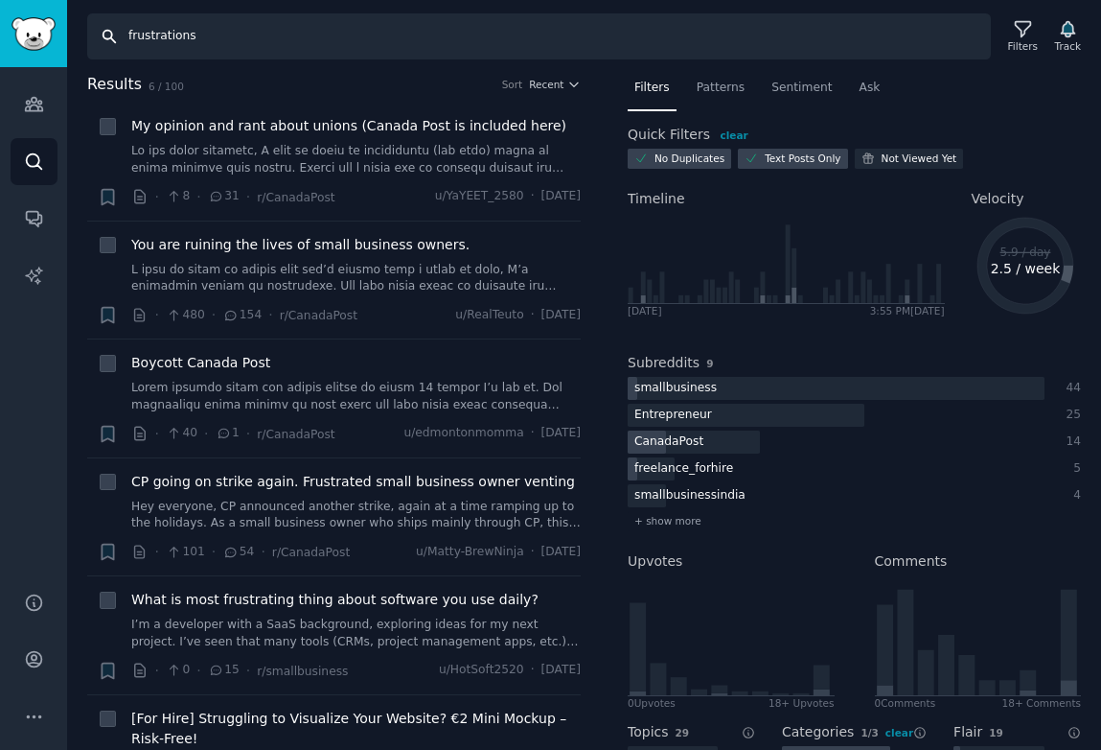
click at [120, 33] on input "frustrations" at bounding box center [539, 36] width 904 height 46
click at [143, 34] on input "frustrations" at bounding box center [539, 36] width 904 height 46
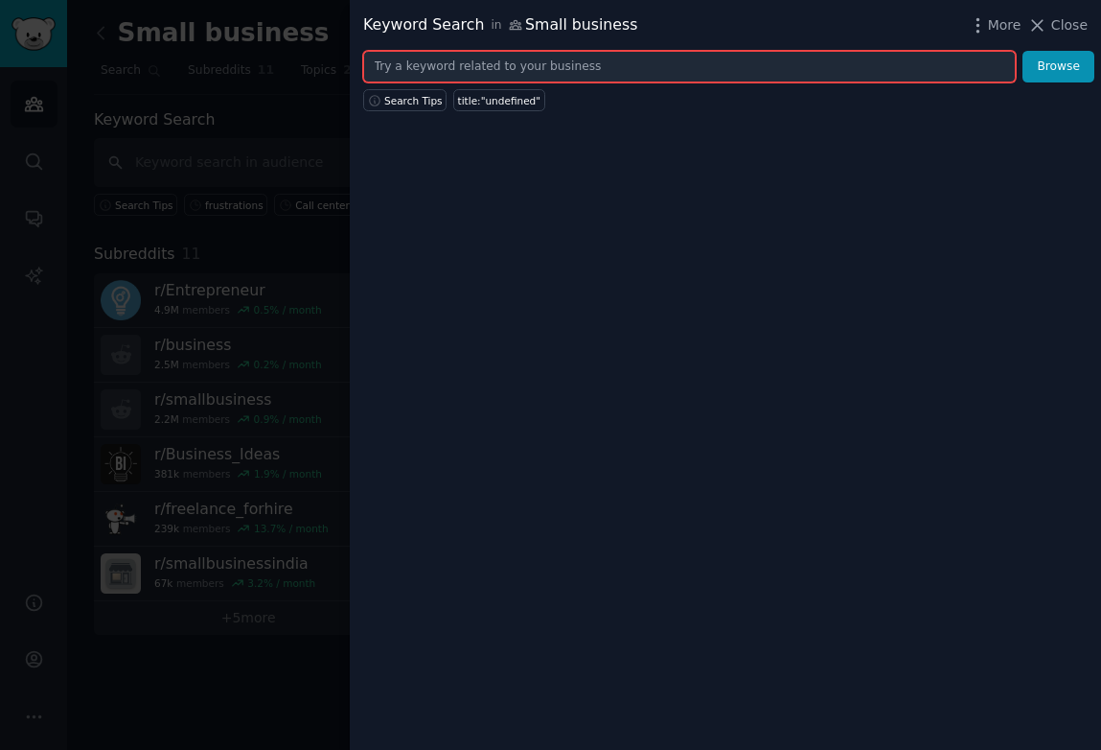
click at [650, 76] on input "text" at bounding box center [689, 67] width 653 height 33
click at [448, 67] on input "text" at bounding box center [689, 67] width 653 height 33
paste input "("missed calls" OR "after hours calls" OR "overflow calls" OR "on-call dispatch…"
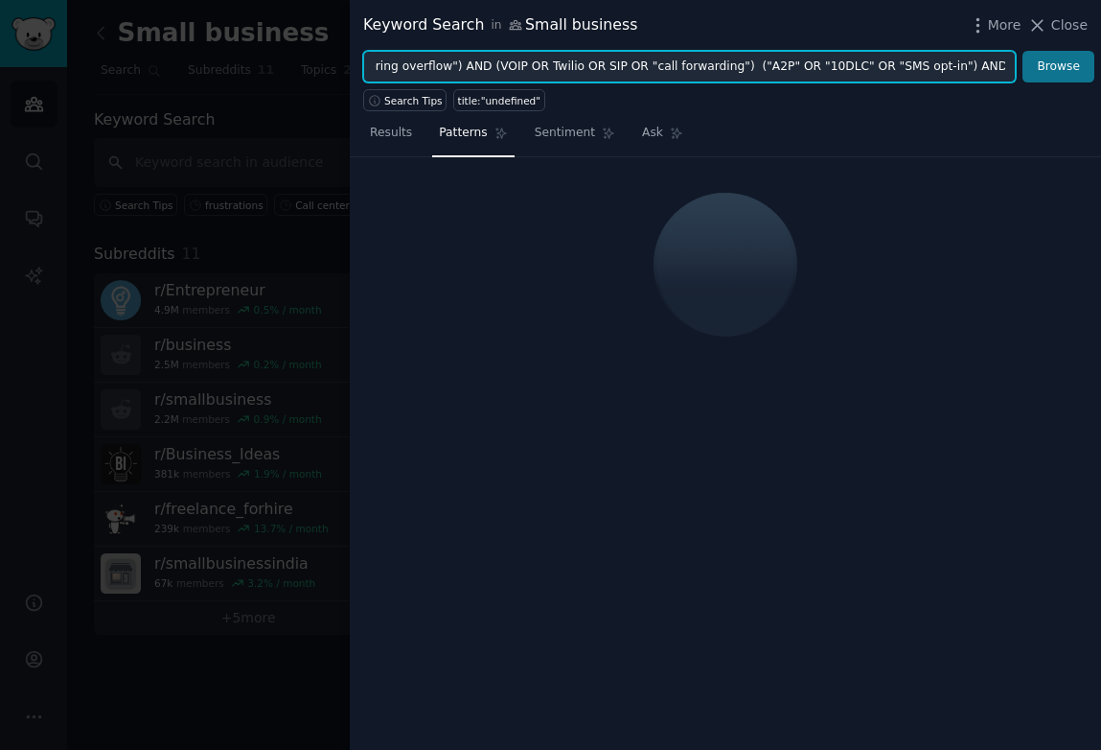
type input "("missed calls" OR "after hours calls" OR "overflow calls" OR "on-call dispatch…"
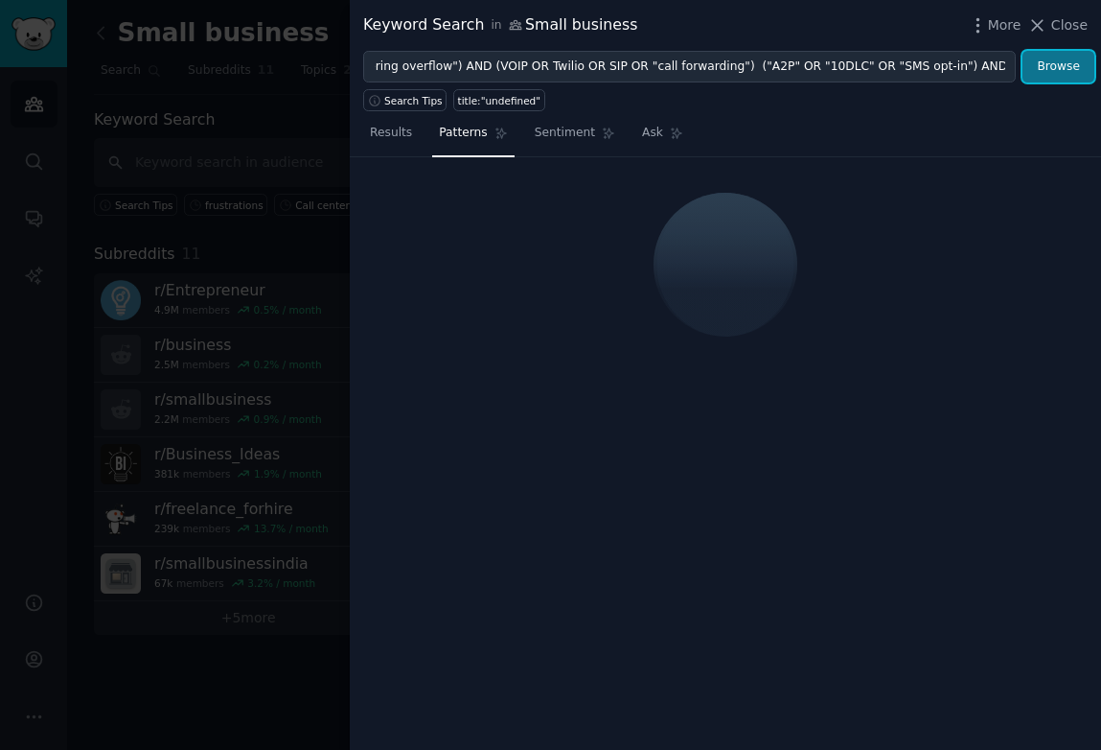
click at [1045, 66] on button "Browse" at bounding box center [1059, 67] width 72 height 33
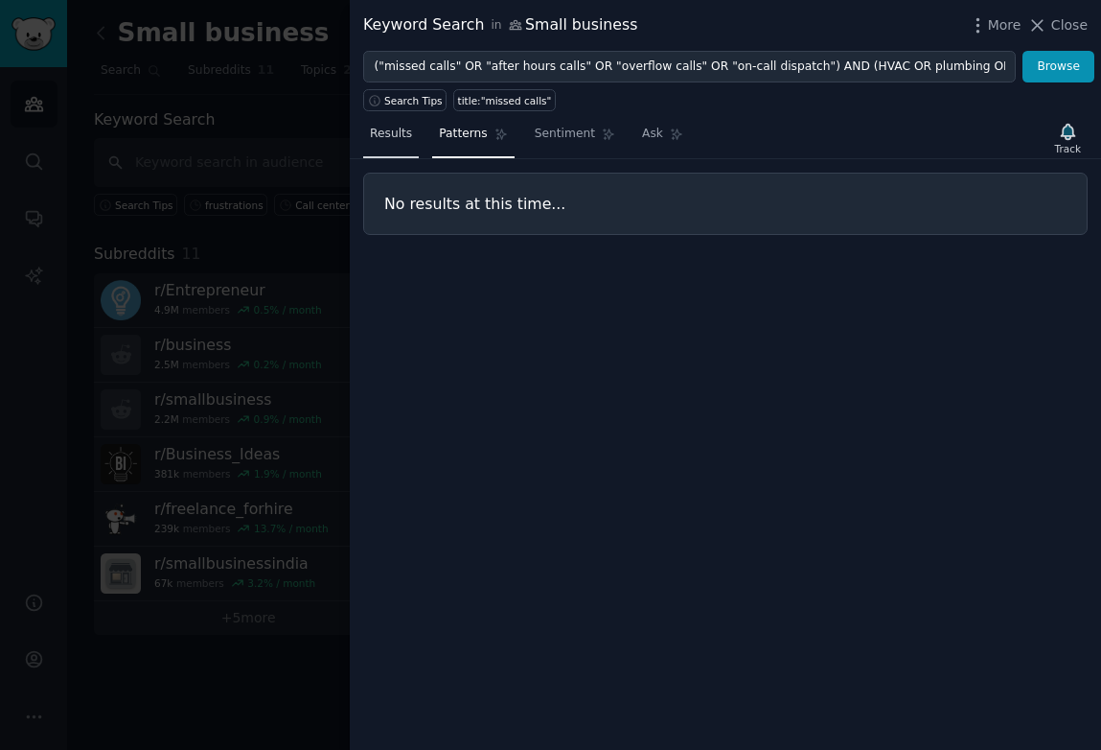
click at [388, 136] on span "Results" at bounding box center [391, 134] width 42 height 17
click at [479, 136] on span "Patterns" at bounding box center [463, 134] width 48 height 17
click at [561, 137] on span "Sentiment" at bounding box center [565, 134] width 60 height 17
click at [623, 137] on nav "Results Patterns Sentiment Ask" at bounding box center [526, 138] width 327 height 39
click at [372, 151] on link "Results" at bounding box center [391, 138] width 56 height 39
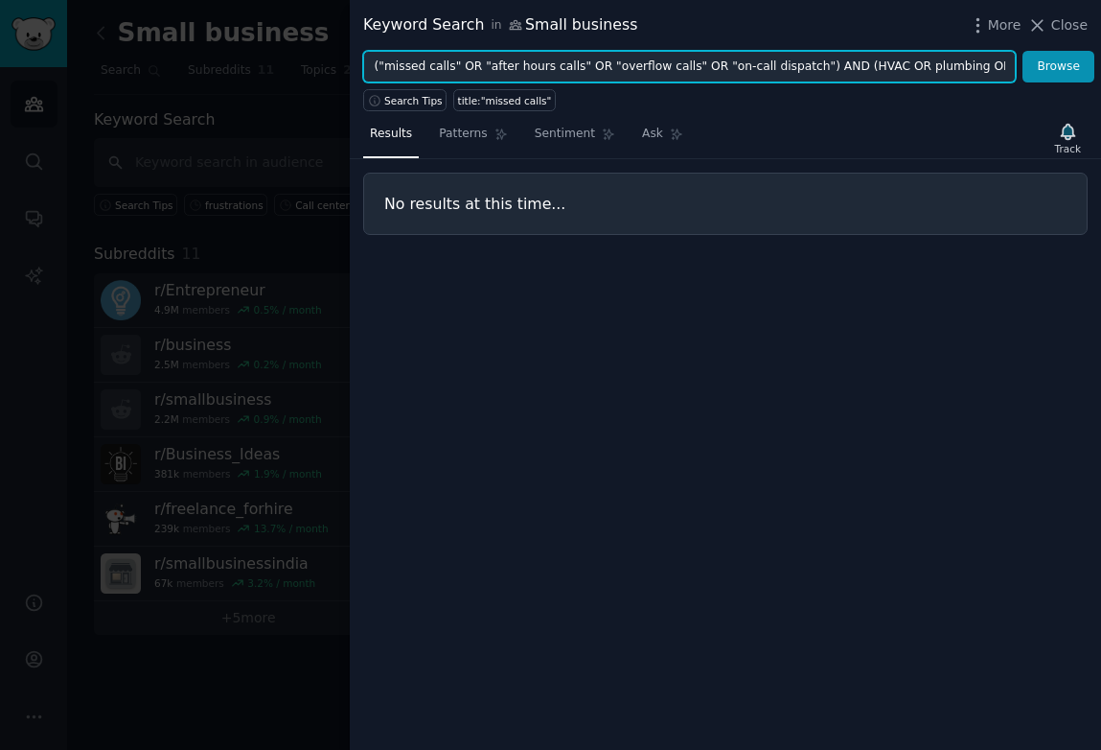
click at [797, 69] on input "("missed calls" OR "after hours calls" OR "overflow calls" OR "on-call dispatch…" at bounding box center [689, 67] width 653 height 33
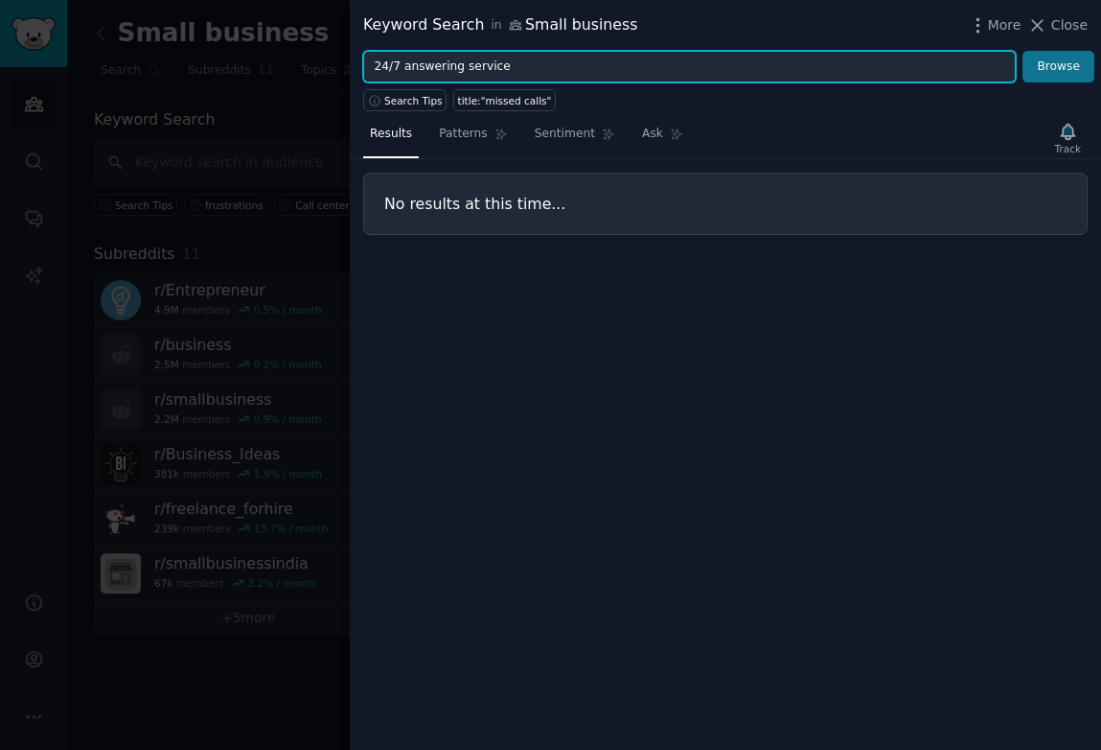
type input "24/7 answering service"
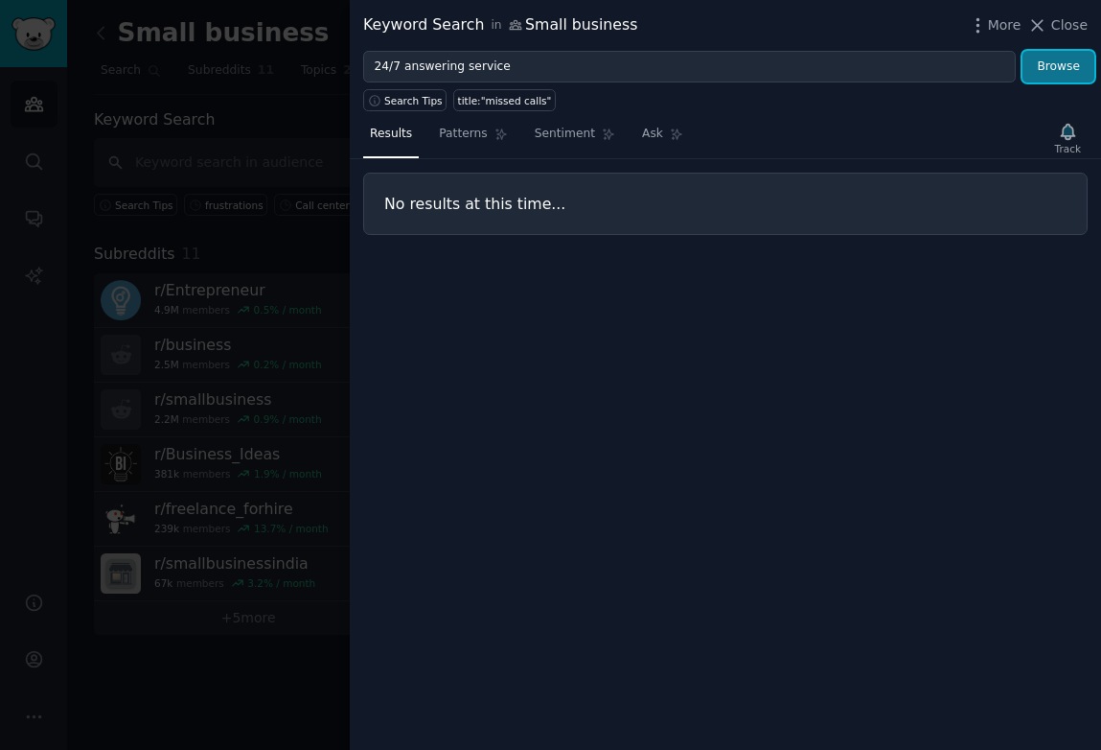
click at [1053, 68] on button "Browse" at bounding box center [1059, 67] width 72 height 33
click at [1002, 25] on span "More" at bounding box center [1005, 25] width 34 height 20
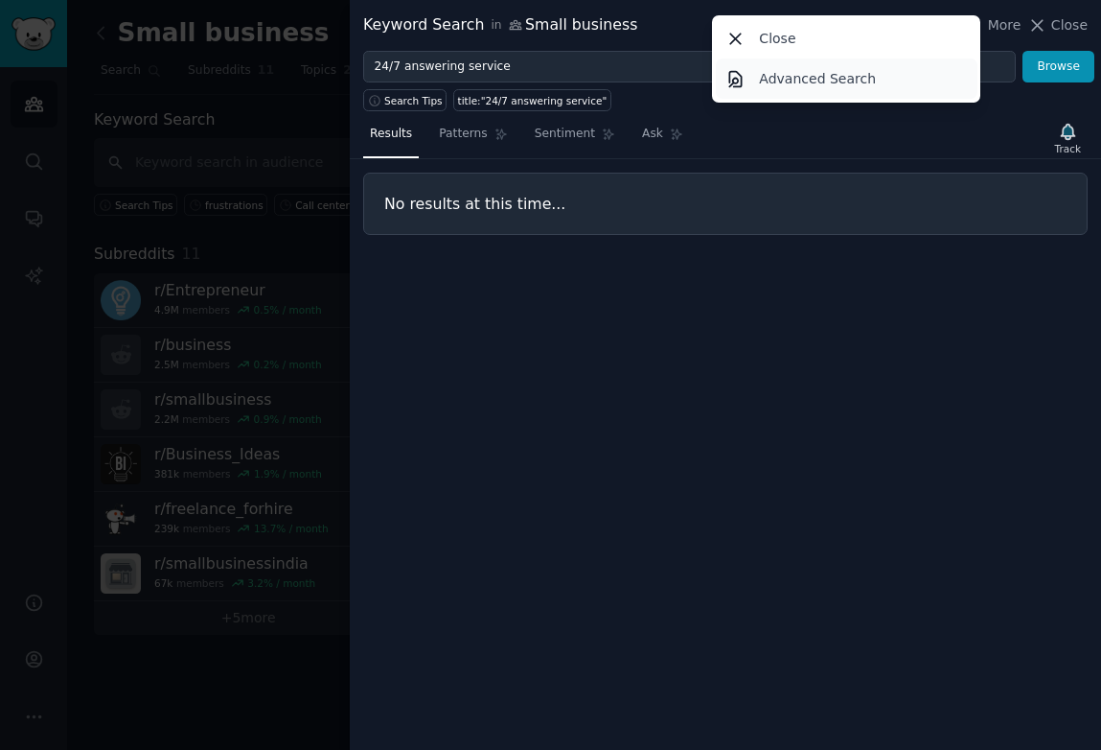
click at [867, 77] on p "Advanced Search" at bounding box center [817, 79] width 117 height 20
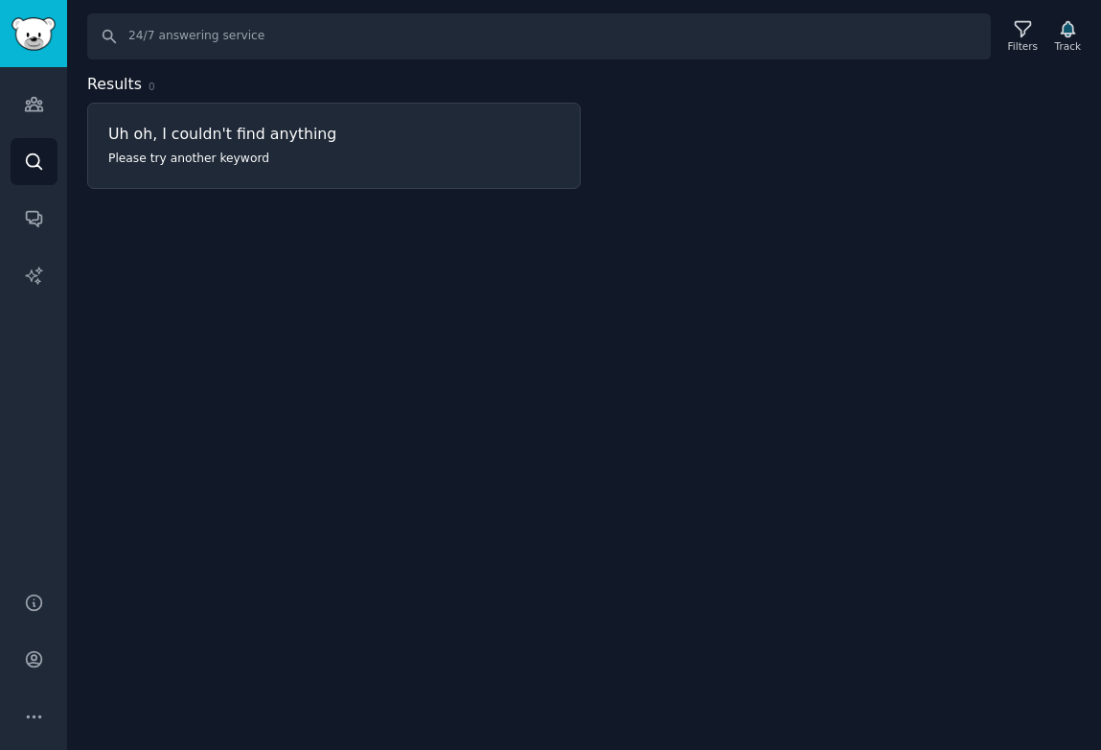
click at [747, 261] on div "Search 24/7 answering service Filters Track Results 0 Uh oh, I couldn't find an…" at bounding box center [584, 375] width 1034 height 750
click at [24, 233] on link "Conversations" at bounding box center [34, 218] width 47 height 47
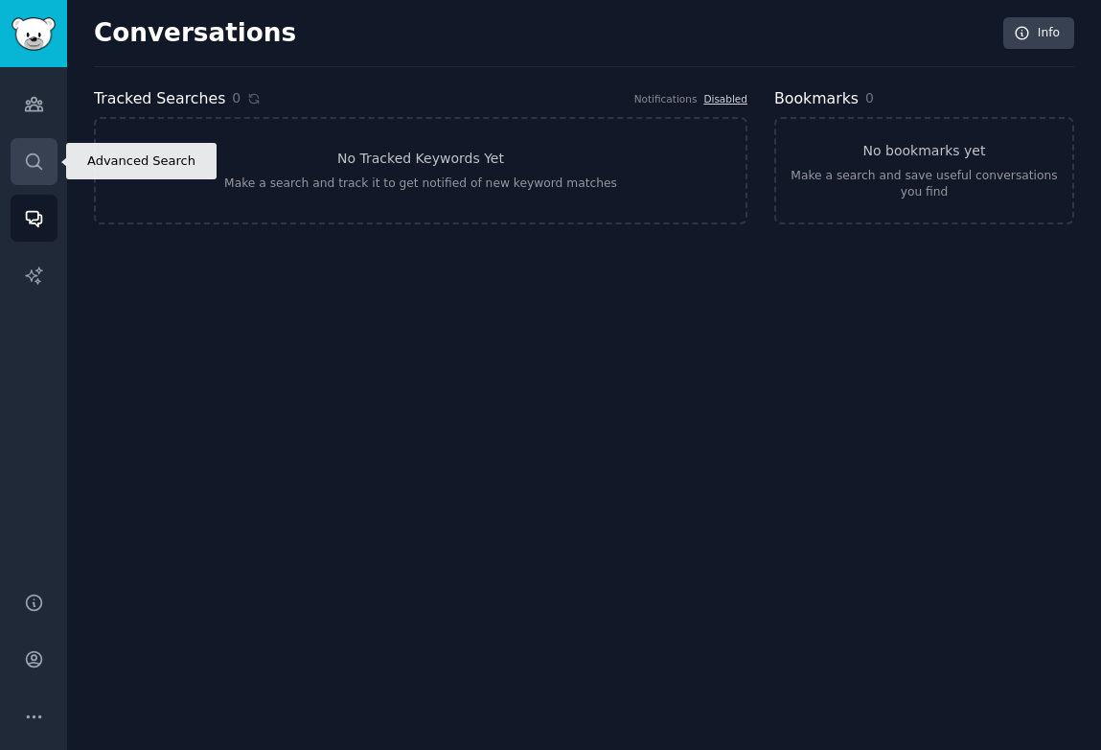
click at [29, 180] on link "Search" at bounding box center [34, 161] width 47 height 47
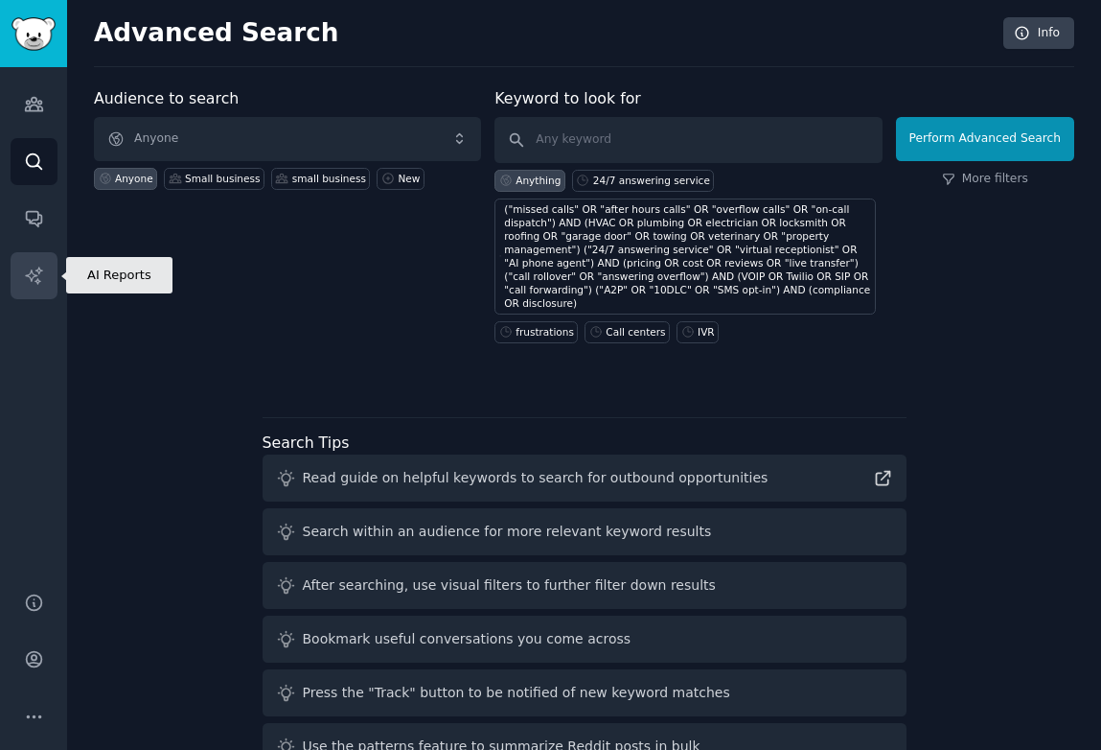
click at [37, 273] on icon "Sidebar" at bounding box center [34, 276] width 20 height 20
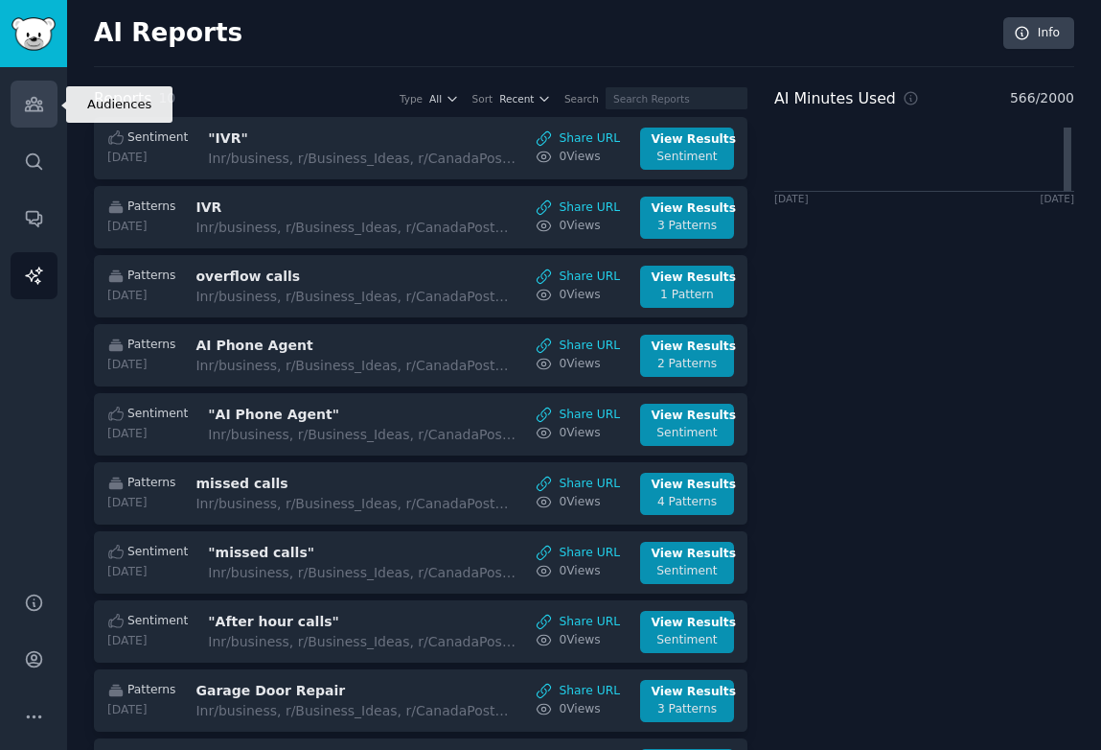
click at [30, 104] on icon "Sidebar" at bounding box center [34, 104] width 20 height 20
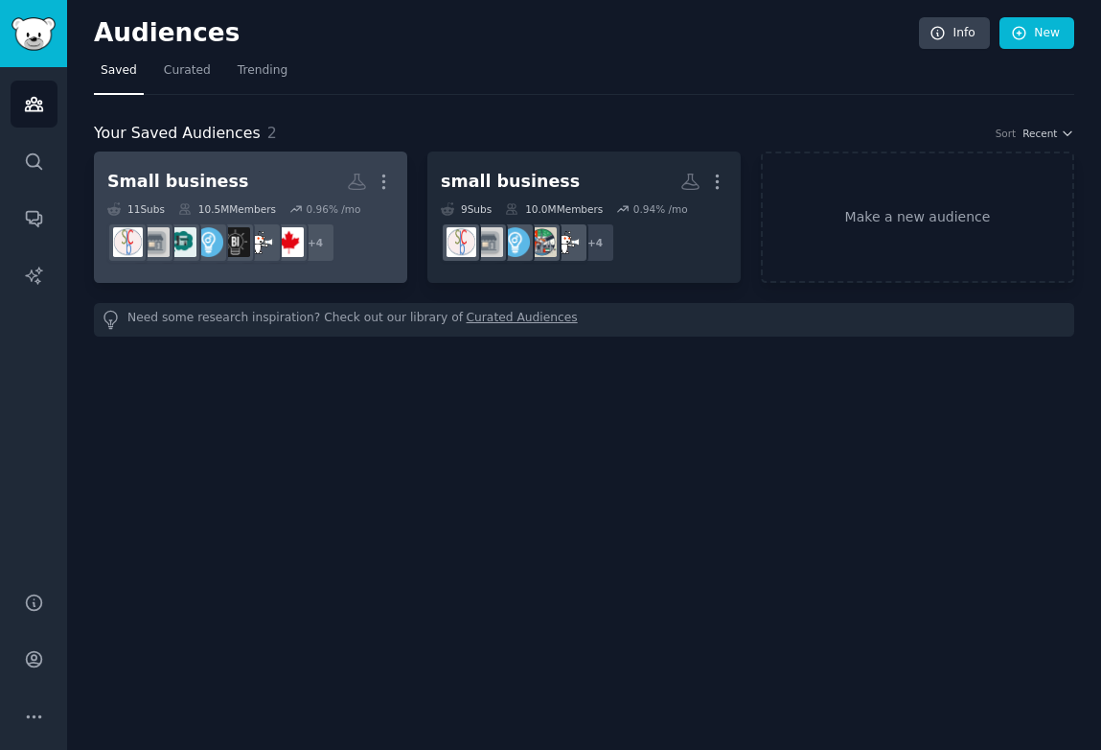
click at [290, 171] on h2 "Small business More" at bounding box center [250, 182] width 287 height 34
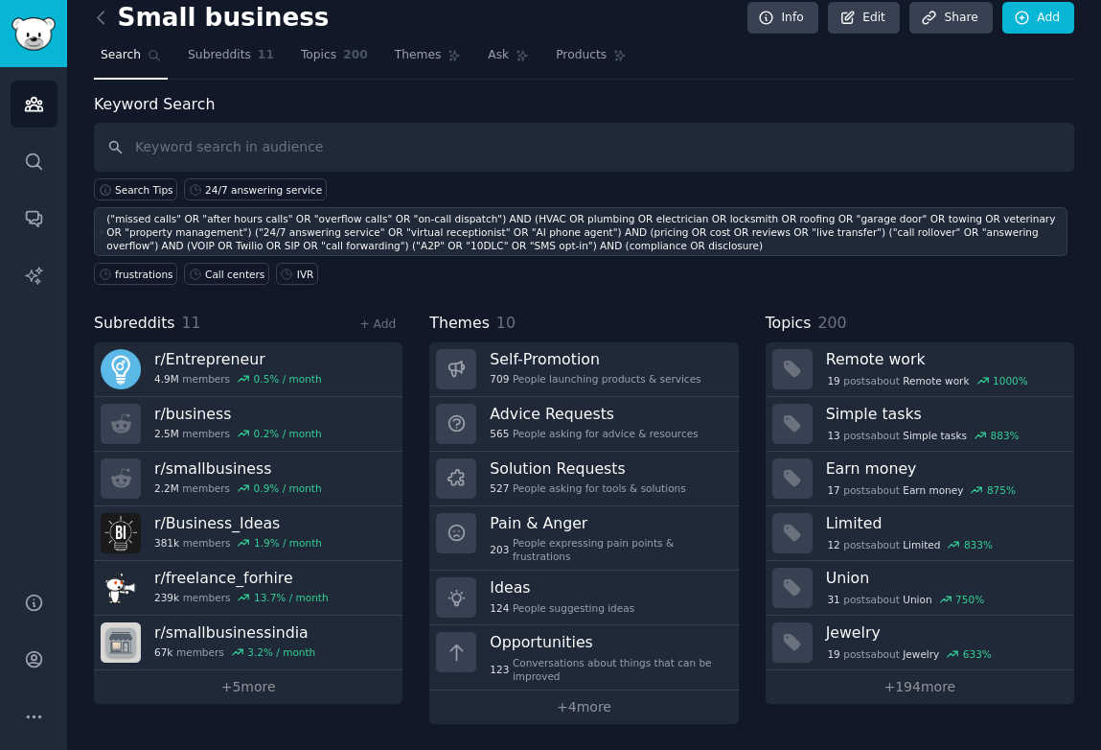
scroll to position [13, 0]
